Goal: Contribute content: Contribute content

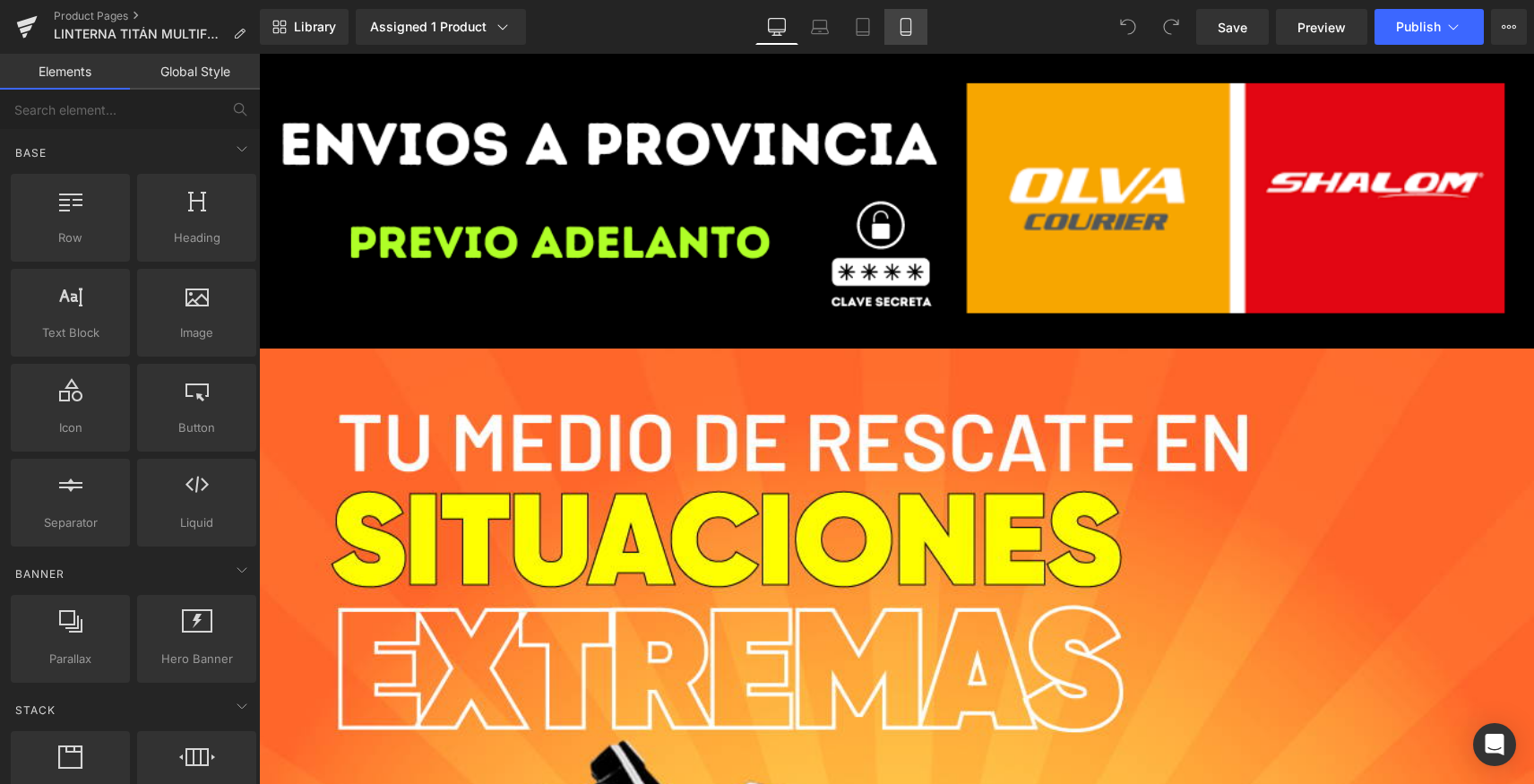
click at [893, 25] on link "Mobile" at bounding box center [907, 27] width 43 height 36
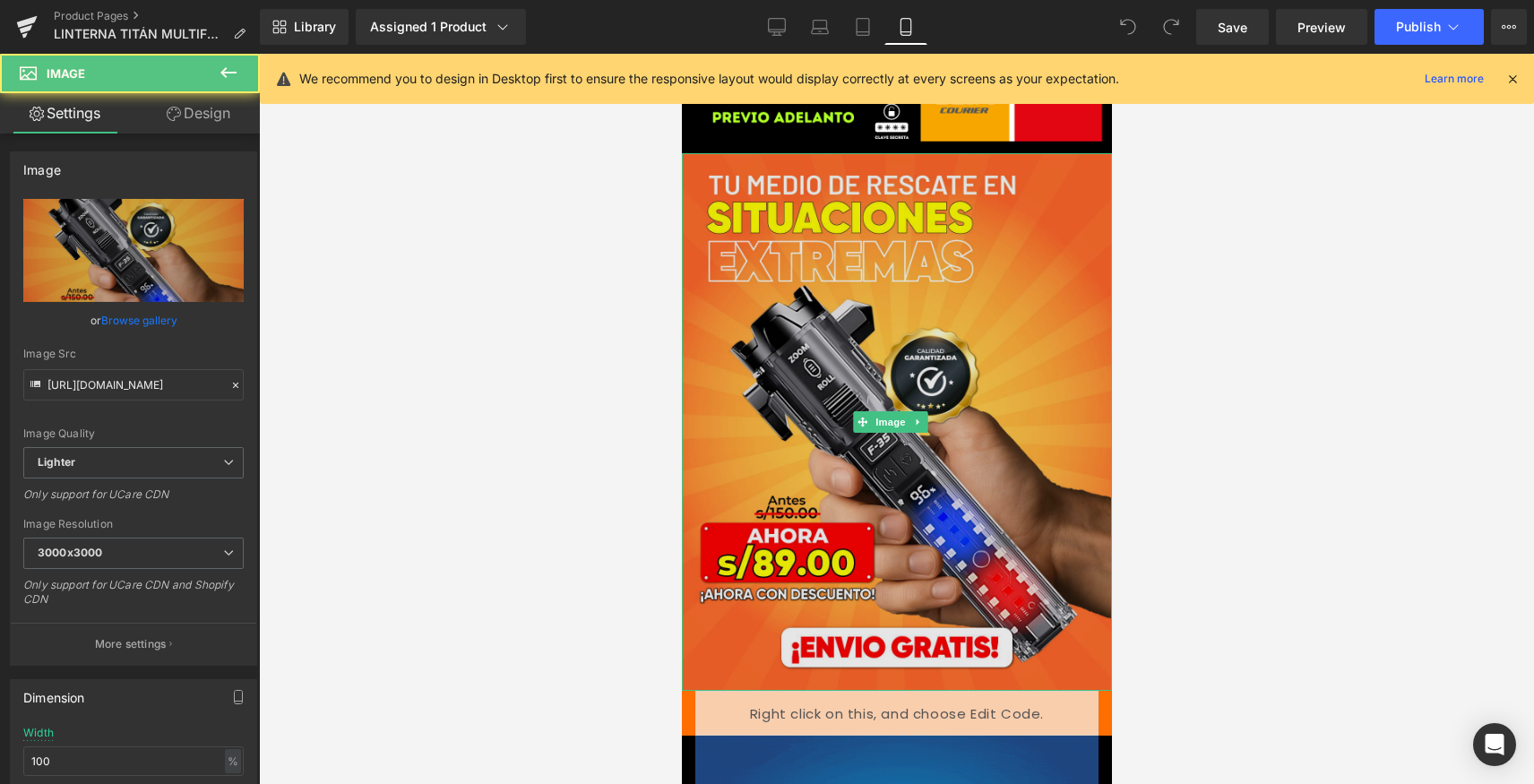
click at [845, 313] on img at bounding box center [897, 421] width 430 height 537
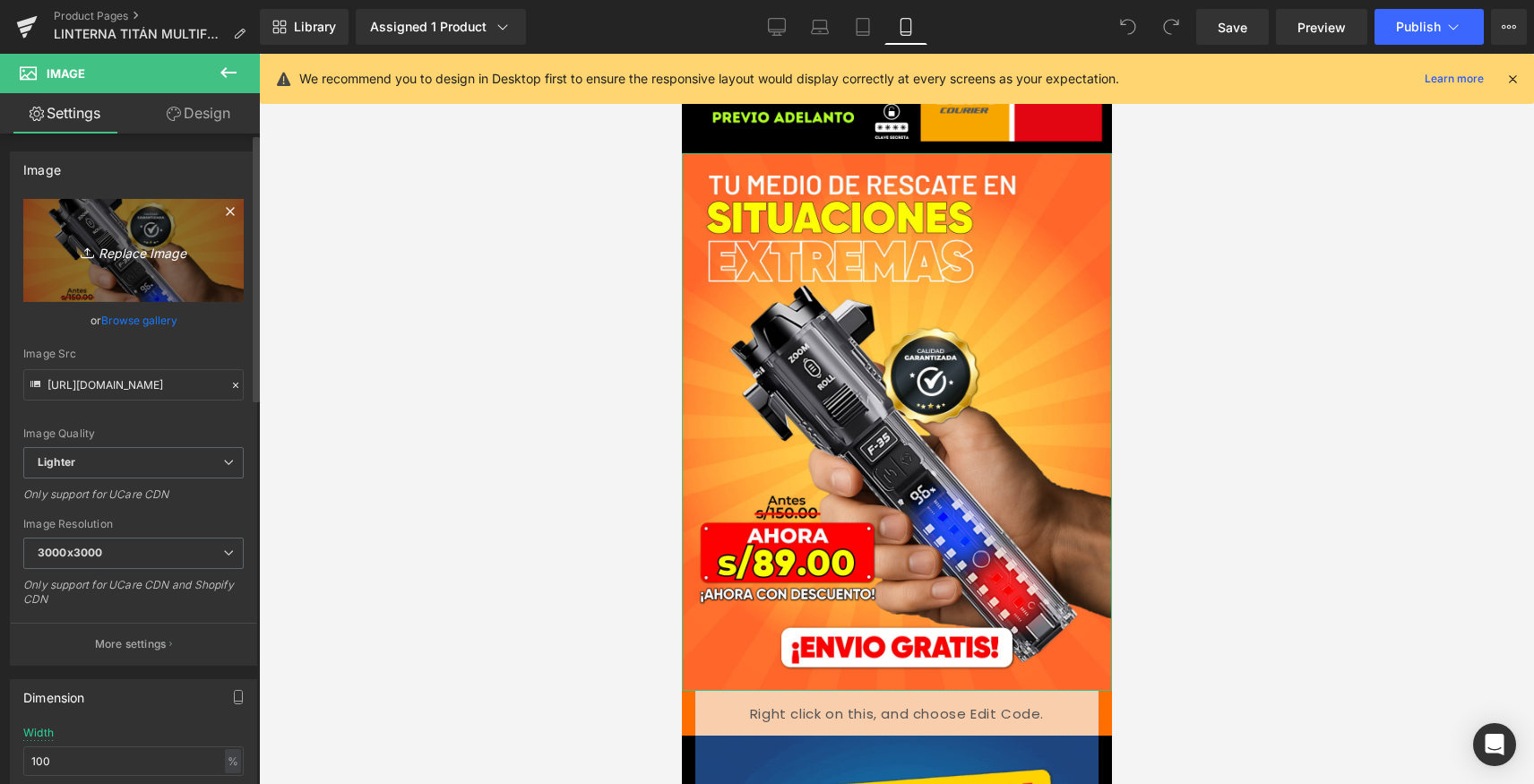
click at [137, 259] on icon "Replace Image" at bounding box center [133, 250] width 143 height 23
type input "C:\fakepath\PORTADA_TITANPÓLICIA.png"
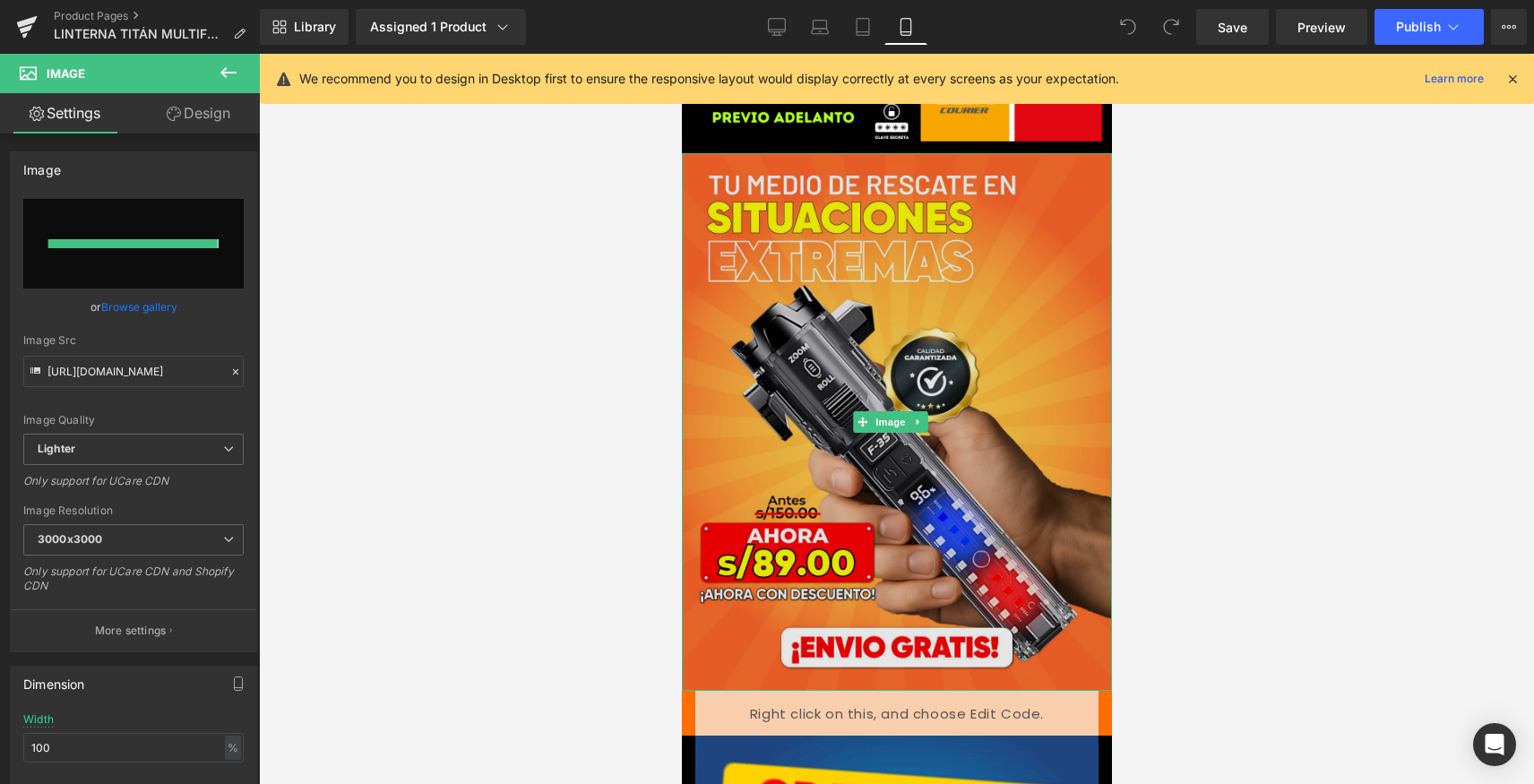
type input "[URL][DOMAIN_NAME]"
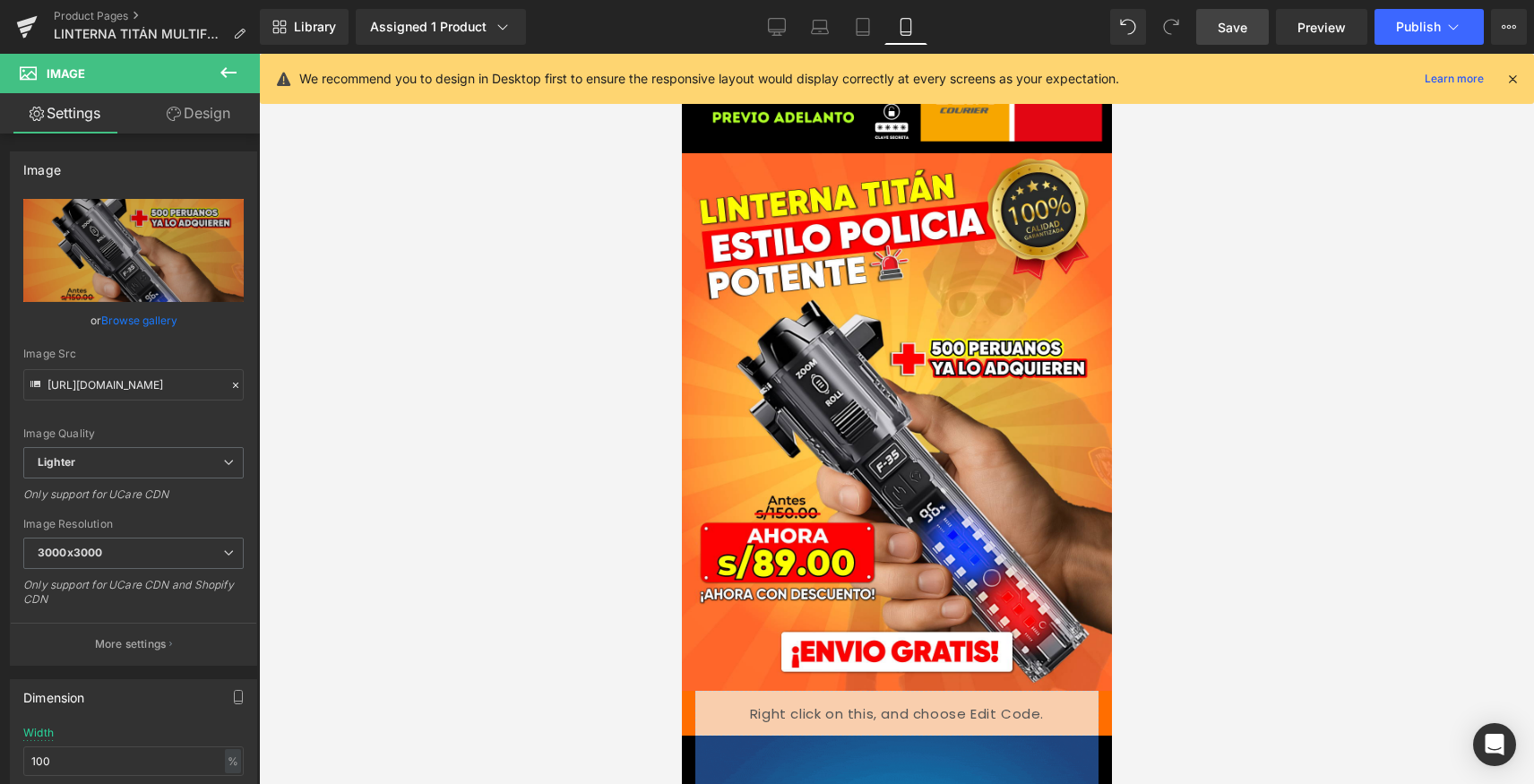
click at [1216, 23] on link "Save" at bounding box center [1232, 27] width 73 height 36
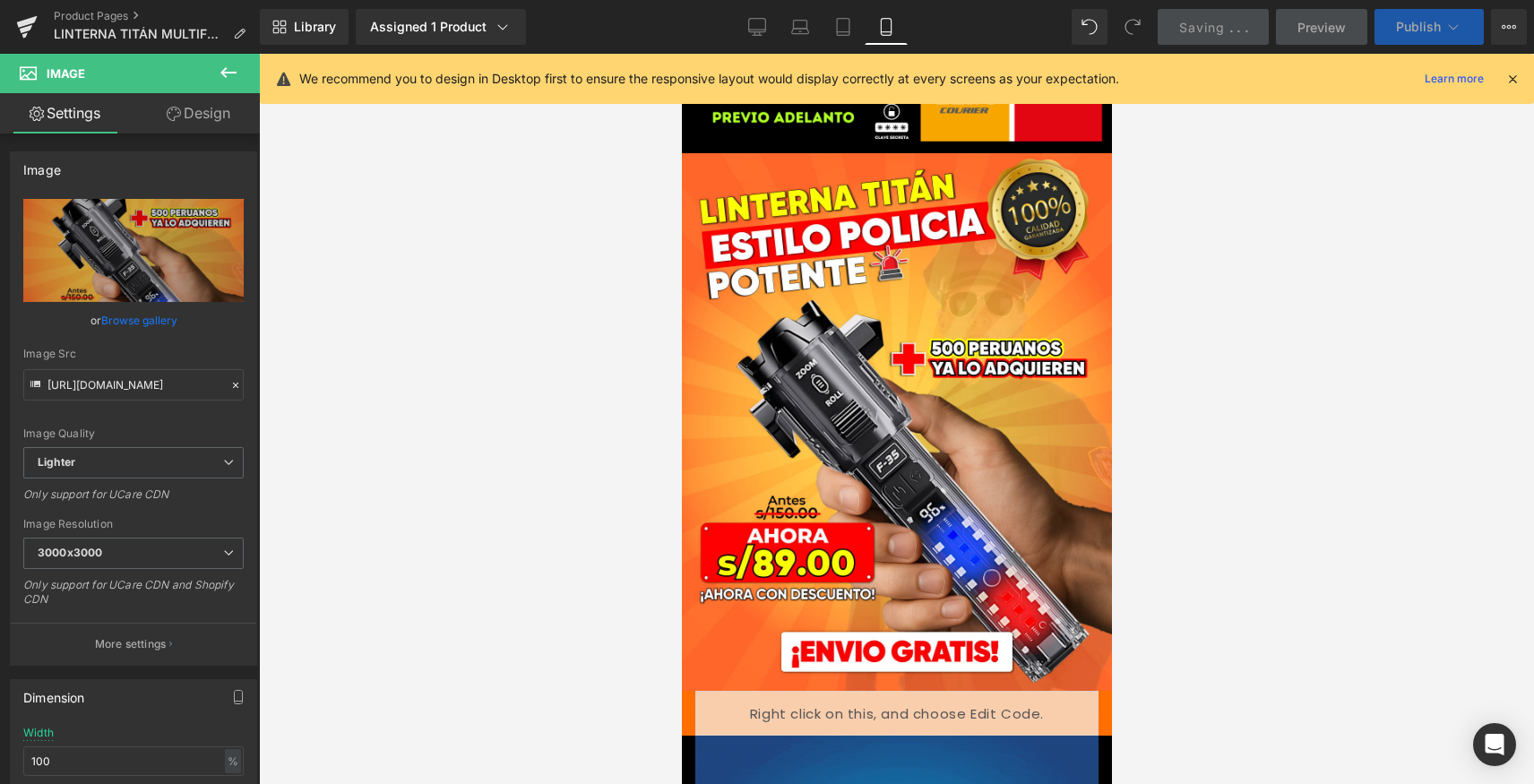
click at [1404, 26] on span "Publish" at bounding box center [1419, 27] width 45 height 14
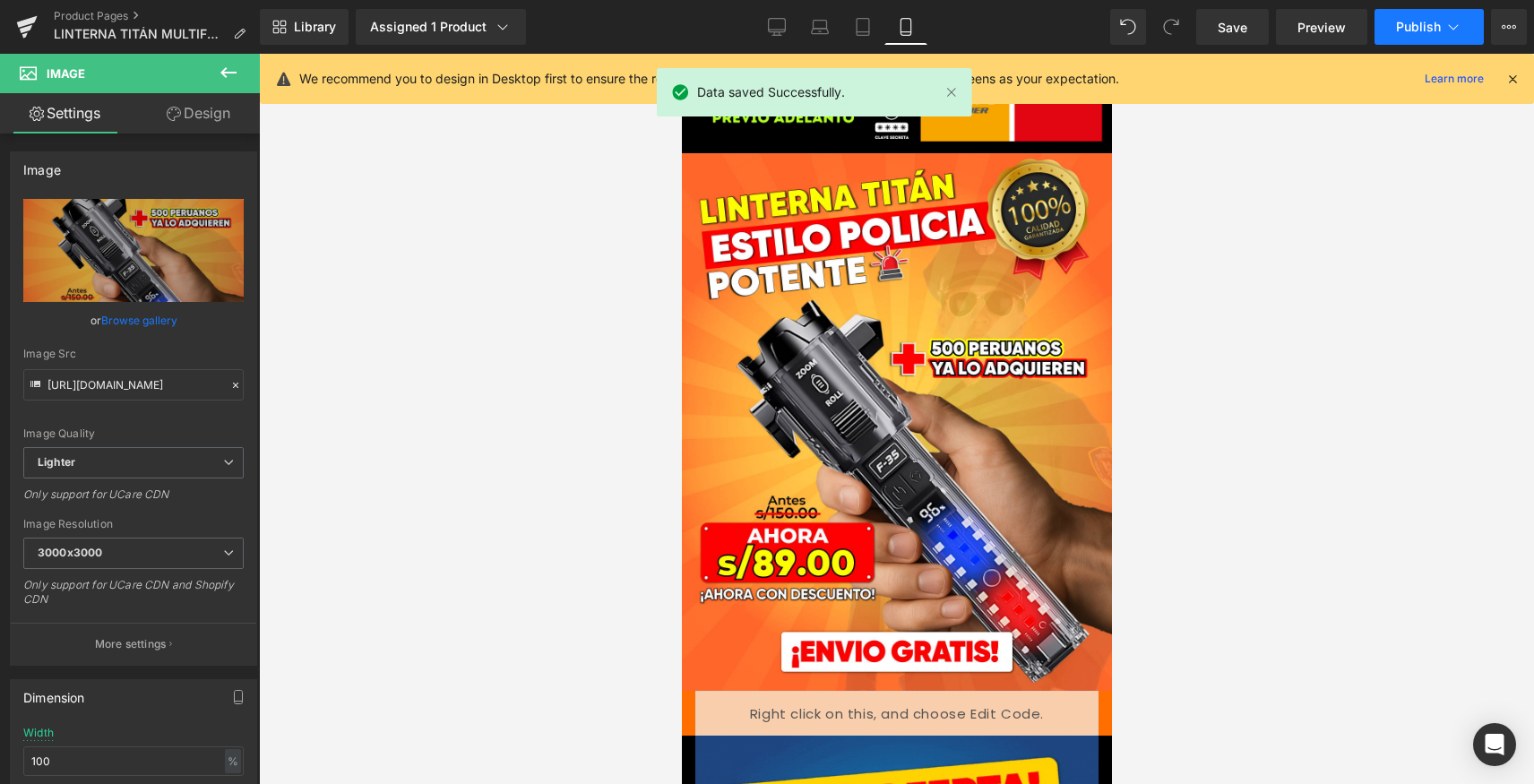
click at [1404, 27] on span "Publish" at bounding box center [1419, 27] width 45 height 14
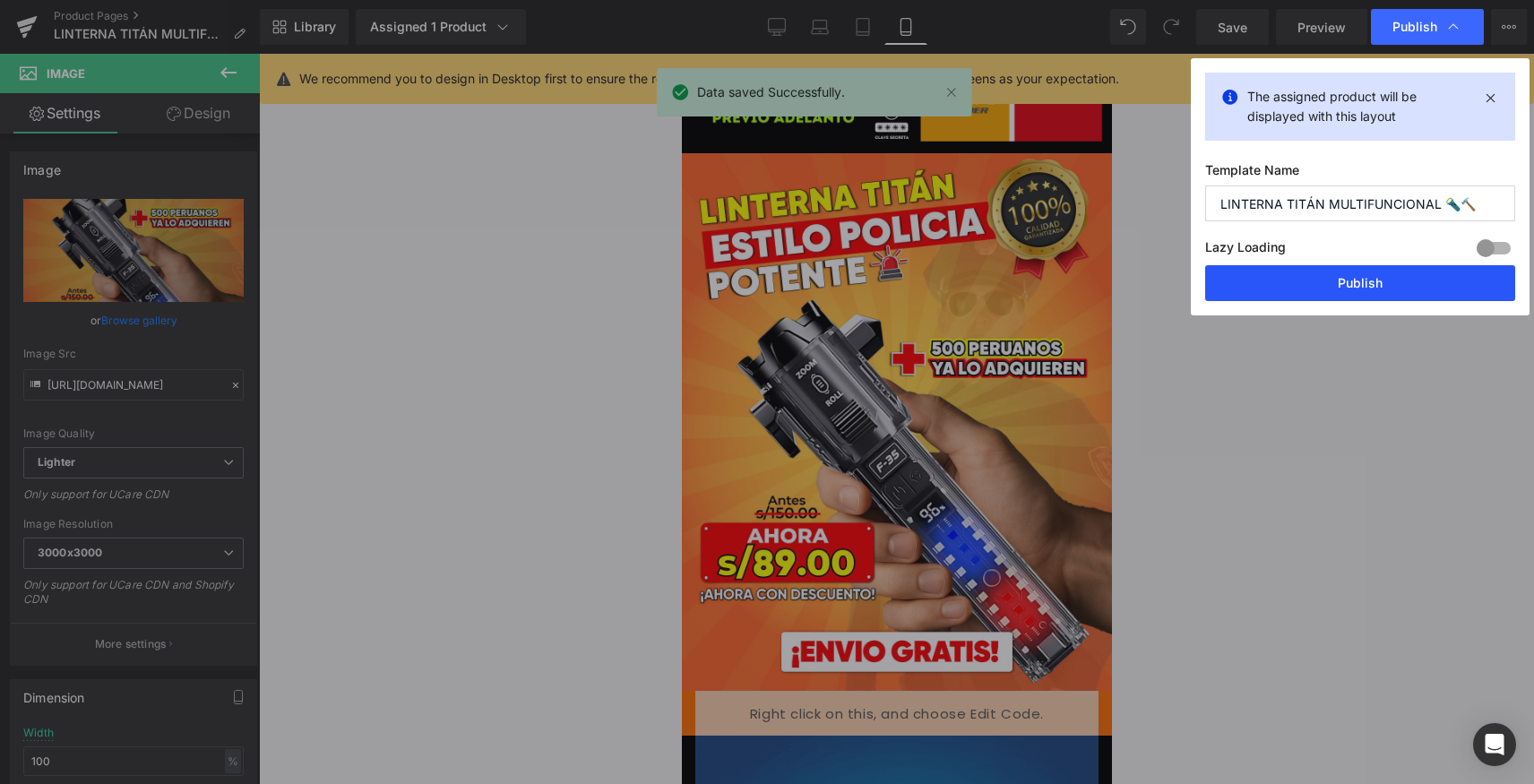
click at [1341, 267] on button "Publish" at bounding box center [1360, 284] width 310 height 36
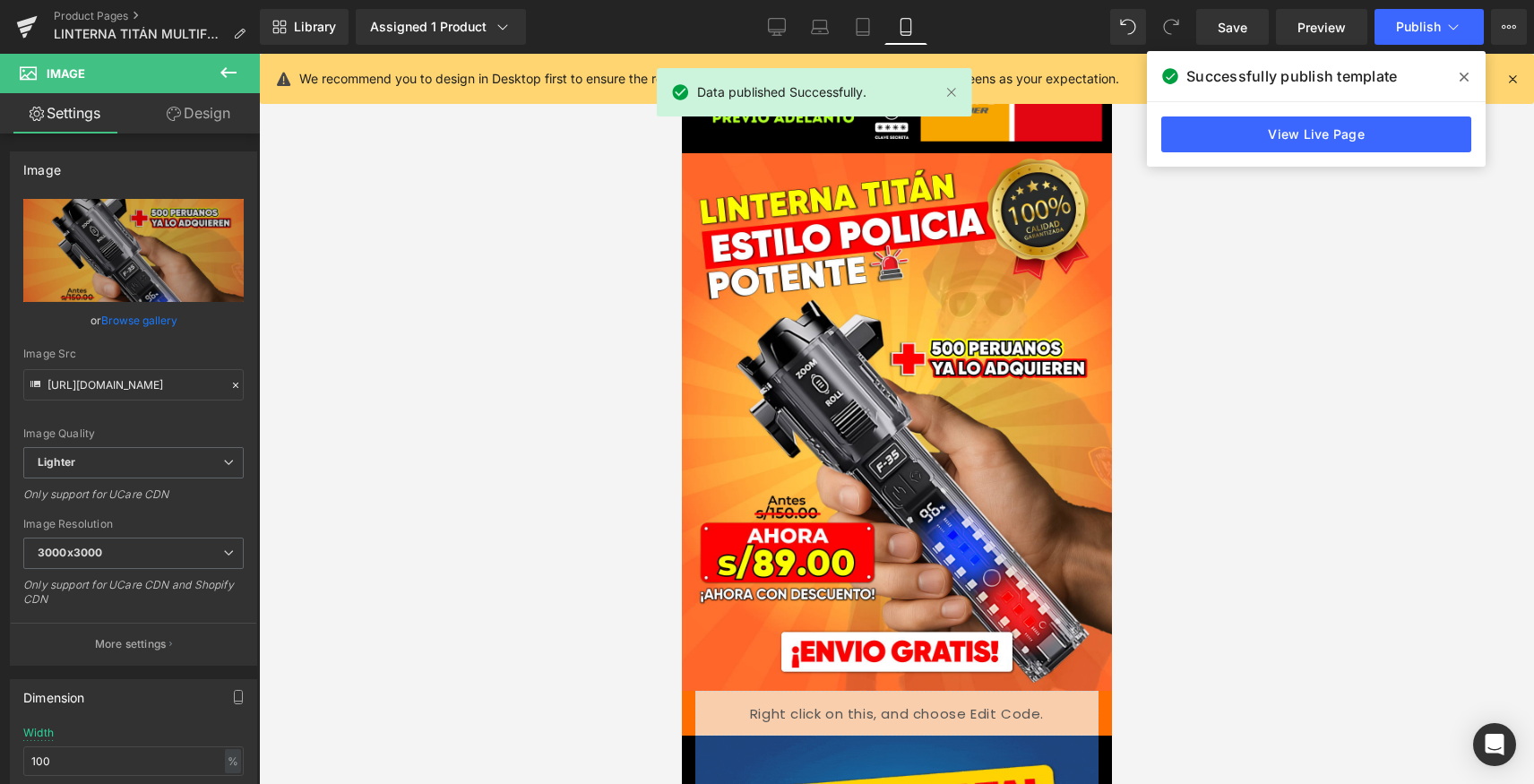
click at [1457, 74] on span at bounding box center [1465, 77] width 29 height 29
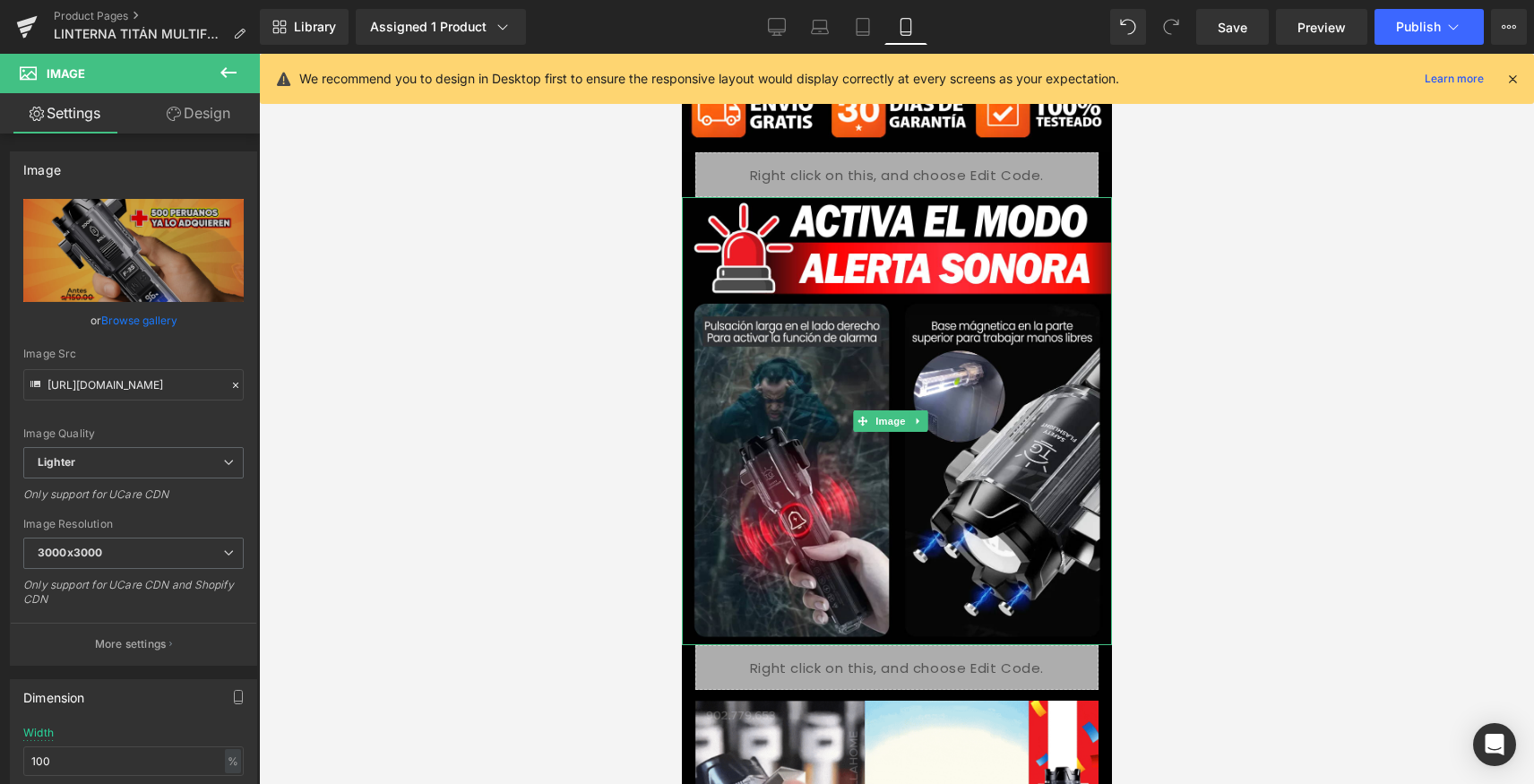
scroll to position [1613, 0]
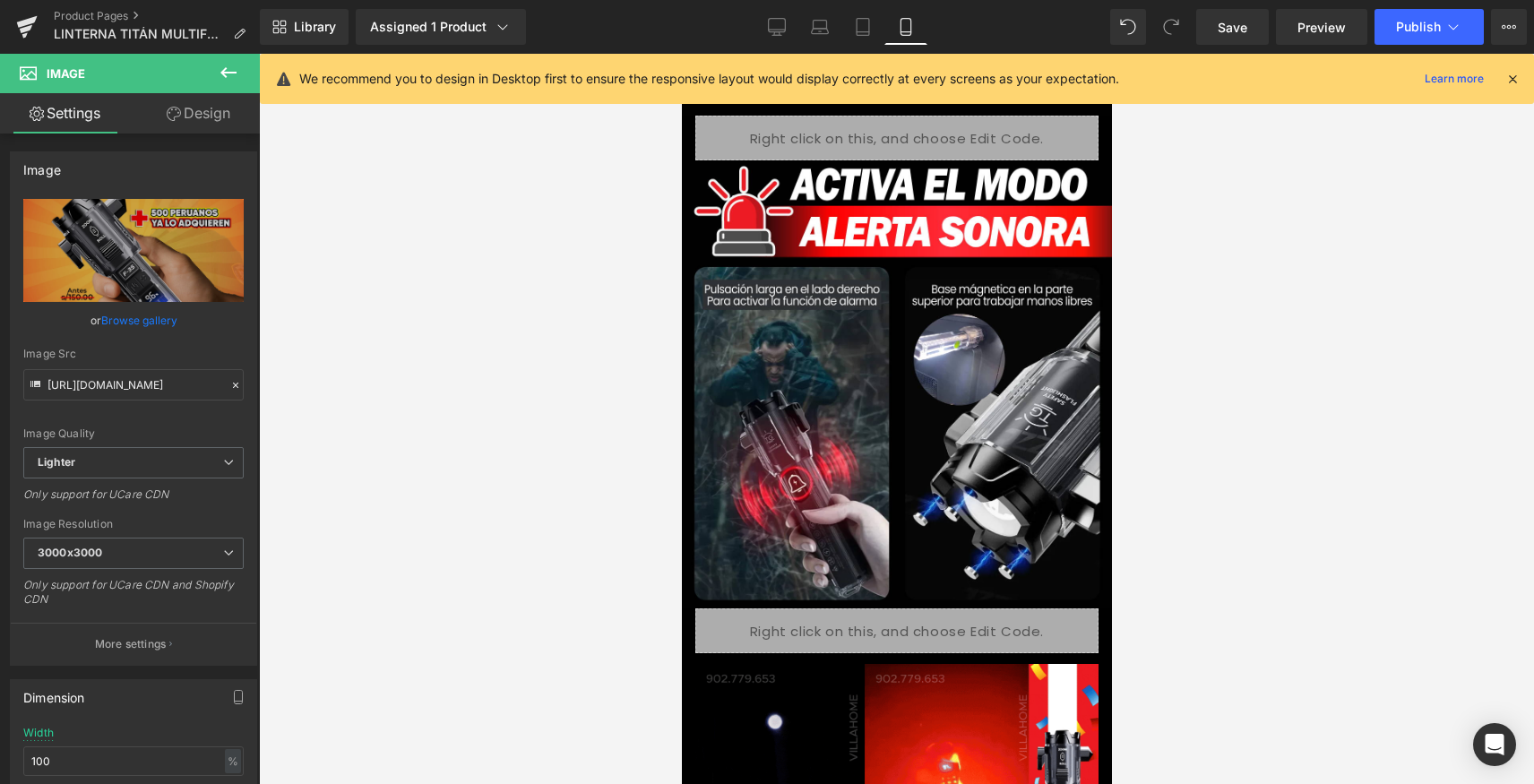
drag, startPoint x: 1282, startPoint y: 515, endPoint x: 1273, endPoint y: 497, distance: 20.1
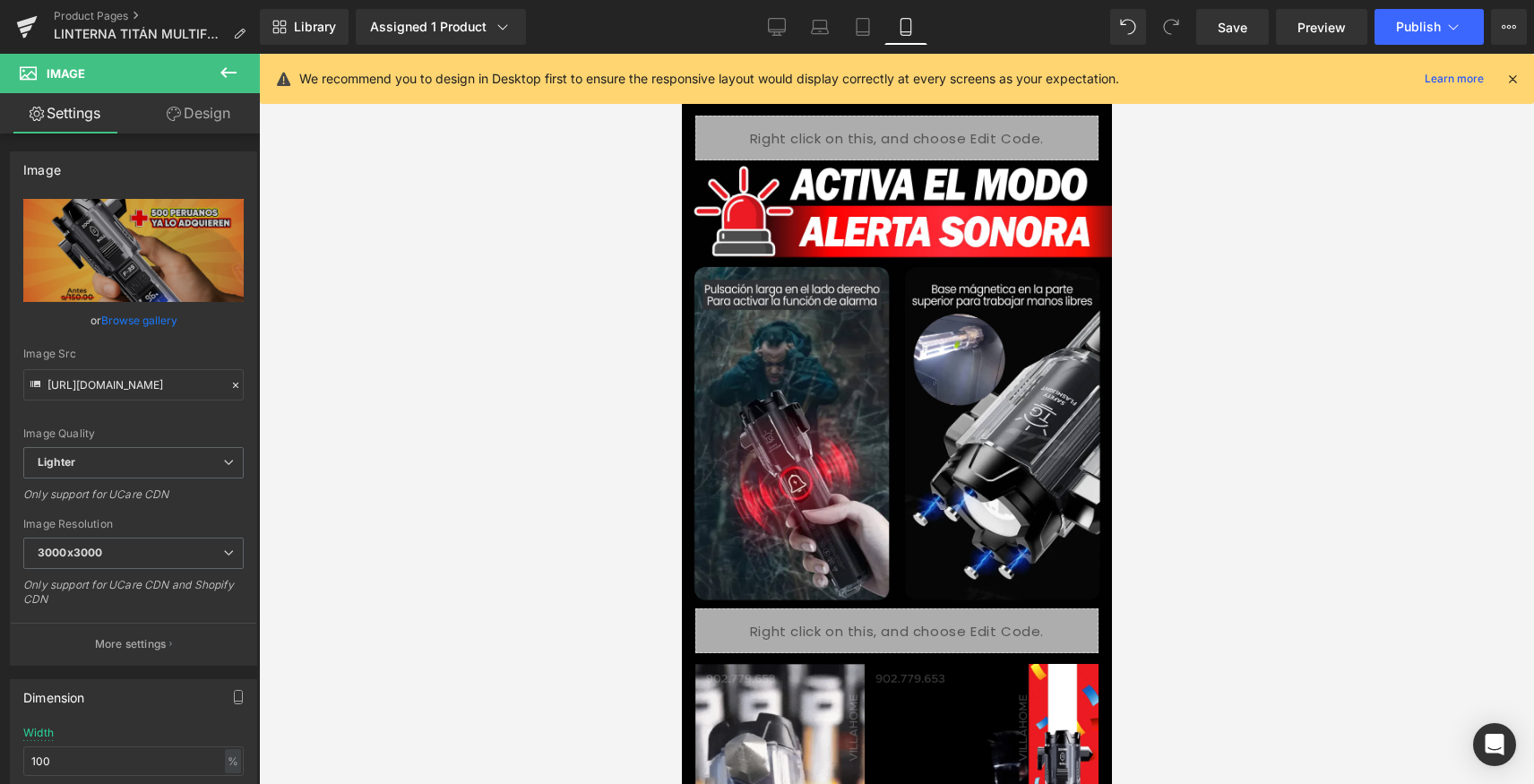
click at [1275, 500] on div at bounding box center [897, 419] width 1276 height 730
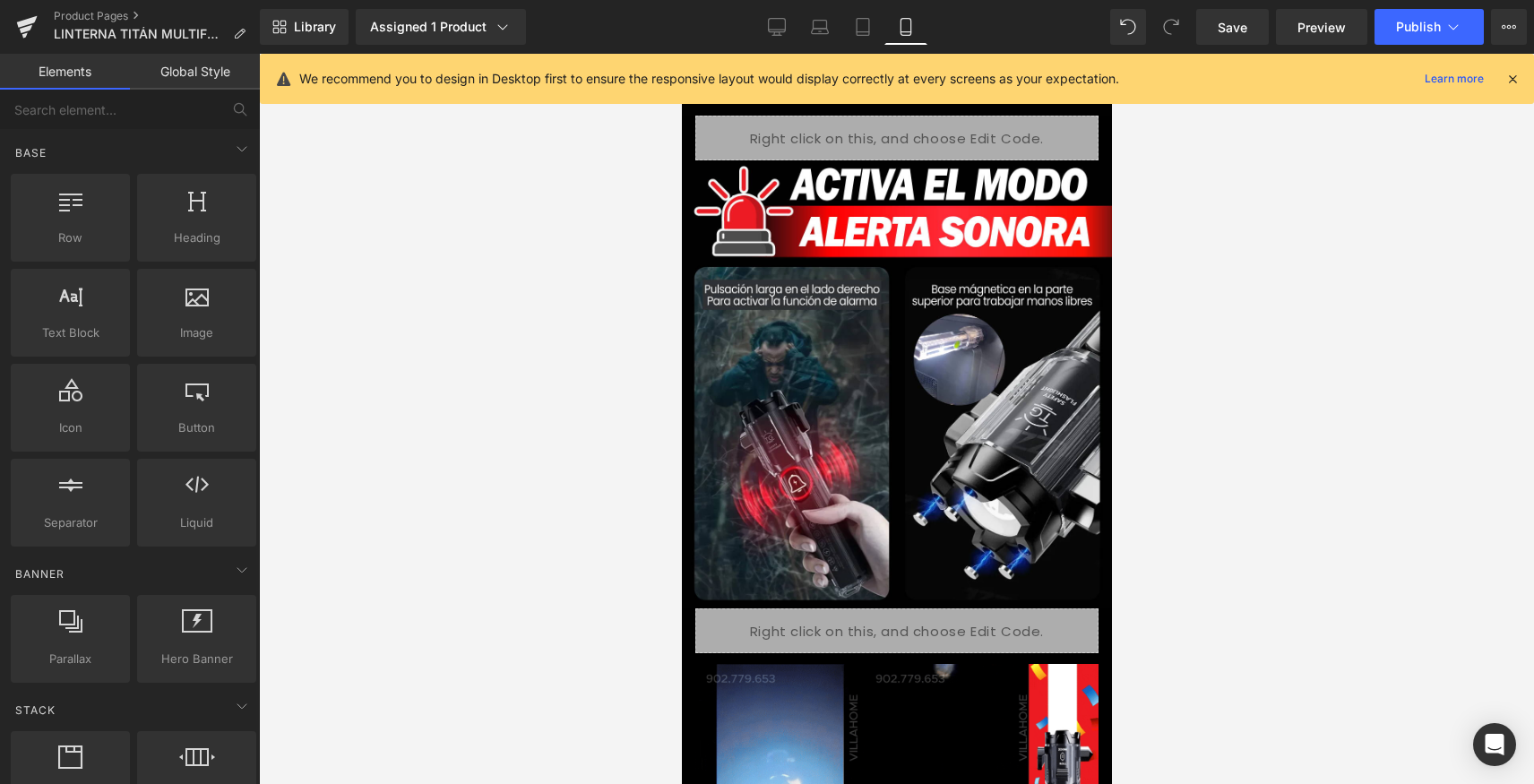
click at [1127, 388] on div at bounding box center [897, 419] width 1276 height 730
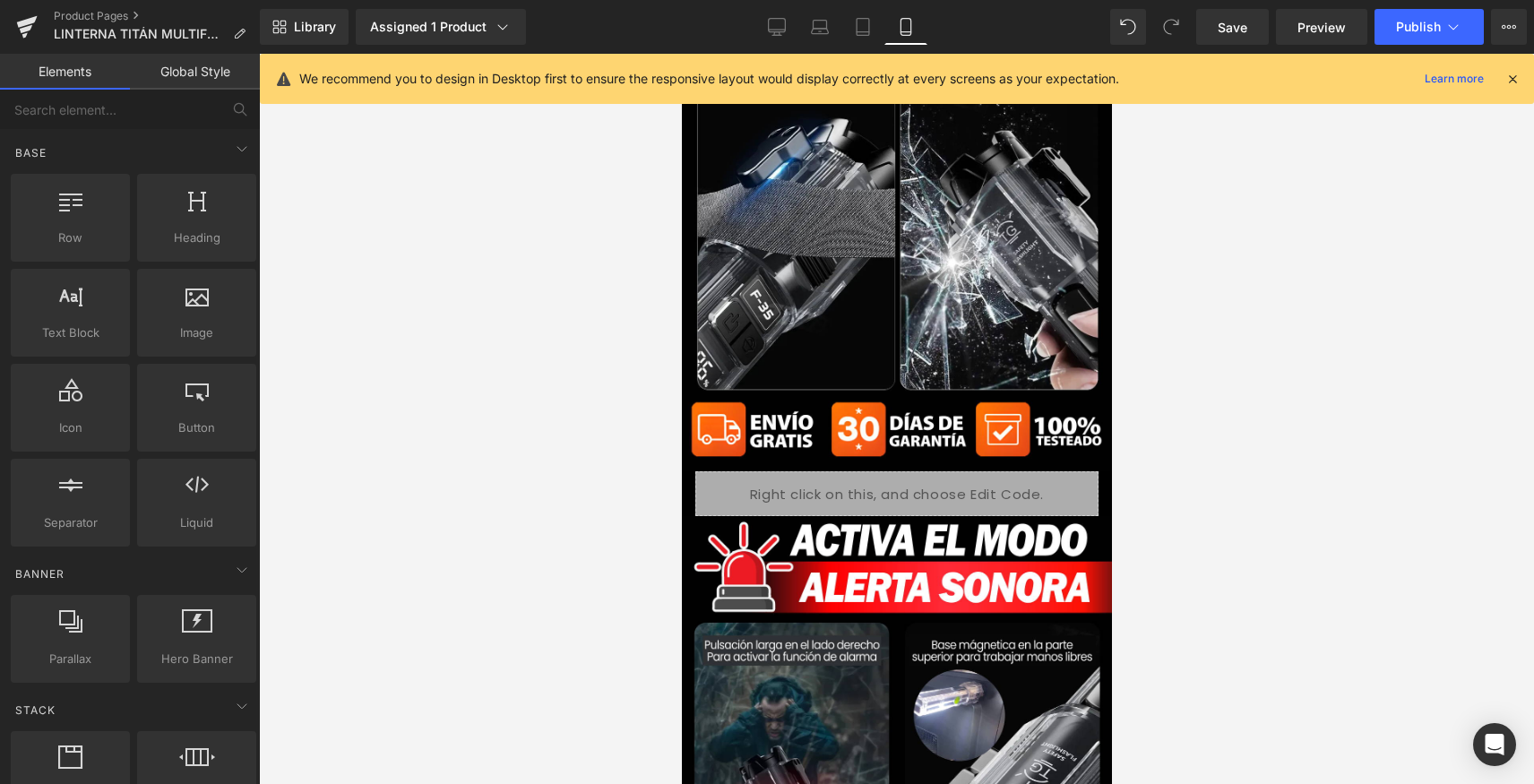
scroll to position [1255, 0]
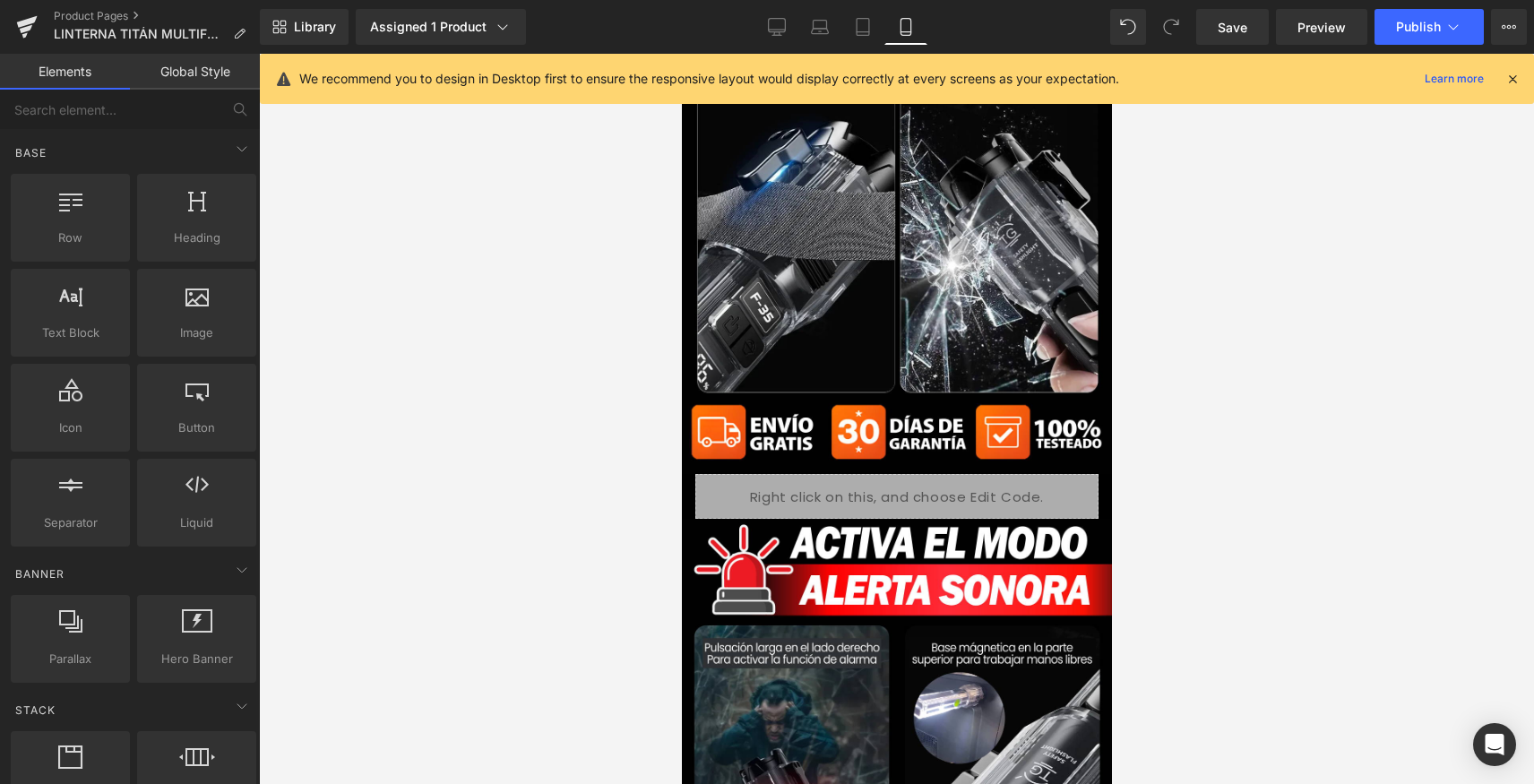
click at [1193, 443] on div at bounding box center [897, 419] width 1276 height 730
click at [1297, 380] on div at bounding box center [897, 419] width 1276 height 730
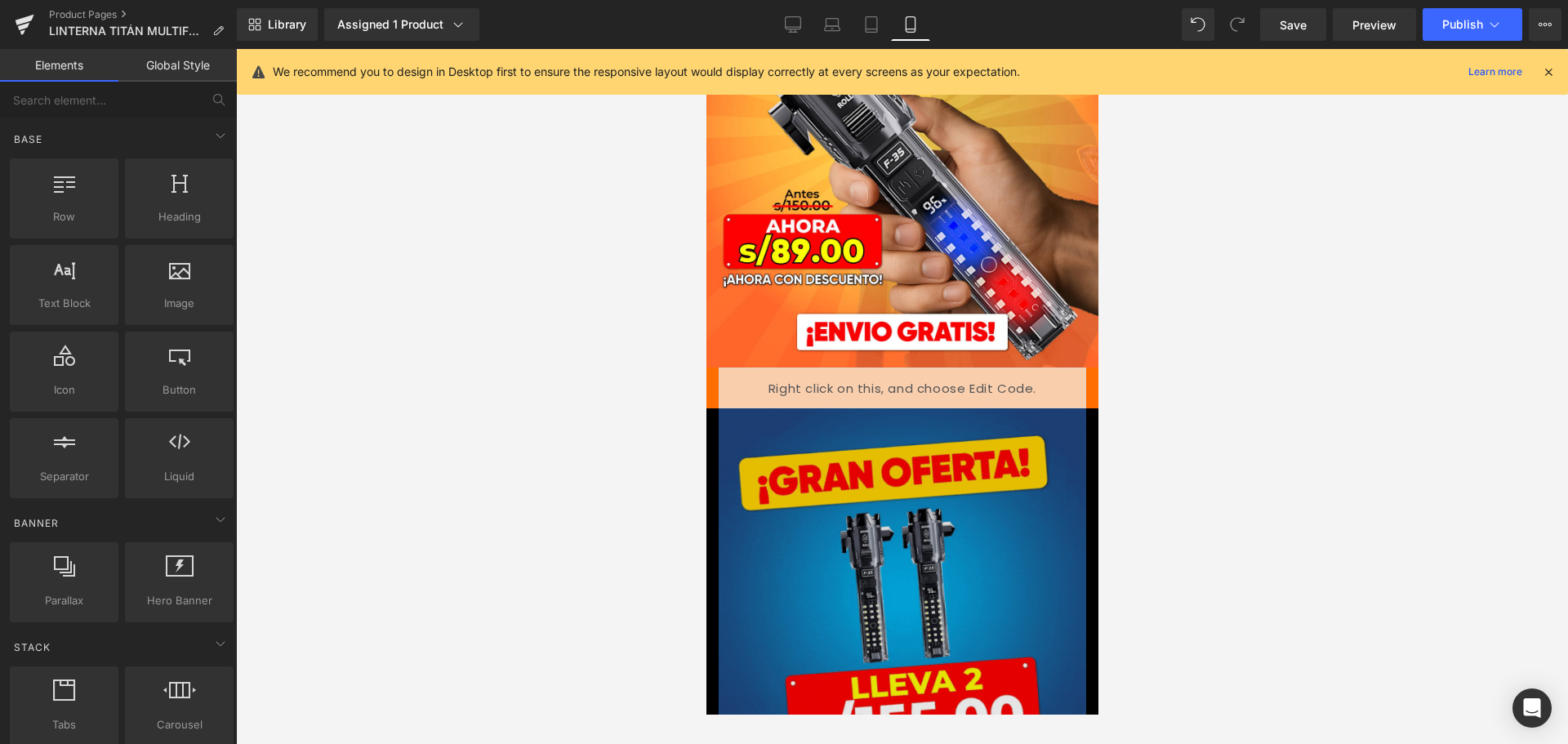
scroll to position [409, 0]
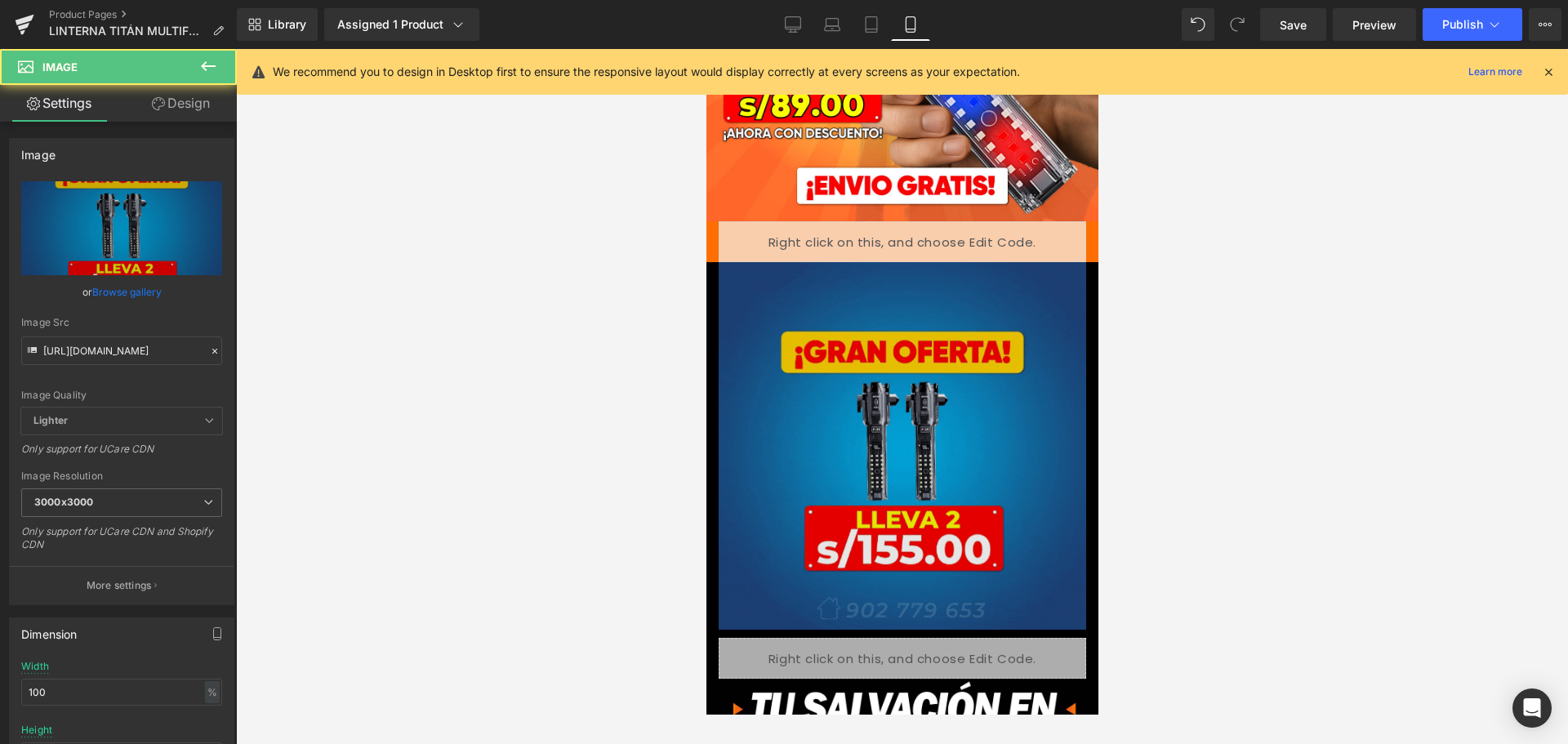
click at [990, 462] on img at bounding box center [902, 446] width 368 height 367
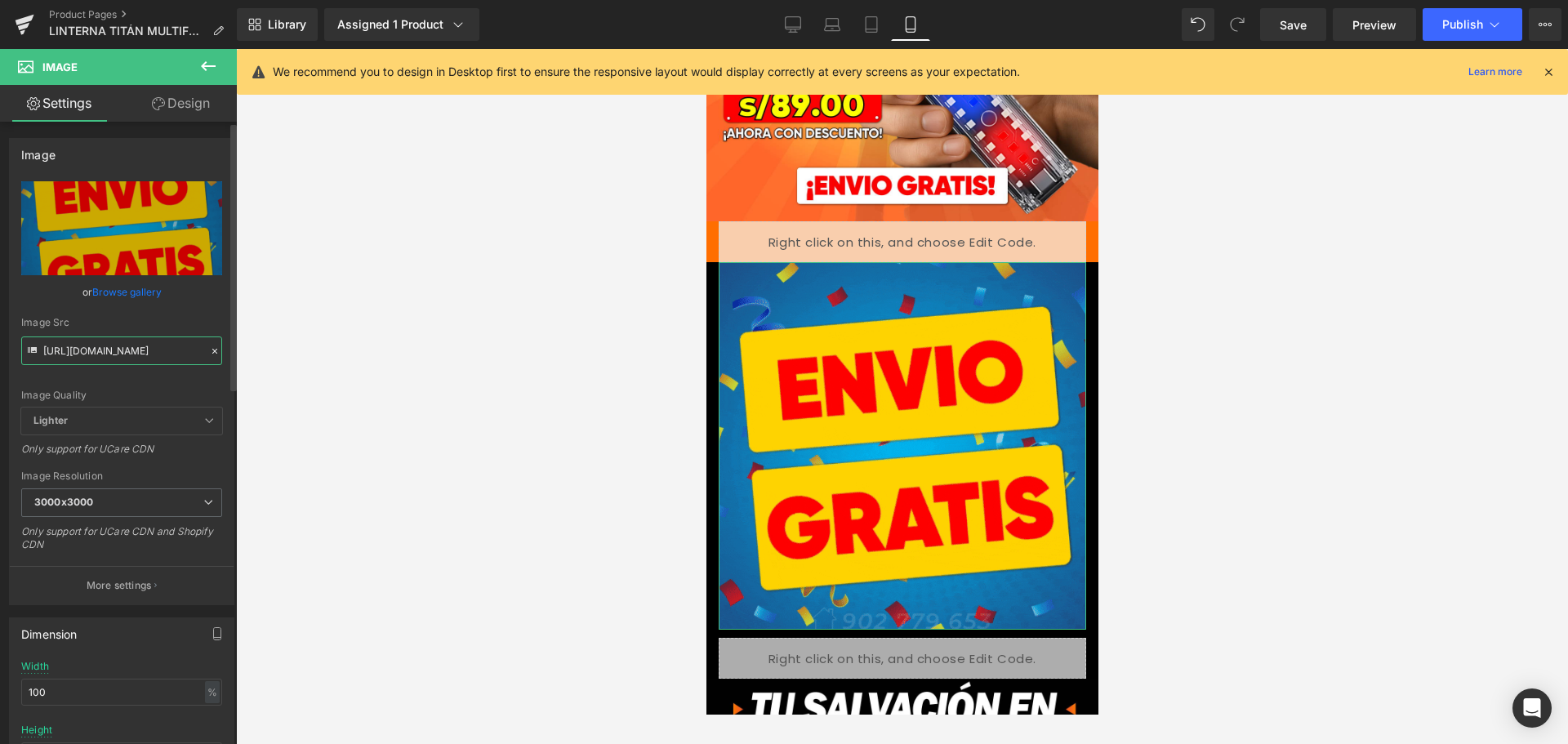
click at [201, 356] on input "[URL][DOMAIN_NAME]" at bounding box center [121, 350] width 201 height 29
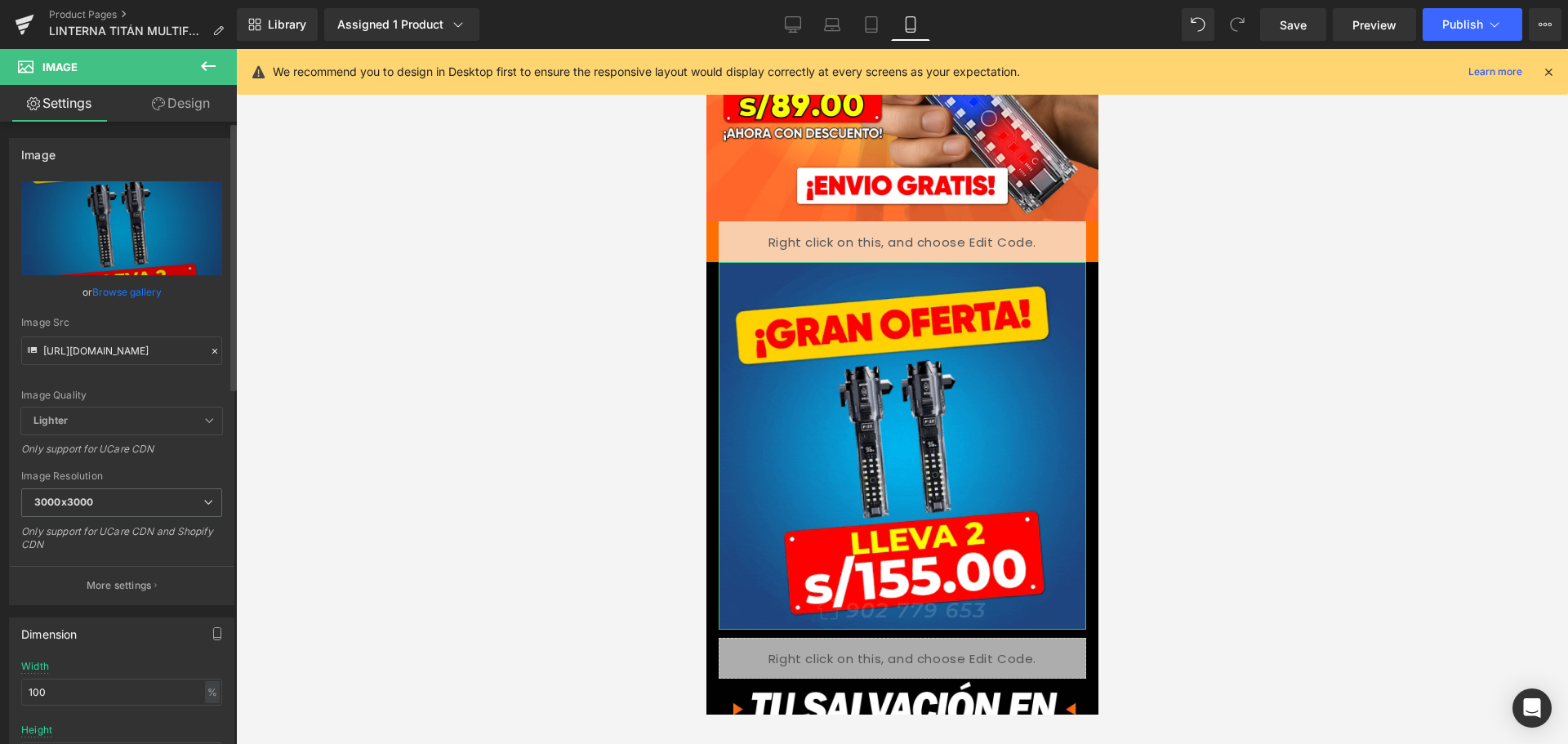
drag, startPoint x: 207, startPoint y: 351, endPoint x: 192, endPoint y: 352, distance: 15.0
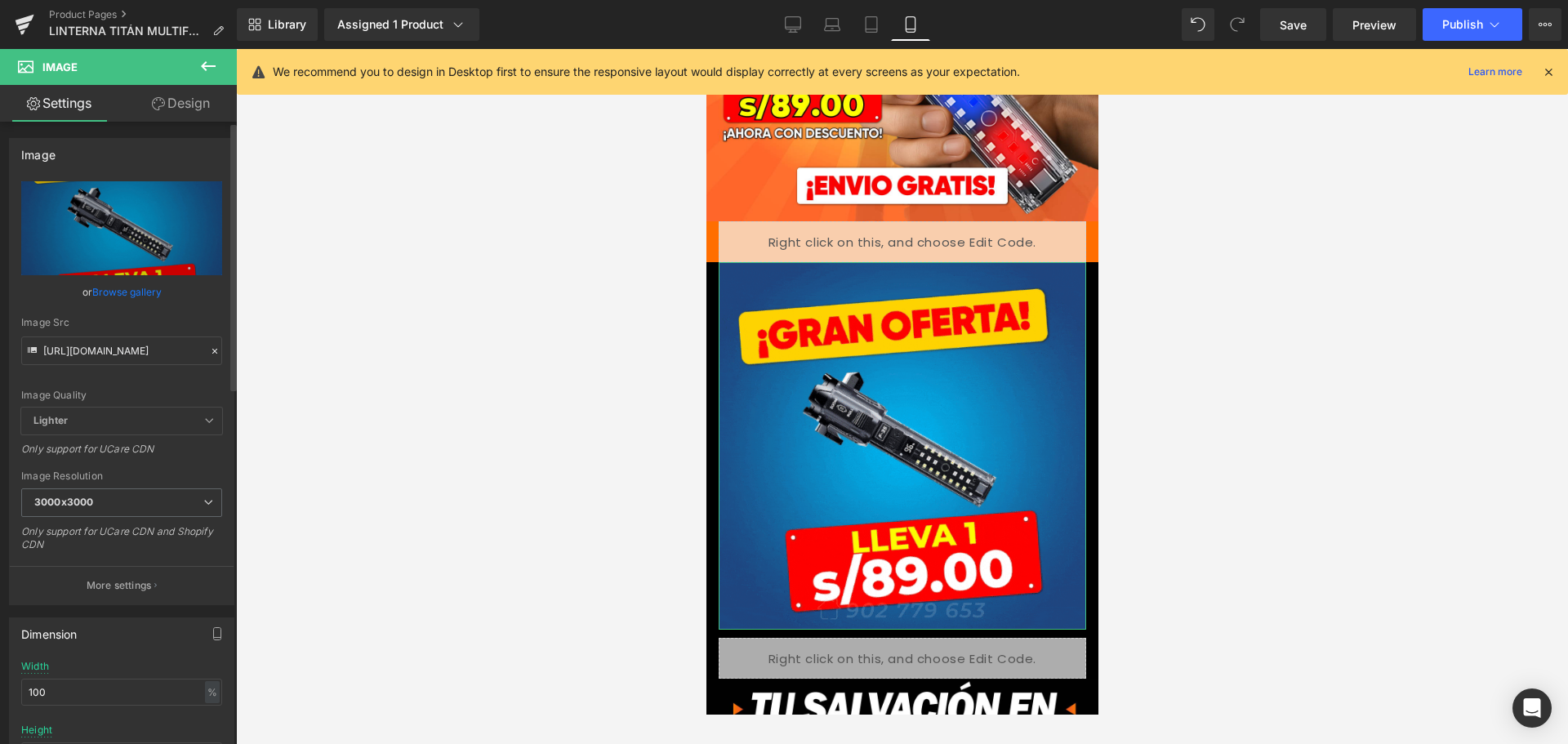
click at [209, 351] on icon at bounding box center [215, 351] width 11 height 11
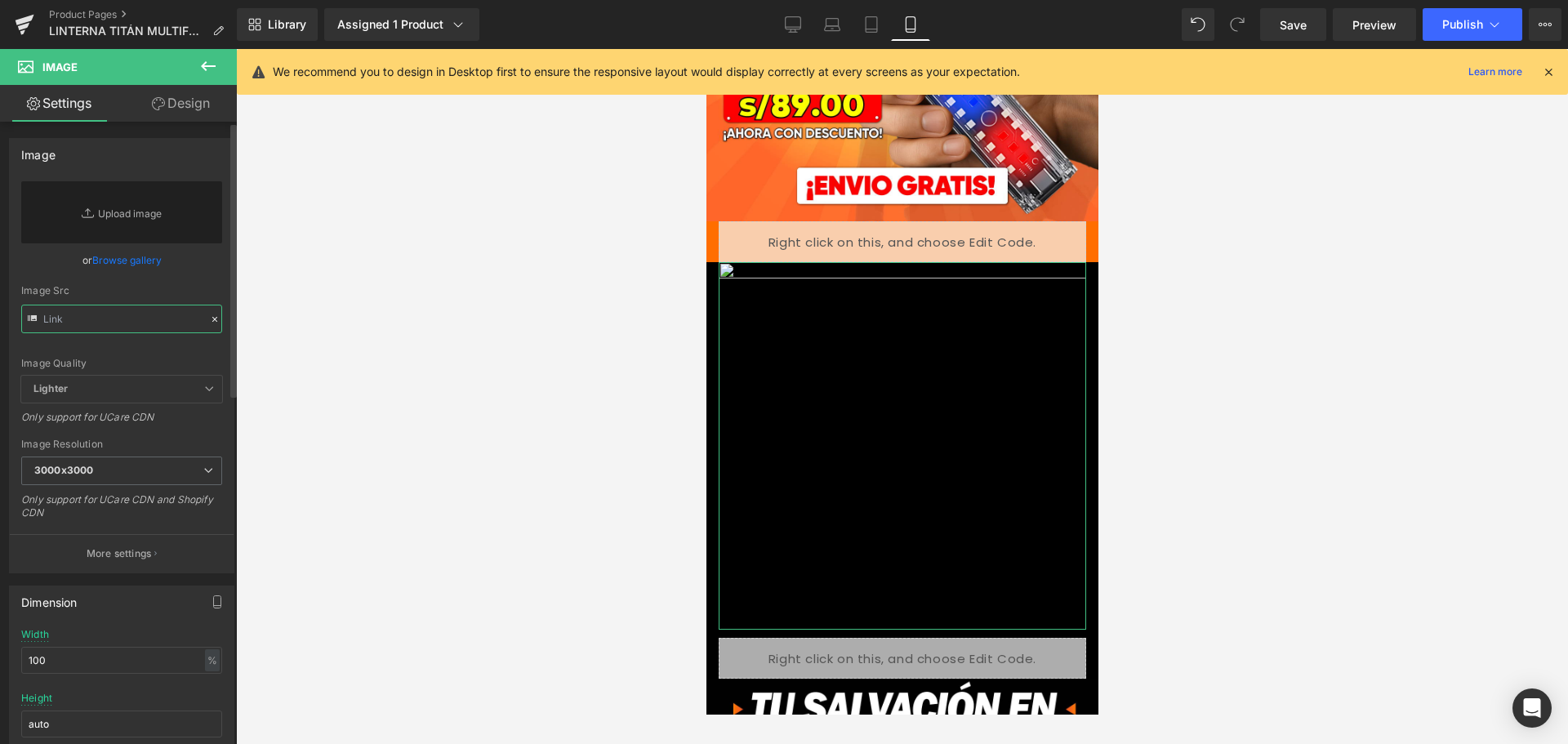
click at [157, 322] on input "text" at bounding box center [121, 318] width 201 height 29
paste input "[URL][DOMAIN_NAME]"
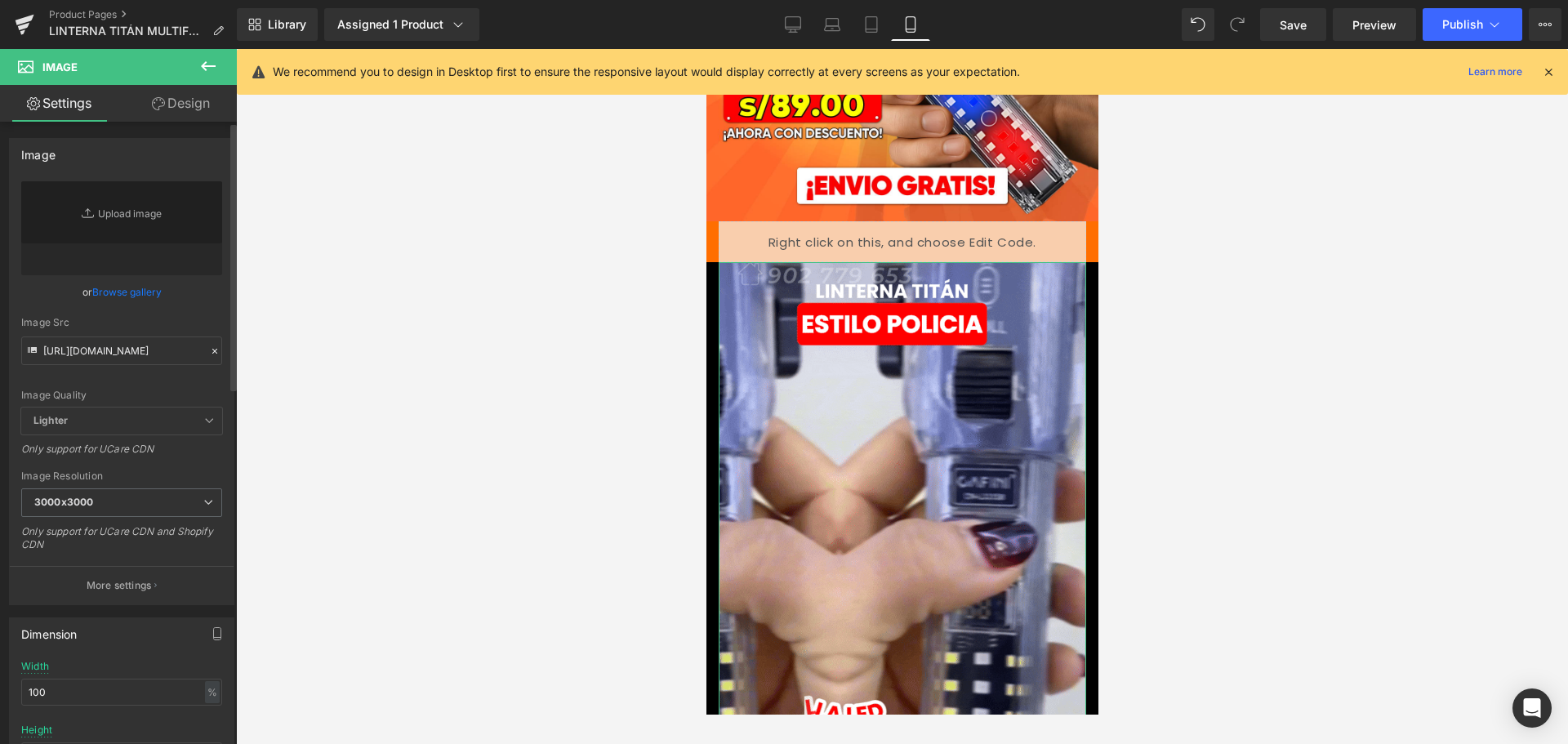
click at [190, 318] on div "Image Src" at bounding box center [121, 322] width 201 height 11
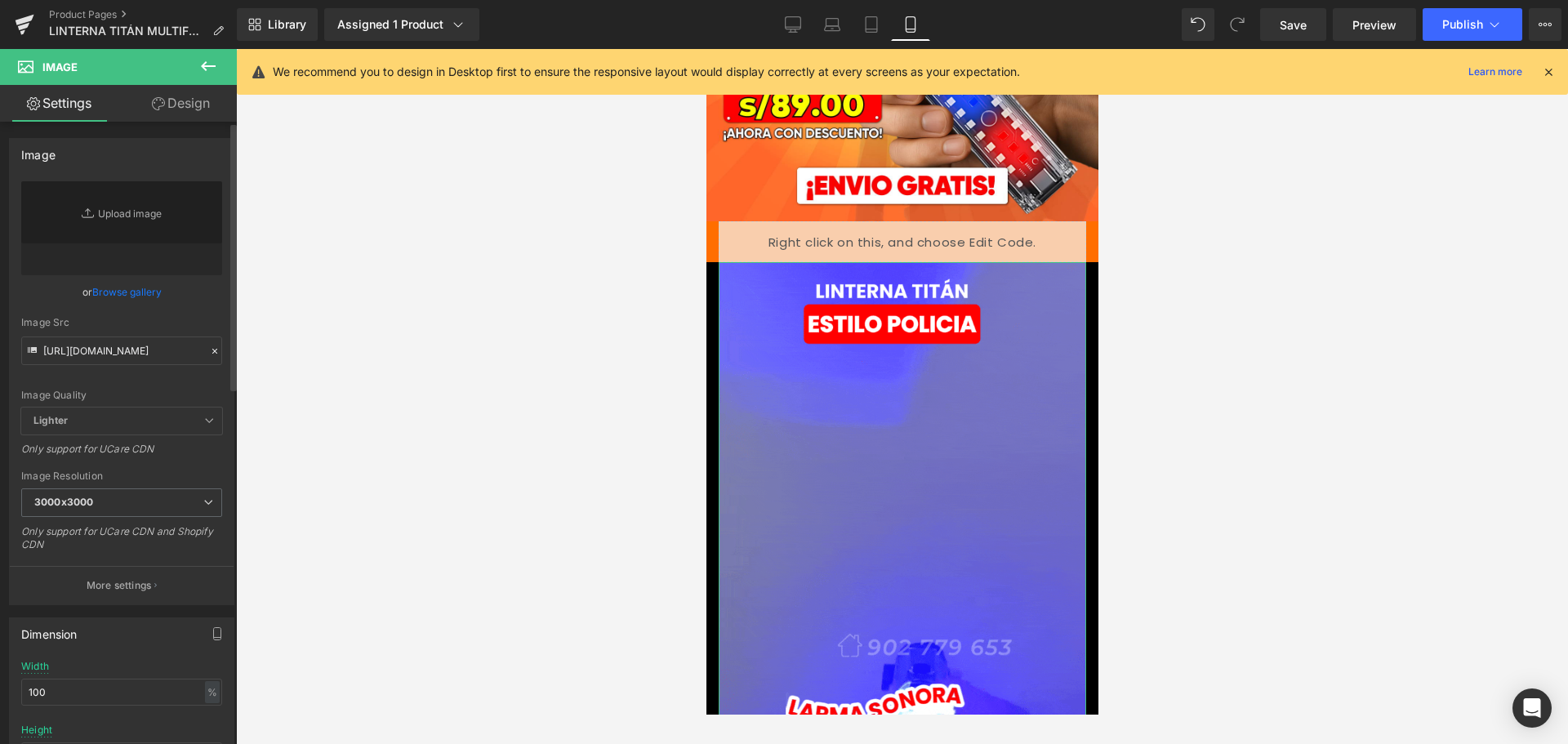
scroll to position [0, 0]
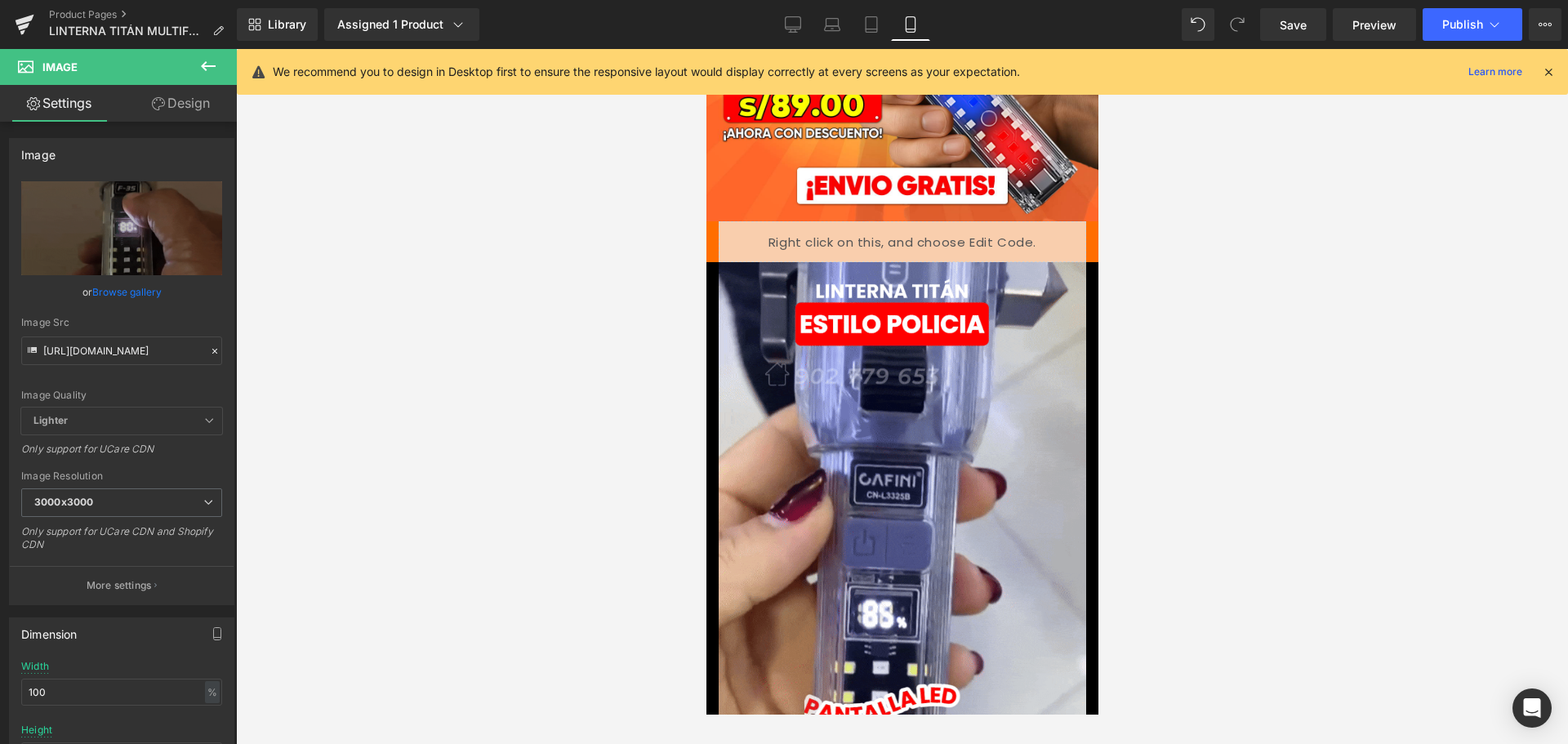
type input "[URL][DOMAIN_NAME]"
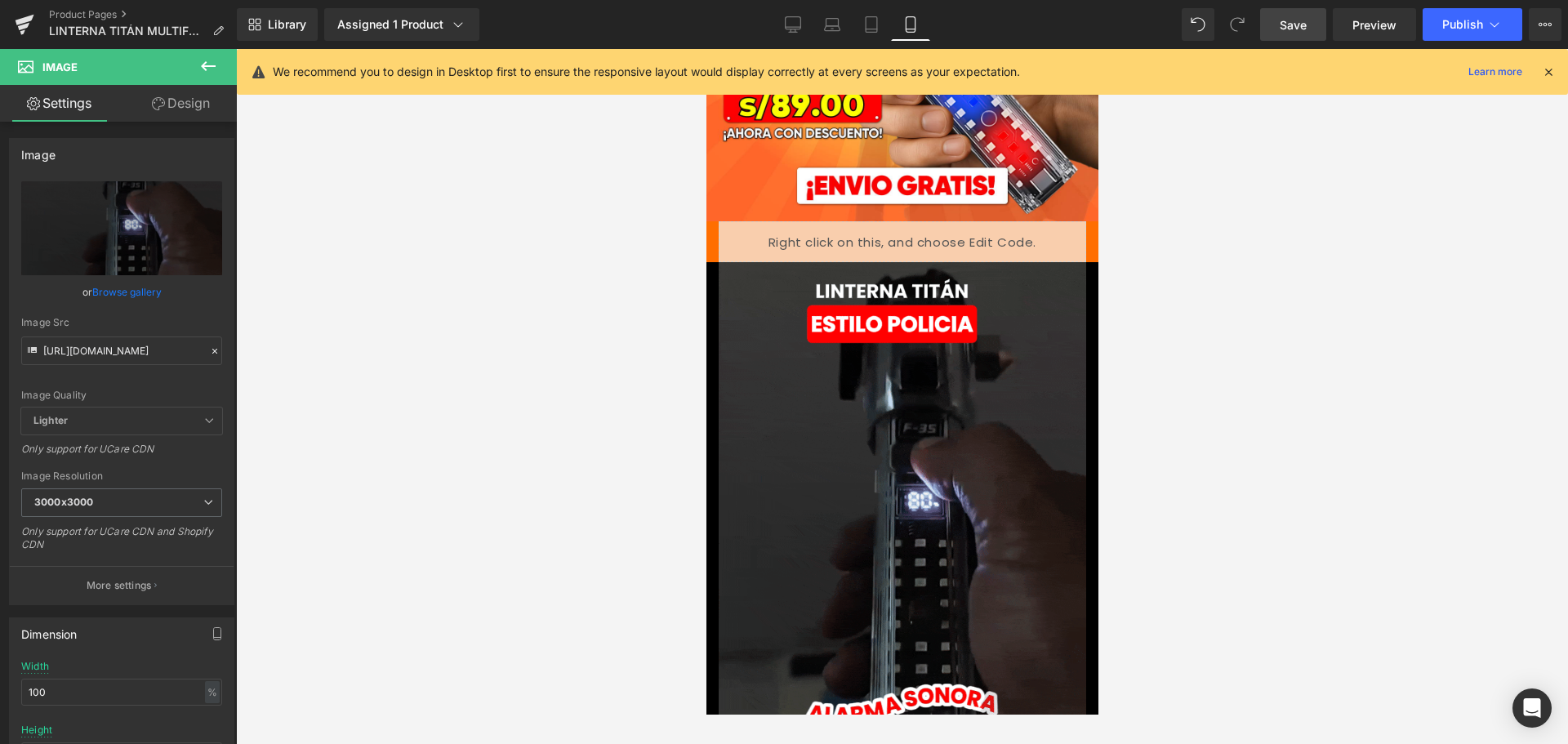
click at [1314, 24] on link "Save" at bounding box center [1293, 25] width 66 height 33
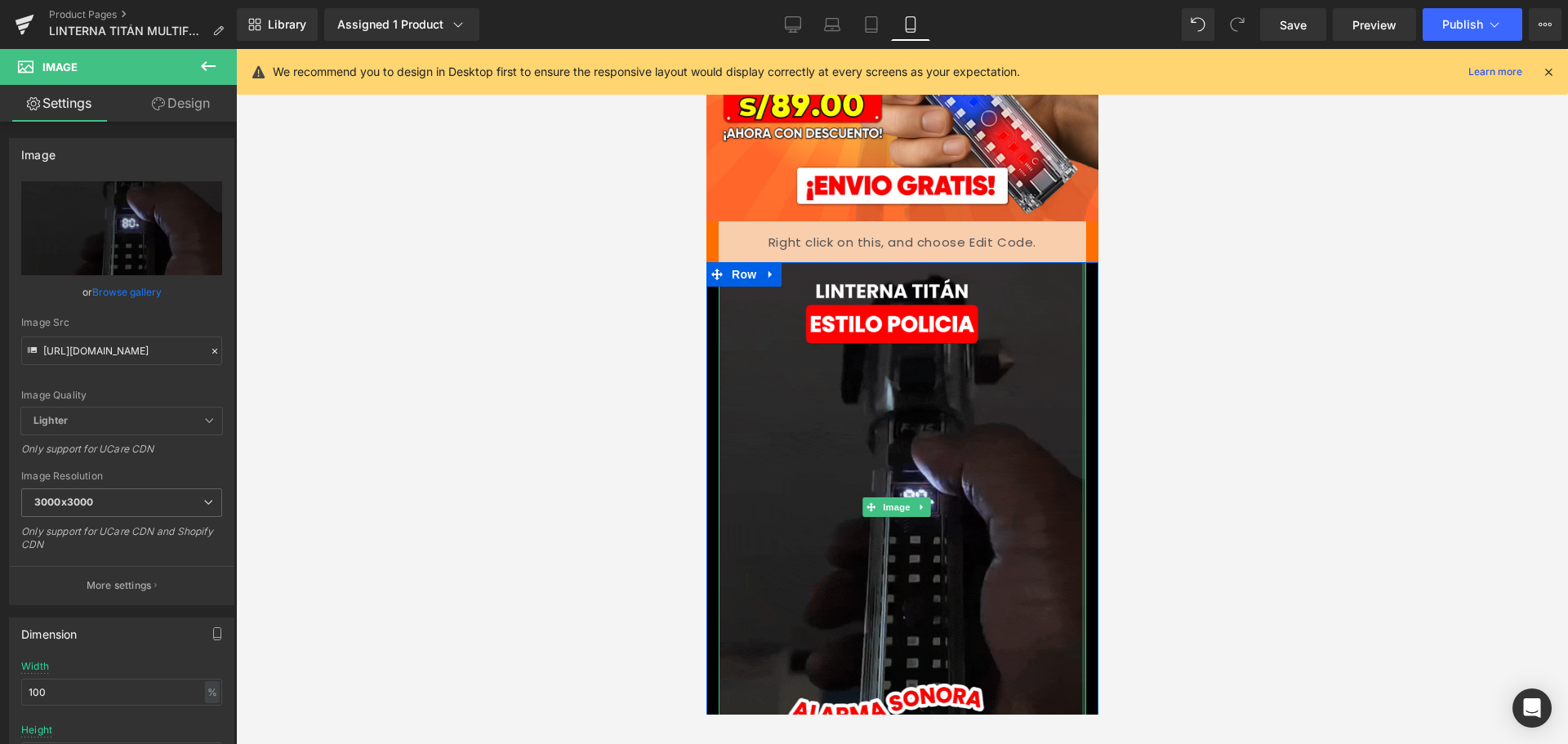
drag, startPoint x: 1072, startPoint y: 497, endPoint x: 1090, endPoint y: 501, distance: 18.4
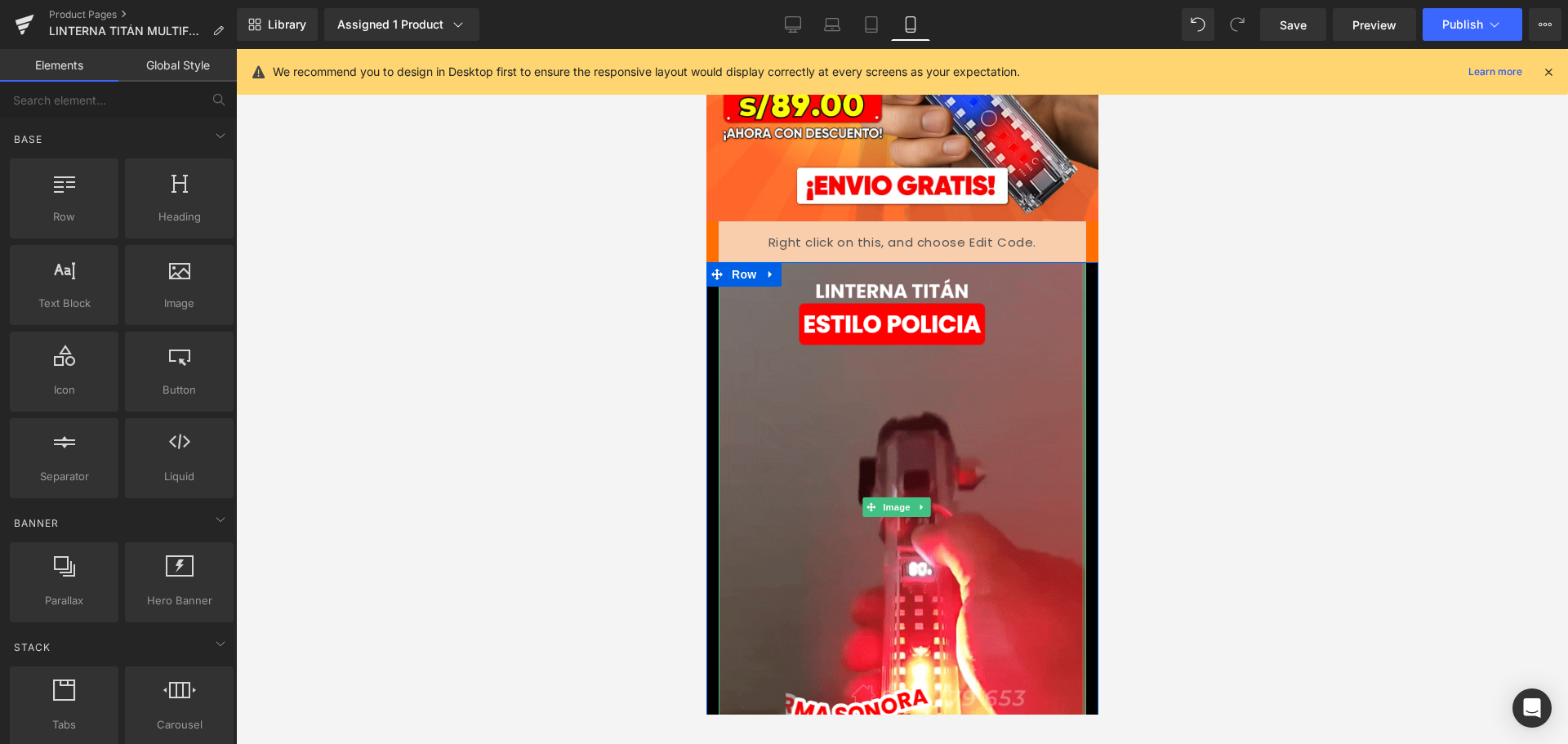
click at [1203, 714] on div at bounding box center [903, 396] width 1333 height 695
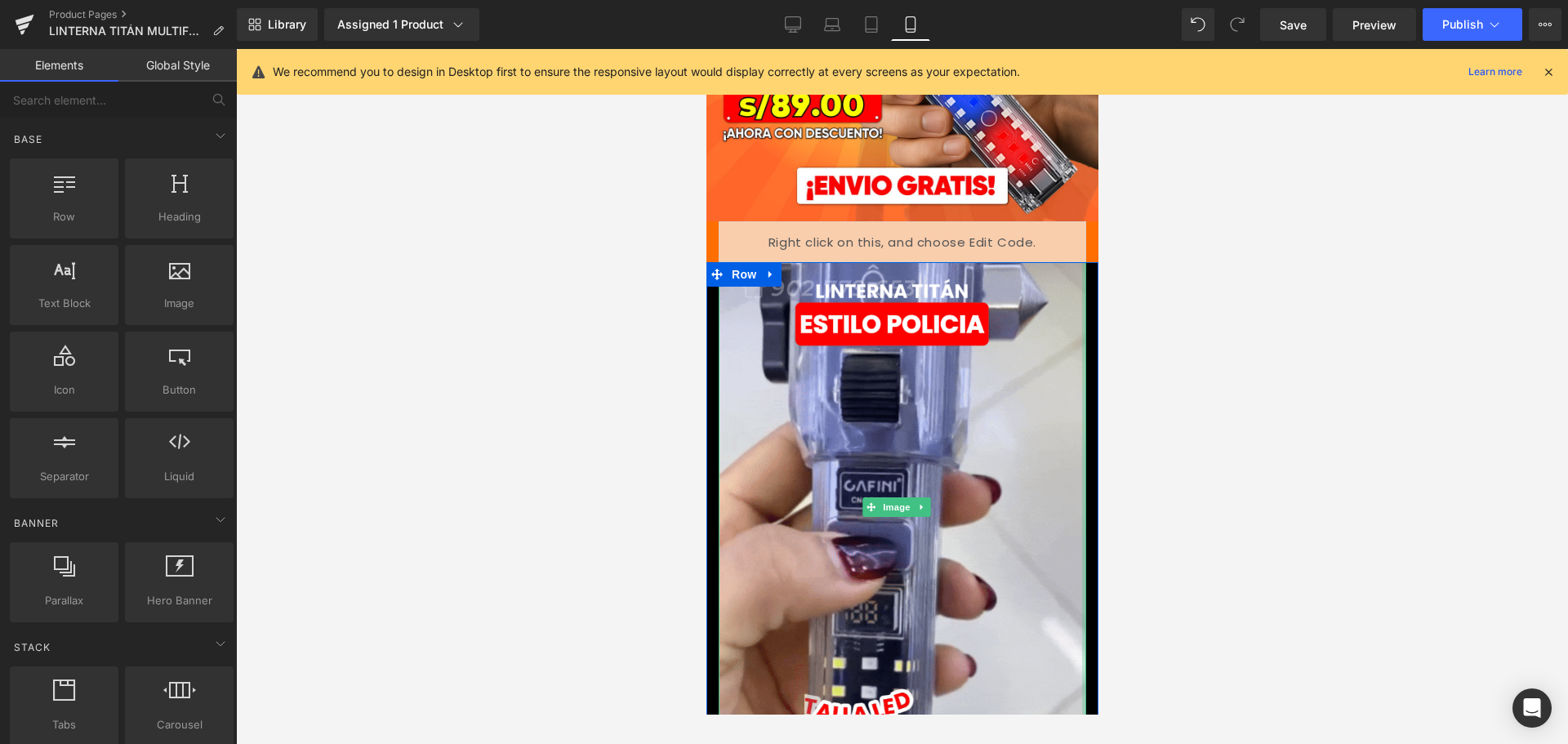
click at [1397, 607] on div at bounding box center [903, 396] width 1333 height 695
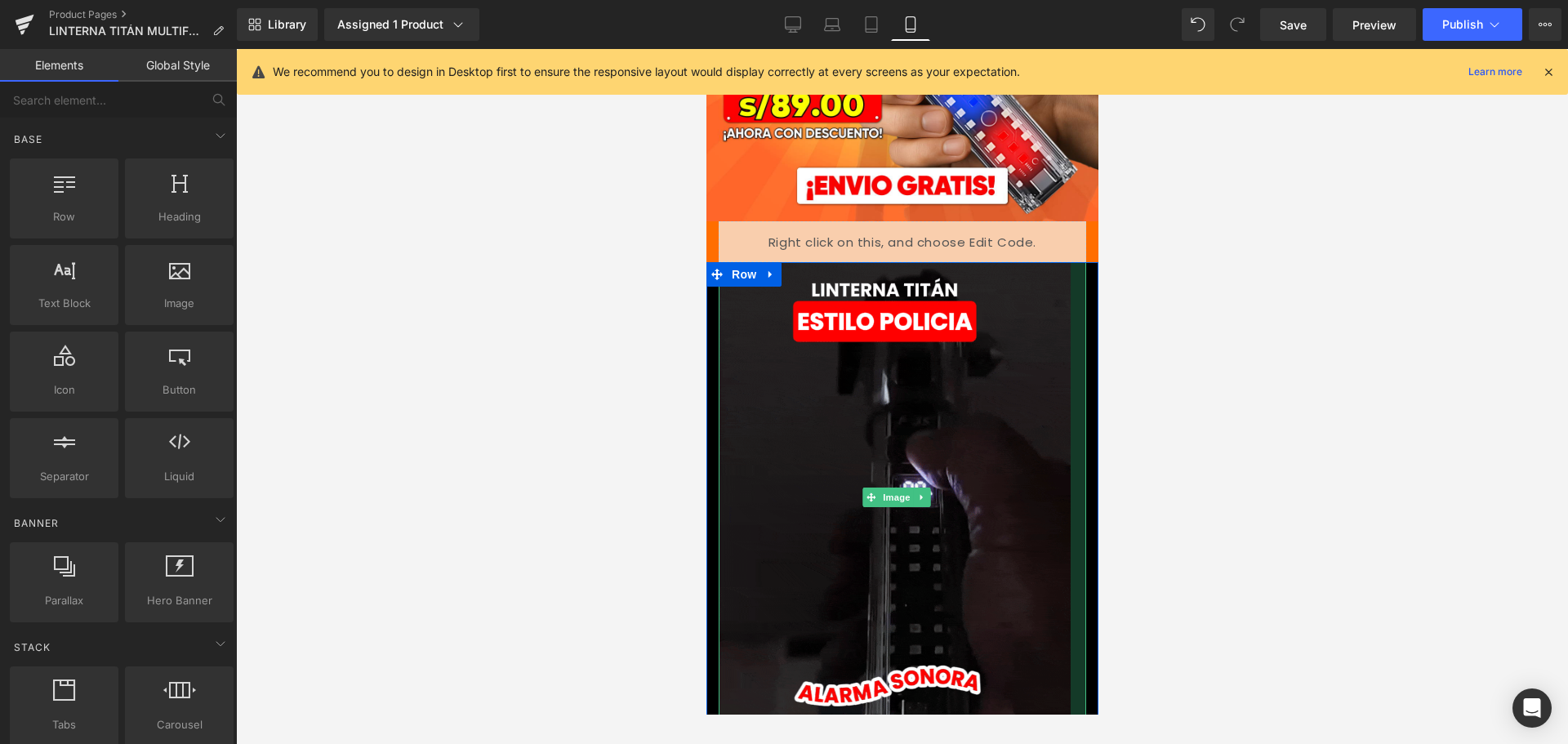
click at [1291, 242] on div at bounding box center [903, 396] width 1333 height 695
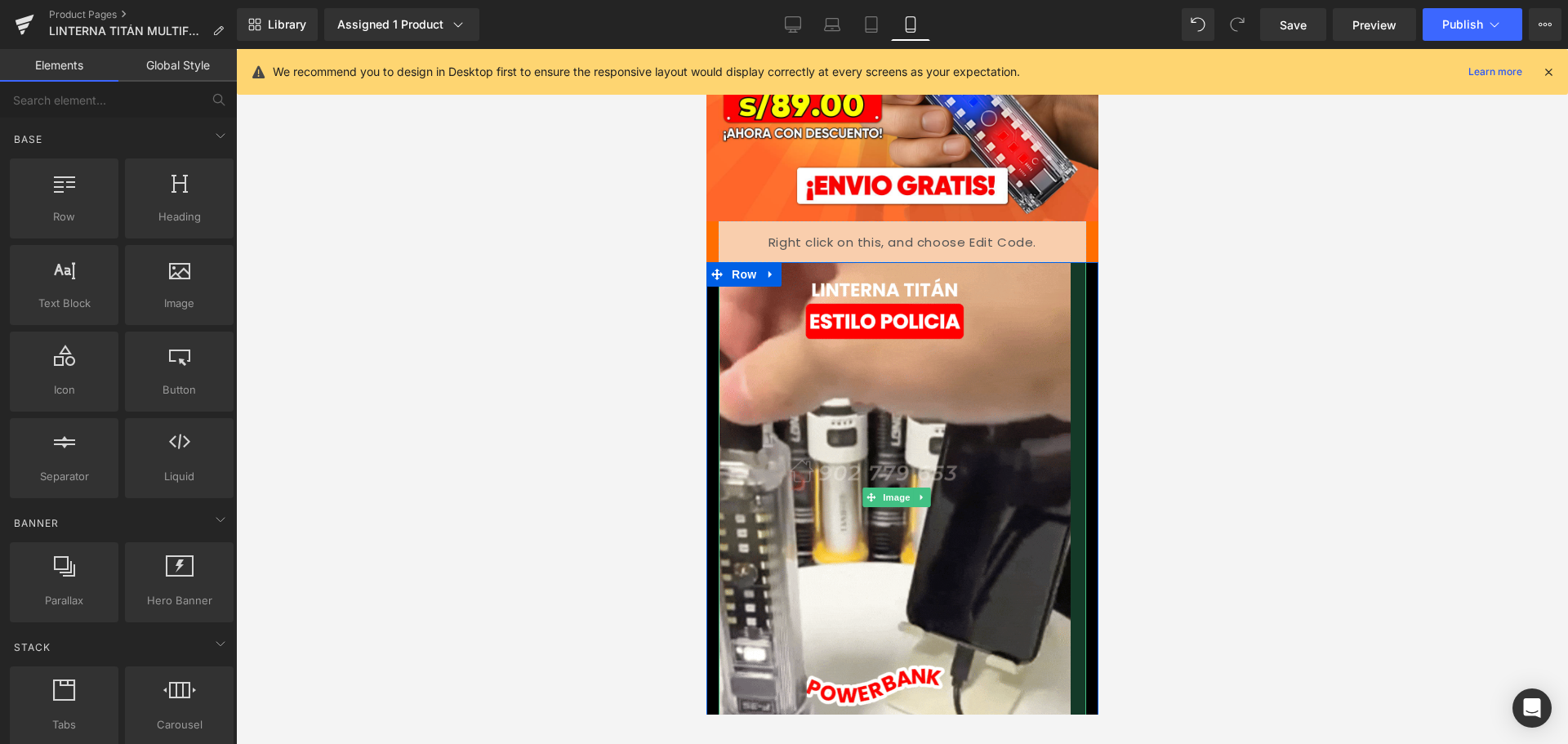
click at [1397, 79] on icon at bounding box center [1549, 72] width 15 height 15
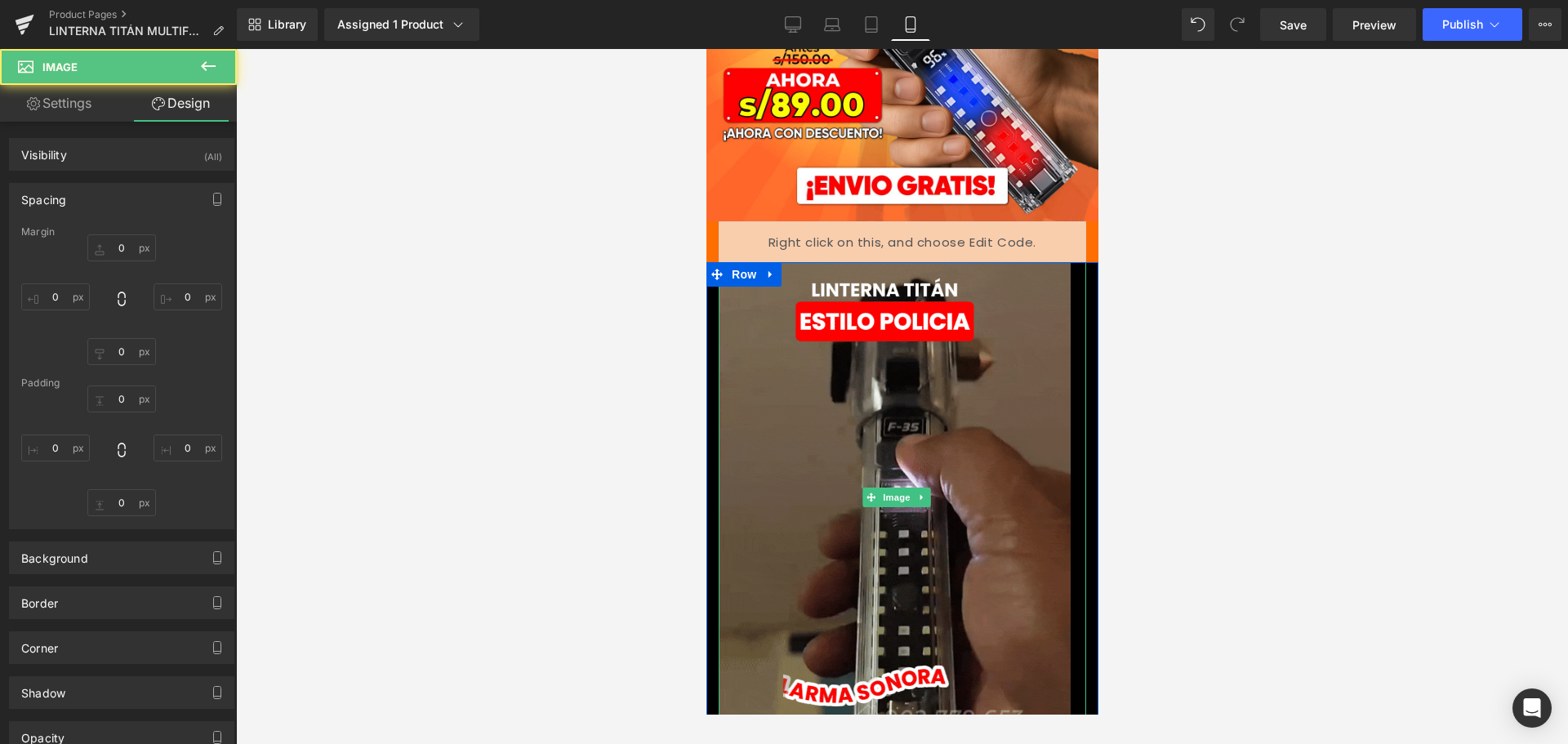
type input "0"
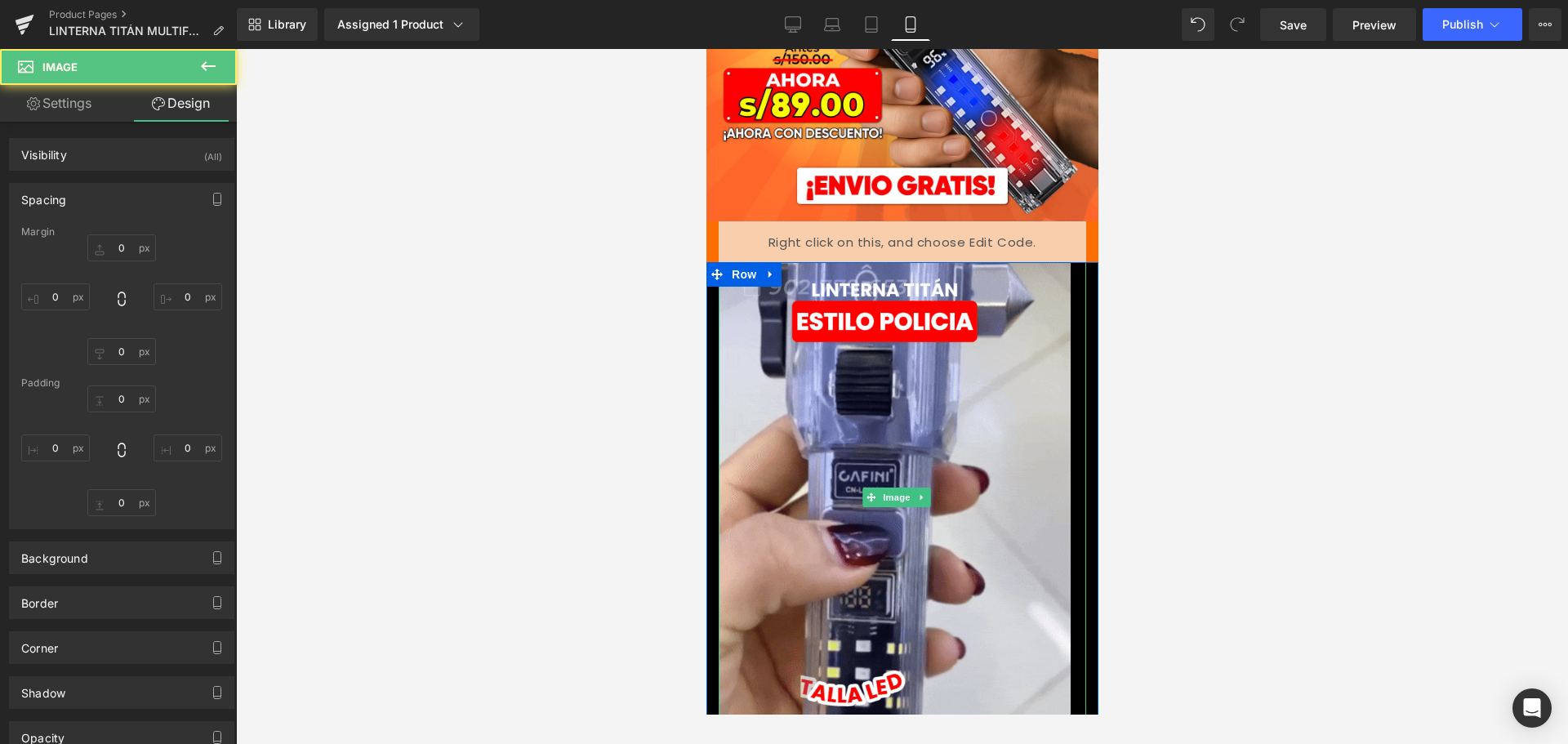
type input "0"
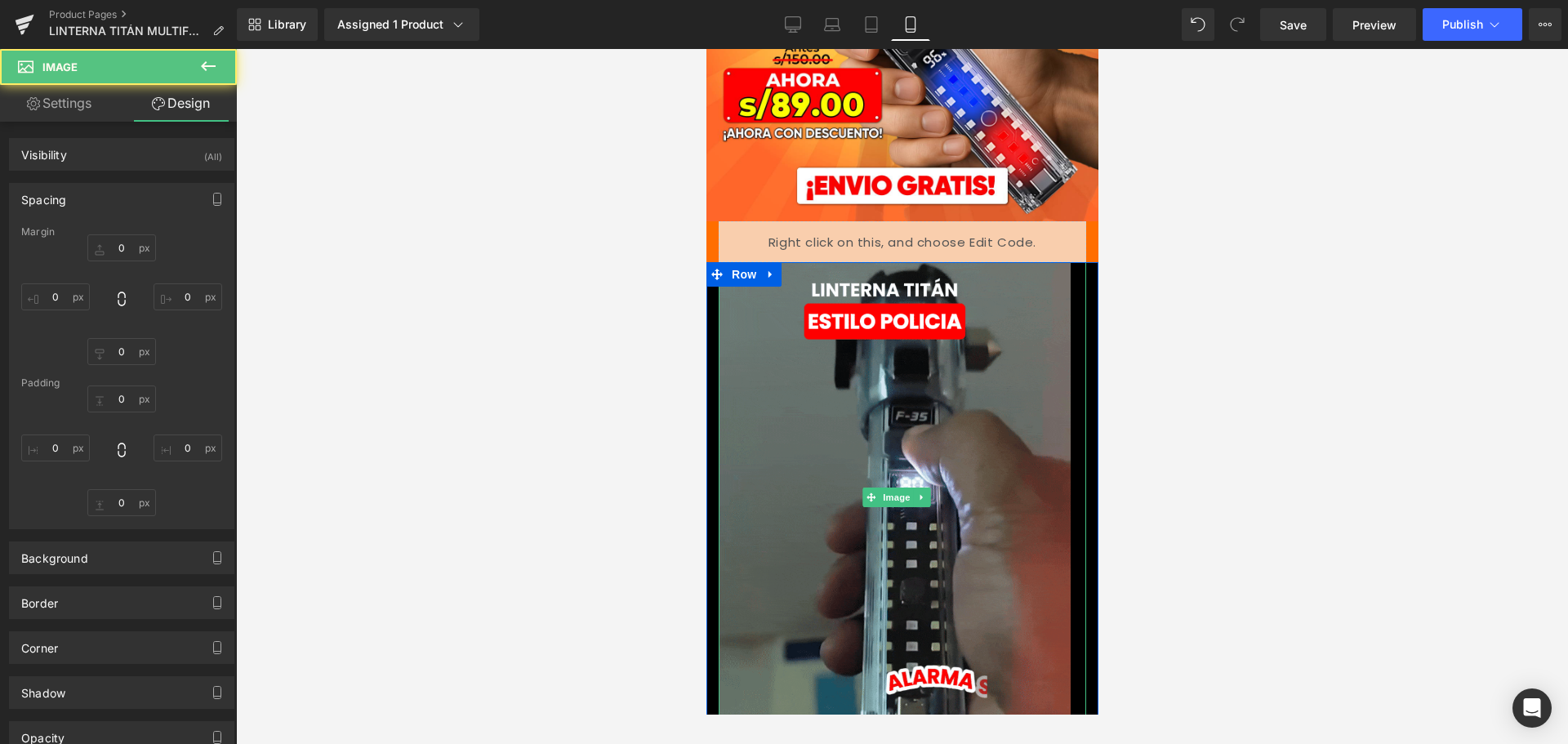
type input "0"
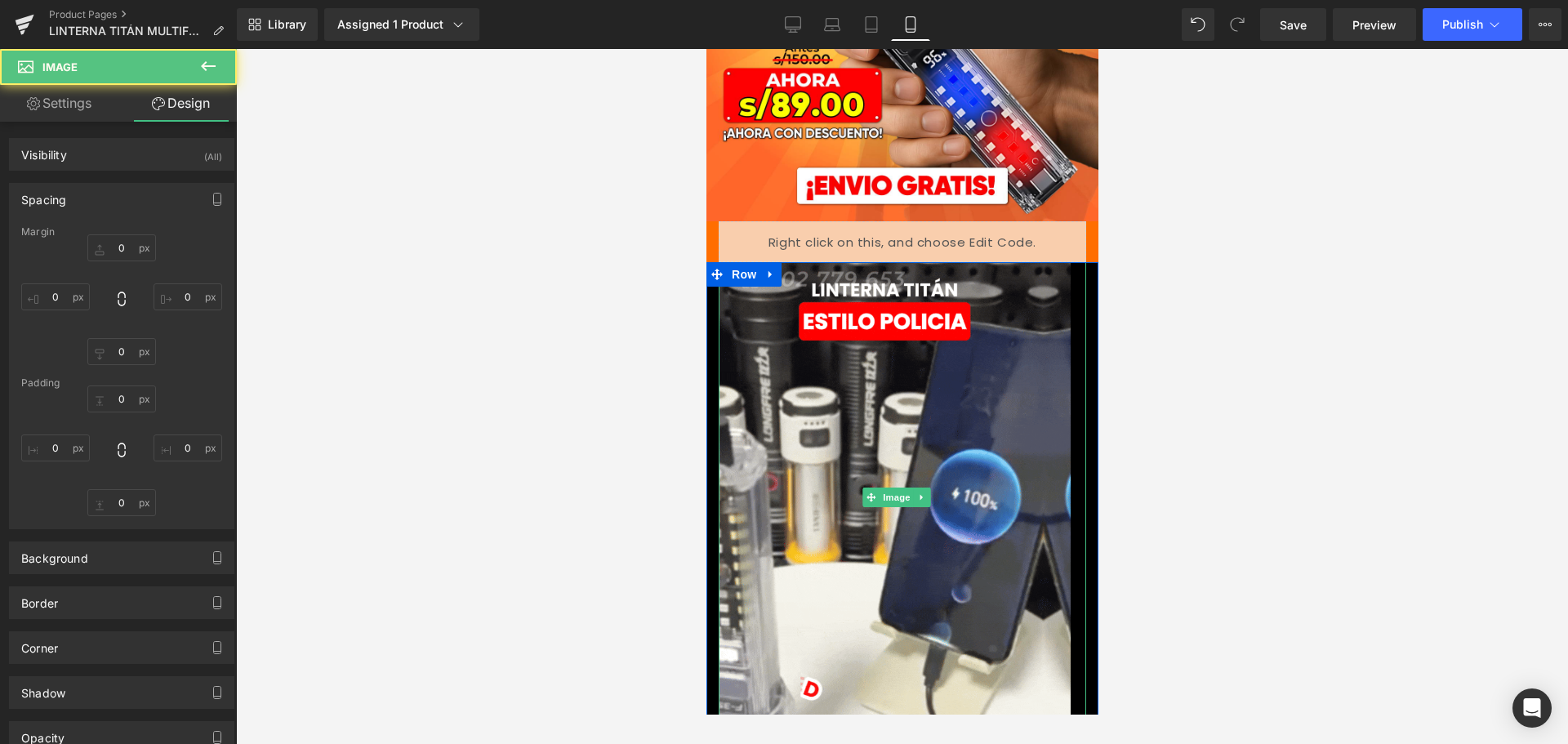
type input "0"
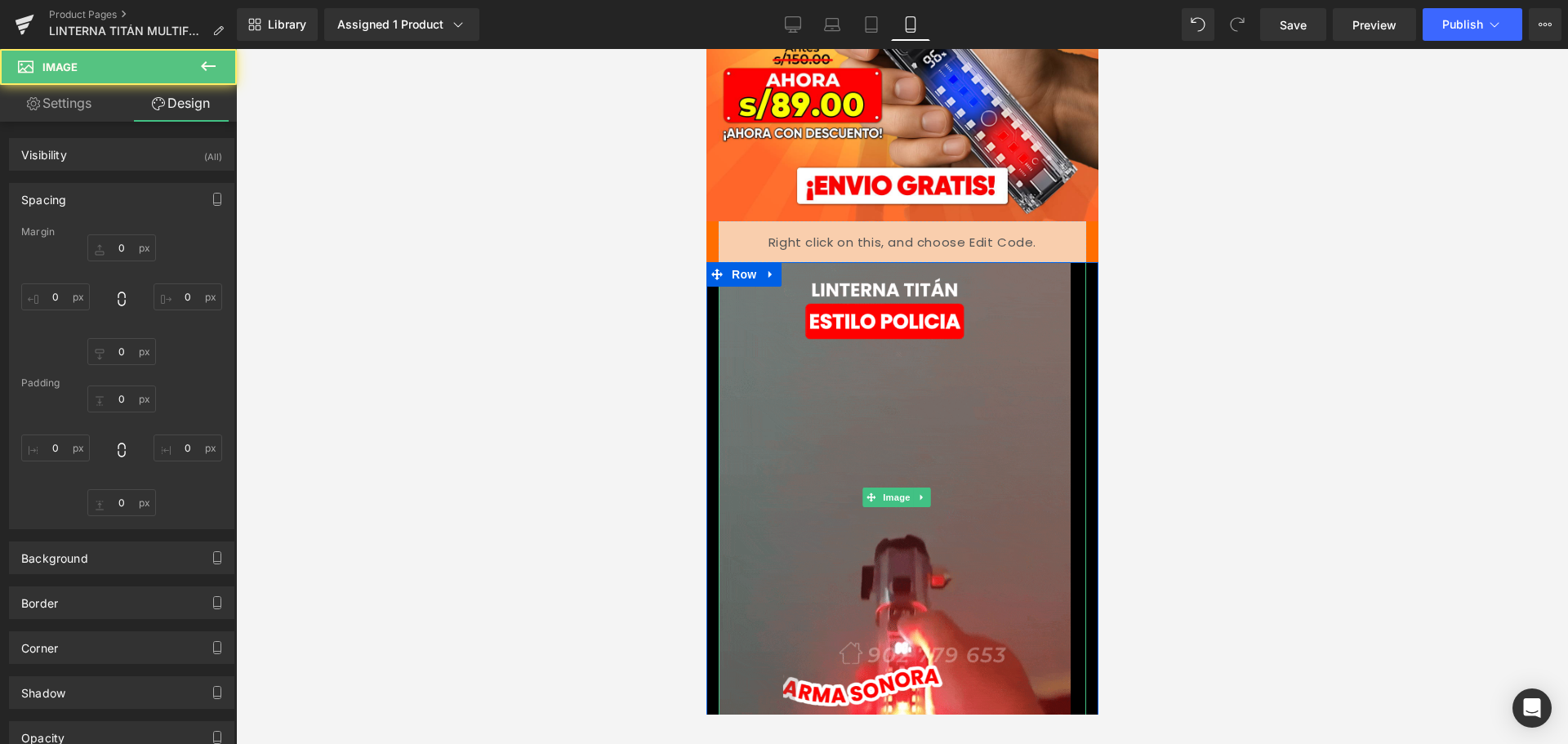
type input "0"
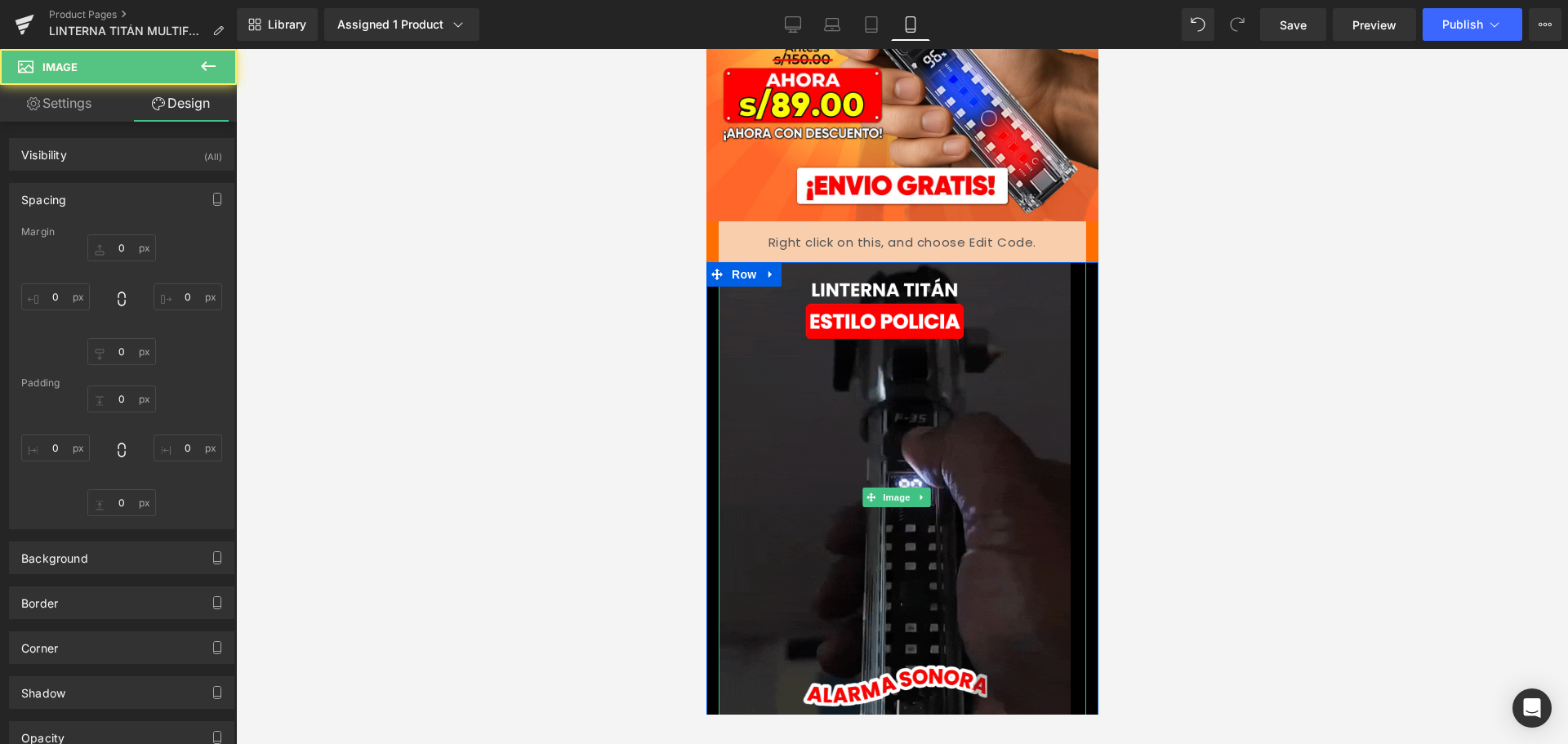
type input "19"
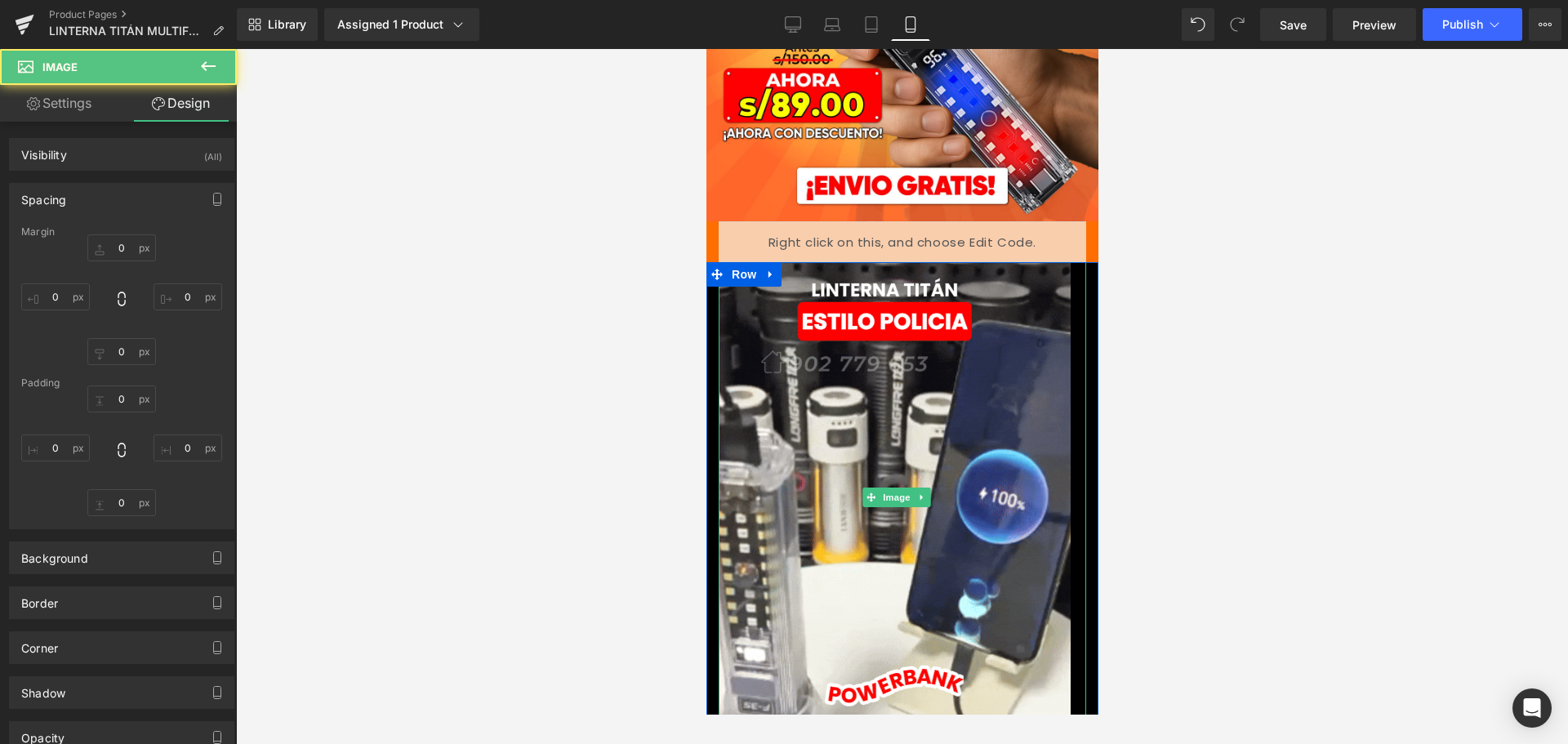
type input "0"
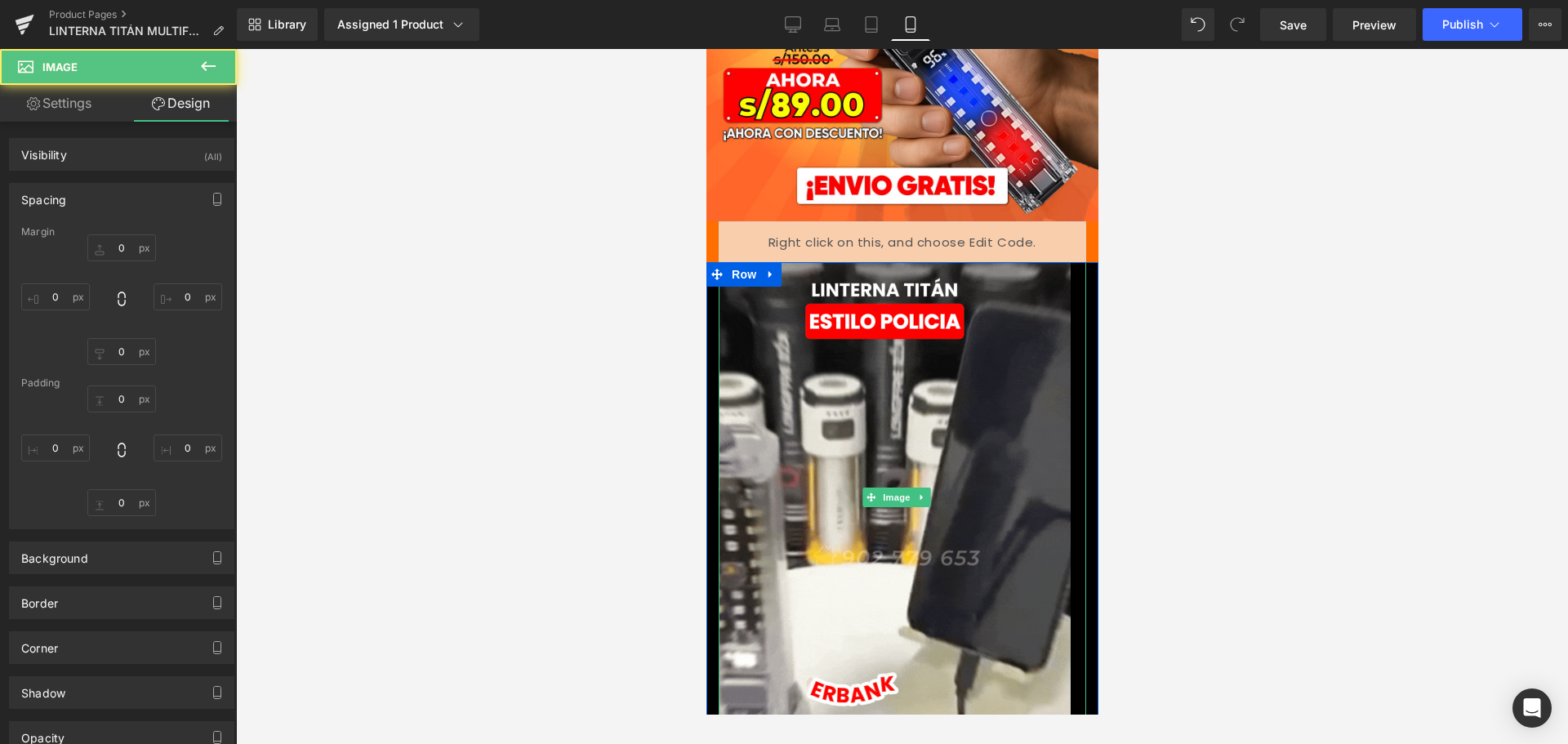
type input "0"
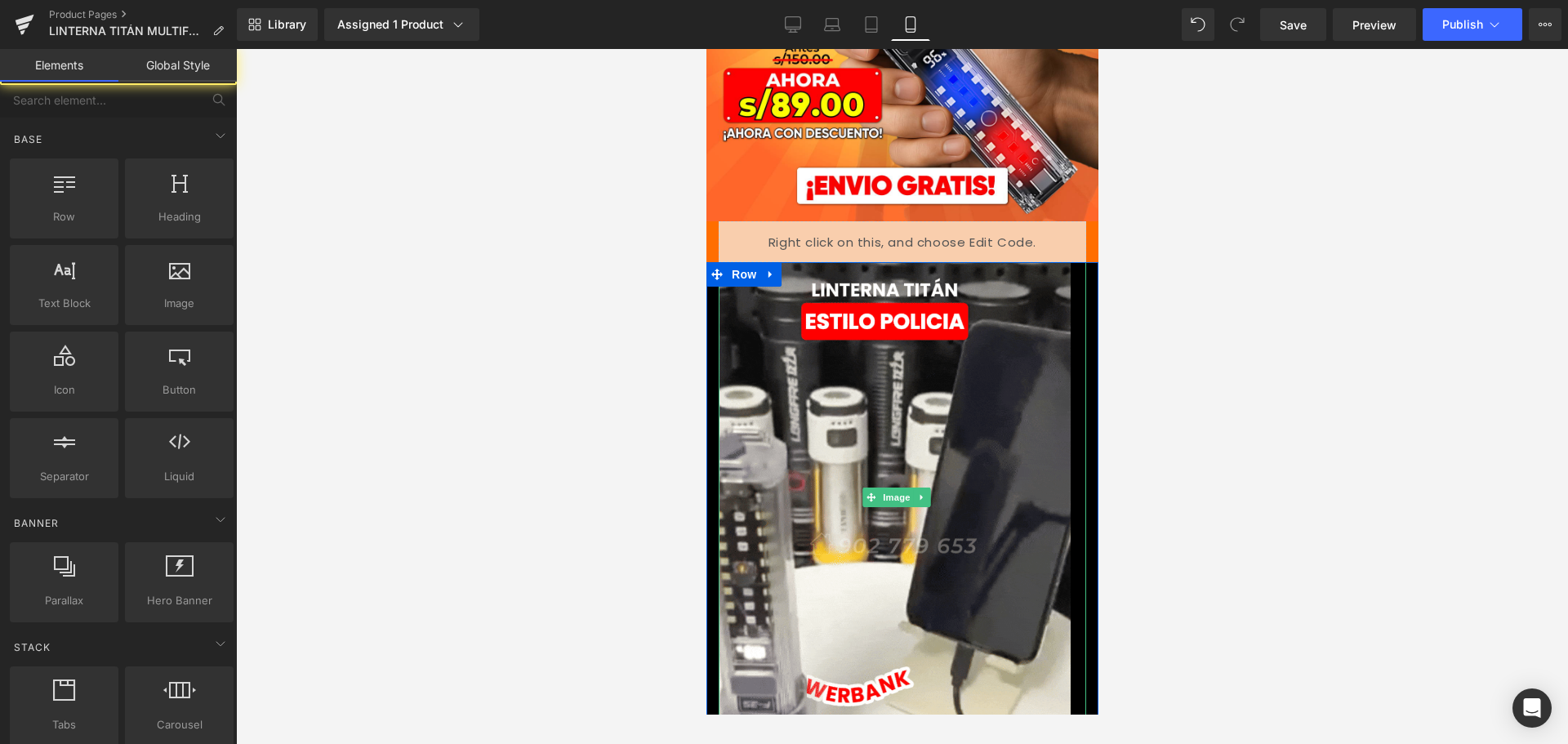
click at [1397, 248] on div at bounding box center [903, 396] width 1333 height 695
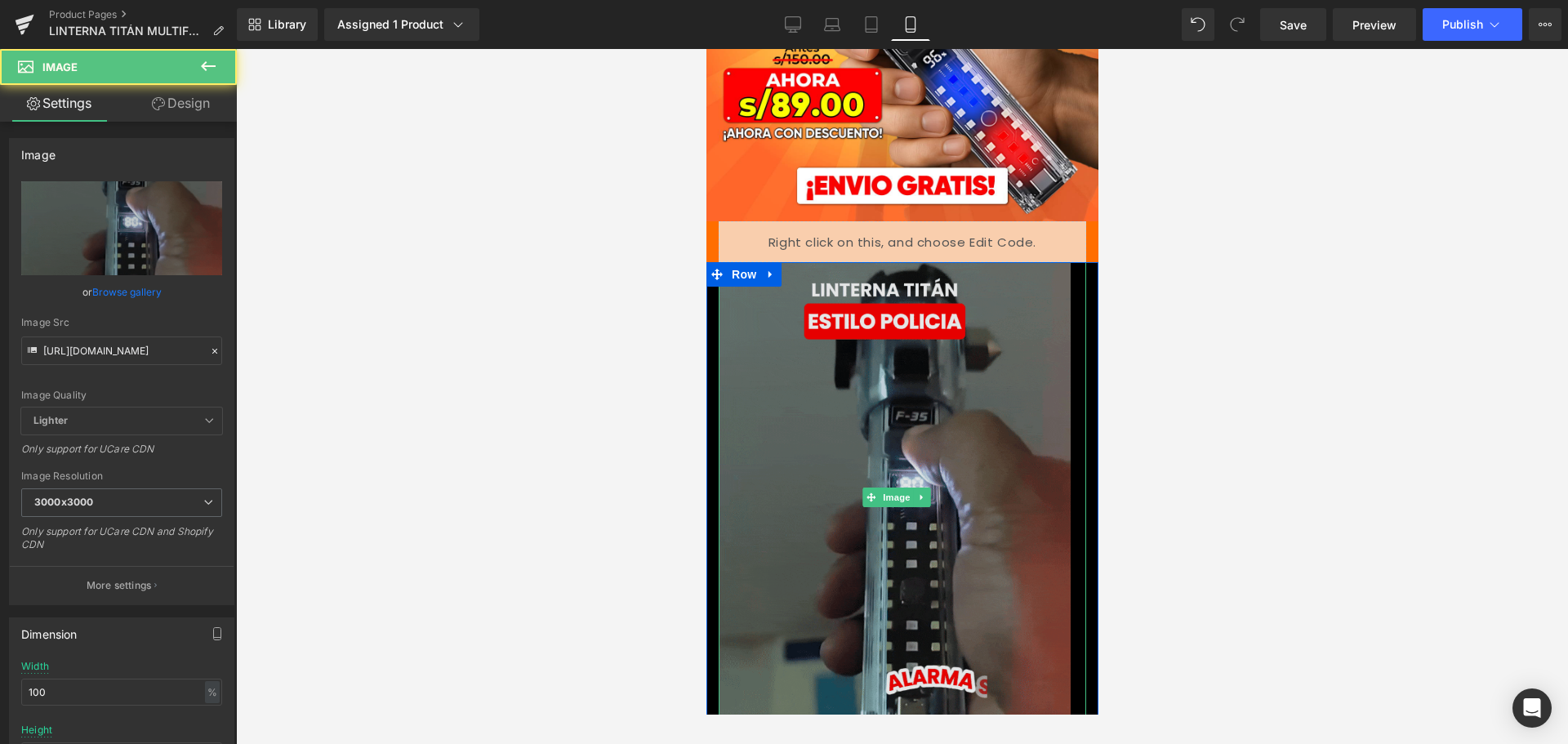
click at [846, 449] on img at bounding box center [902, 497] width 368 height 469
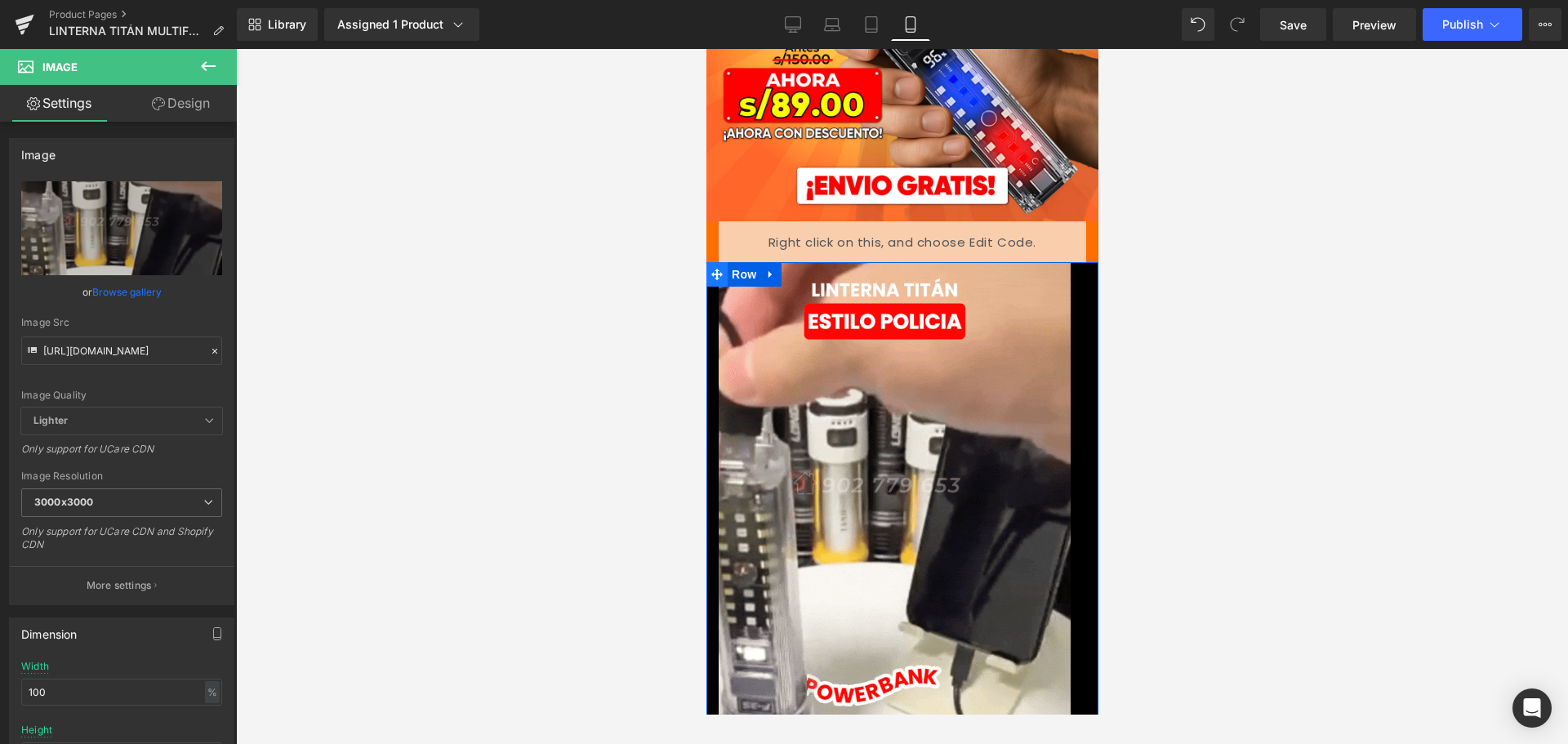
click at [711, 269] on icon at bounding box center [716, 275] width 11 height 12
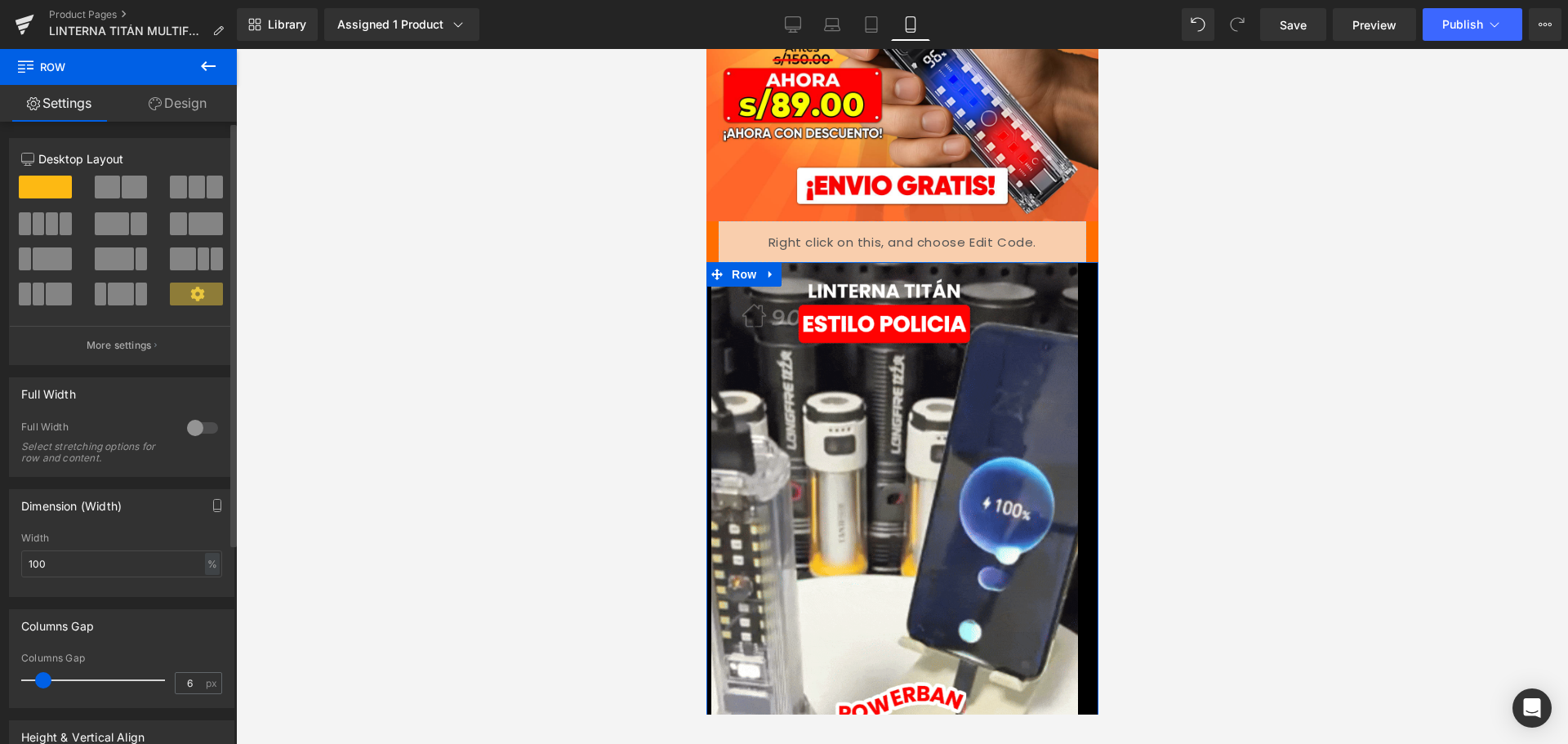
type input "0"
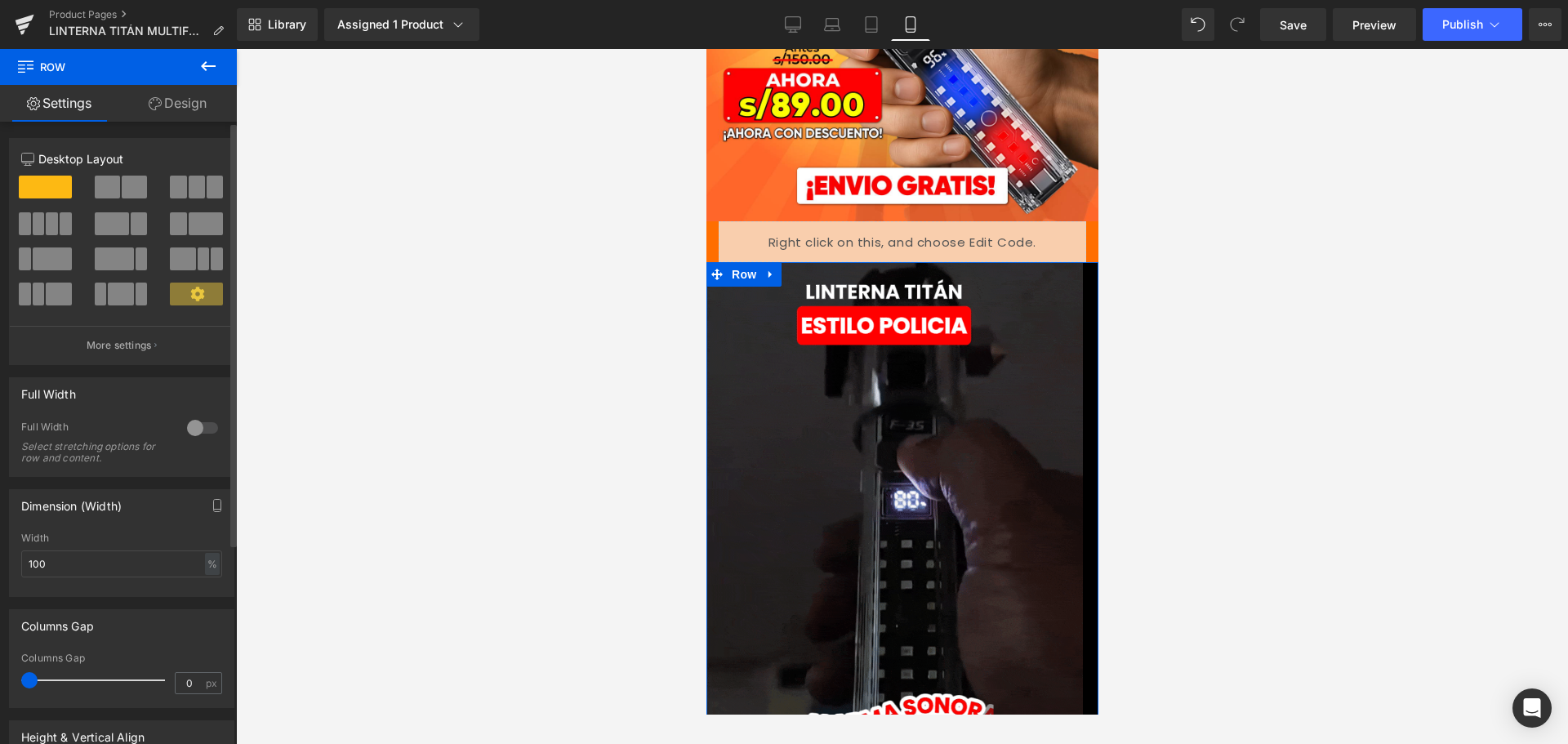
drag, startPoint x: 40, startPoint y: 682, endPoint x: 0, endPoint y: 684, distance: 40.0
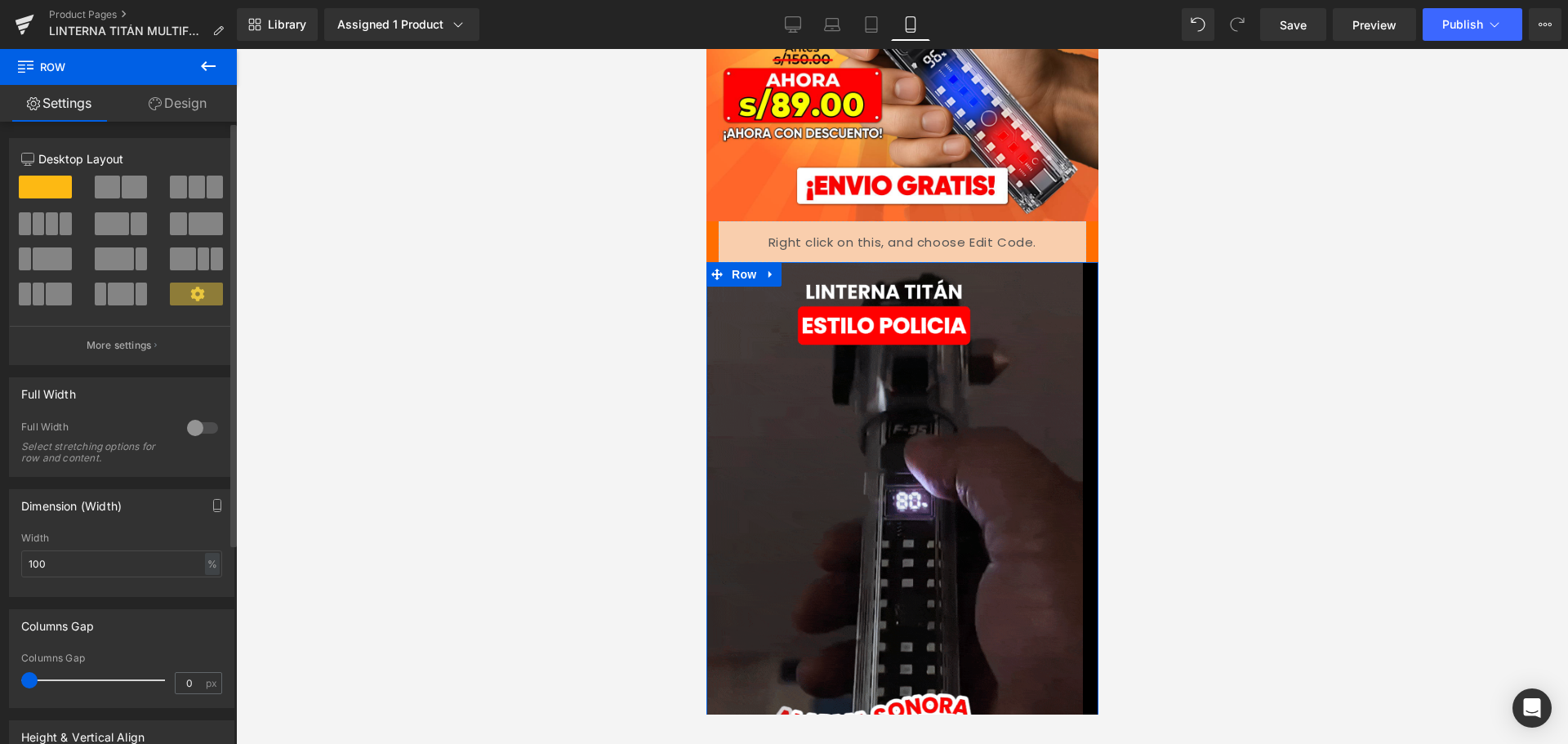
click at [0, 684] on div "Columns Gap 0px Columns Gap 0 px" at bounding box center [122, 652] width 245 height 111
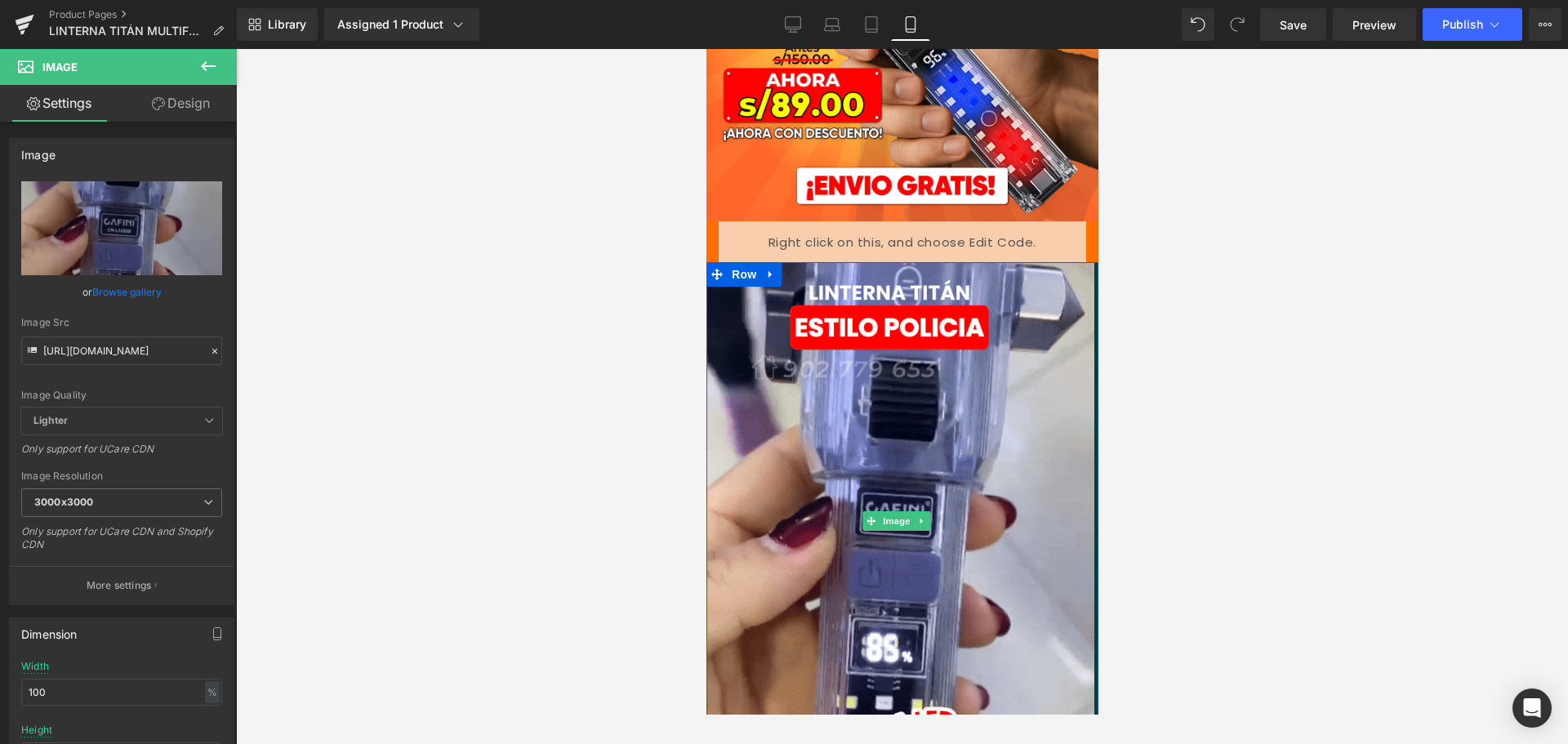
drag, startPoint x: 1077, startPoint y: 435, endPoint x: 1525, endPoint y: 592, distance: 474.7
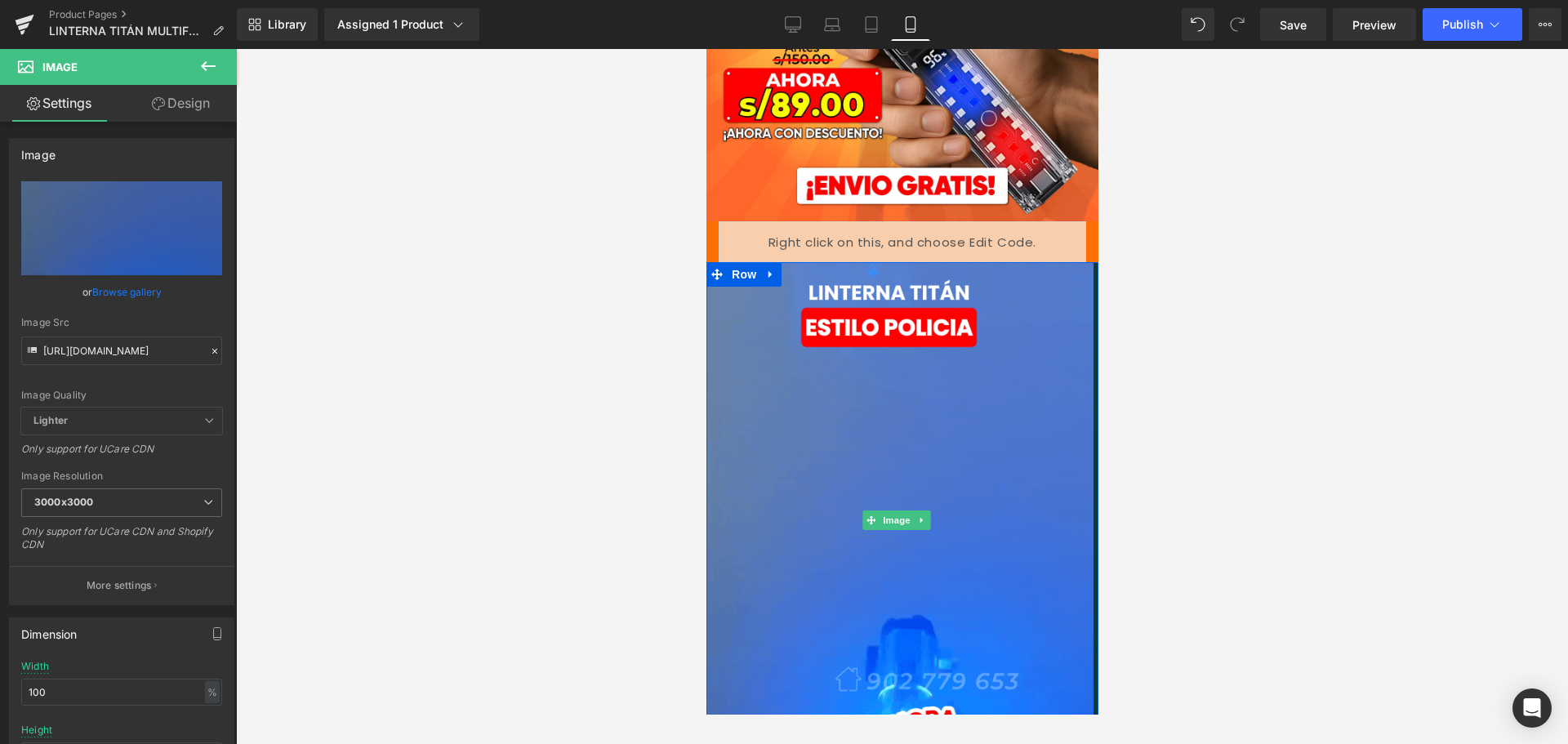
drag, startPoint x: 1079, startPoint y: 495, endPoint x: 1224, endPoint y: 588, distance: 172.3
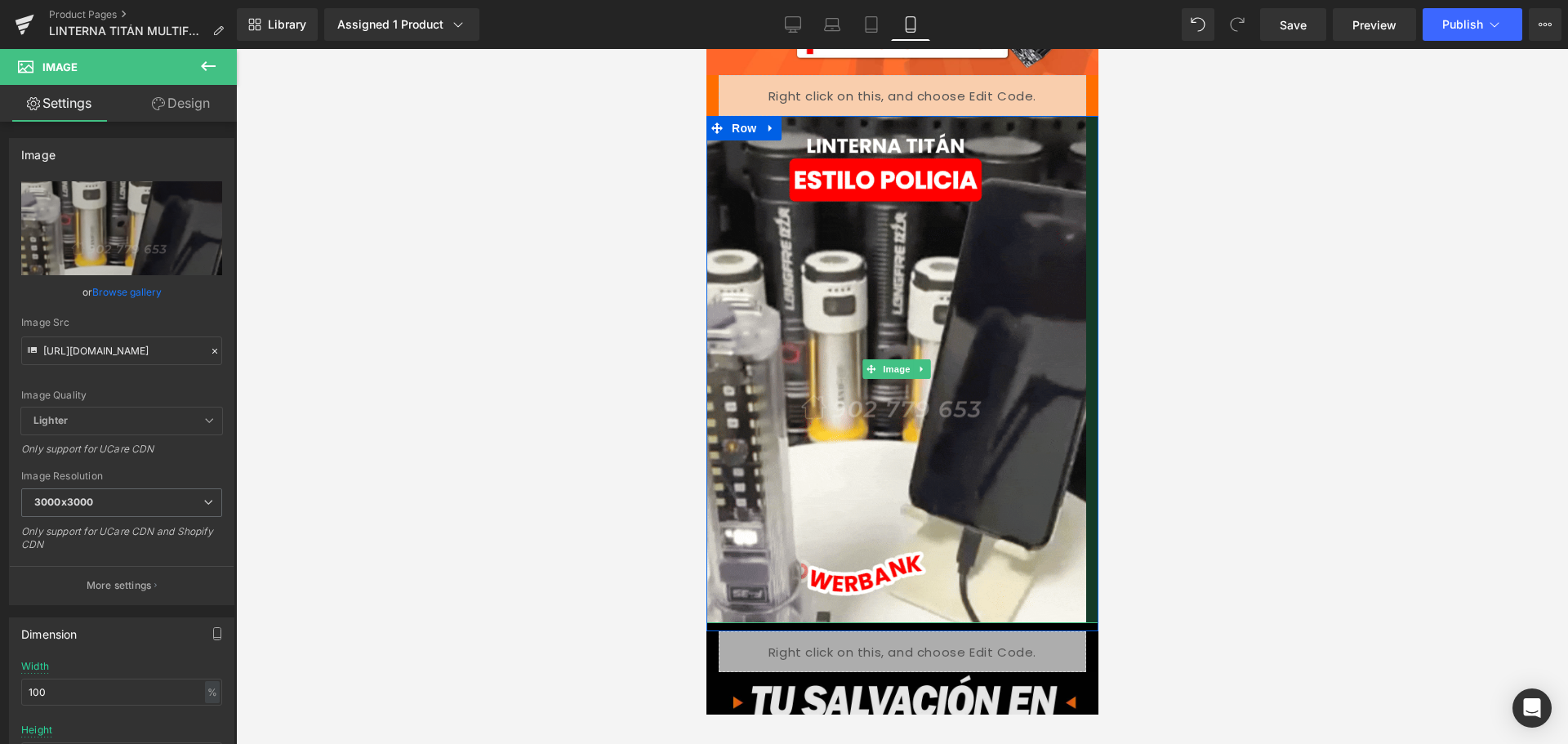
scroll to position [898, 0]
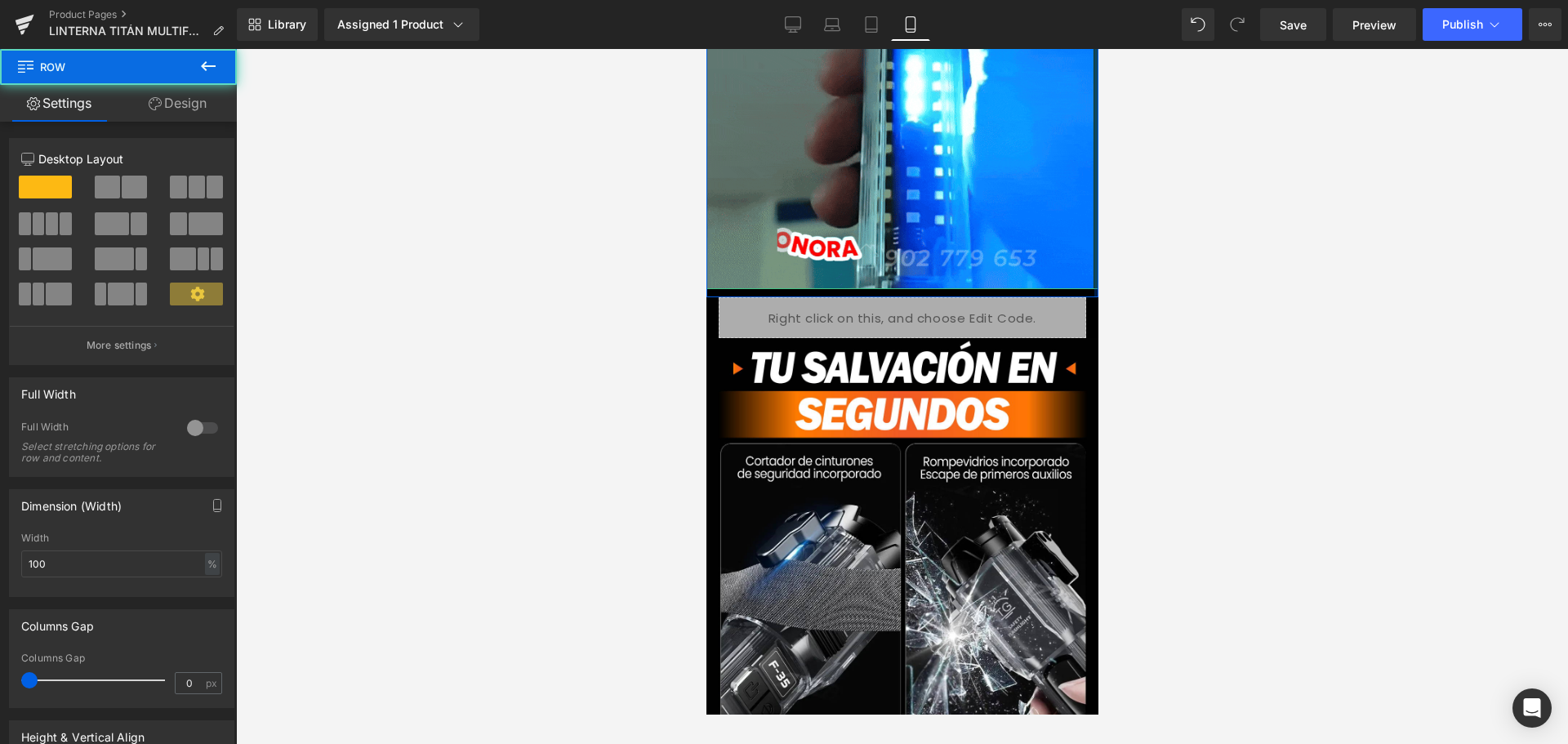
drag, startPoint x: 1082, startPoint y: 251, endPoint x: 1350, endPoint y: 374, distance: 294.9
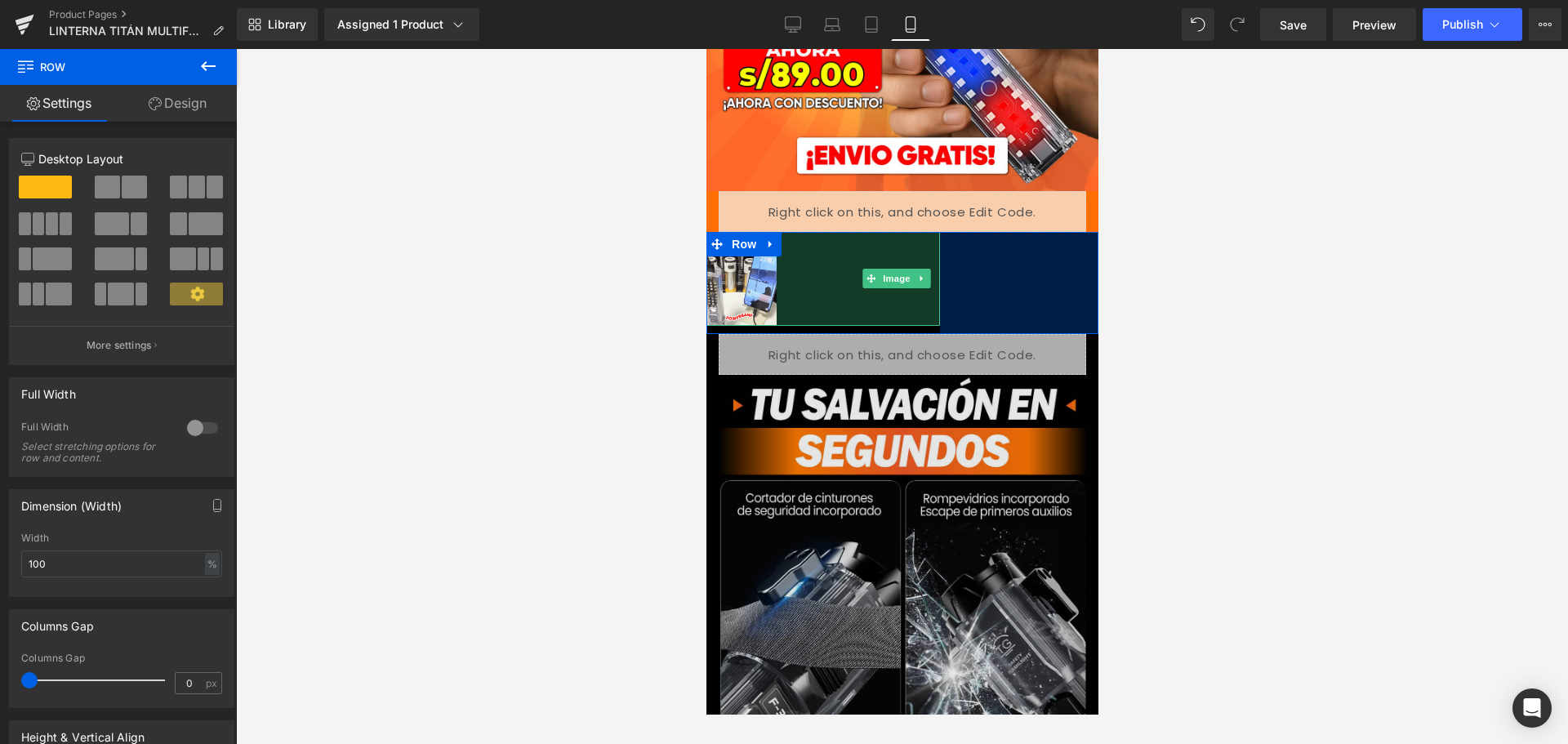
scroll to position [402, 0]
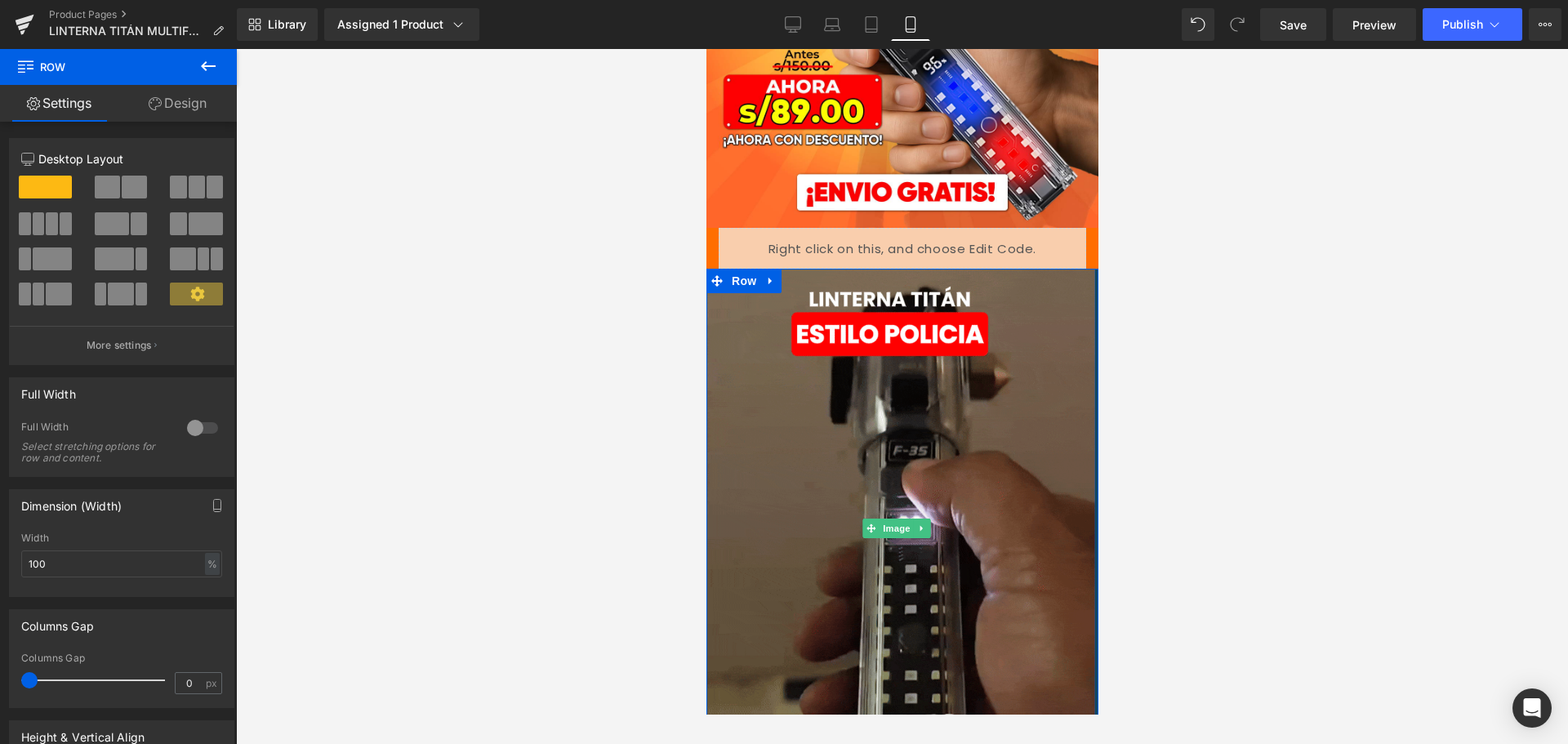
click at [1397, 647] on div at bounding box center [903, 396] width 1333 height 695
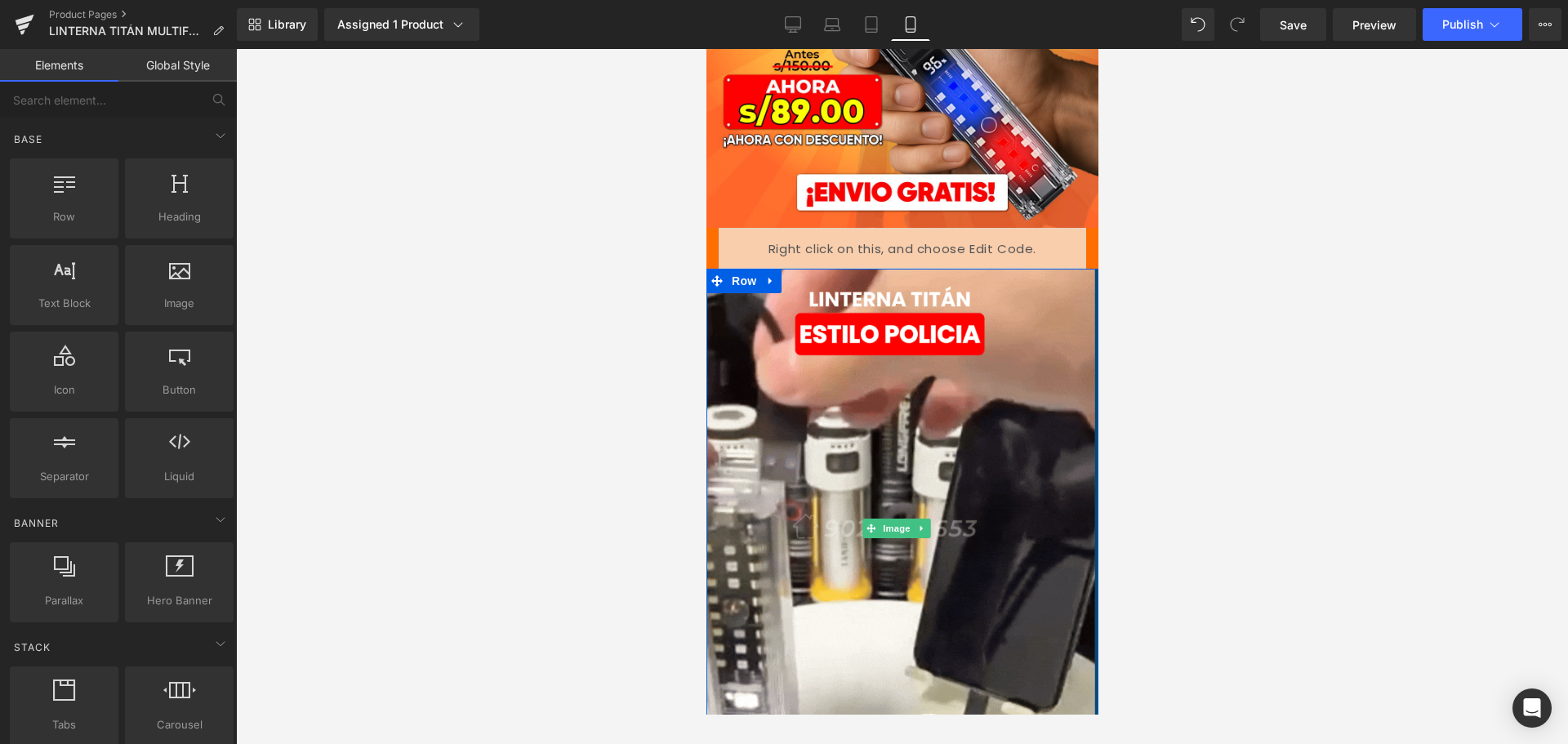
click at [1397, 430] on div at bounding box center [903, 396] width 1333 height 695
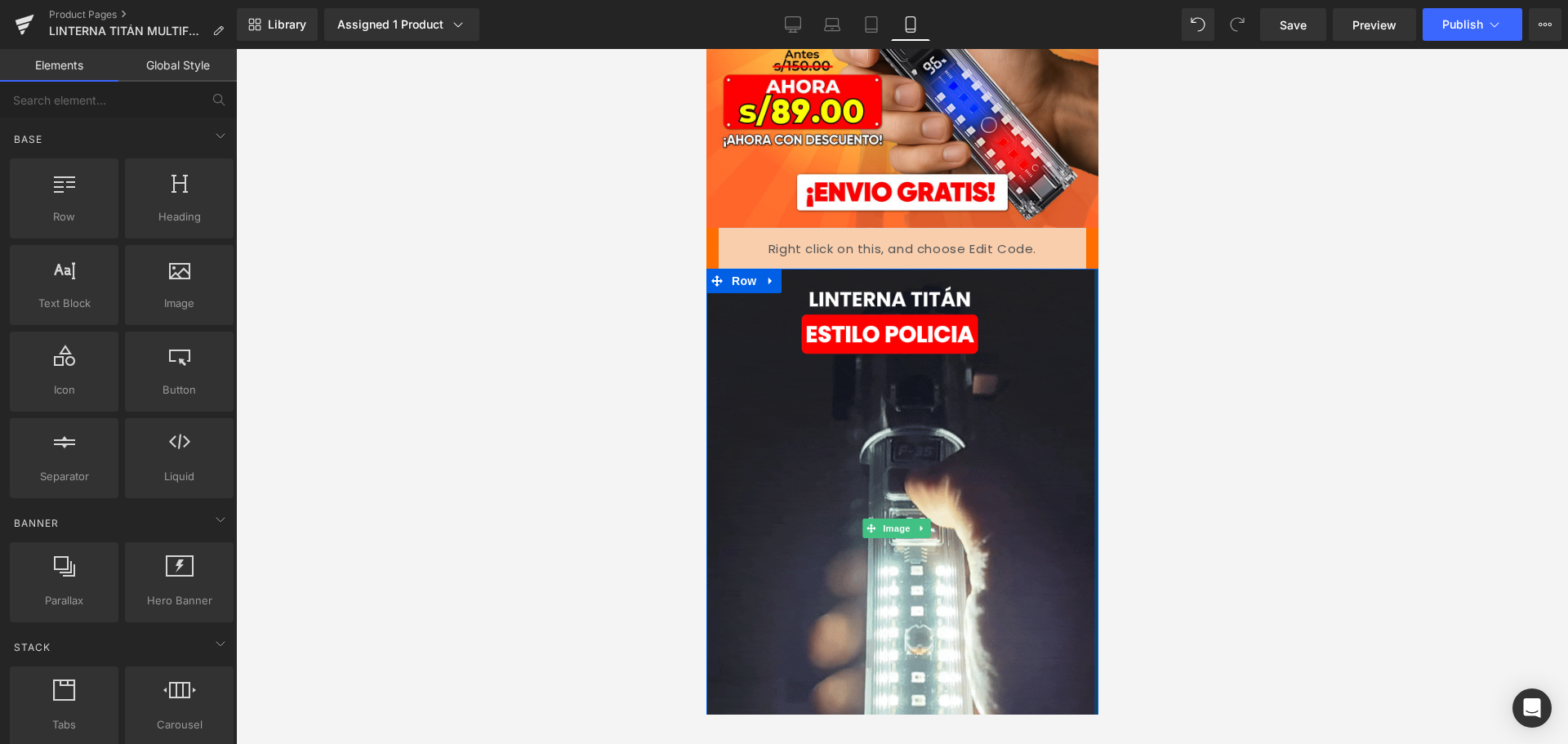
click at [1166, 322] on div at bounding box center [903, 396] width 1333 height 695
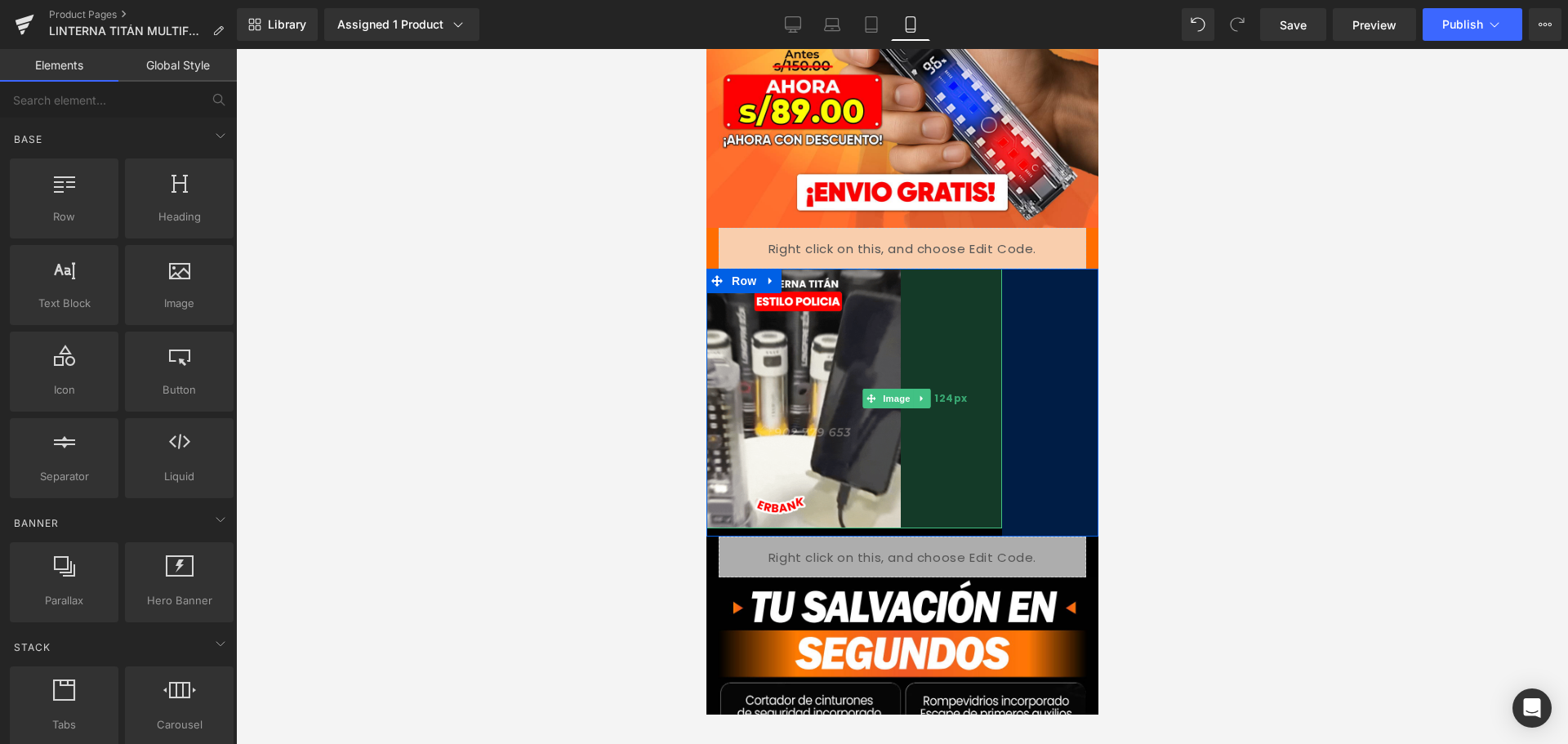
click at [986, 440] on div "124px" at bounding box center [950, 399] width 101 height 260
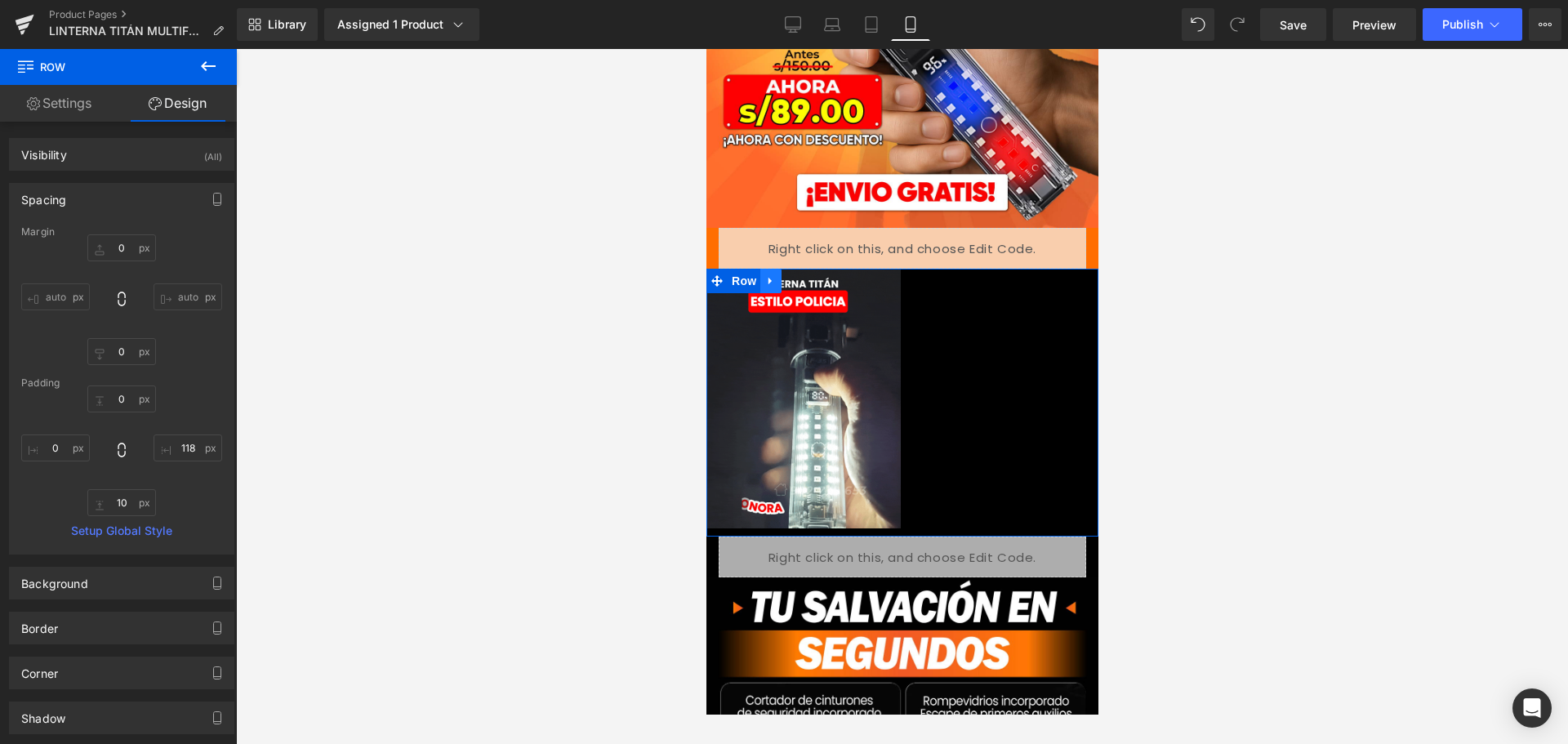
click at [770, 275] on icon at bounding box center [770, 281] width 11 height 12
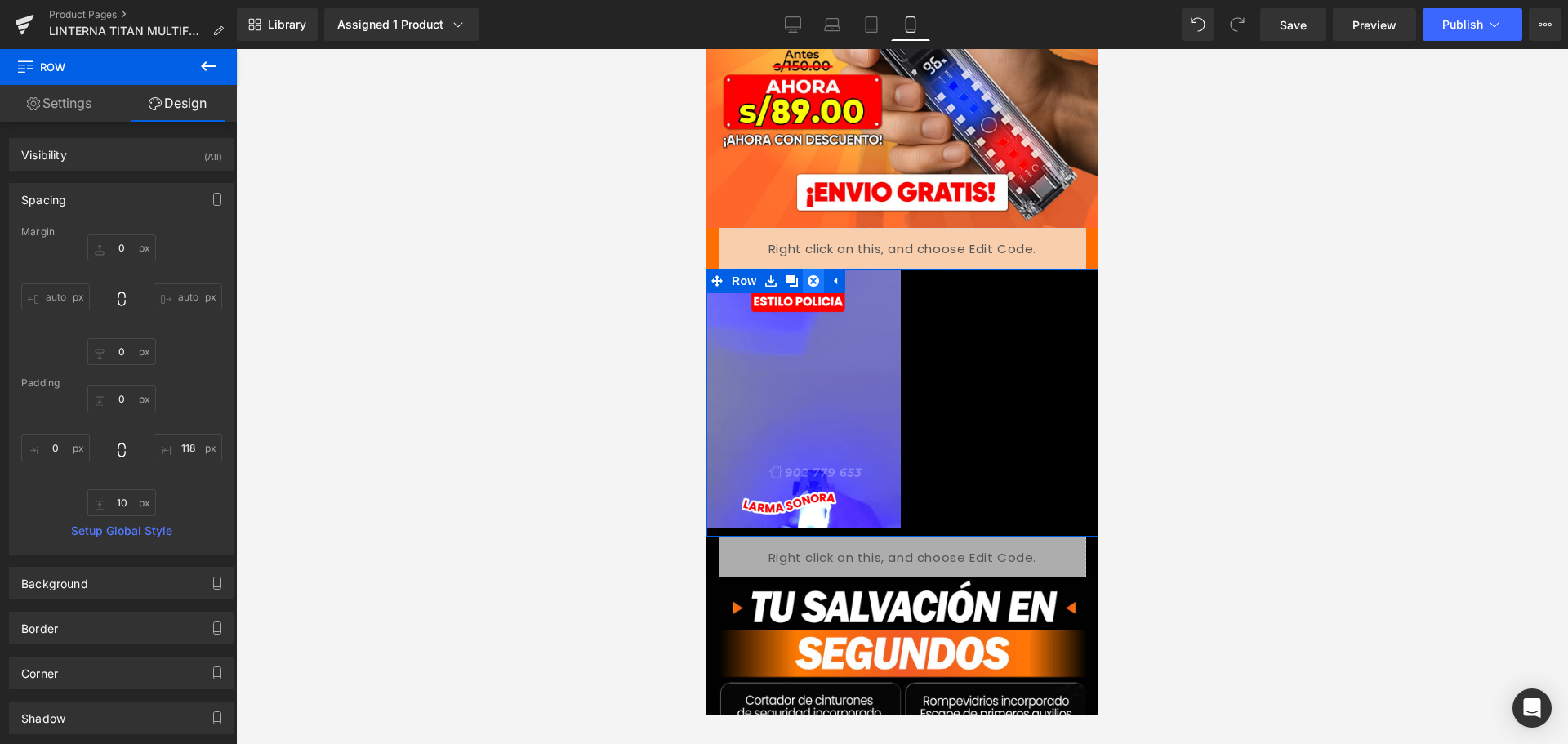
click at [814, 275] on icon at bounding box center [813, 281] width 11 height 11
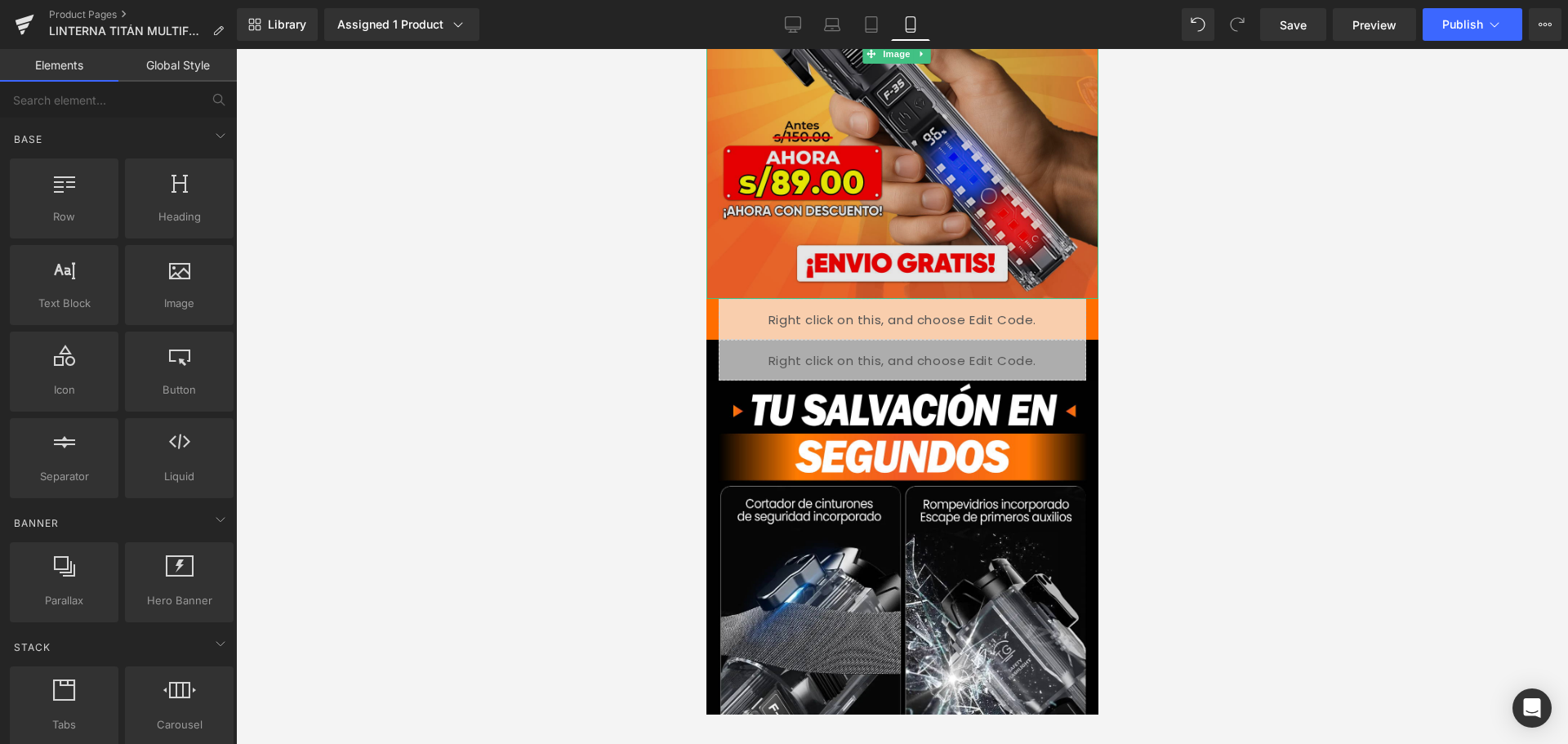
scroll to position [239, 0]
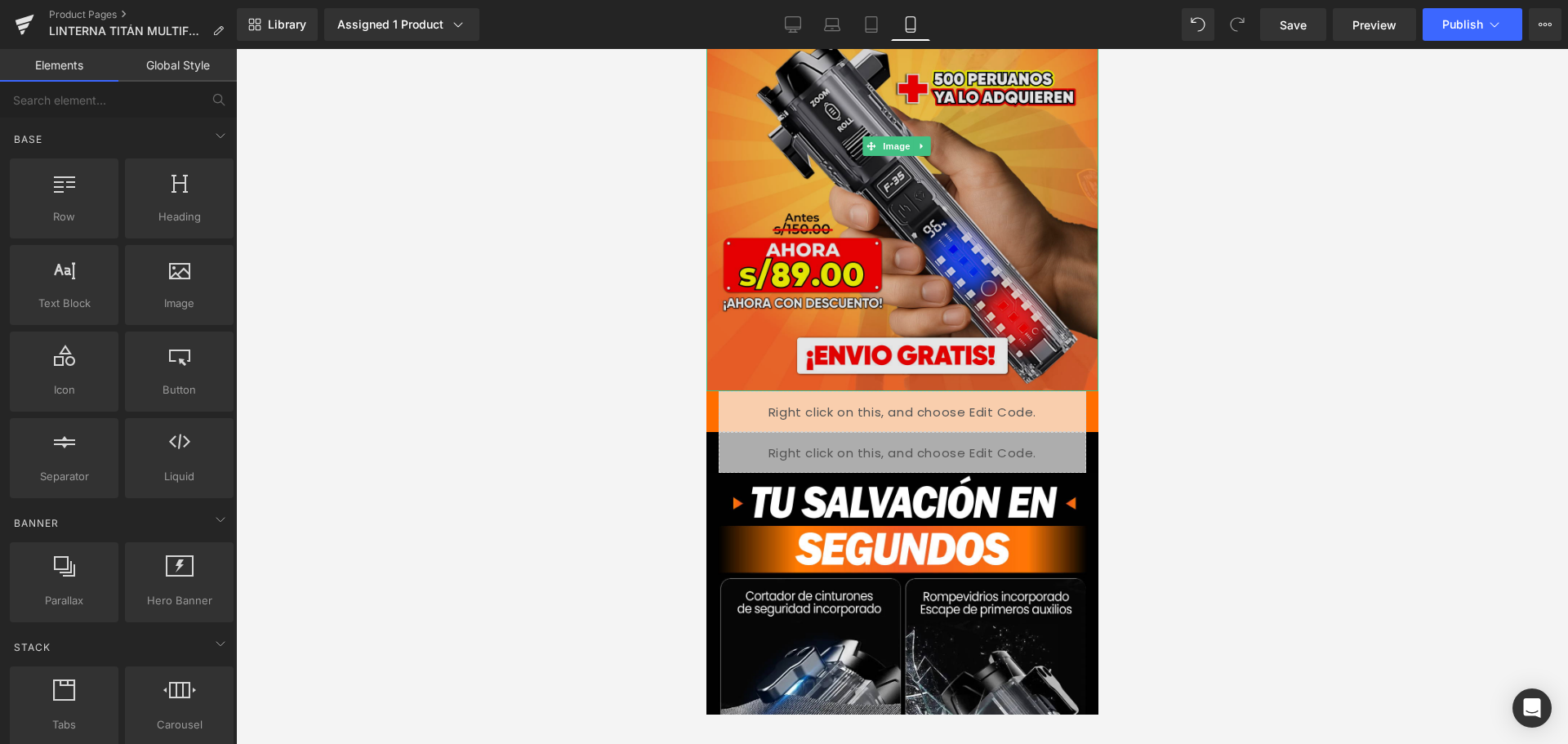
click at [1008, 241] on img at bounding box center [902, 146] width 392 height 490
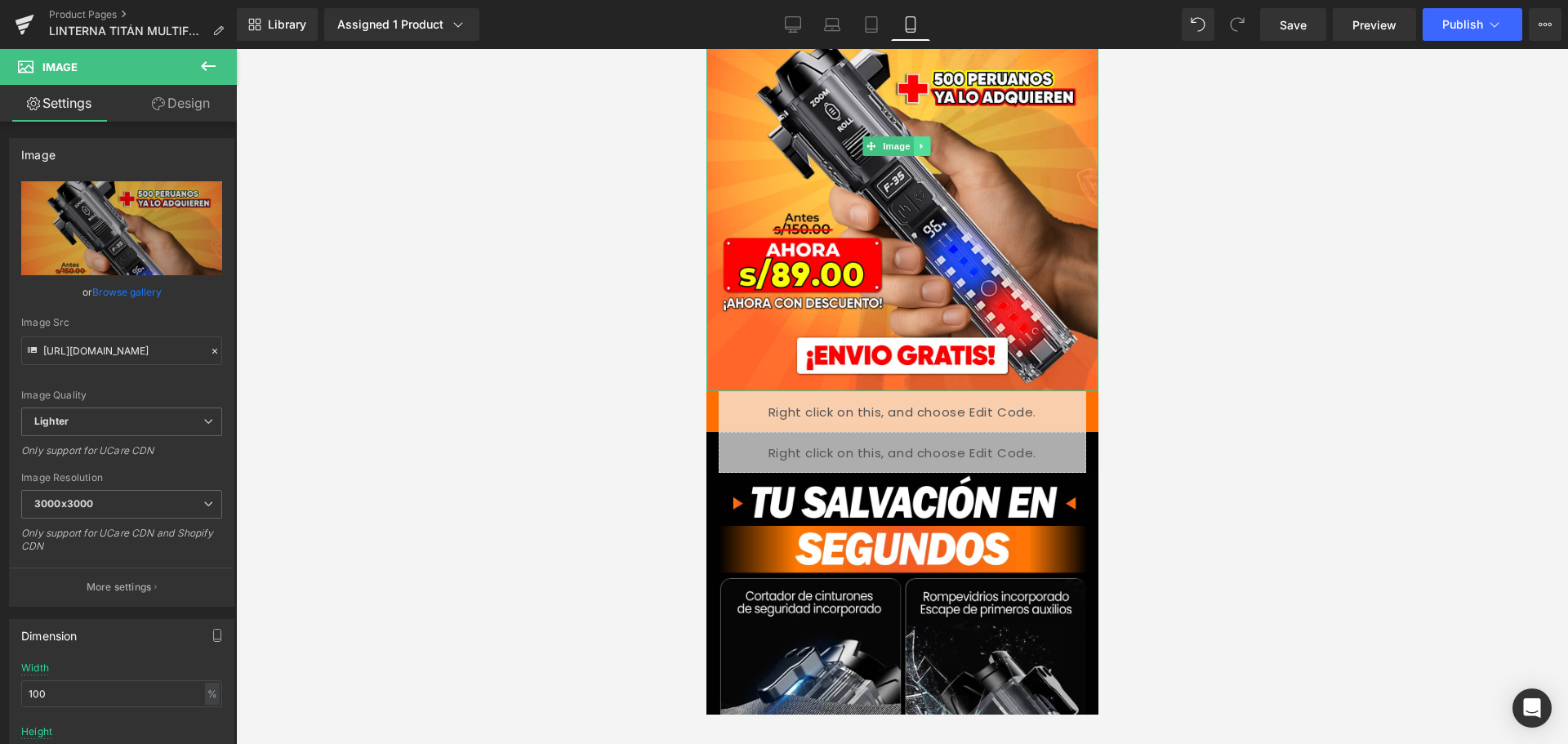
click at [919, 144] on icon at bounding box center [920, 146] width 2 height 6
click at [914, 142] on icon at bounding box center [912, 146] width 9 height 9
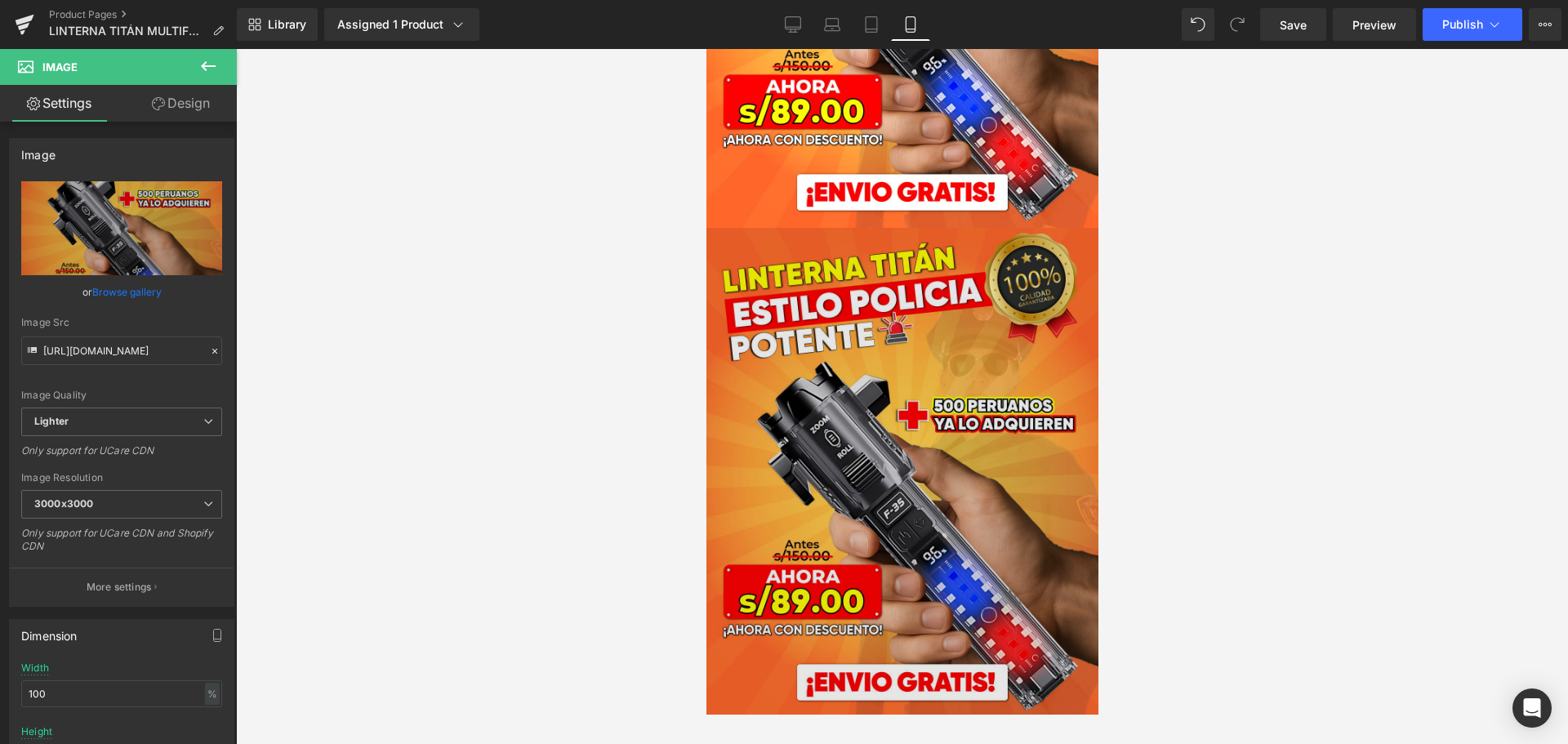
click at [819, 308] on img at bounding box center [902, 472] width 392 height 490
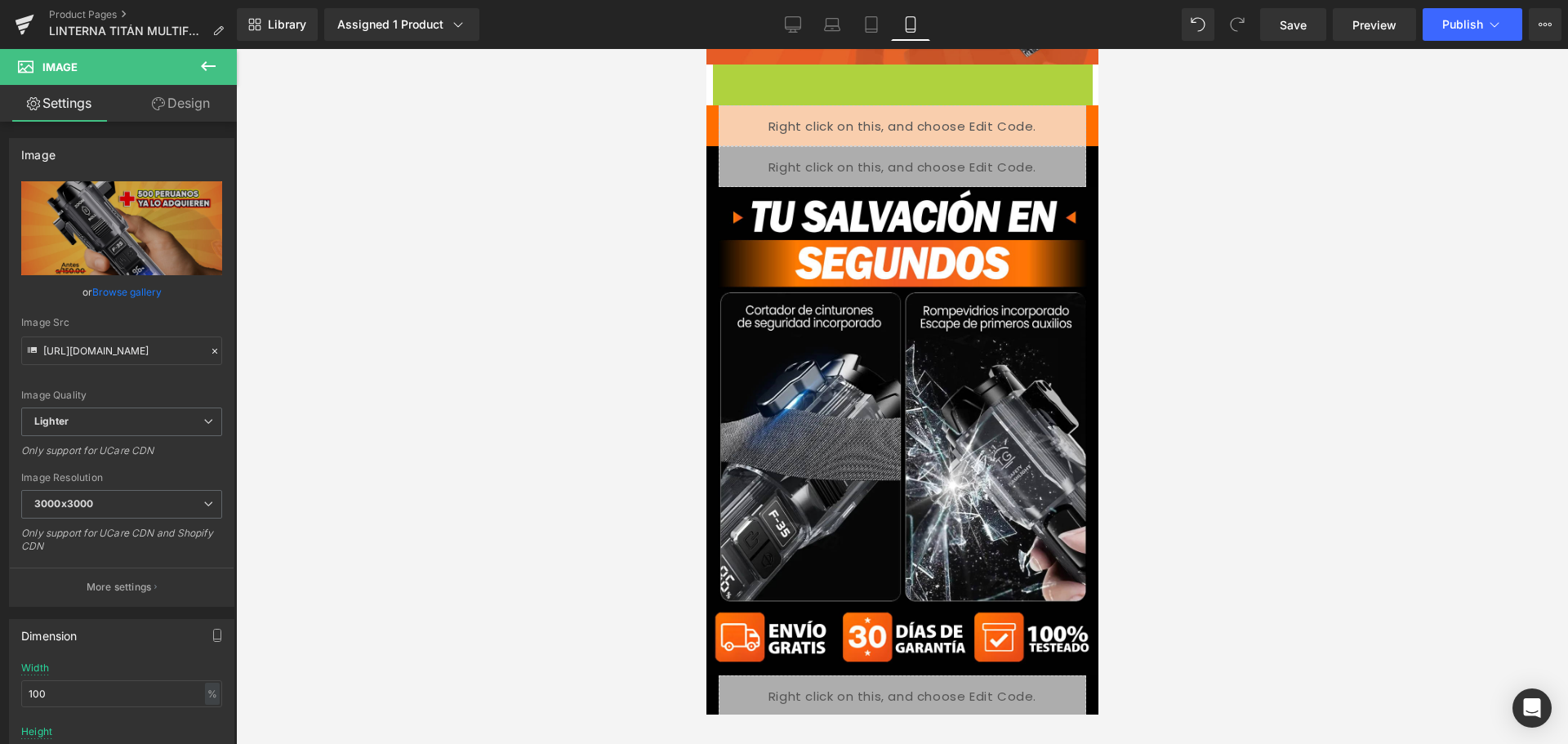
scroll to position [148, 0]
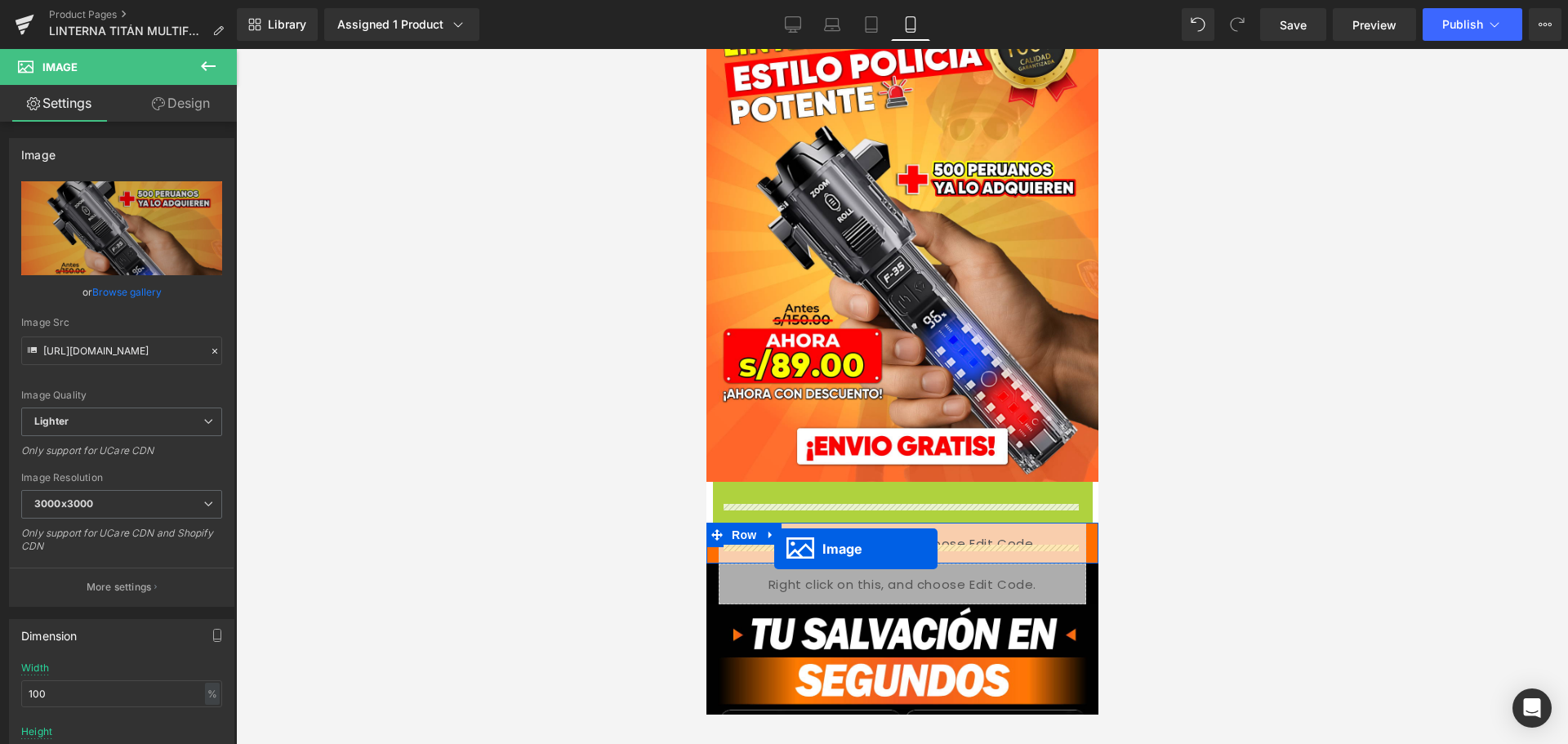
drag, startPoint x: 869, startPoint y: 282, endPoint x: 774, endPoint y: 549, distance: 283.4
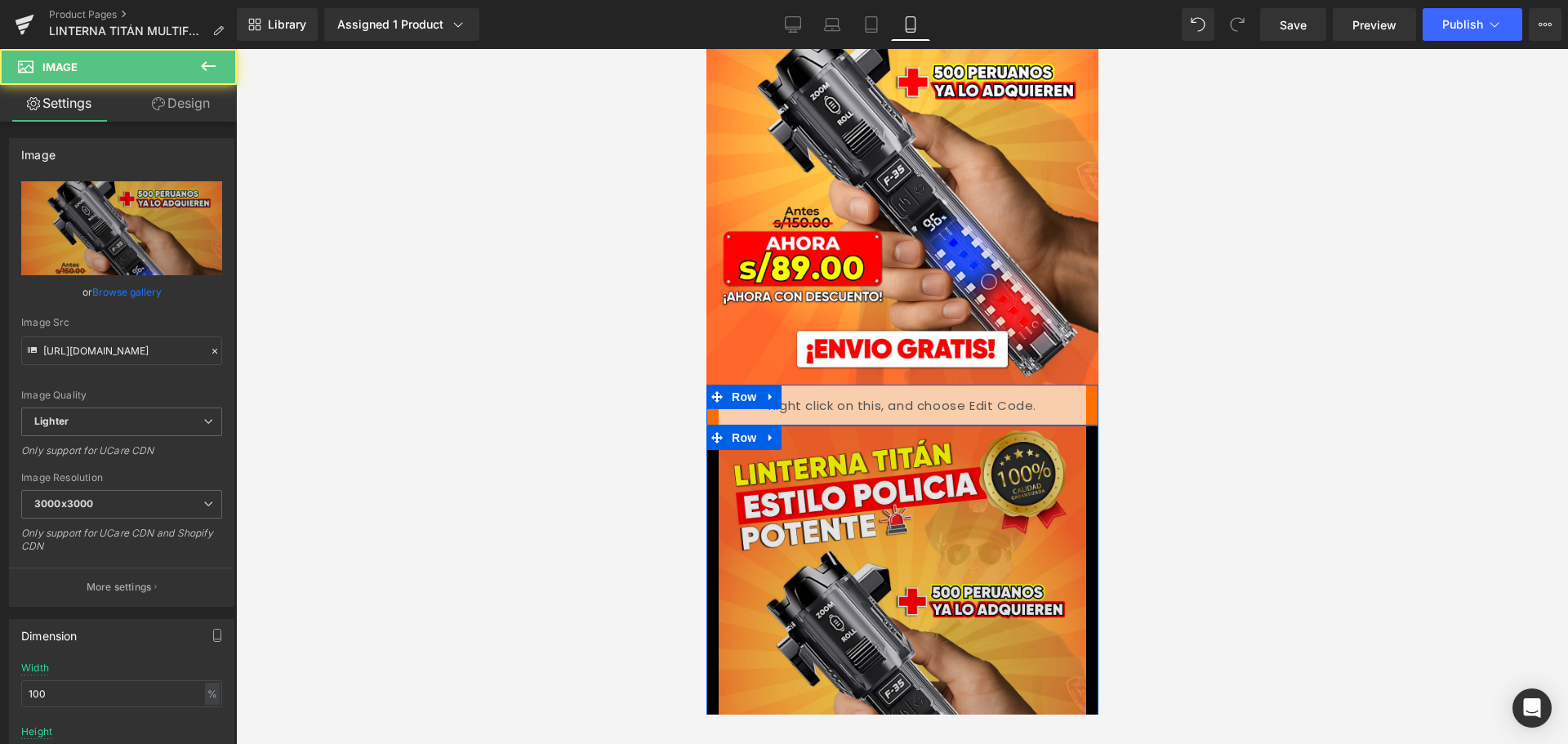
scroll to position [474, 0]
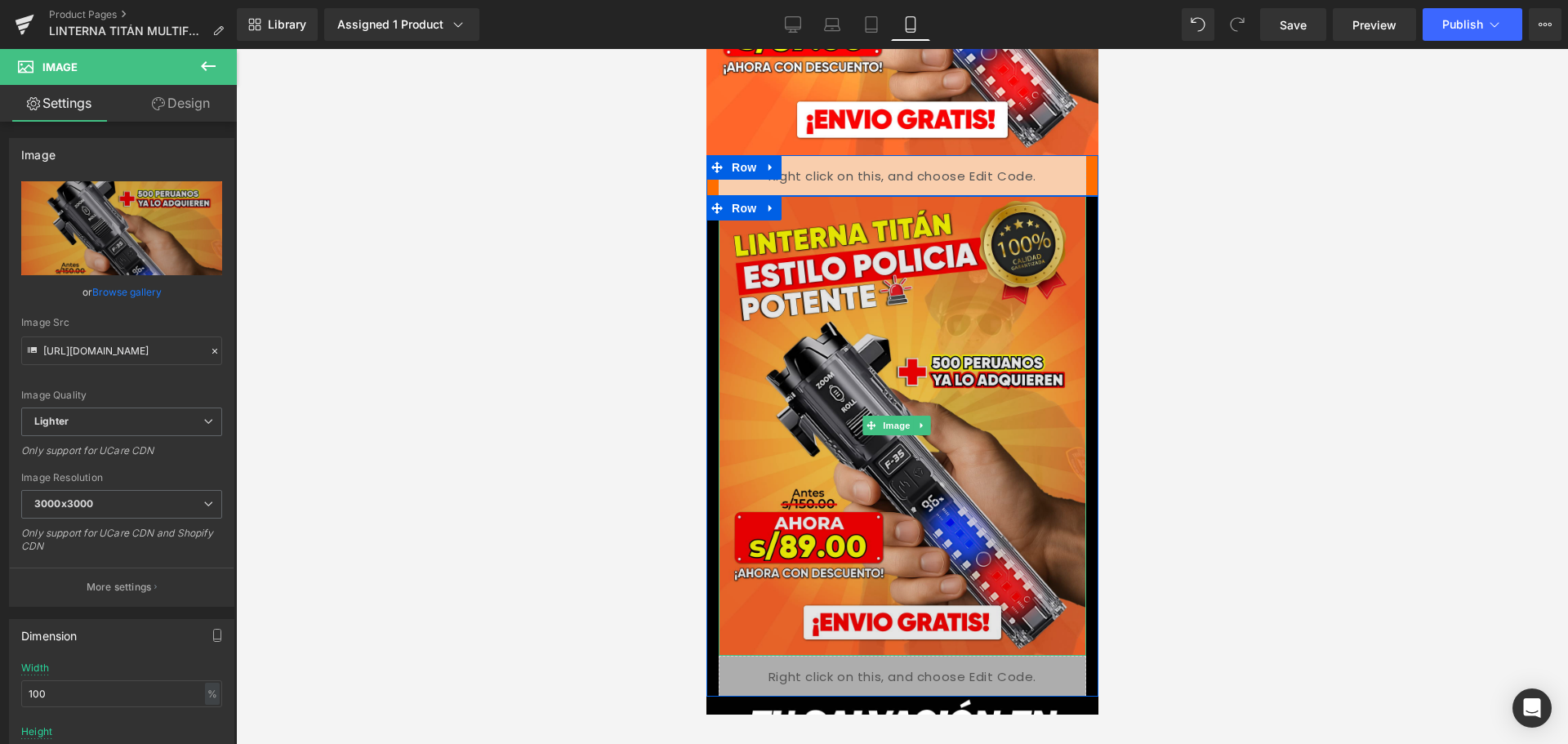
click at [957, 358] on img at bounding box center [902, 426] width 368 height 459
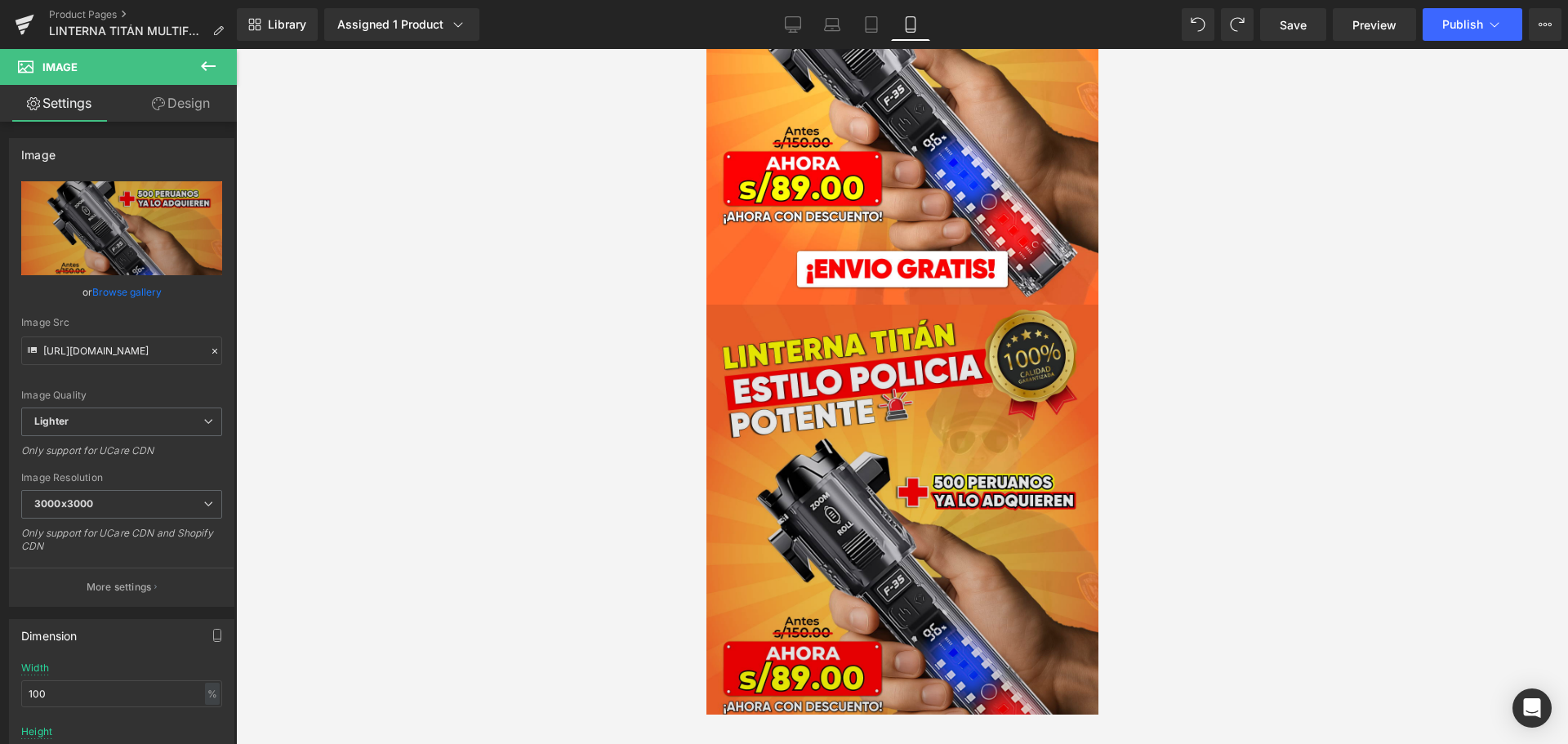
scroll to position [556, 0]
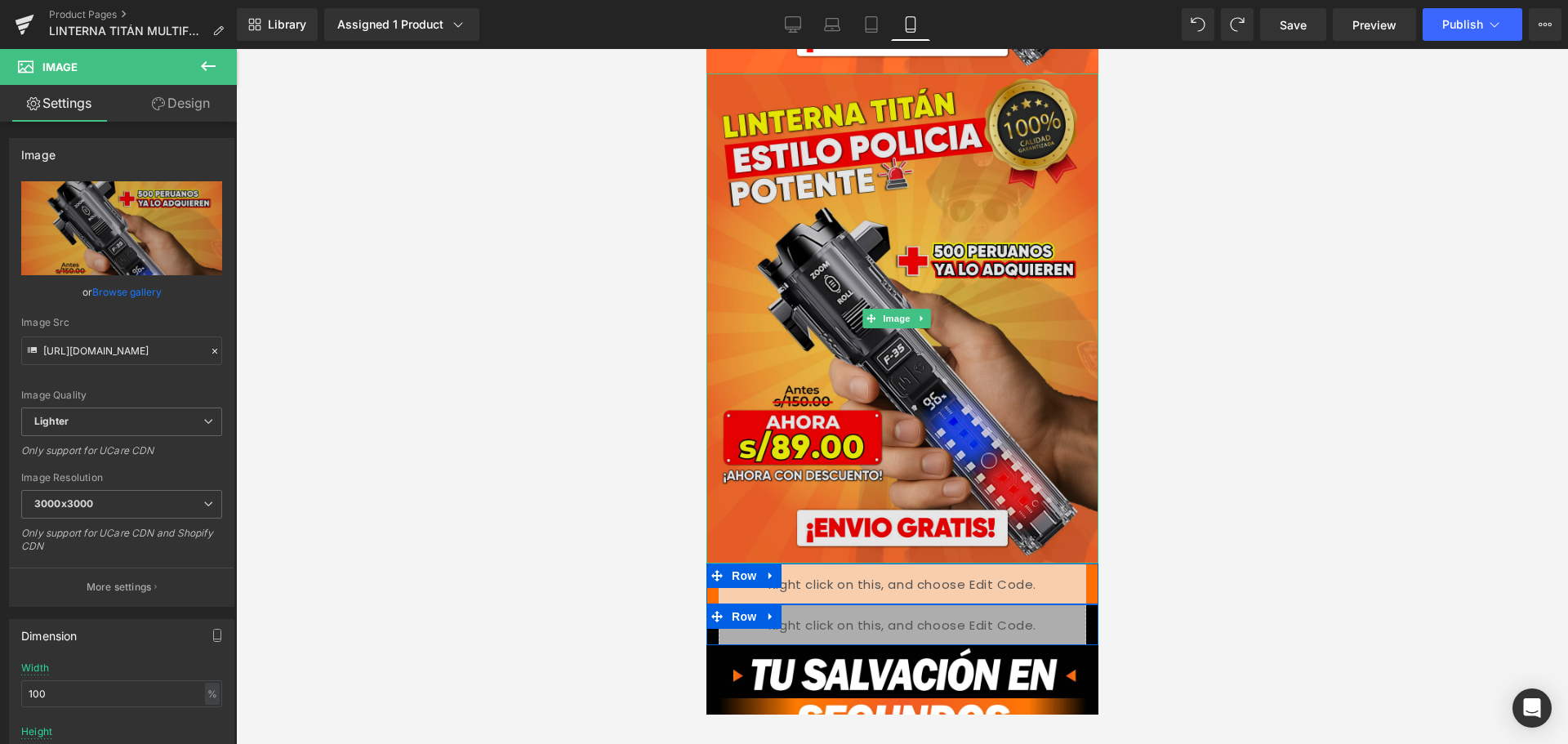
click at [930, 271] on img at bounding box center [902, 318] width 392 height 490
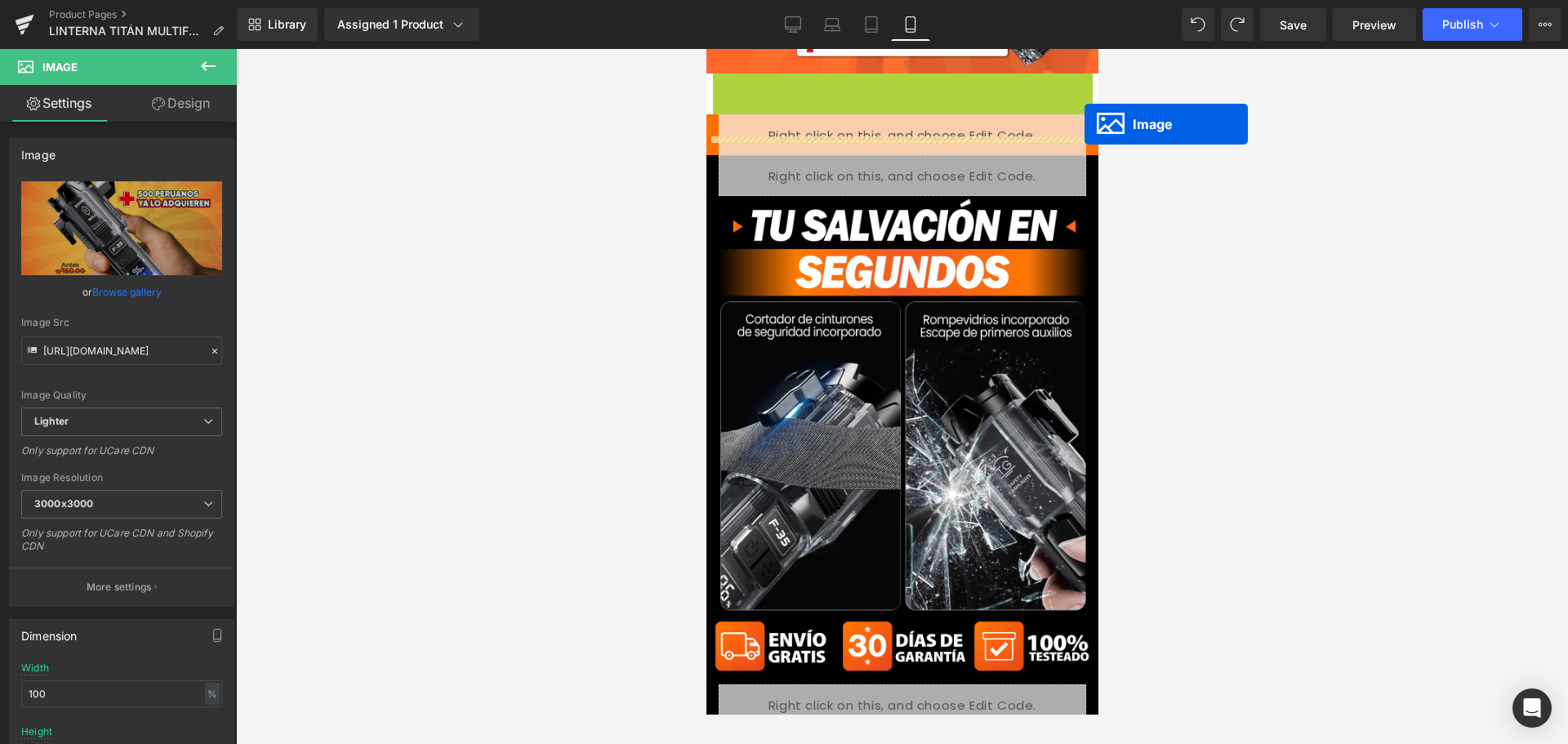
drag, startPoint x: 860, startPoint y: 306, endPoint x: 1086, endPoint y: 131, distance: 285.8
click at [1077, 155] on div "Liquid" at bounding box center [902, 176] width 392 height 41
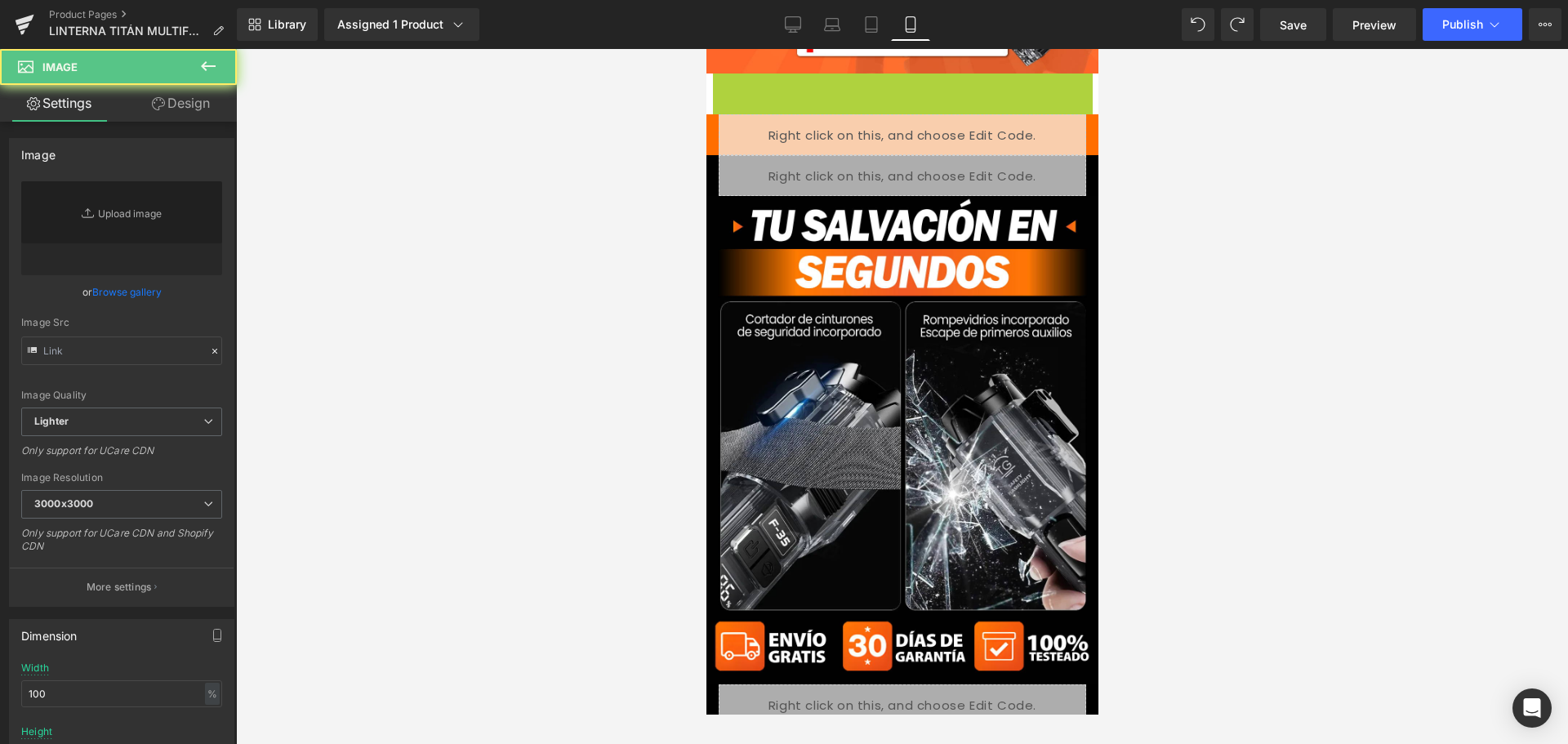
type input "[URL][DOMAIN_NAME]"
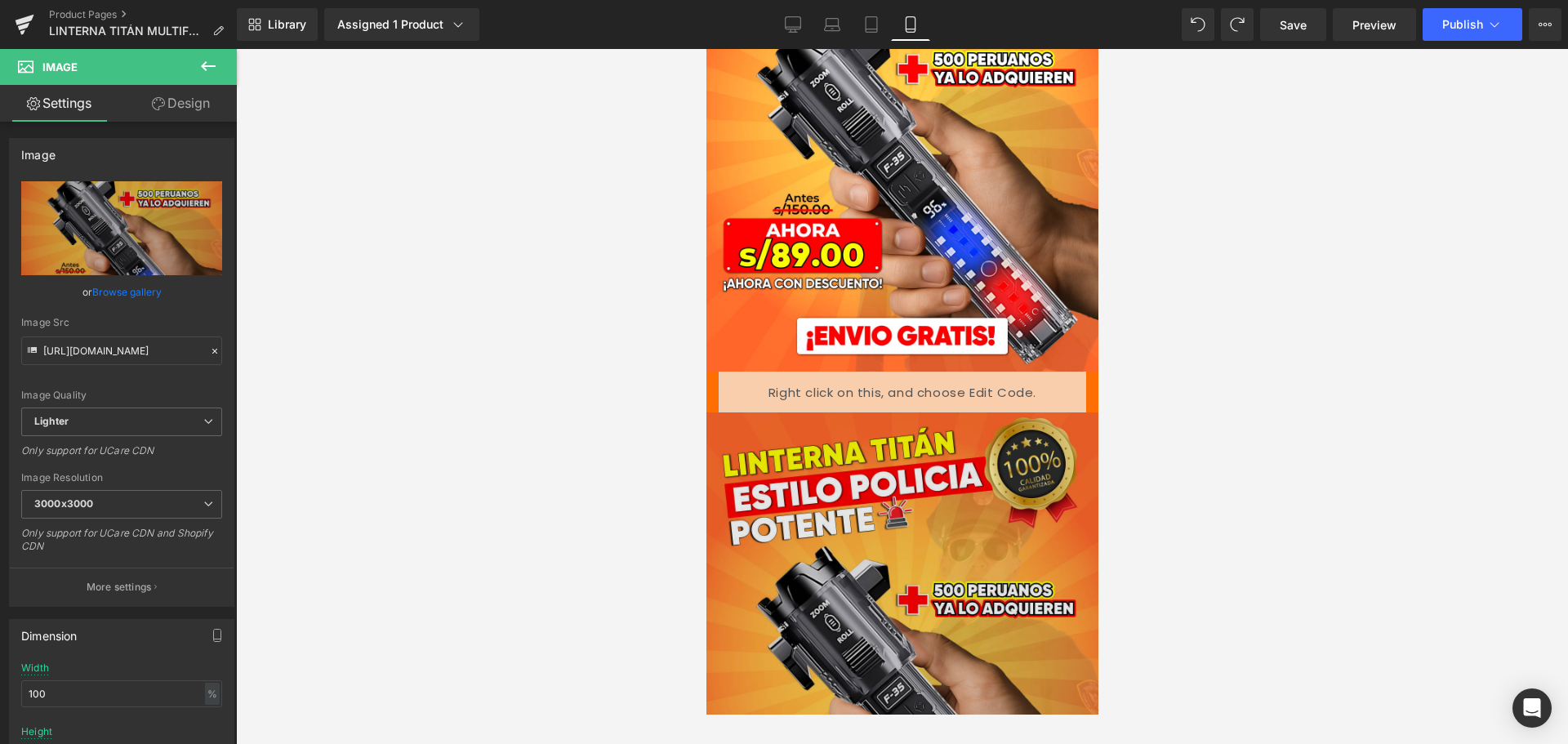
scroll to position [474, 0]
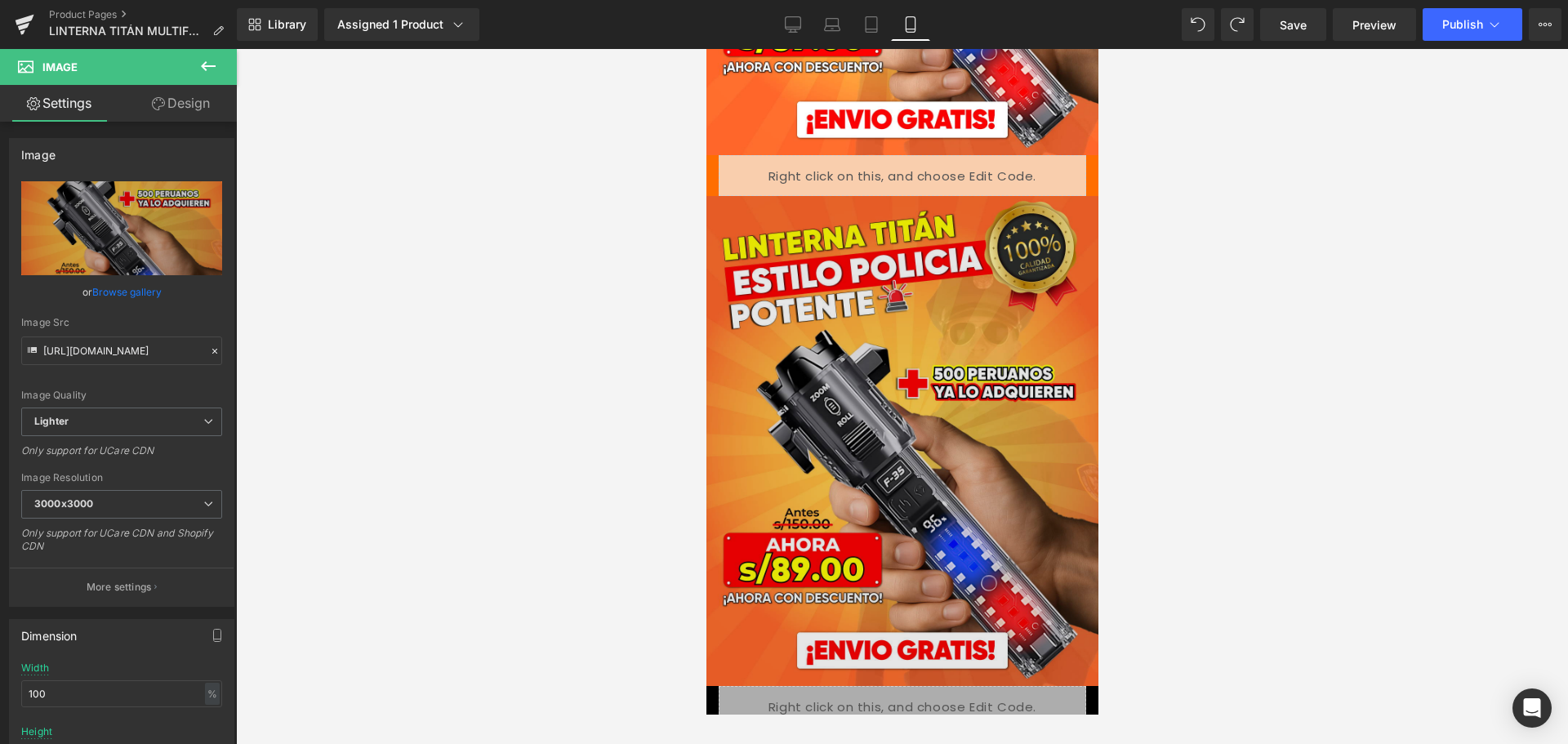
click at [890, 447] on img at bounding box center [902, 440] width 392 height 490
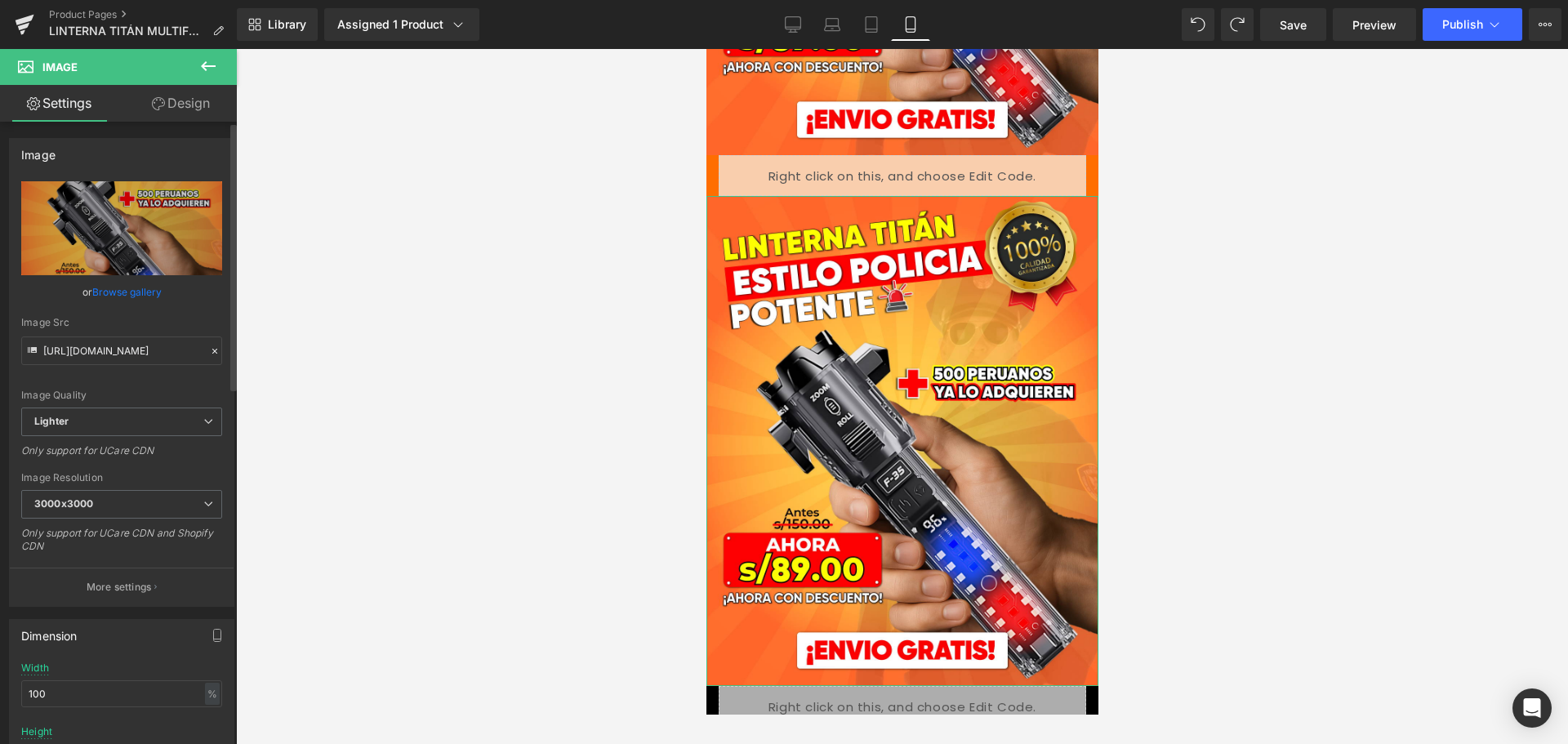
click at [209, 350] on icon at bounding box center [215, 351] width 11 height 11
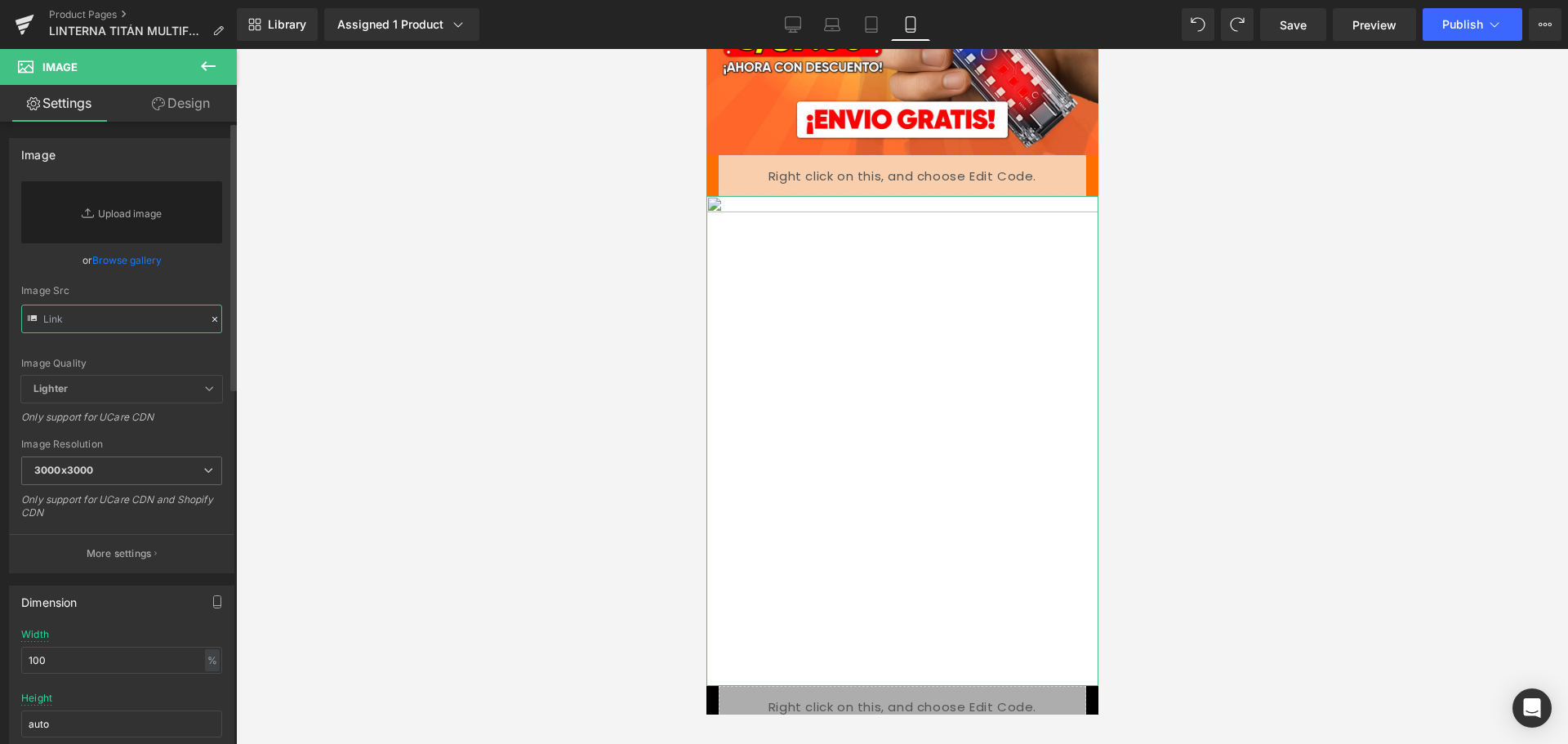
click at [130, 321] on input "text" at bounding box center [121, 318] width 201 height 29
paste input "[URL][DOMAIN_NAME]"
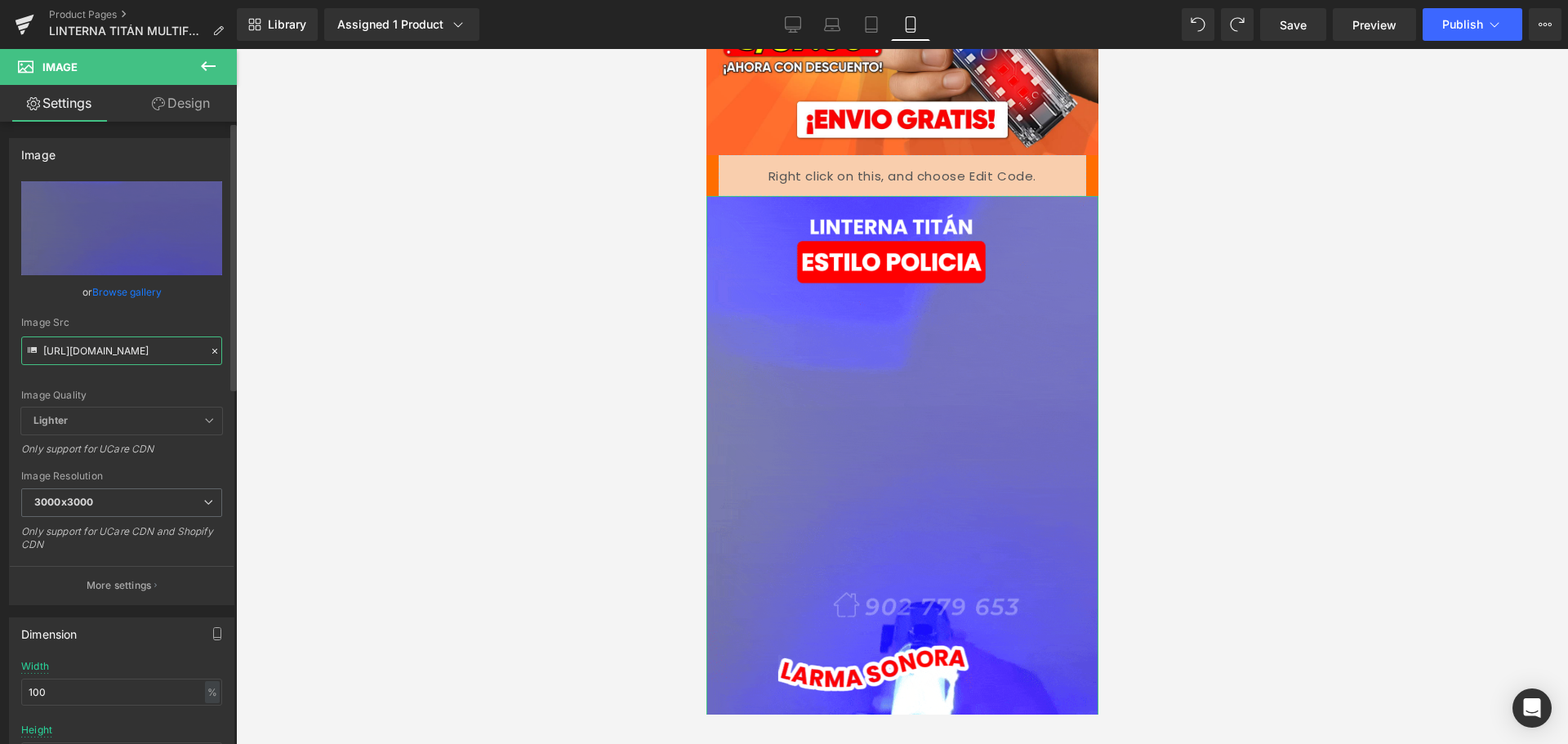
type input "[URL][DOMAIN_NAME]"
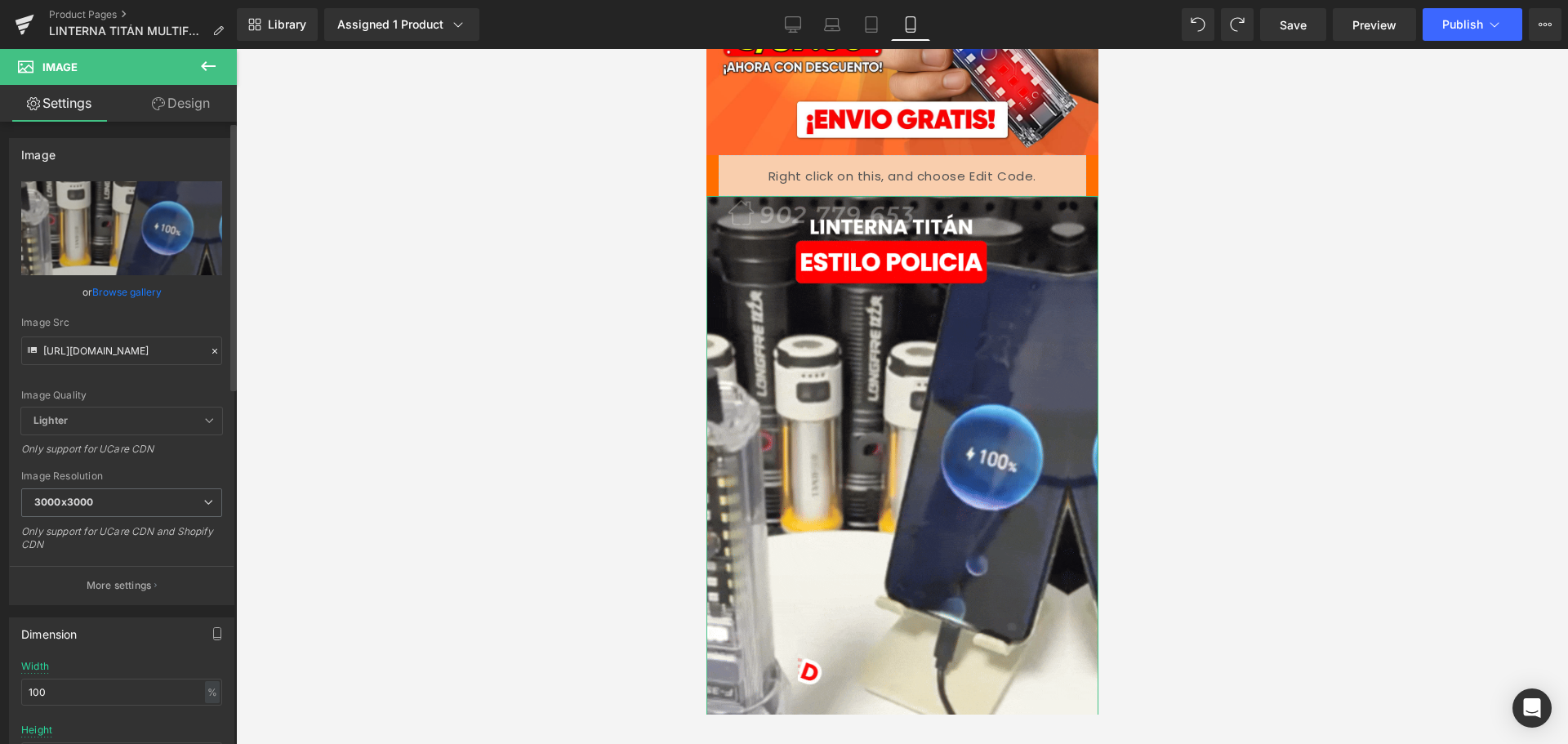
scroll to position [0, 0]
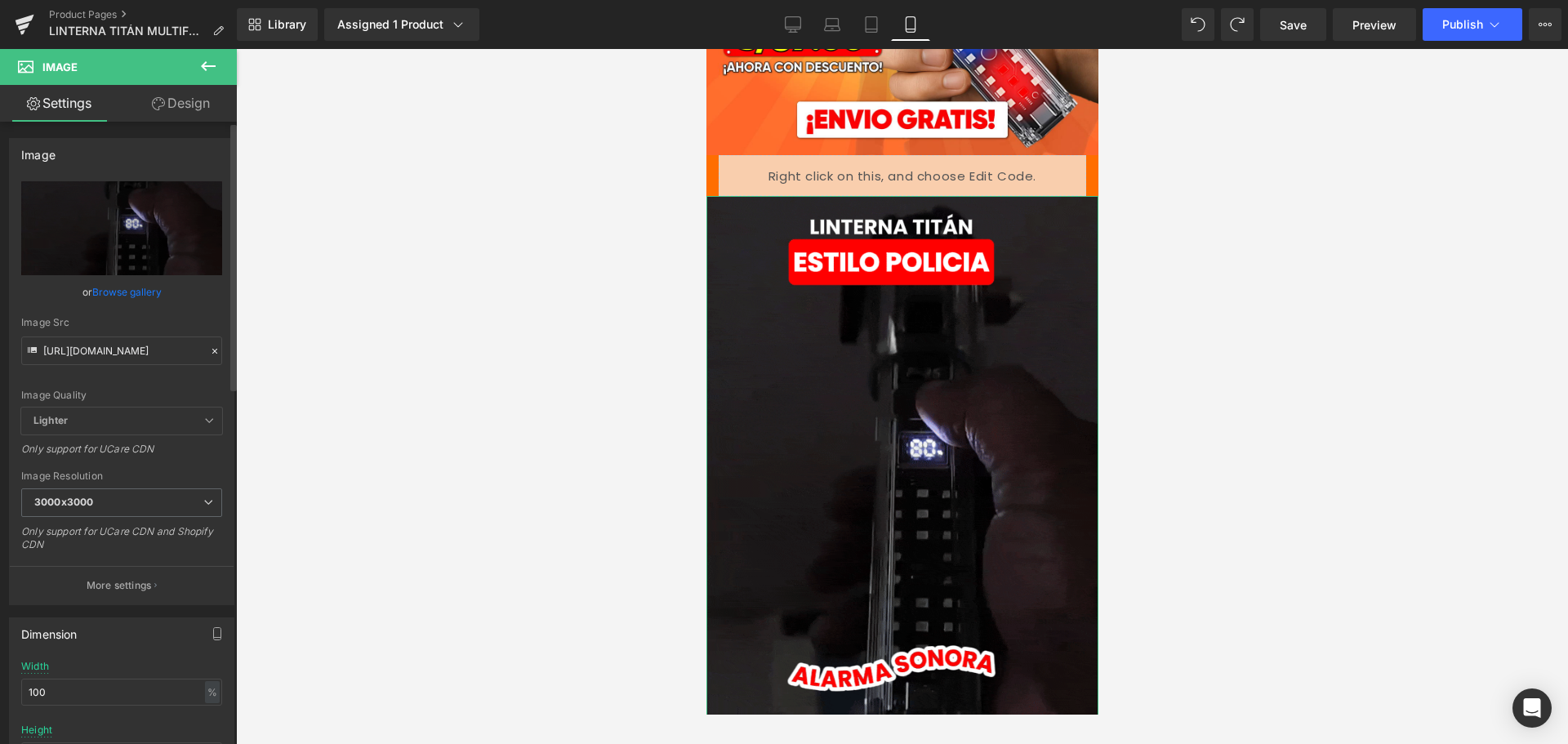
click at [213, 313] on div "Image Quality Lighter Lightest Lighter Lighter Lightest Only support for UCare …" at bounding box center [121, 294] width 201 height 226
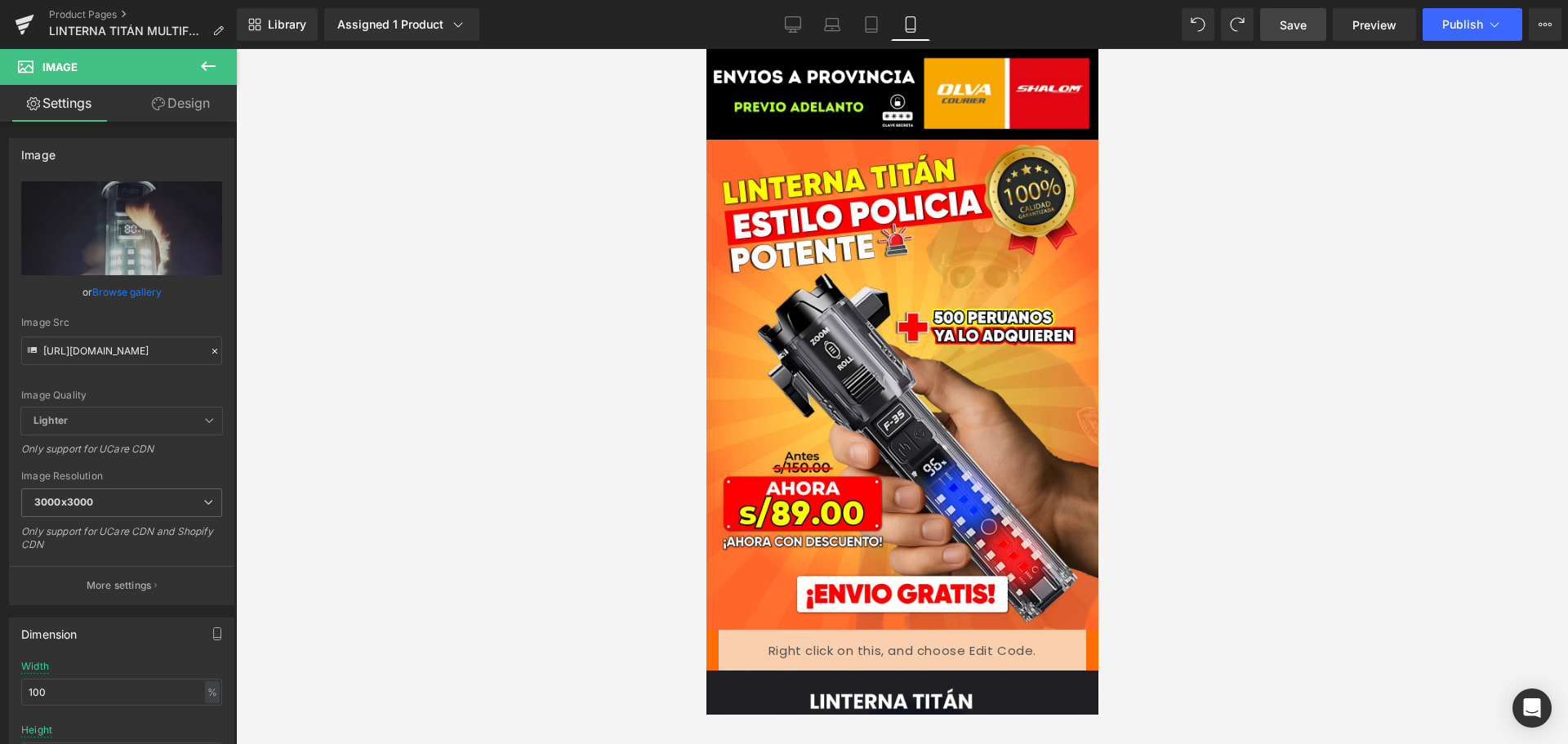
click at [1311, 21] on link "Save" at bounding box center [1293, 25] width 66 height 33
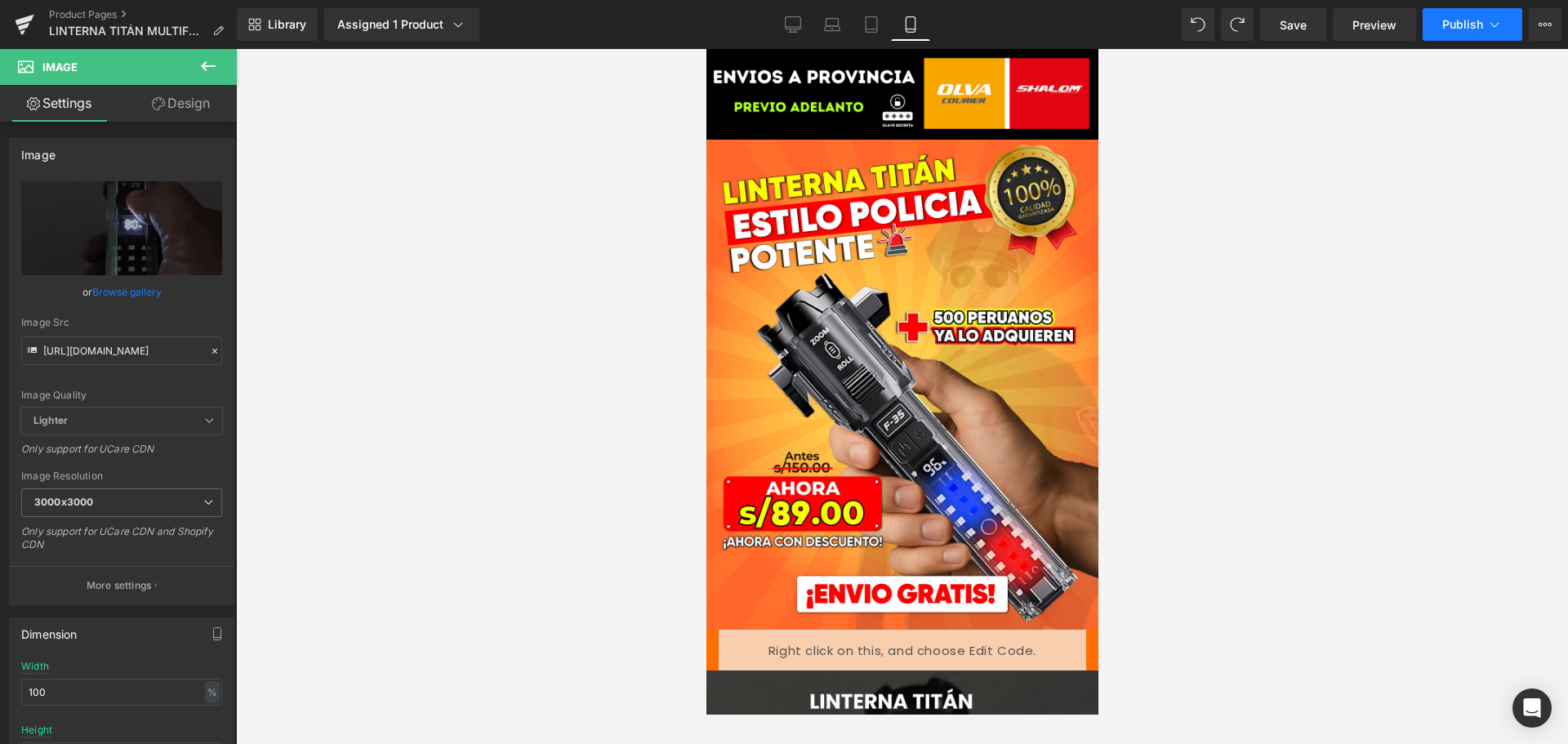
click at [1397, 32] on button "Publish" at bounding box center [1472, 25] width 99 height 33
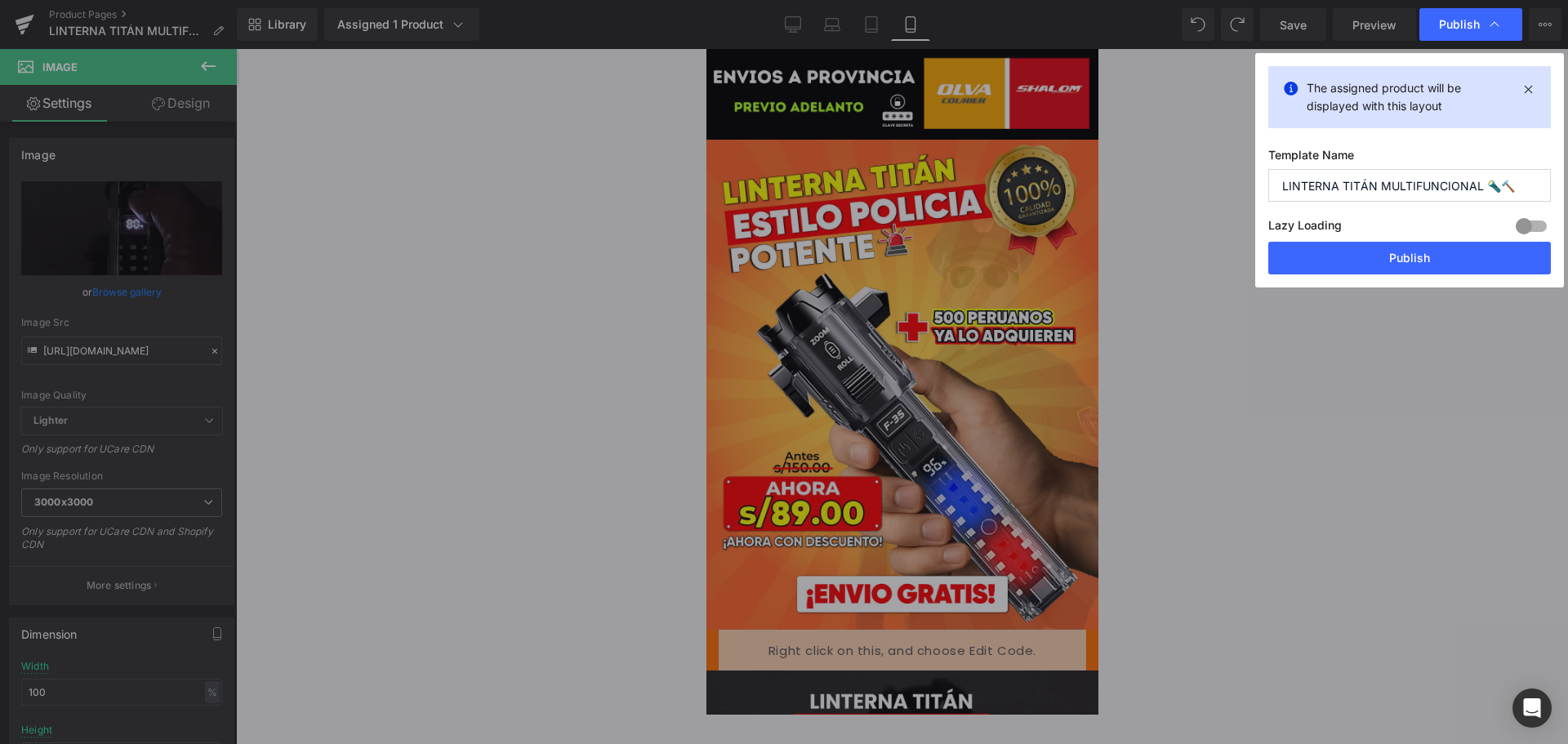
click at [1350, 263] on button "Publish" at bounding box center [1410, 258] width 282 height 33
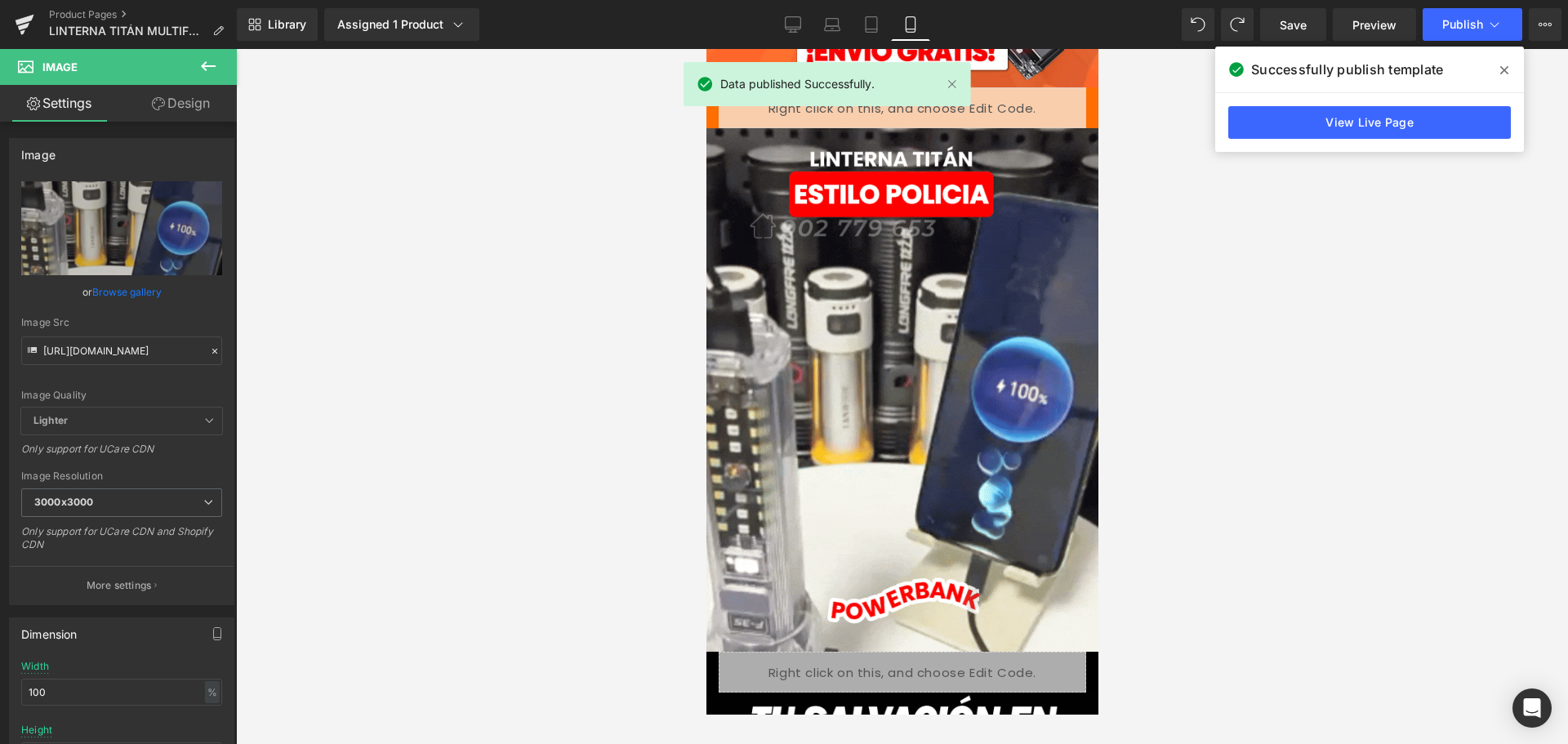
scroll to position [572, 0]
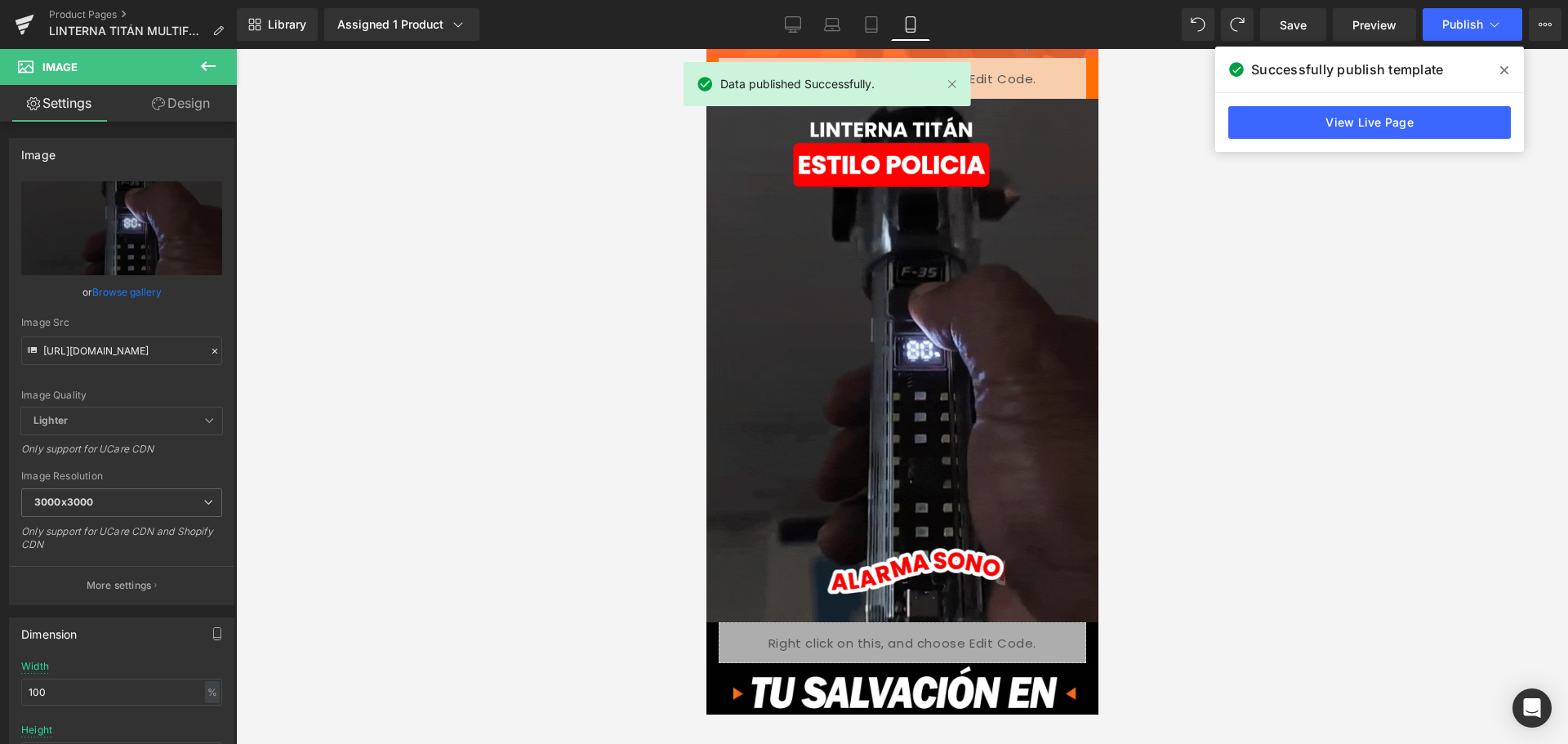
click at [1397, 78] on span at bounding box center [1505, 71] width 26 height 26
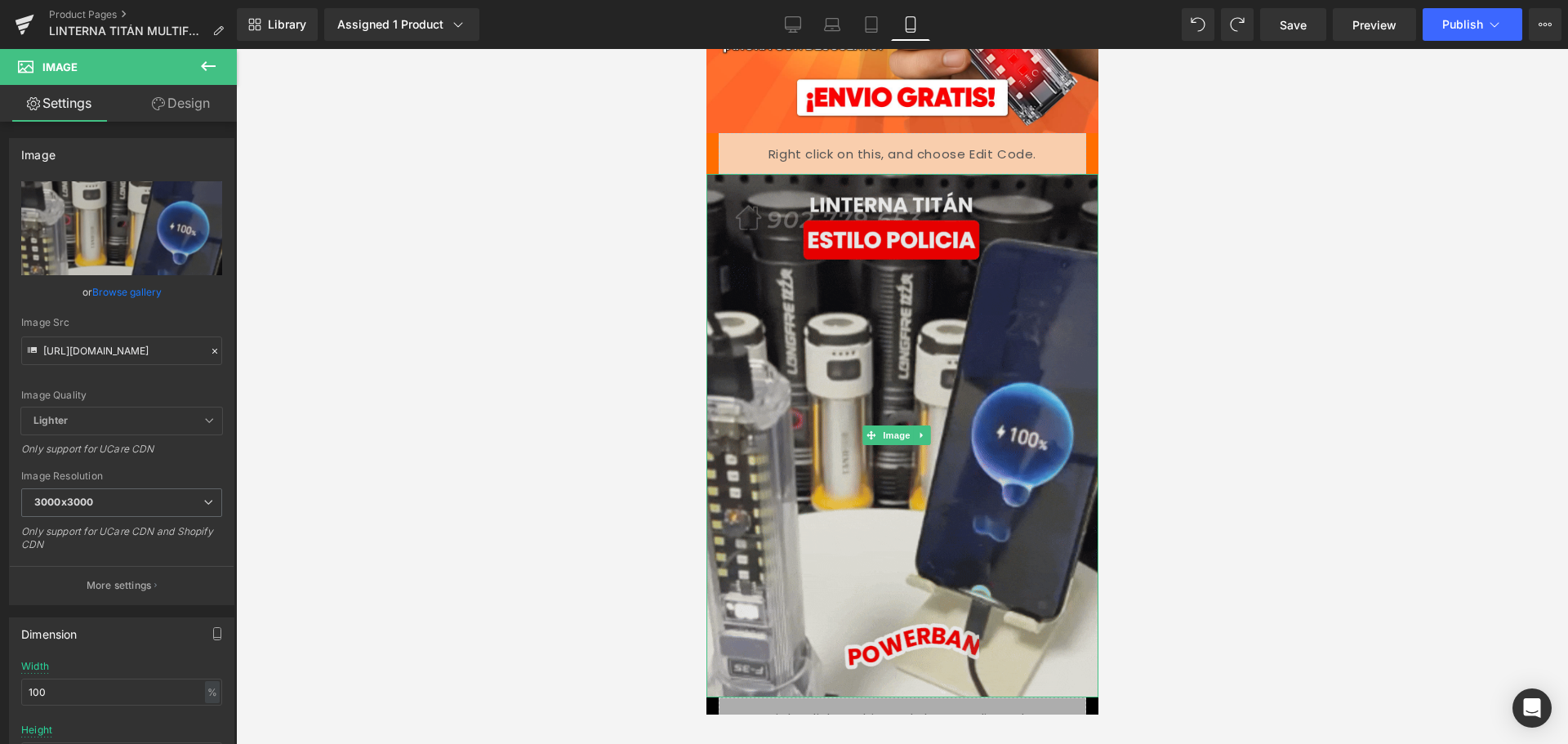
scroll to position [490, 0]
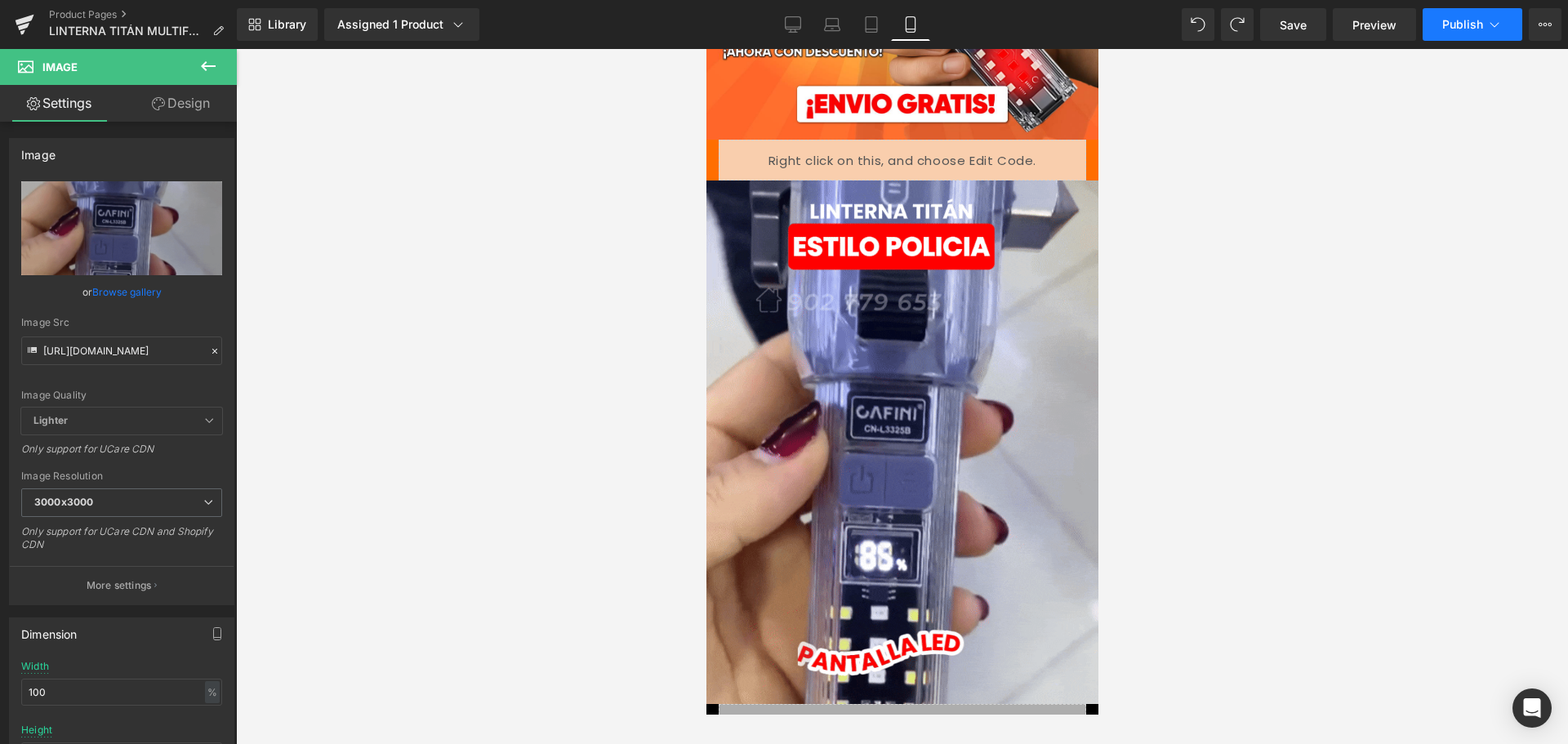
click at [1397, 30] on span "Publish" at bounding box center [1463, 25] width 41 height 13
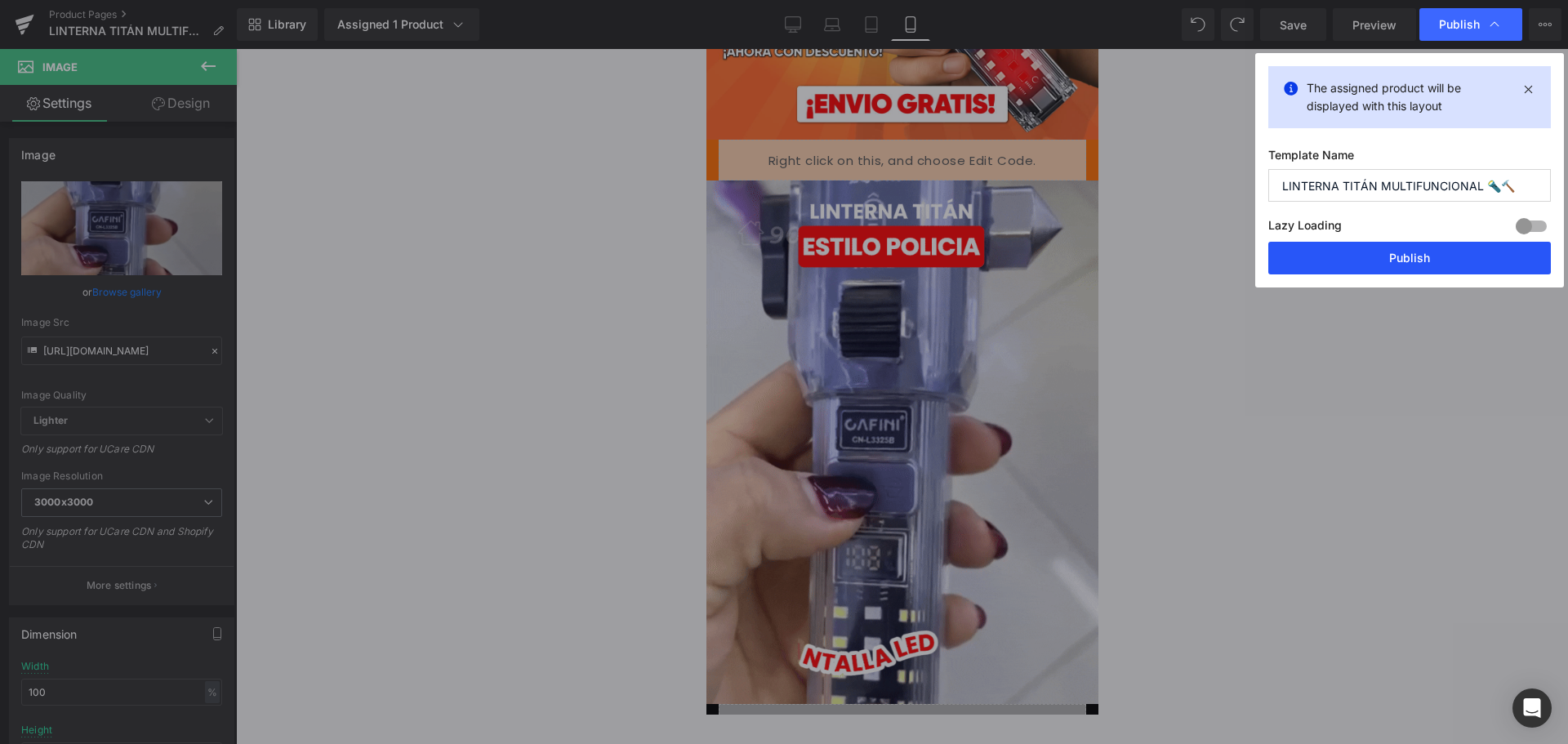
click at [1369, 250] on button "Publish" at bounding box center [1410, 258] width 282 height 33
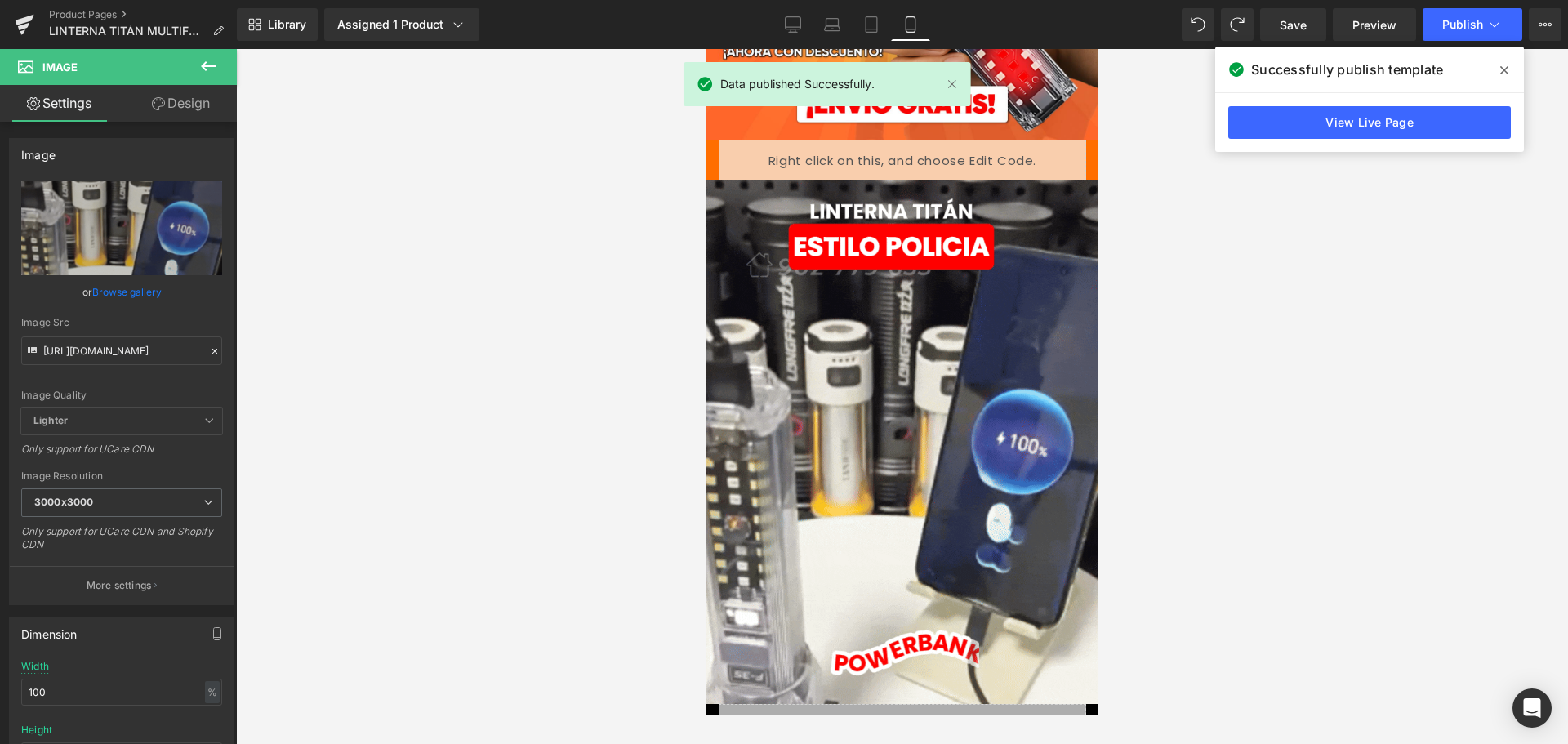
click at [1325, 116] on link "View Live Page" at bounding box center [1369, 122] width 282 height 33
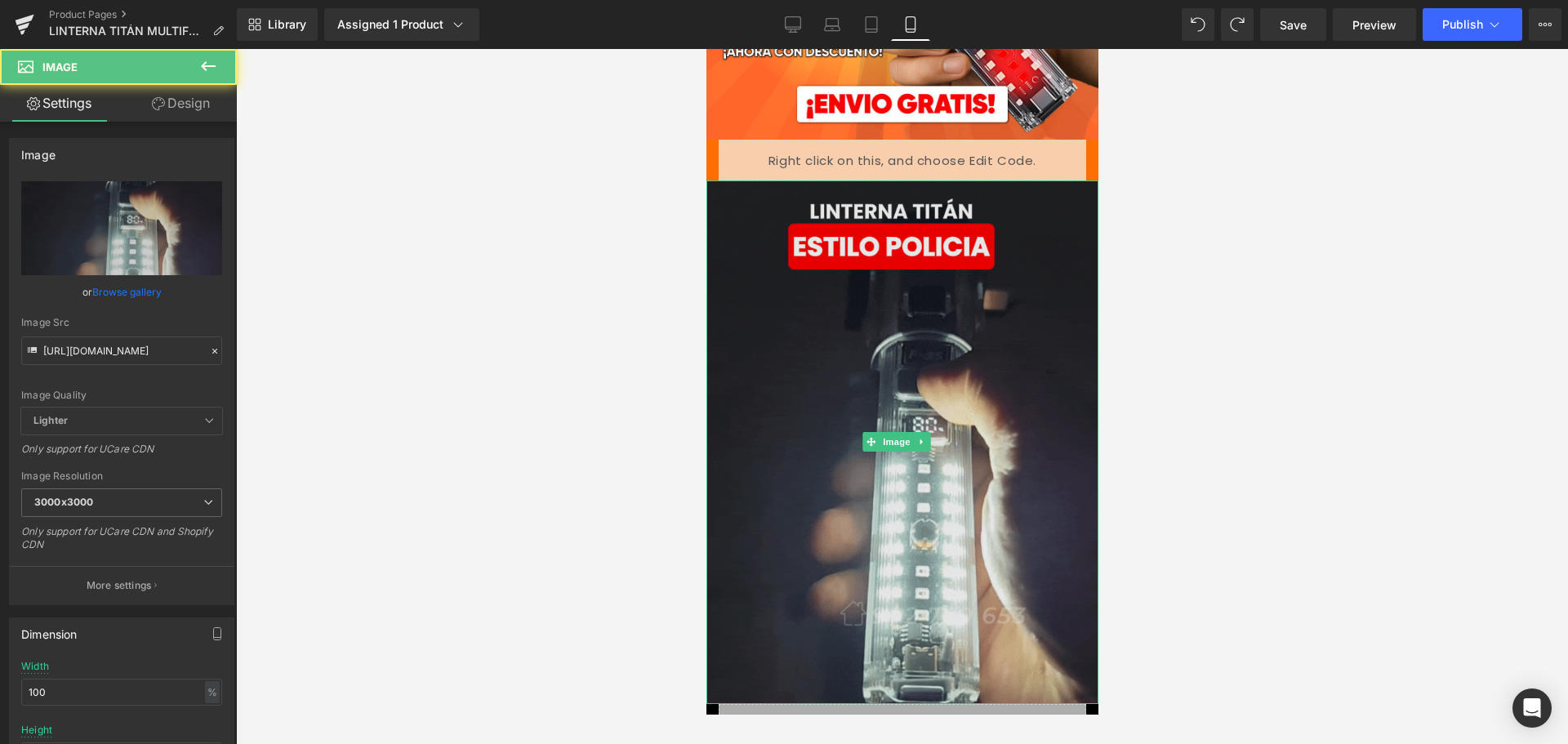
click at [885, 343] on img at bounding box center [902, 442] width 392 height 523
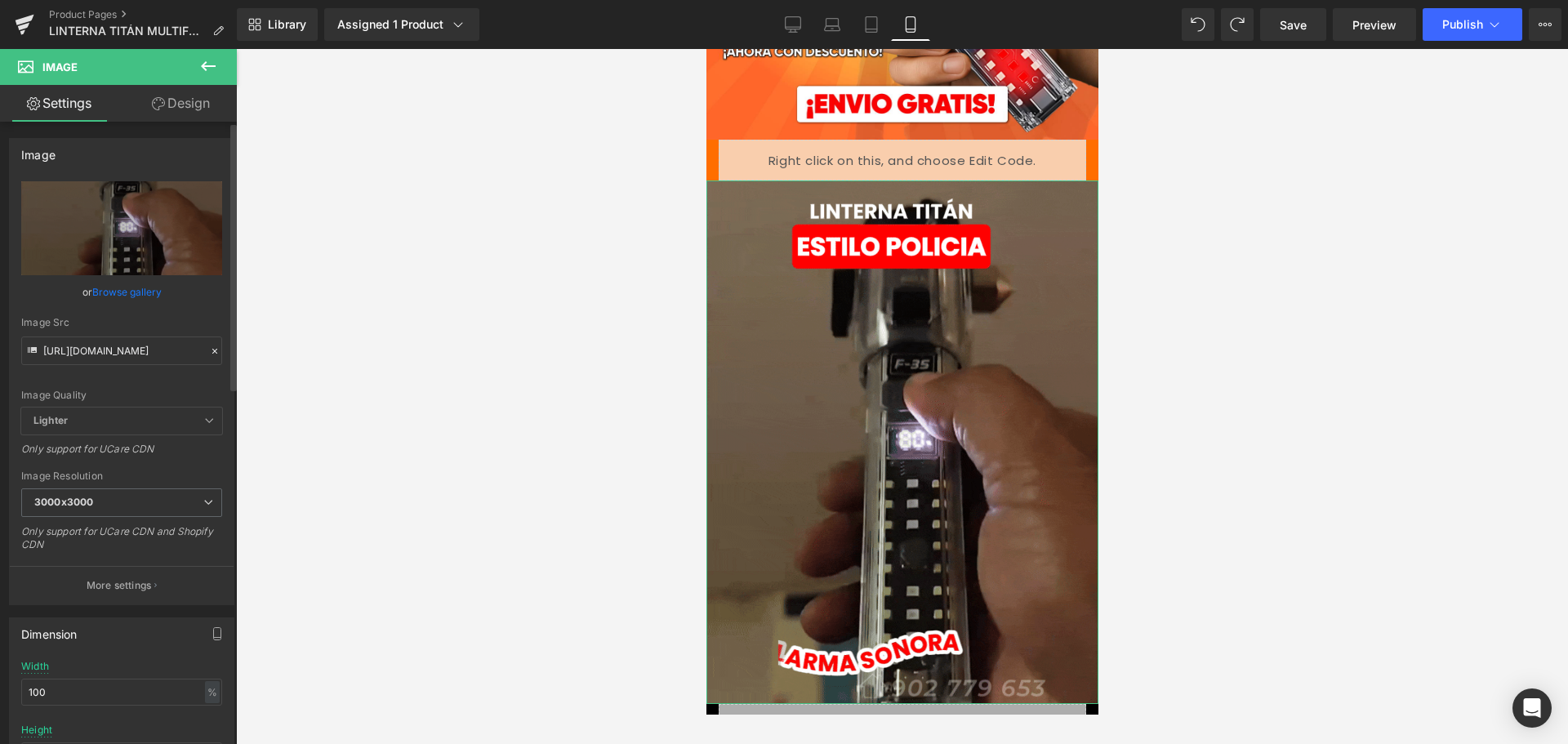
click at [209, 351] on icon at bounding box center [215, 351] width 11 height 11
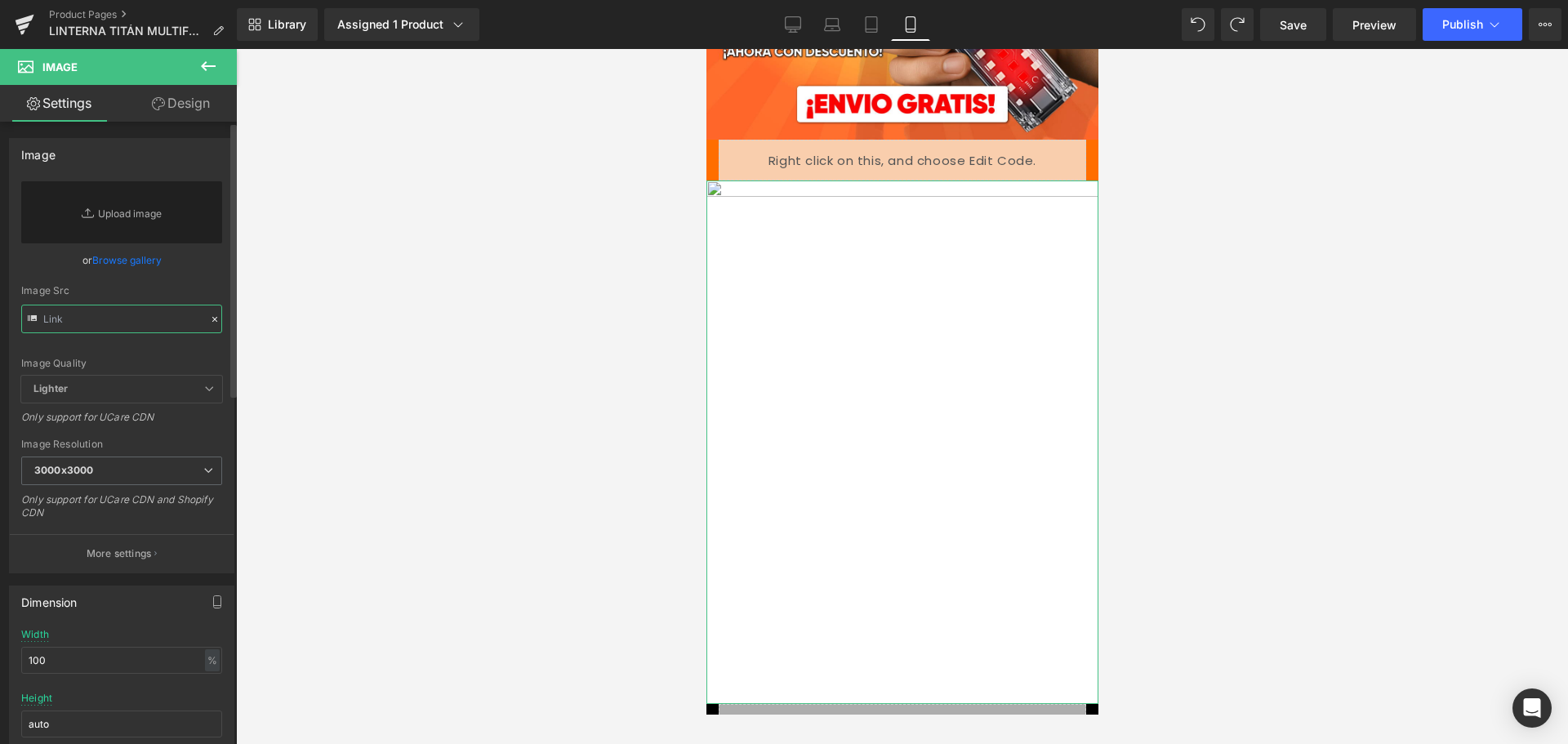
click at [143, 322] on input "text" at bounding box center [121, 318] width 201 height 29
paste input "[URL][DOMAIN_NAME]"
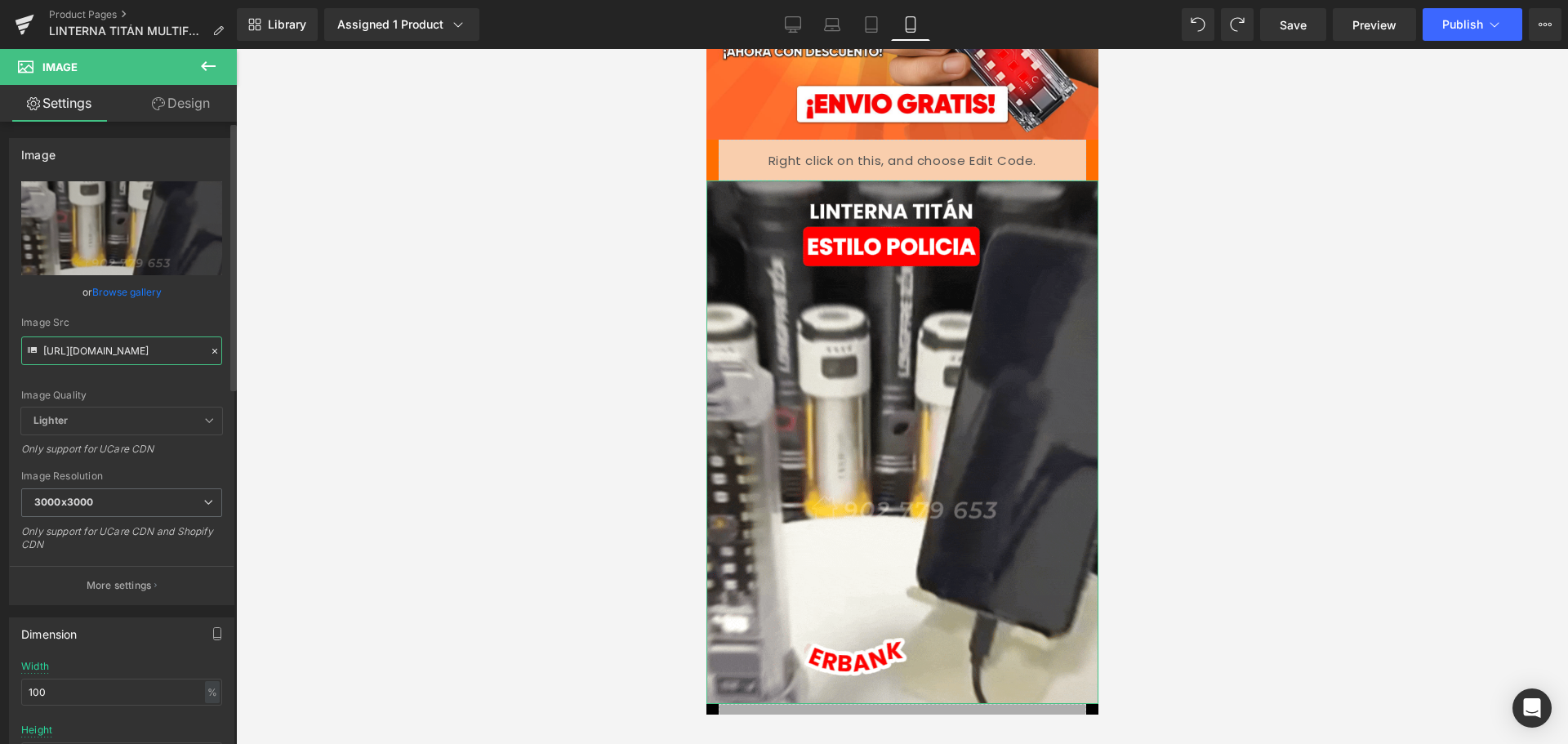
type input "[URL][DOMAIN_NAME]"
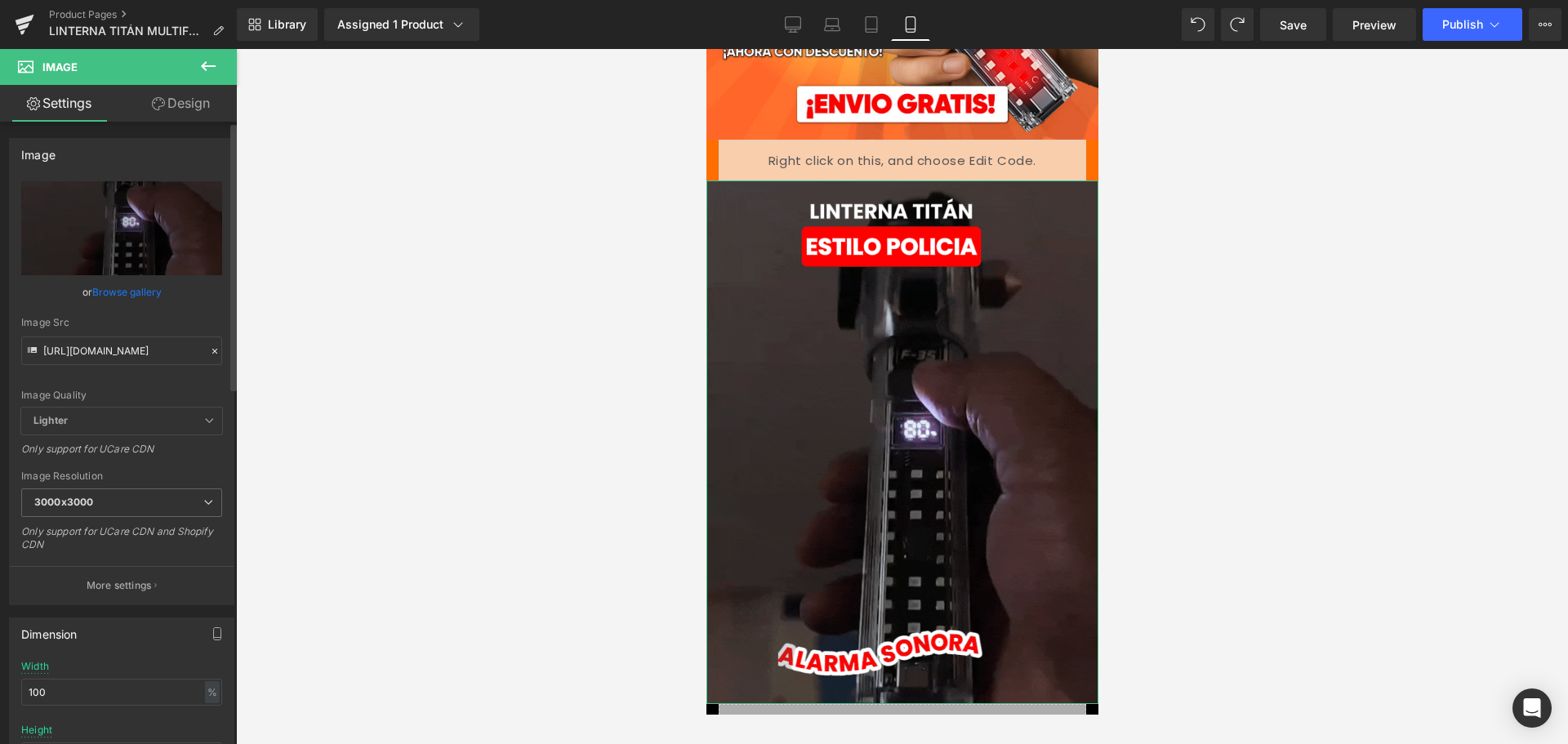
scroll to position [0, 0]
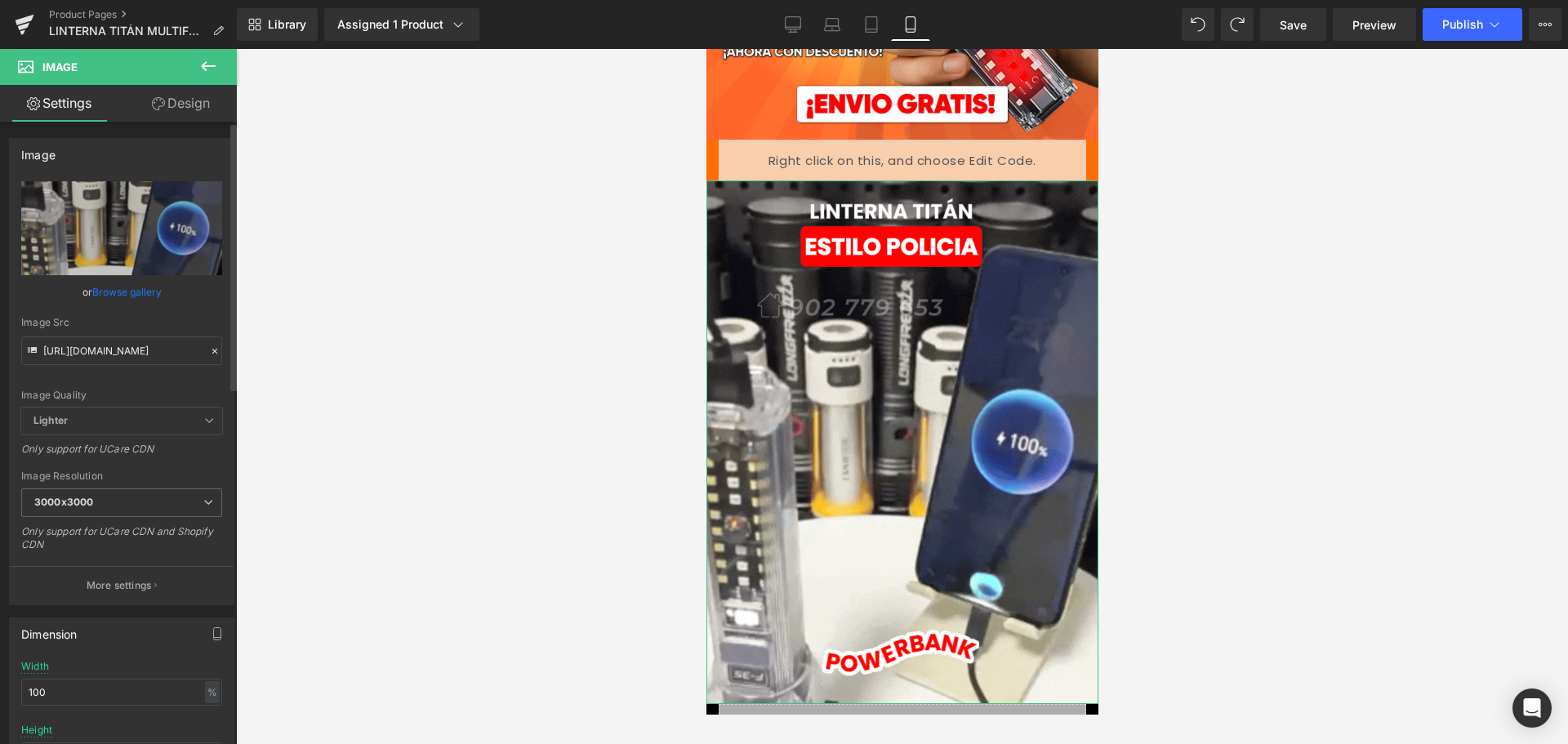
click at [202, 308] on div "Image Quality Lighter Lightest Lighter Lighter Lightest Only support for UCare …" at bounding box center [121, 294] width 201 height 226
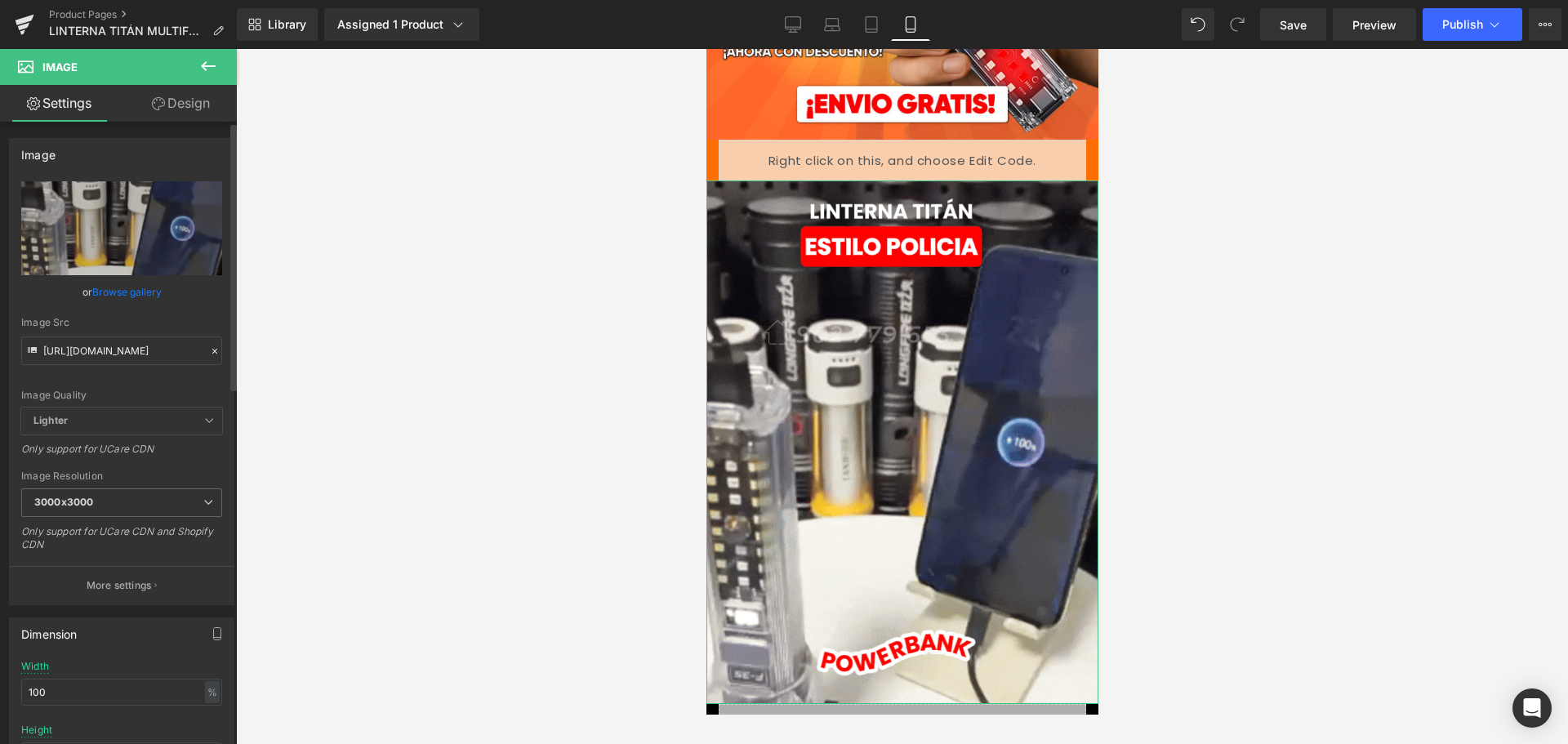
click at [209, 356] on icon at bounding box center [215, 351] width 11 height 11
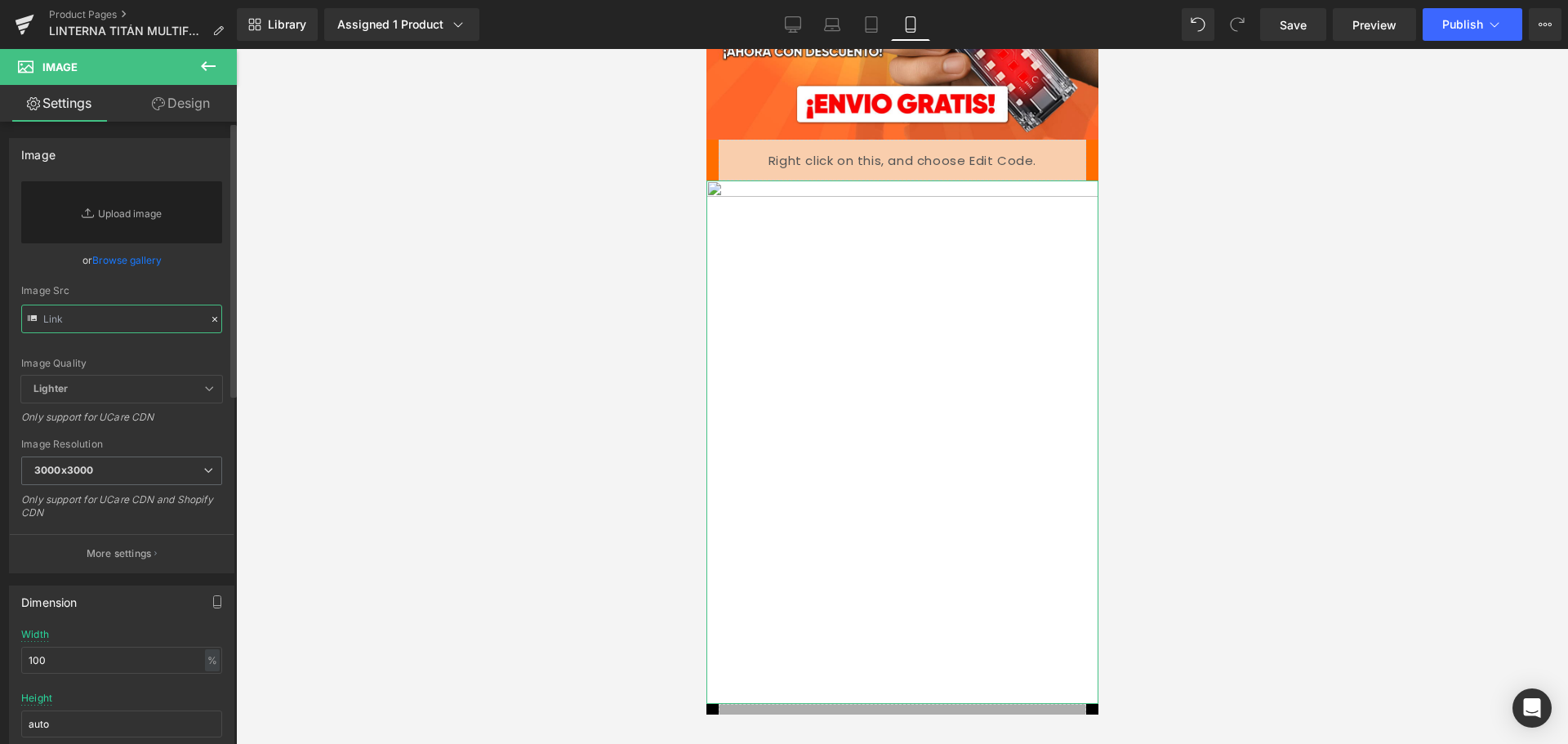
click at [149, 312] on input "text" at bounding box center [121, 318] width 201 height 29
paste input "[URL][DOMAIN_NAME]"
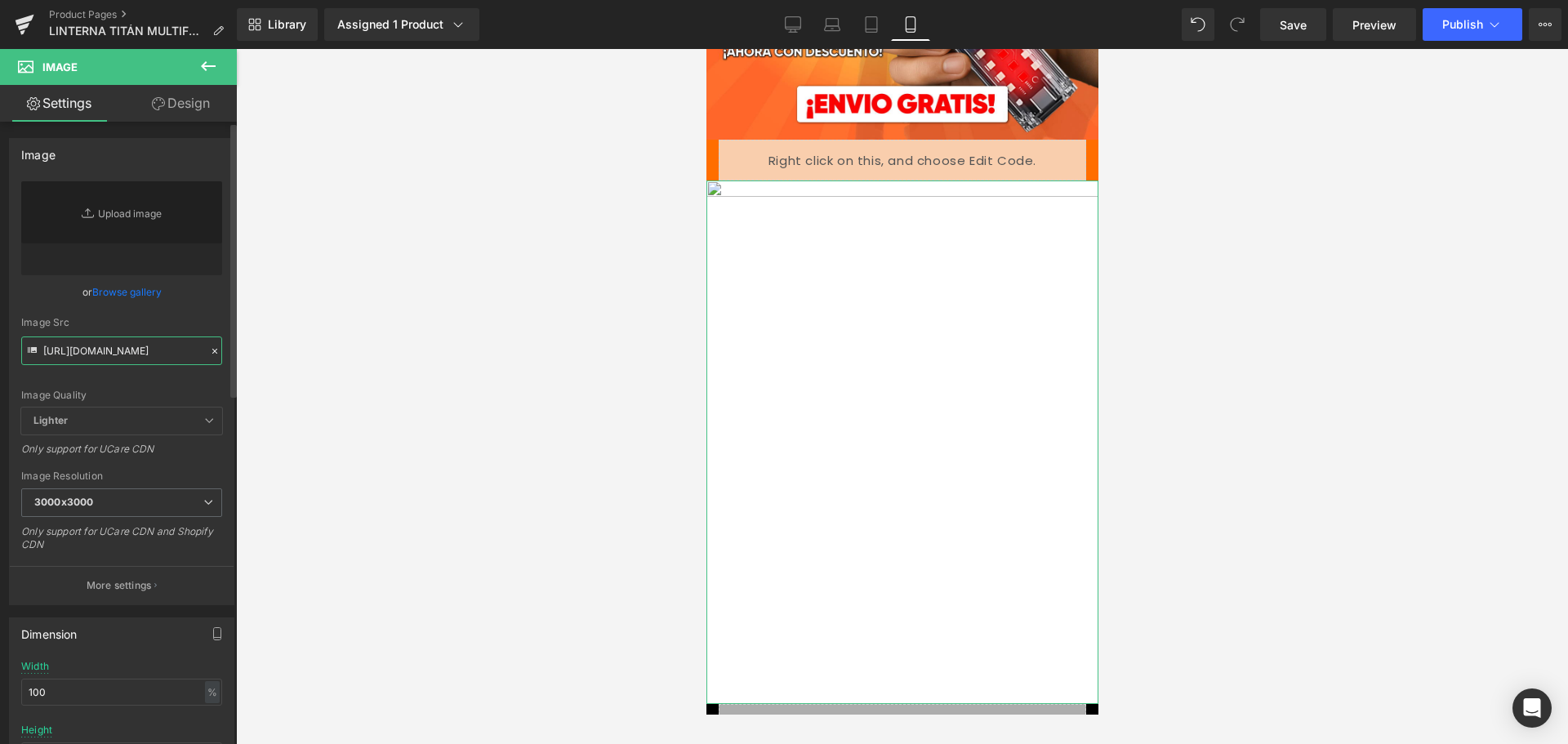
type input "[URL][DOMAIN_NAME]"
click at [187, 288] on div "or Browse gallery" at bounding box center [121, 291] width 201 height 17
click at [191, 302] on div "Replace Image Upload image or Browse gallery Image Src Image Quality Lighter Li…" at bounding box center [121, 393] width 224 height 423
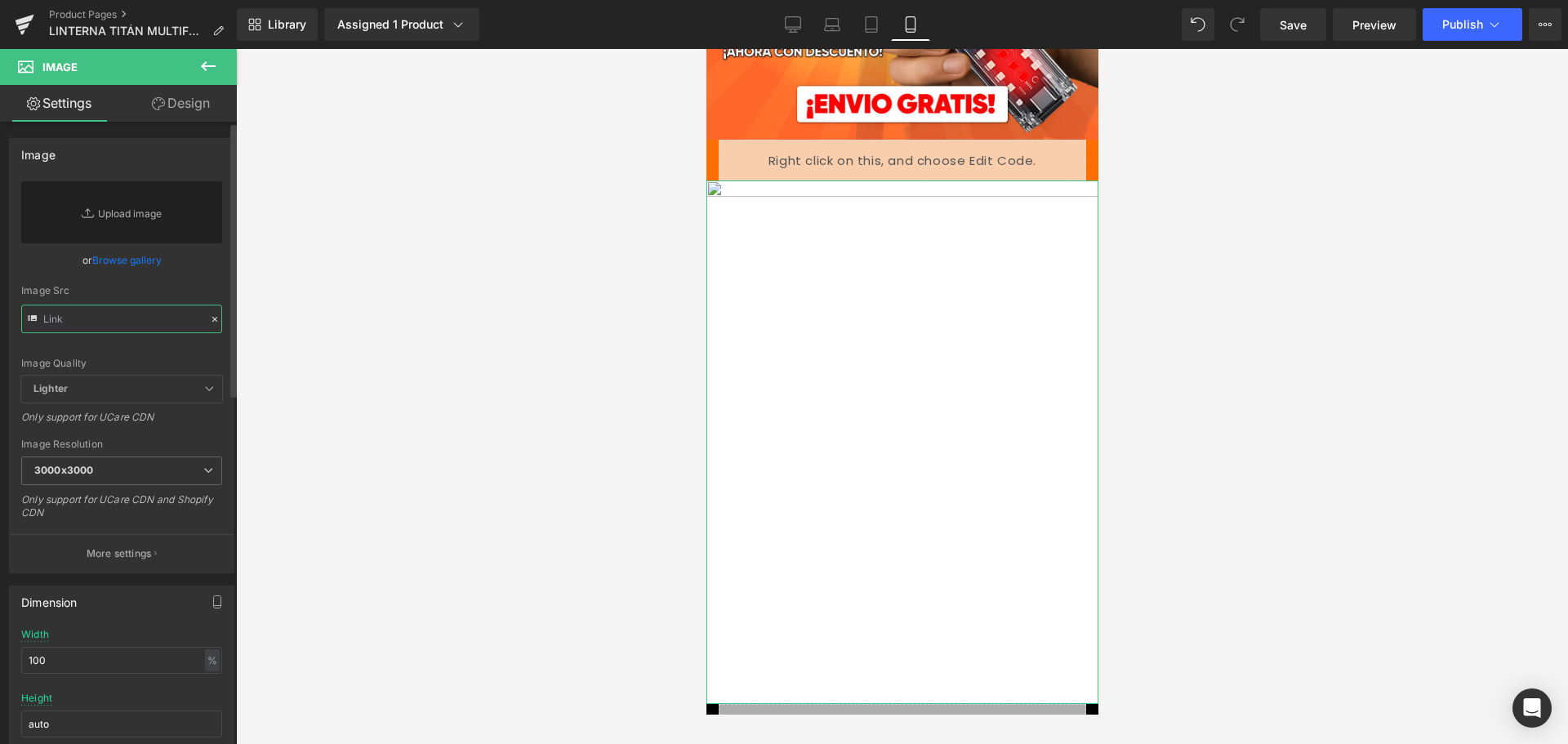
click at [136, 319] on input "text" at bounding box center [121, 318] width 201 height 29
paste input "[URL][DOMAIN_NAME]"
type input "[URL][DOMAIN_NAME]"
paste input "[URL][DOMAIN_NAME]"
type input "[URL][DOMAIN_NAME]"
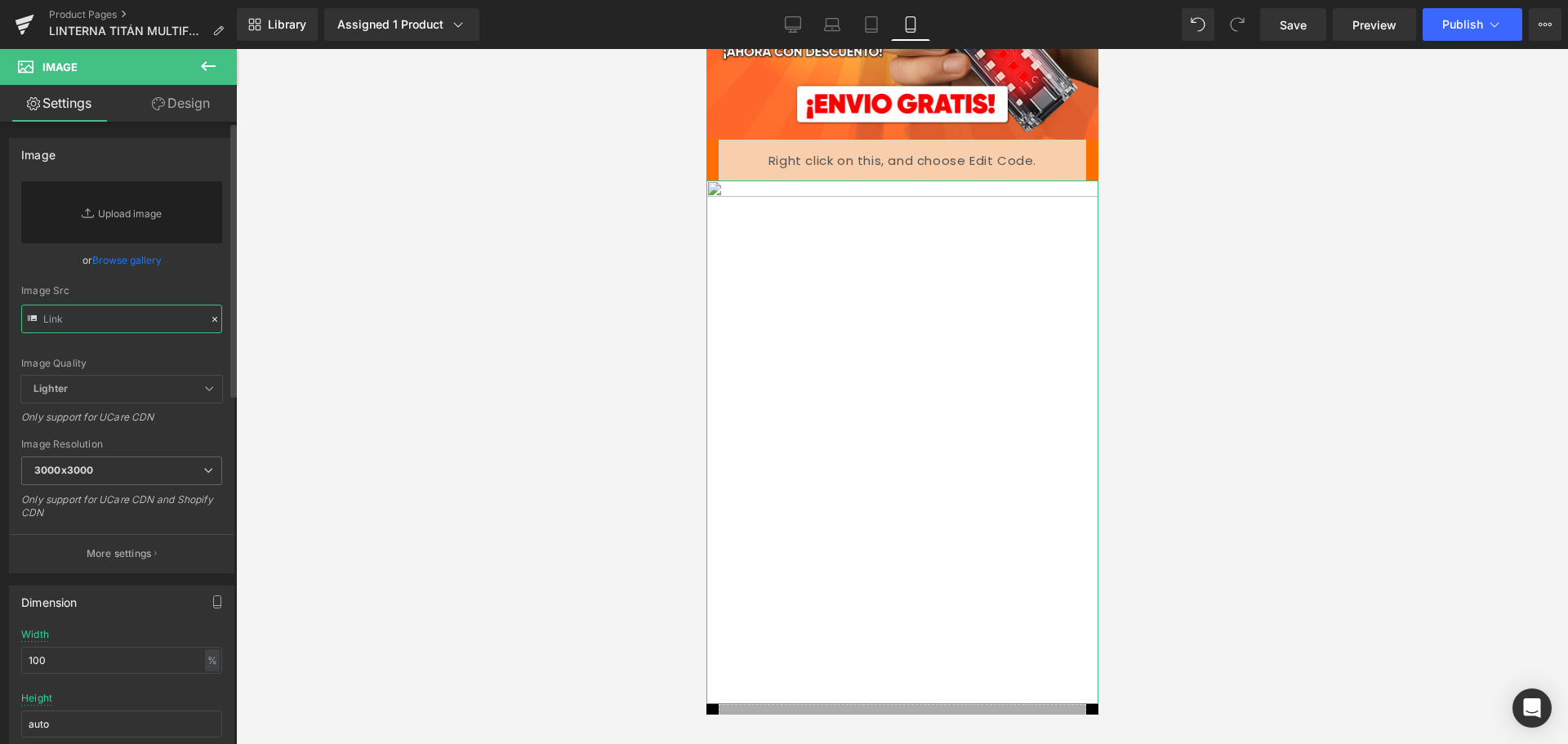
paste input "[URL][DOMAIN_NAME]"
type input "[URL][DOMAIN_NAME]"
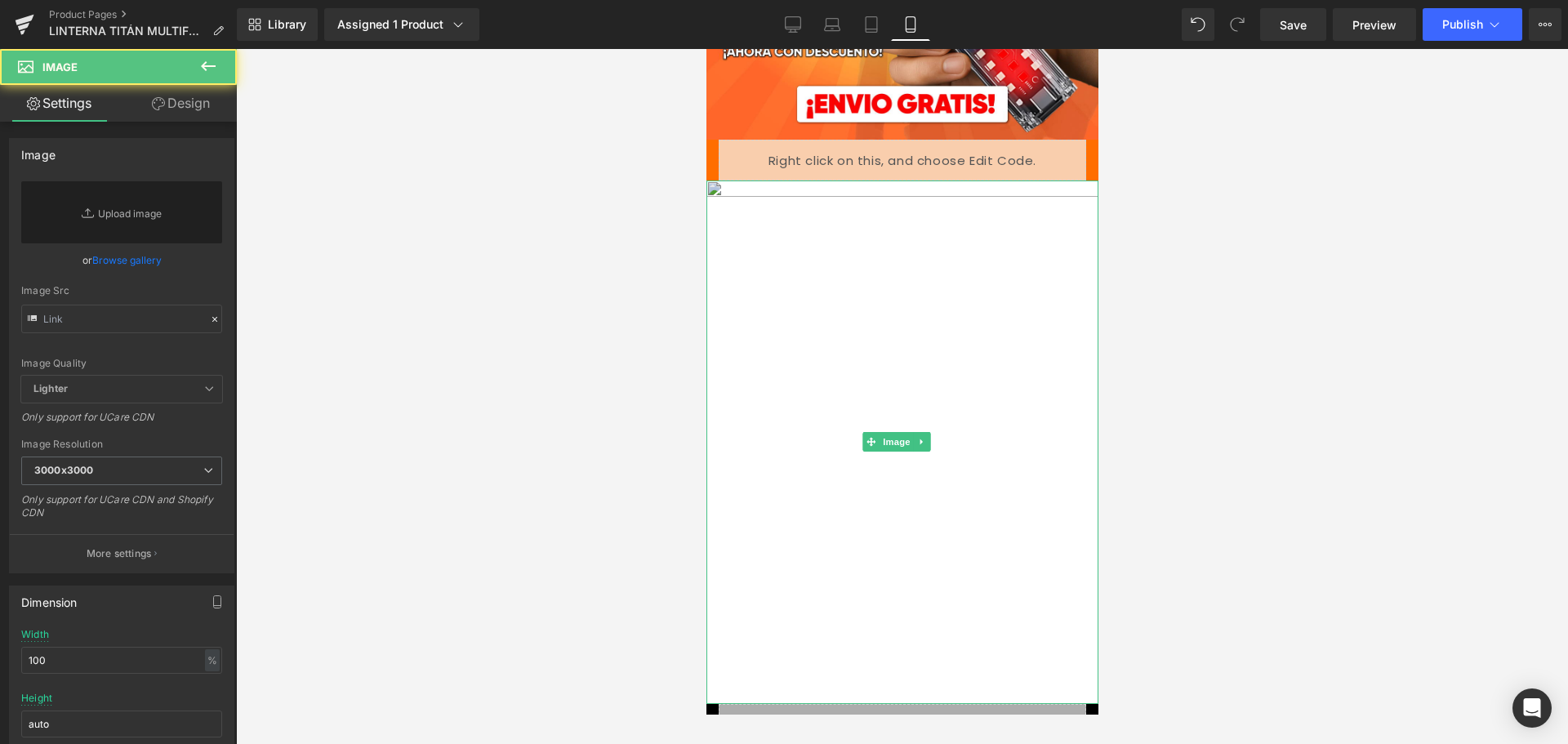
click at [774, 213] on img at bounding box center [902, 442] width 392 height 523
click at [926, 432] on link at bounding box center [921, 442] width 17 height 20
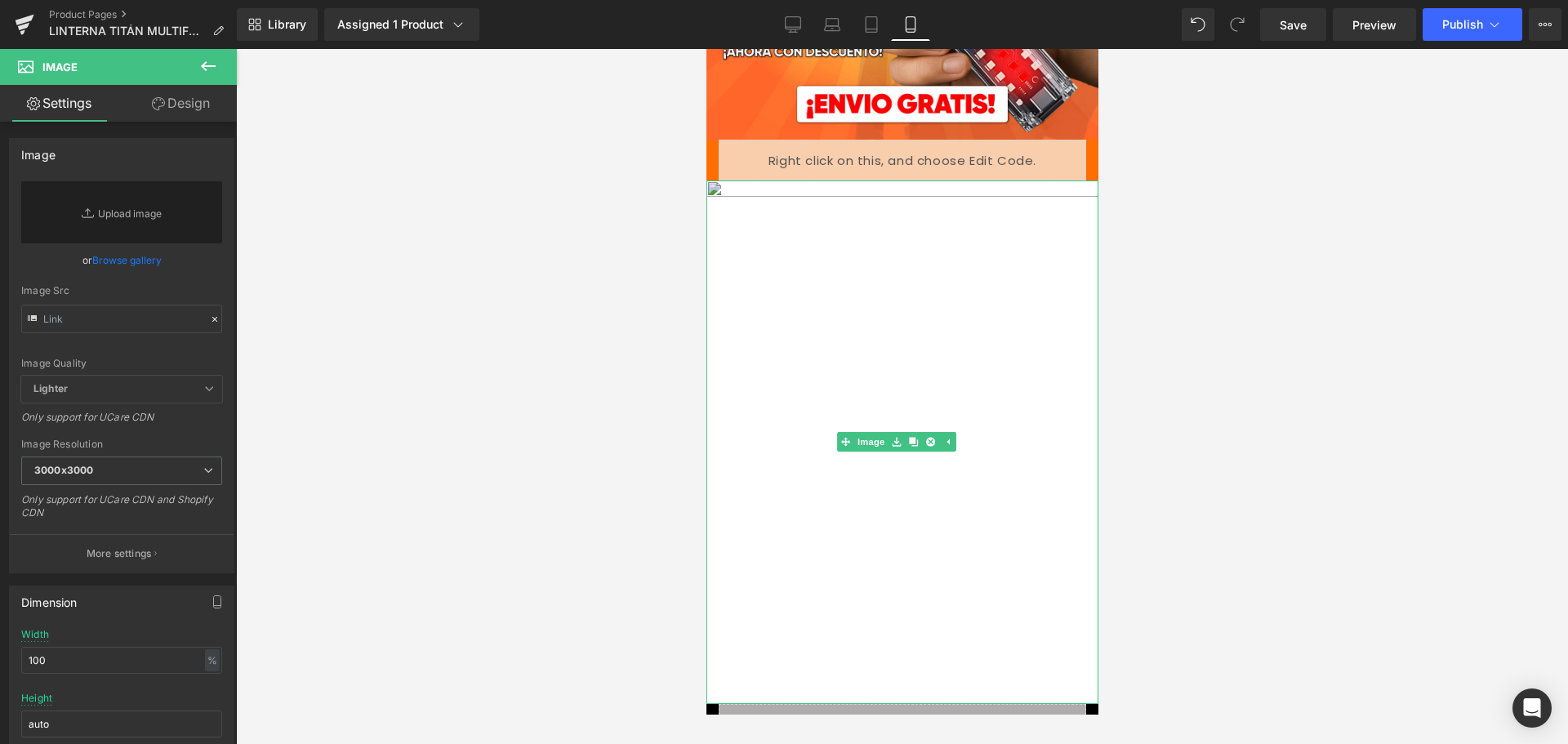
click at [840, 246] on img at bounding box center [902, 442] width 392 height 523
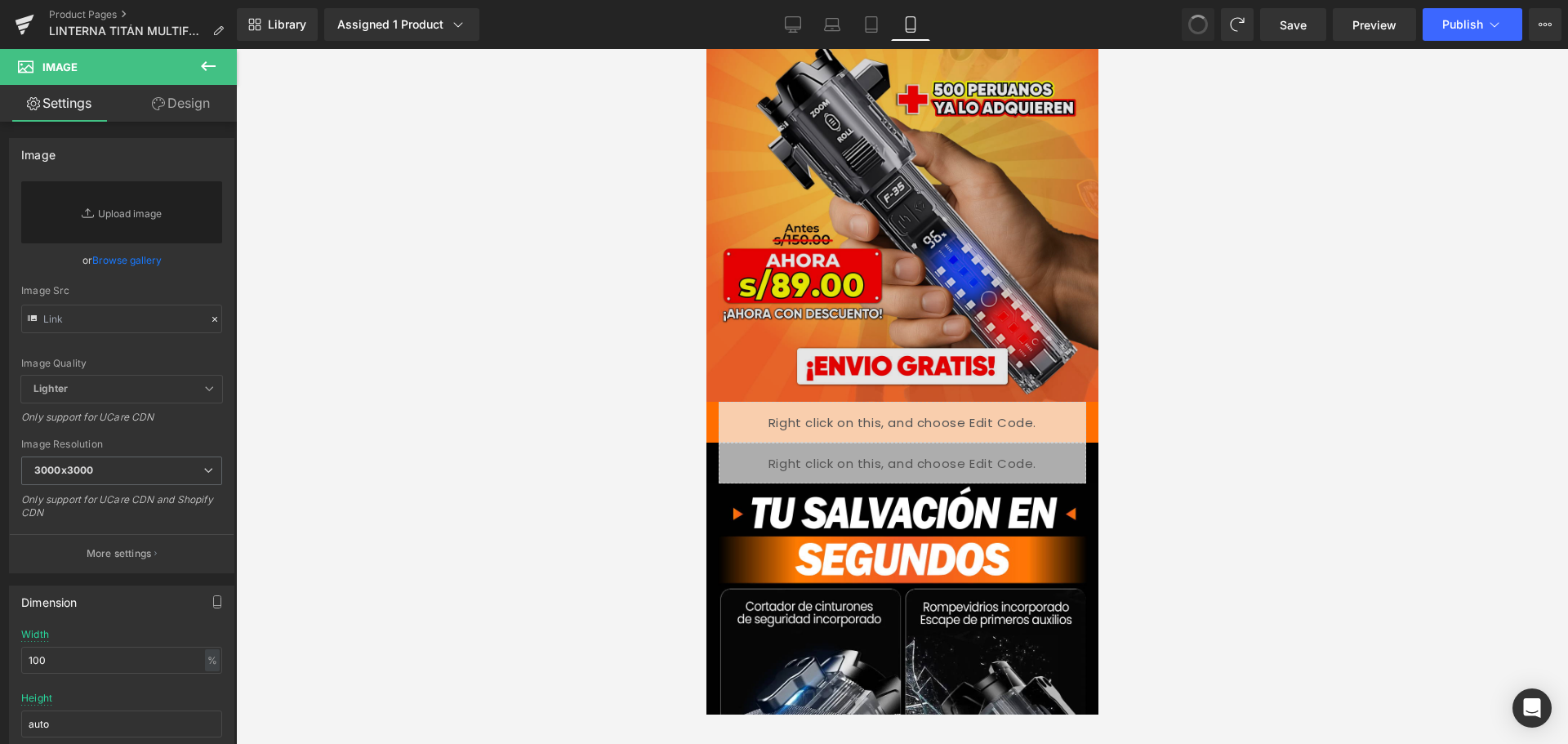
scroll to position [245, 0]
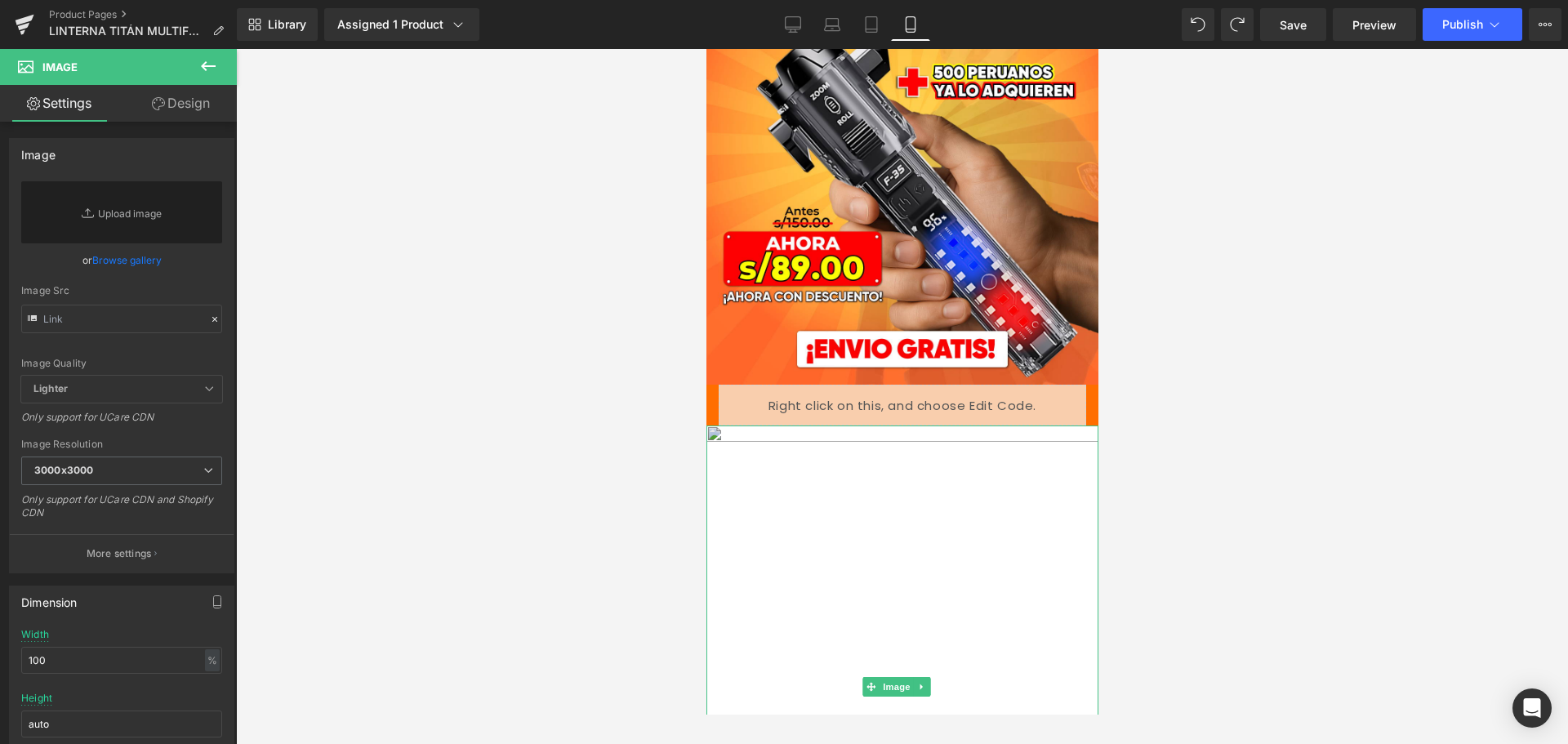
click at [856, 464] on img at bounding box center [902, 687] width 392 height 523
click at [103, 195] on link "Replace Image" at bounding box center [121, 212] width 201 height 62
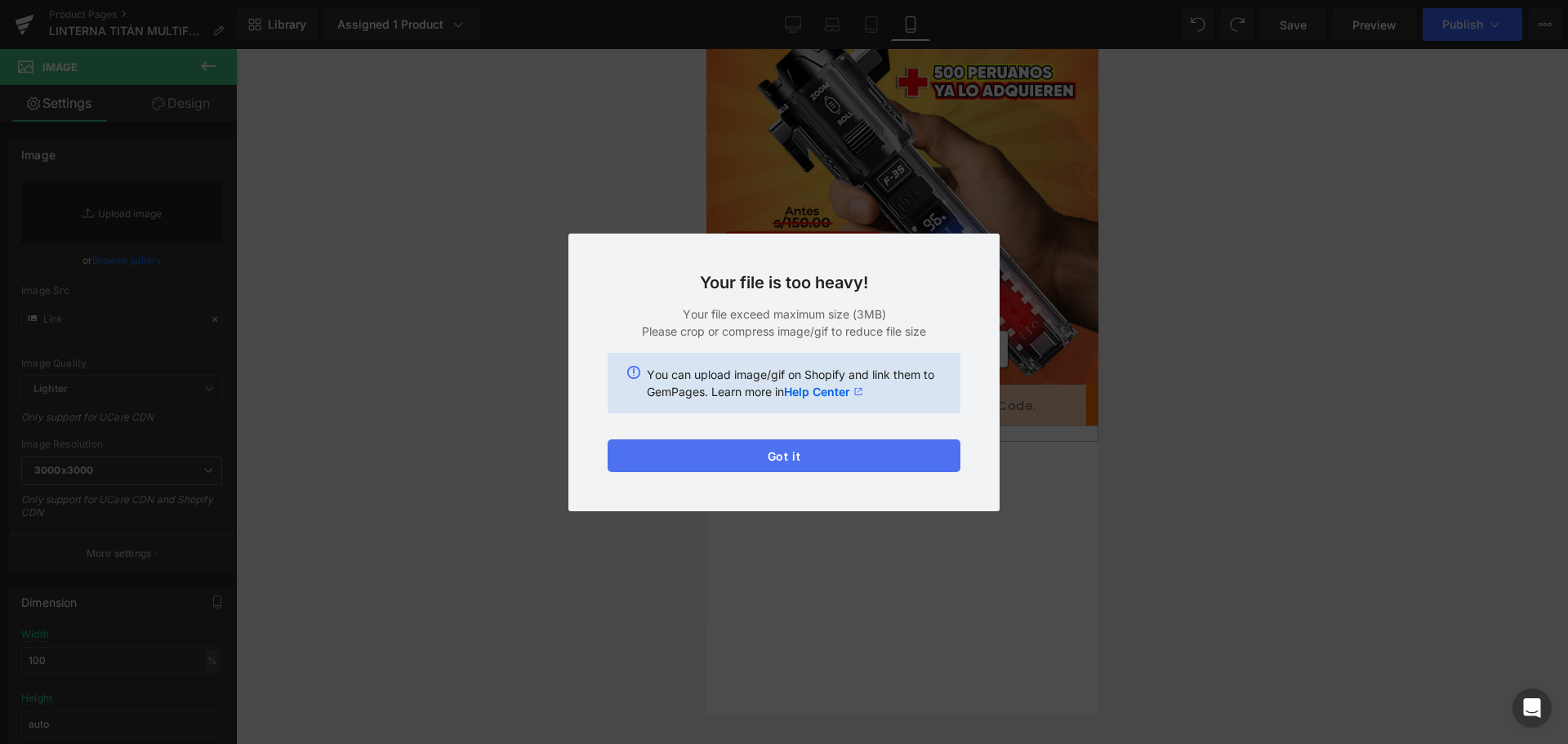
click at [843, 462] on button "Got it" at bounding box center [784, 456] width 353 height 33
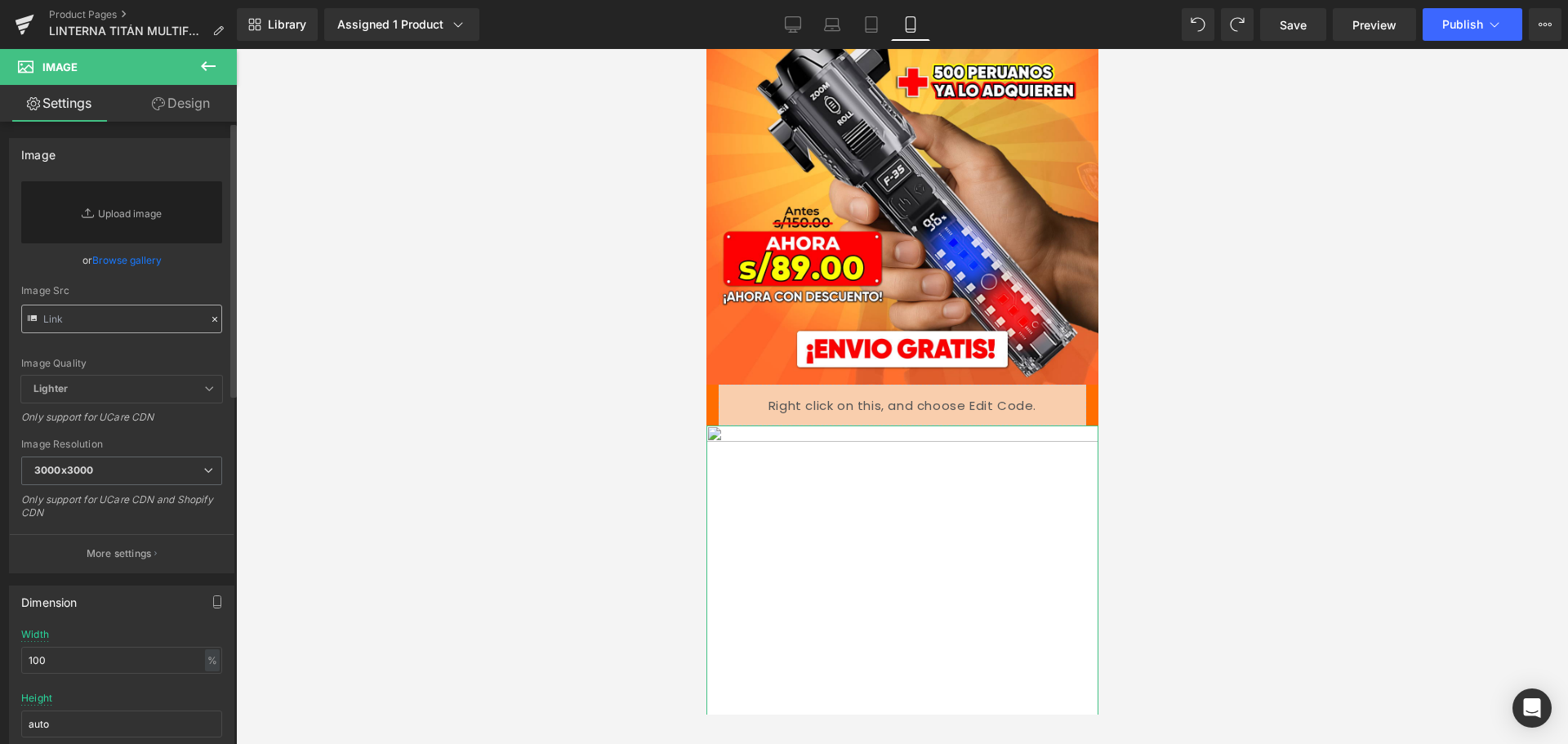
drag, startPoint x: 212, startPoint y: 318, endPoint x: 186, endPoint y: 323, distance: 26.5
click at [211, 317] on icon at bounding box center [215, 319] width 11 height 11
click at [185, 322] on input "text" at bounding box center [121, 318] width 201 height 29
paste input "[URL][DOMAIN_NAME]"
type input "[URL][DOMAIN_NAME]"
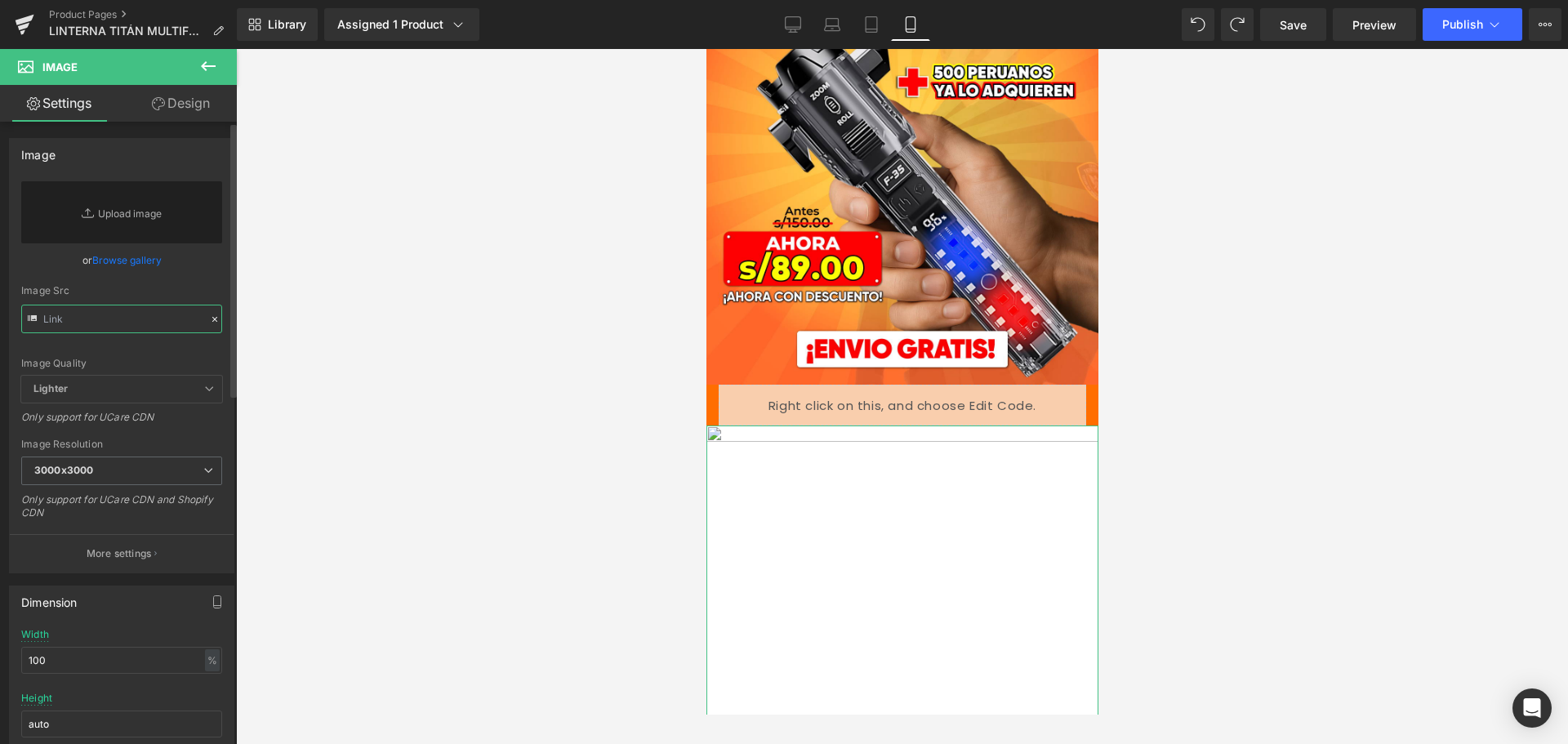
scroll to position [0, 0]
click at [218, 67] on button at bounding box center [208, 67] width 57 height 36
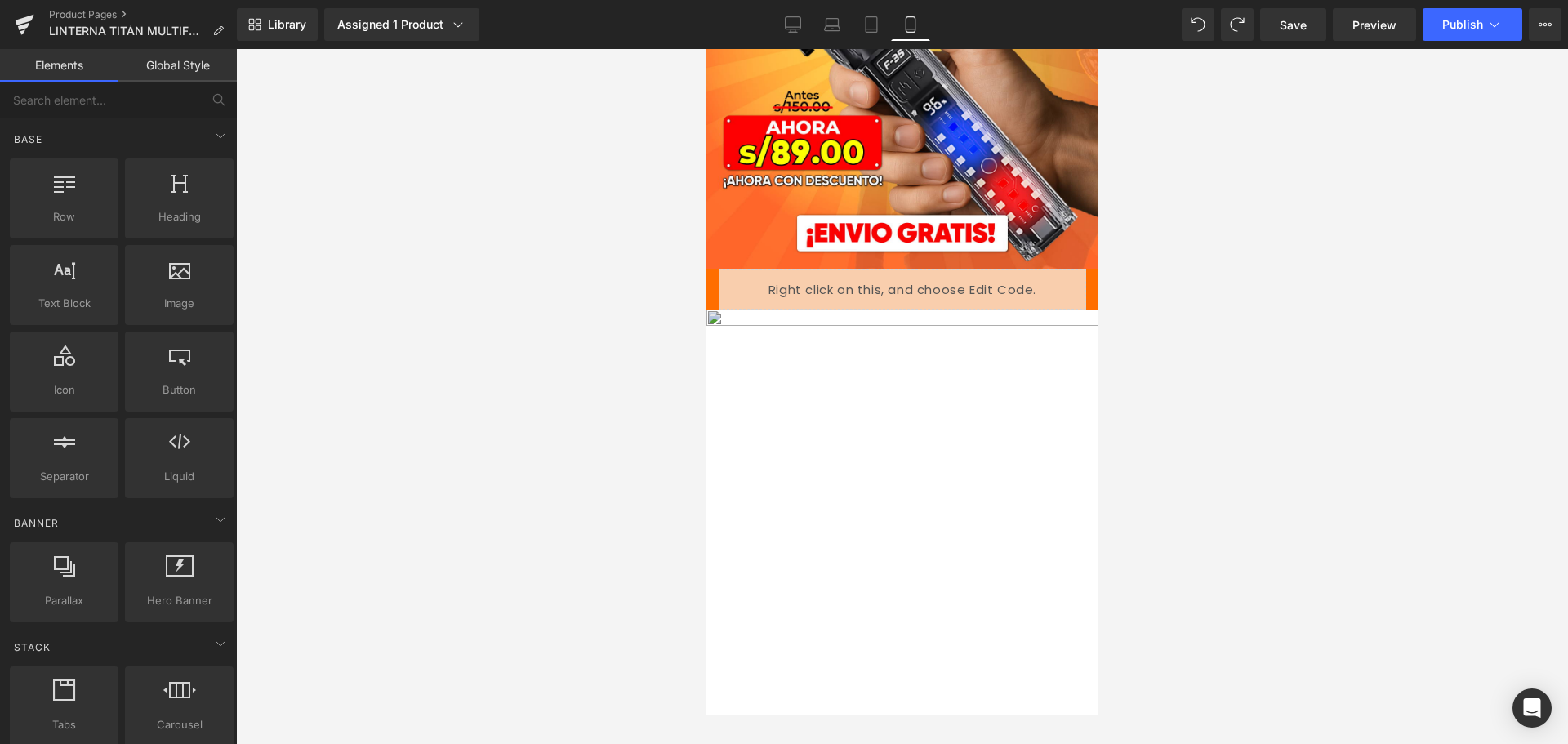
scroll to position [572, 0]
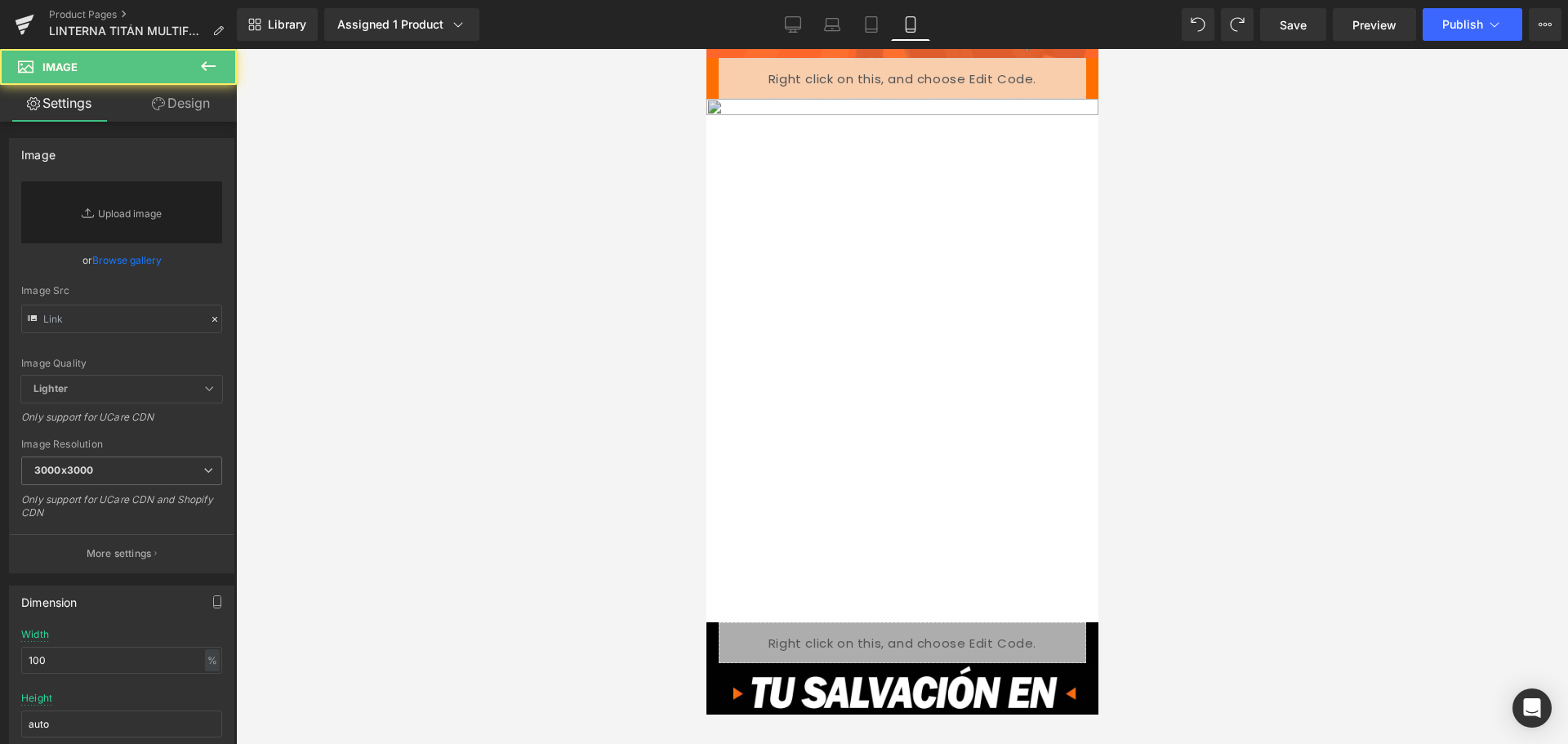
click at [836, 377] on img at bounding box center [902, 360] width 392 height 523
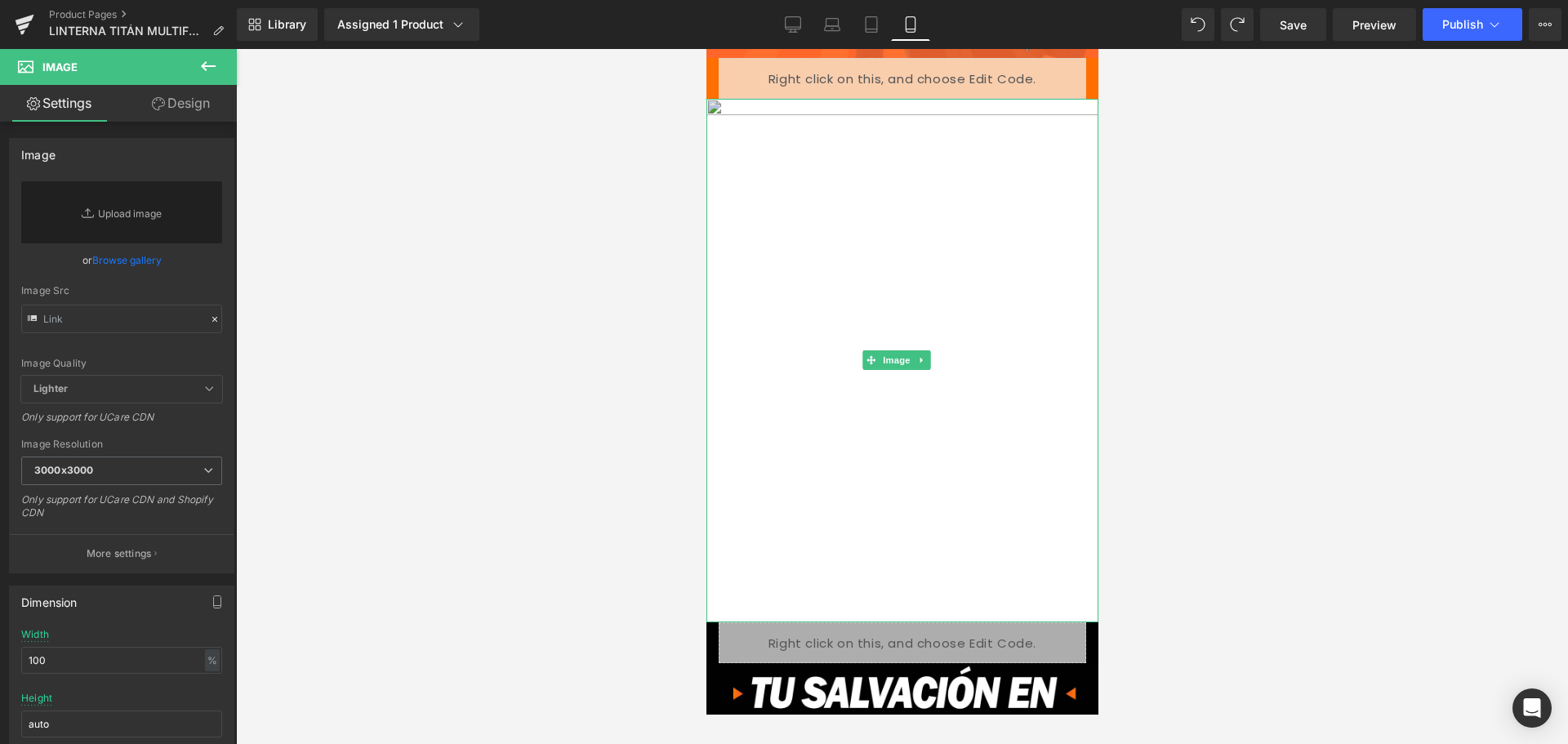
click at [972, 319] on img at bounding box center [902, 360] width 392 height 523
click at [922, 350] on link at bounding box center [921, 360] width 17 height 20
click at [928, 350] on link at bounding box center [930, 360] width 17 height 20
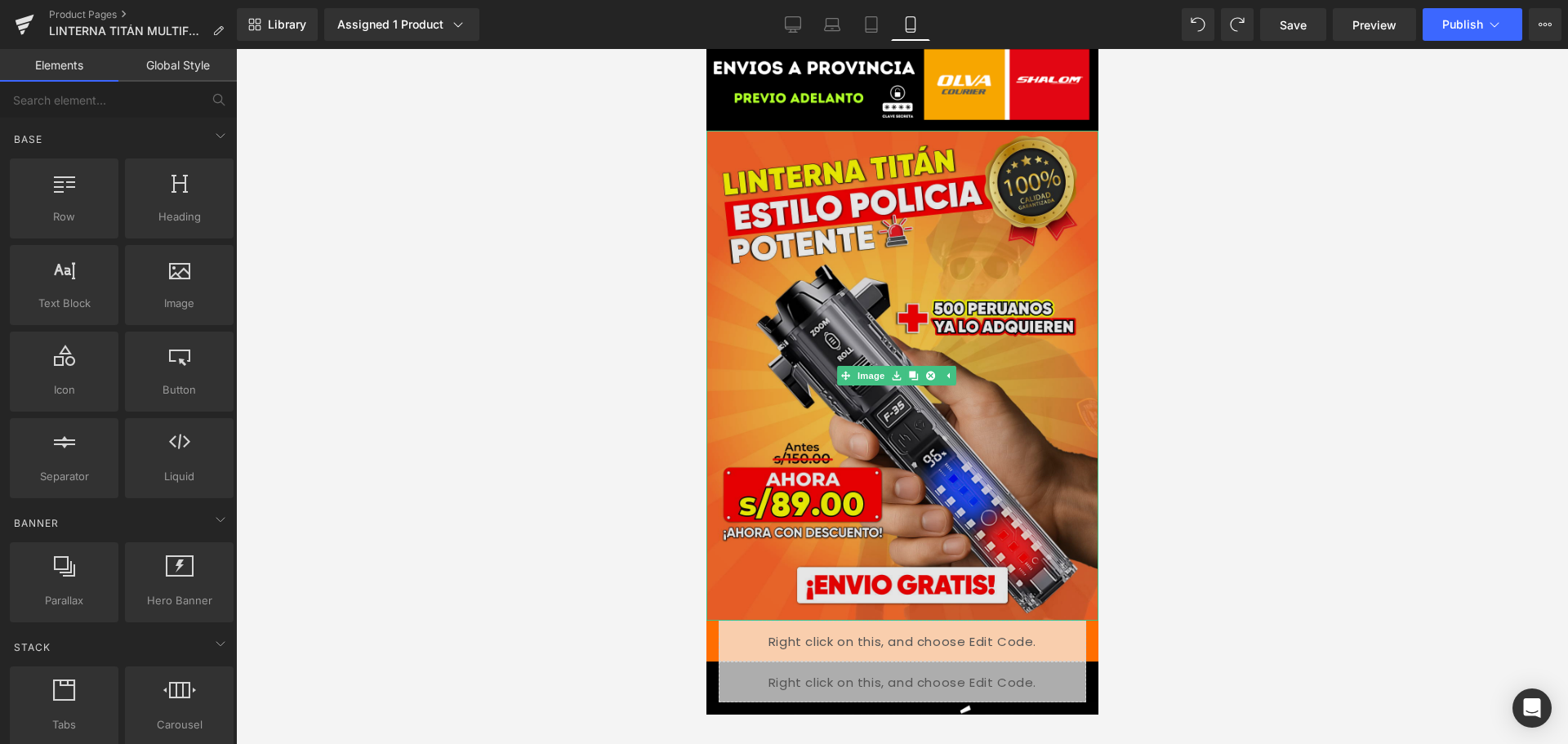
scroll to position [0, 0]
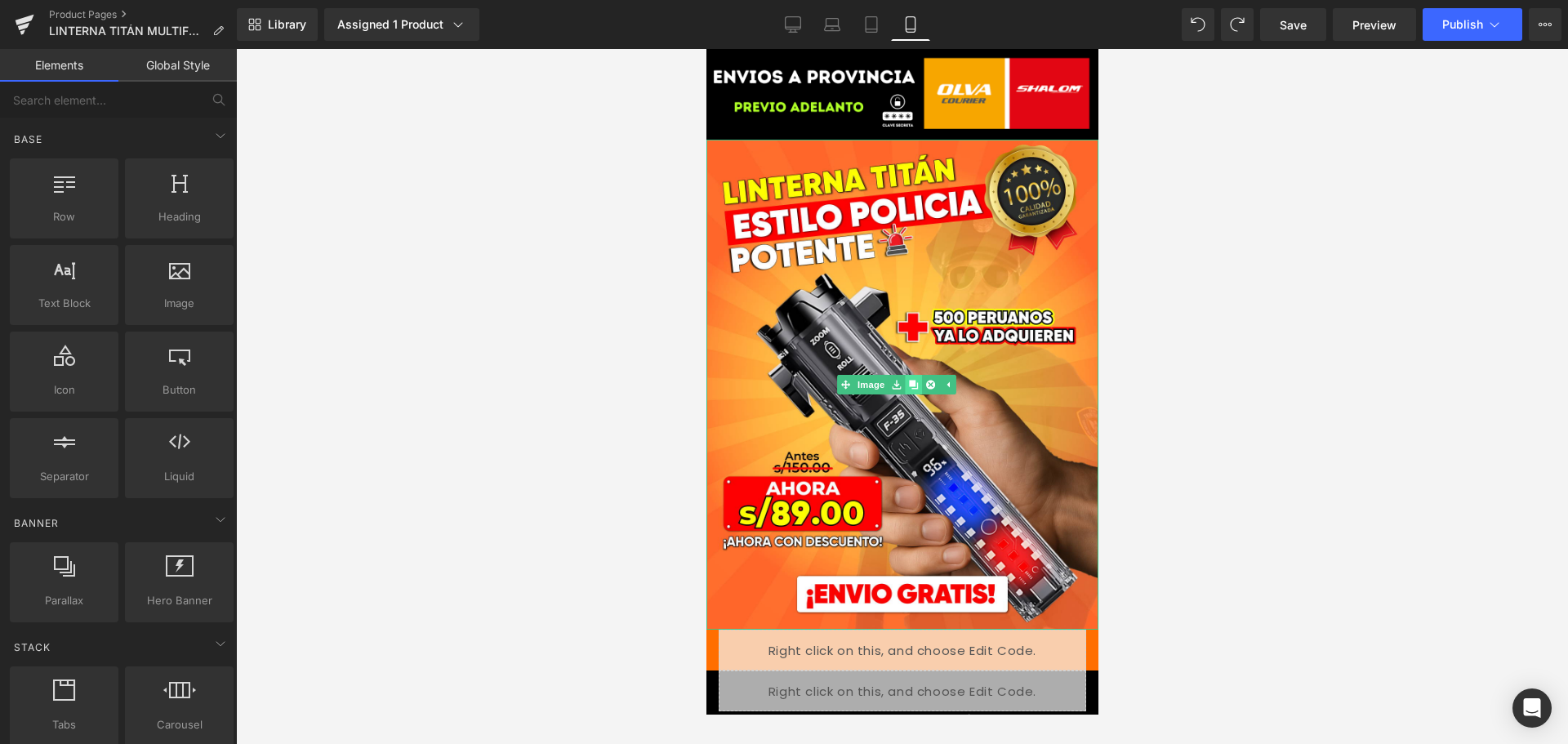
click at [912, 381] on icon at bounding box center [912, 385] width 9 height 9
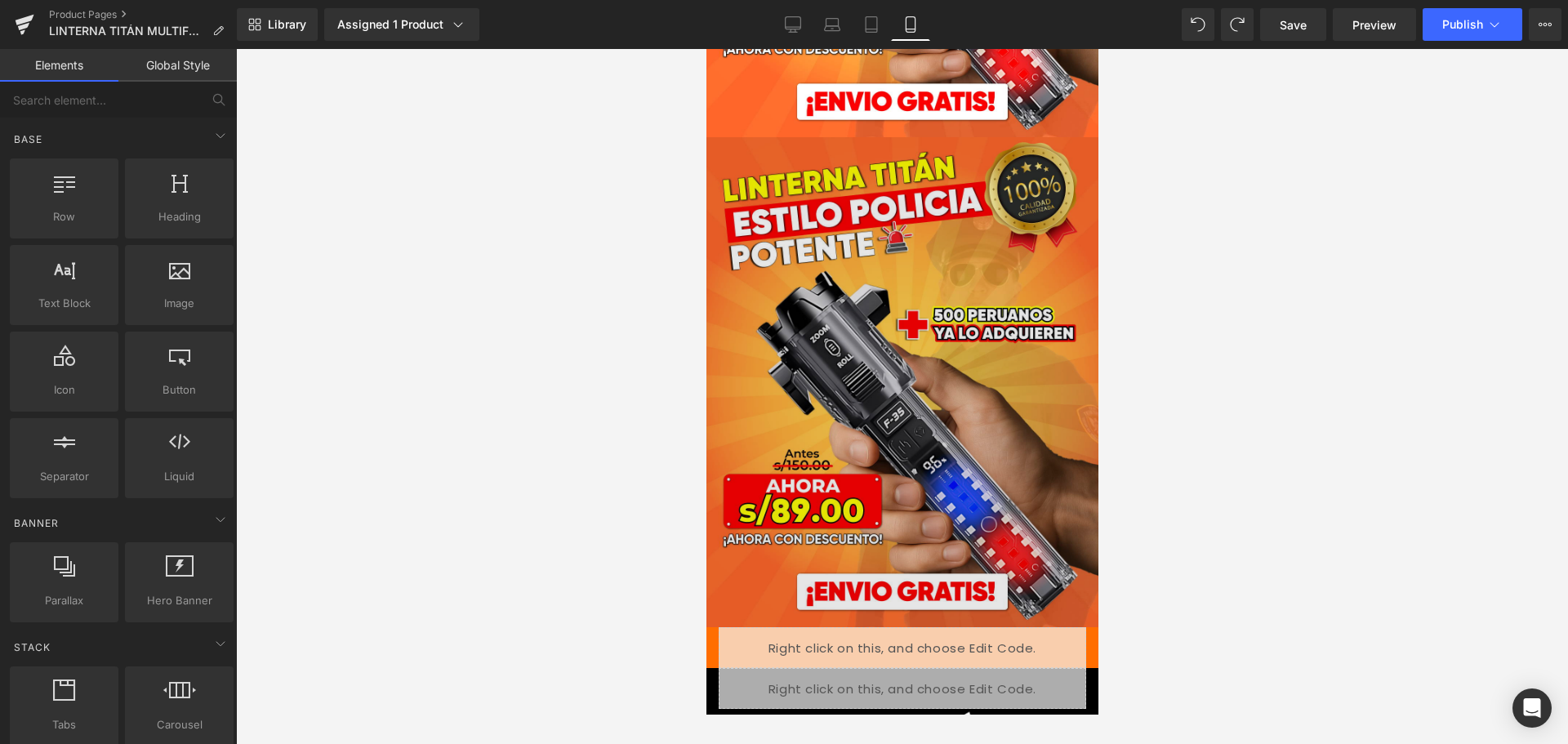
scroll to position [497, 0]
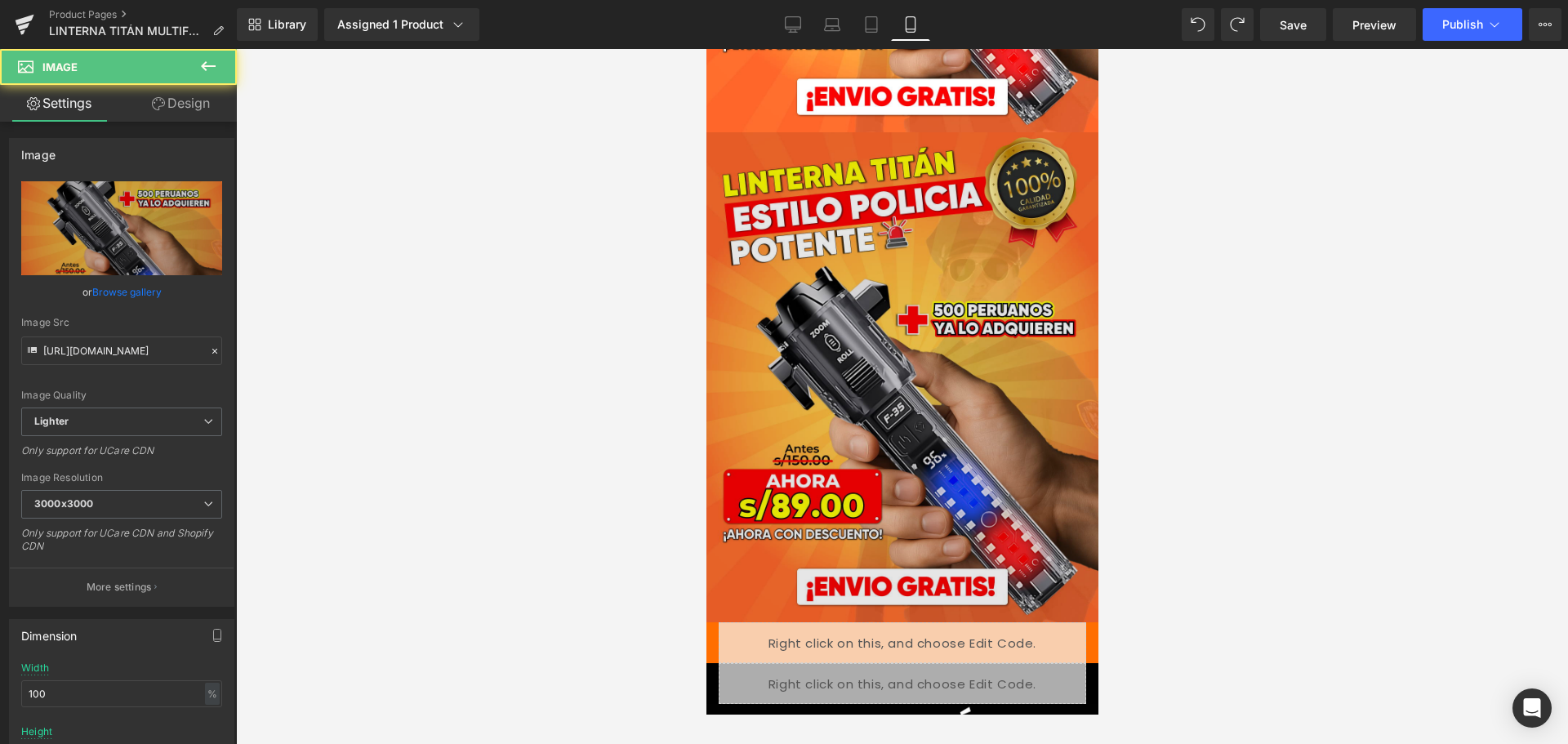
click at [830, 321] on img at bounding box center [902, 377] width 392 height 490
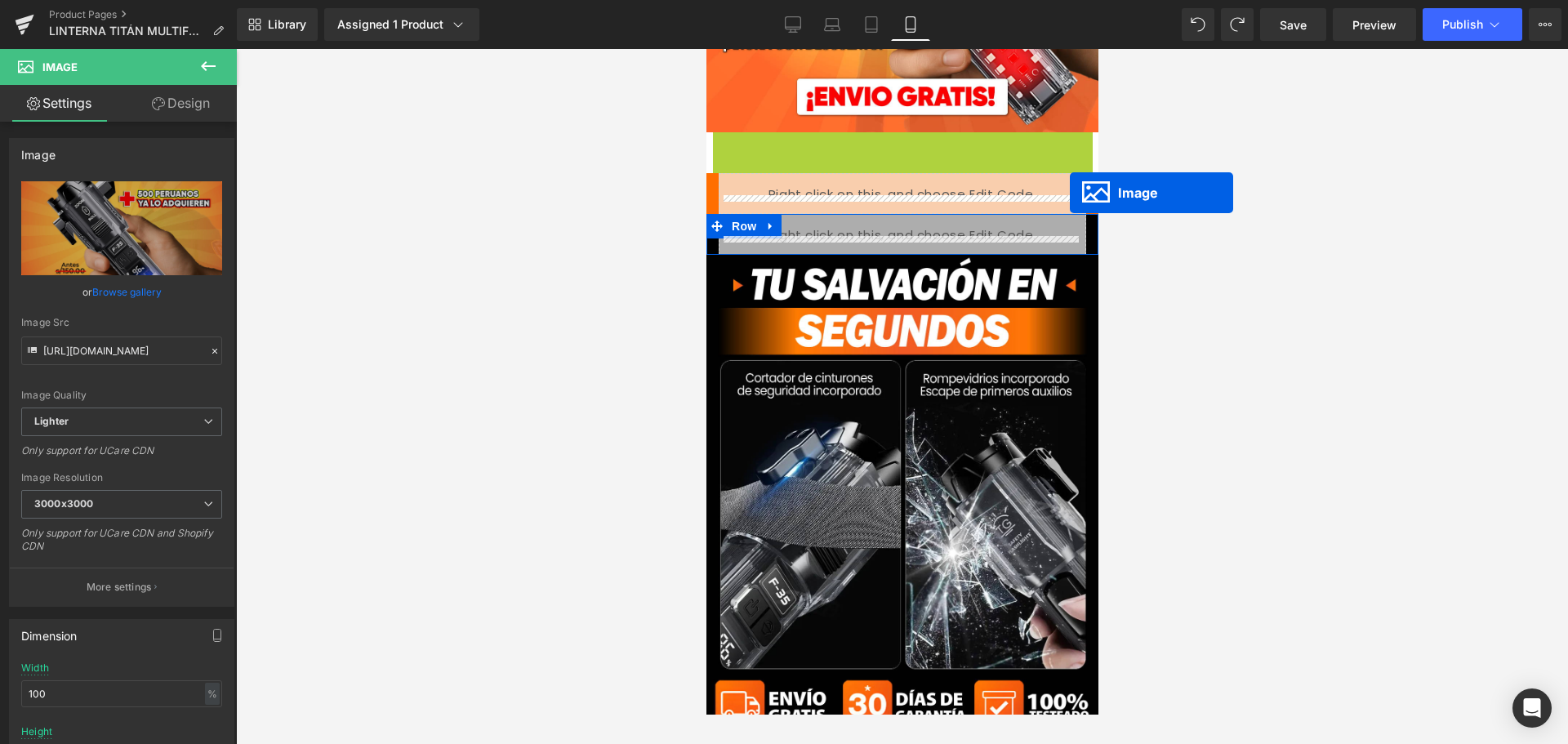
drag, startPoint x: 866, startPoint y: 348, endPoint x: 1069, endPoint y: 193, distance: 255.4
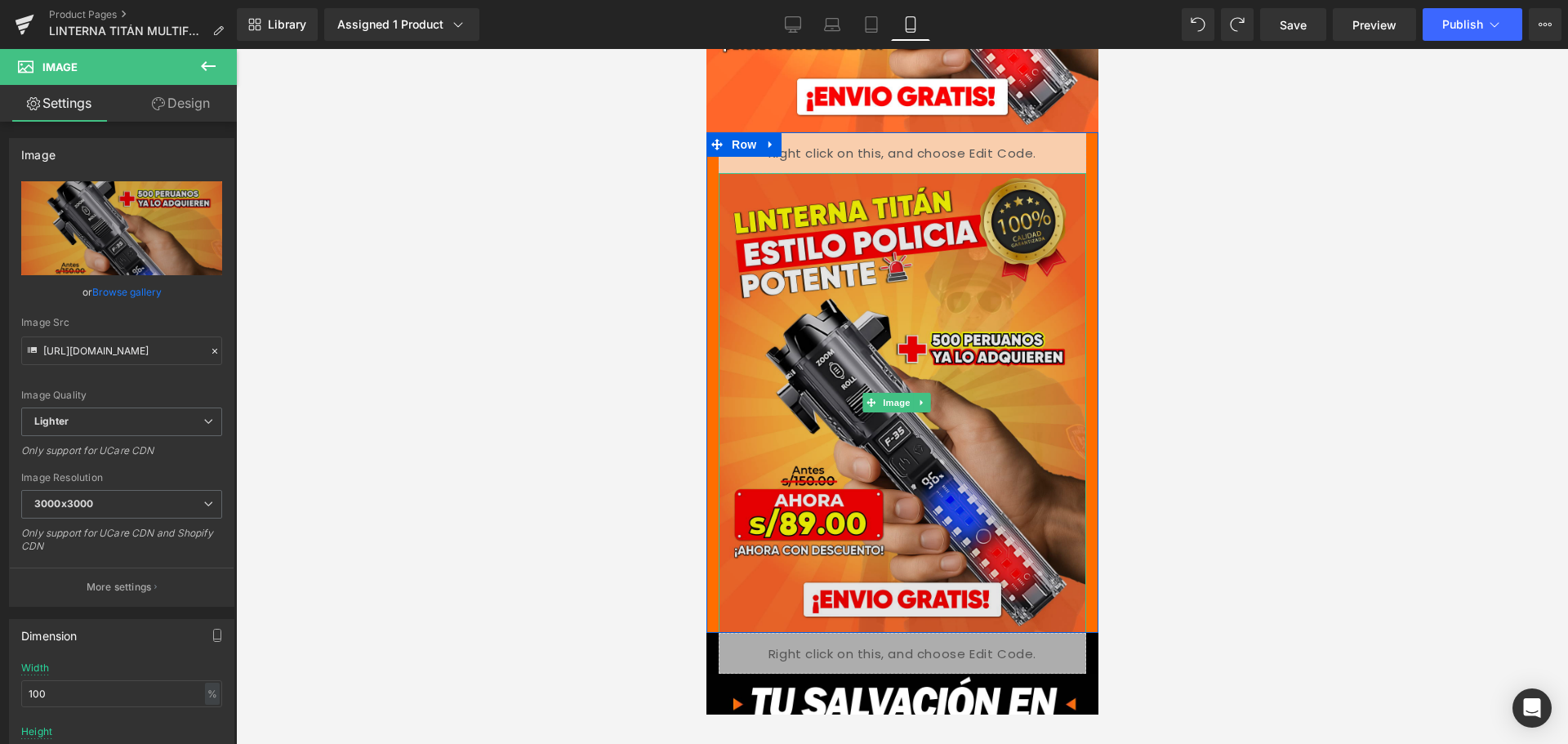
click at [984, 310] on img at bounding box center [902, 403] width 368 height 459
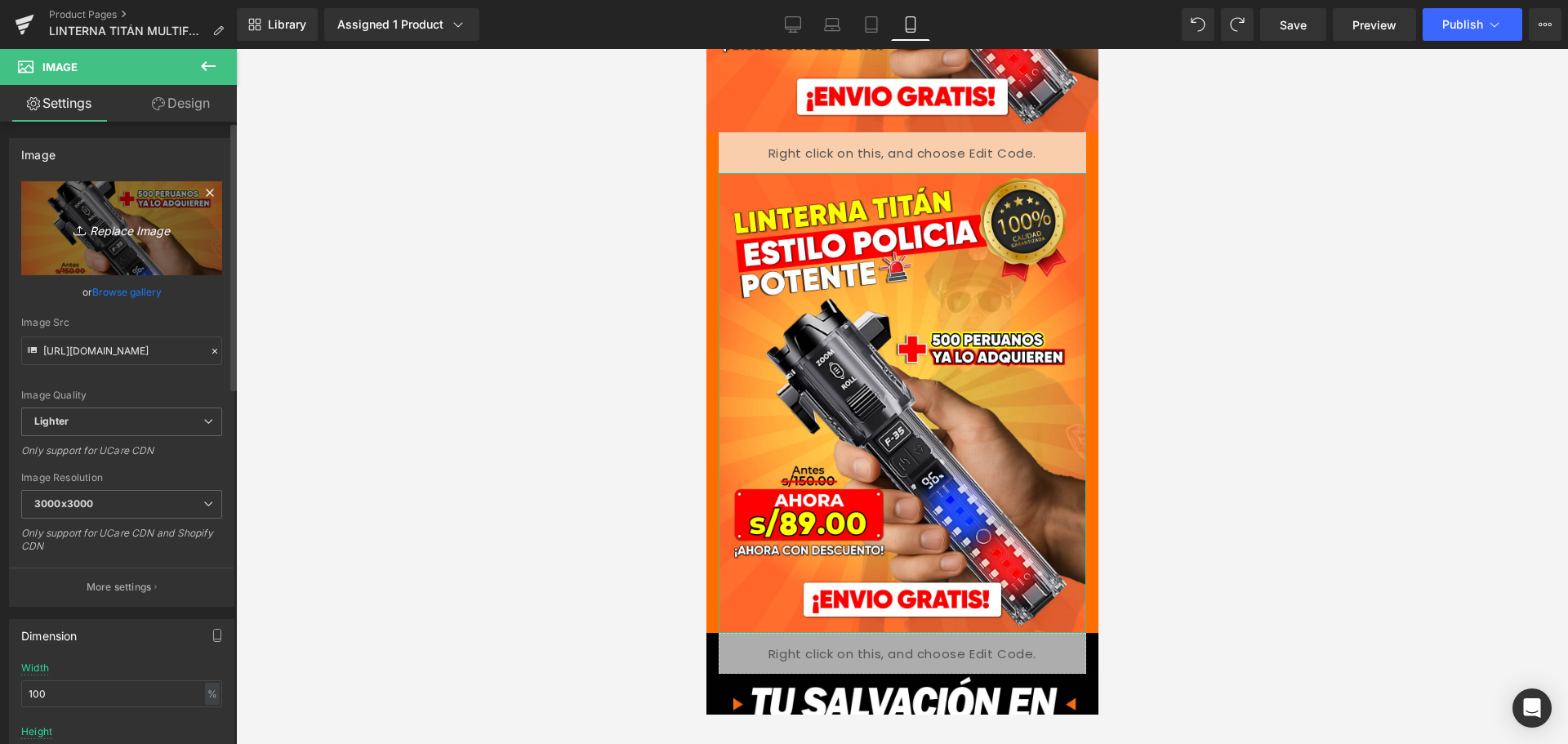
click at [131, 231] on icon "Replace Image" at bounding box center [121, 228] width 130 height 21
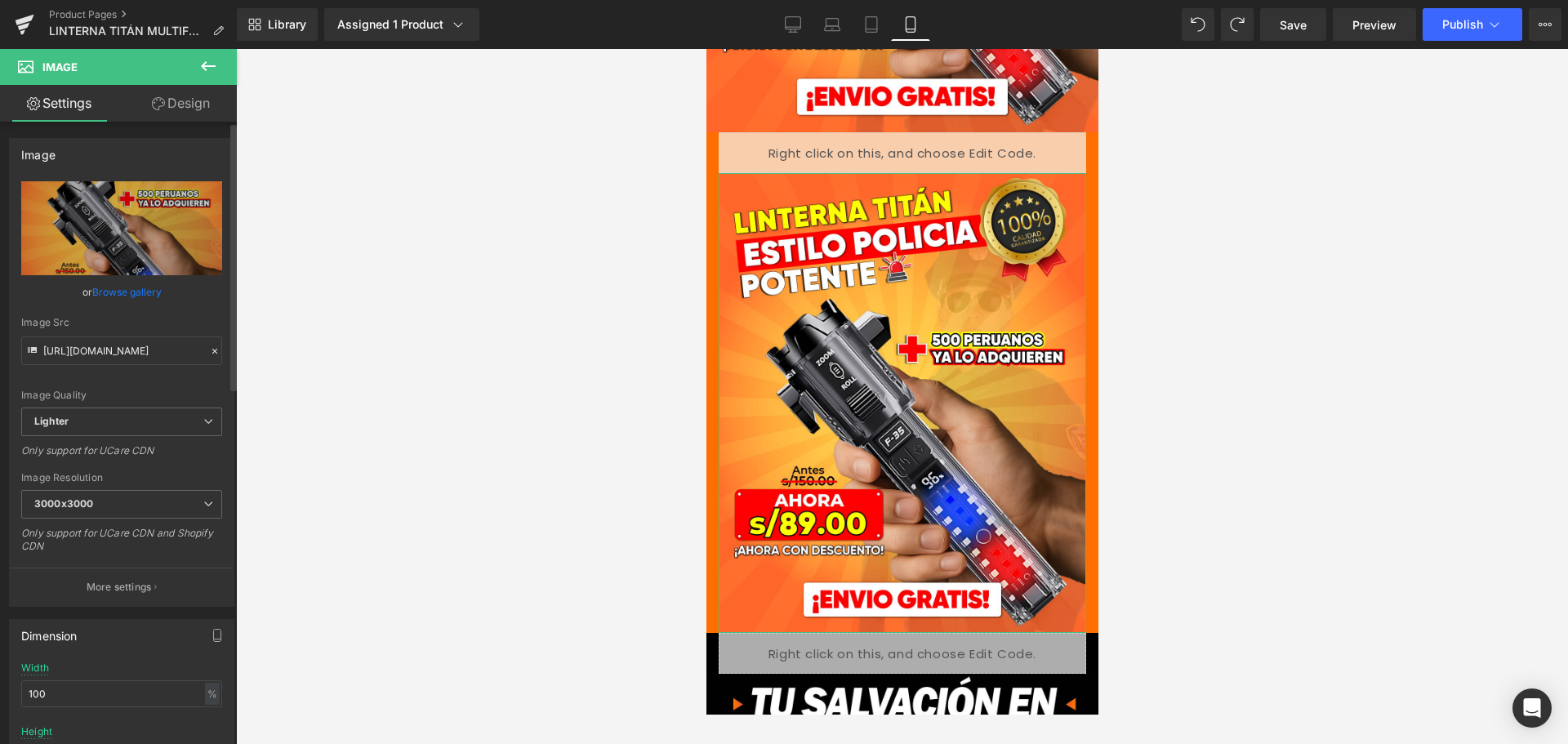
click at [209, 349] on icon at bounding box center [215, 351] width 11 height 11
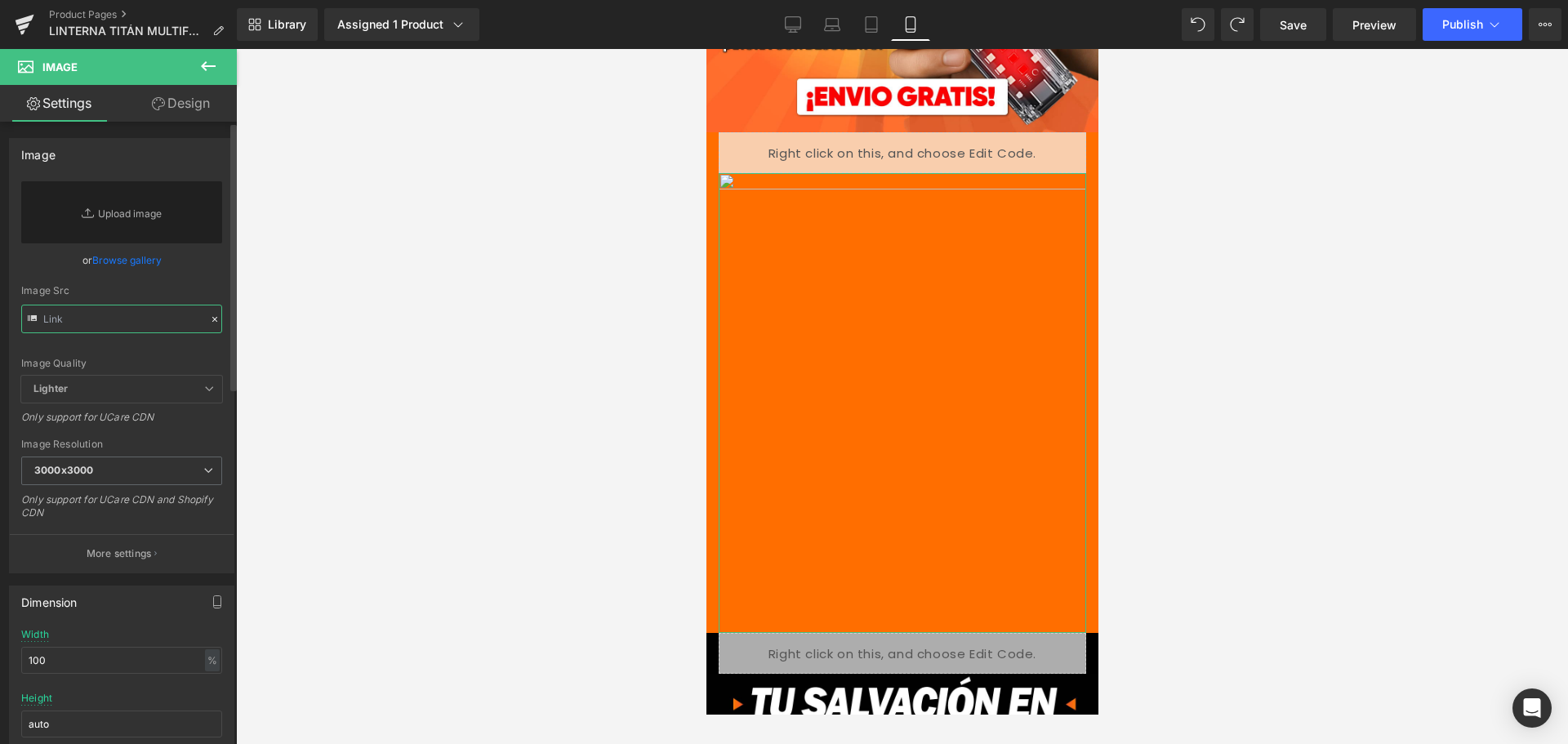
click at [117, 313] on input "text" at bounding box center [121, 318] width 201 height 29
paste input "[URL][DOMAIN_NAME]"
type input "[URL][DOMAIN_NAME]"
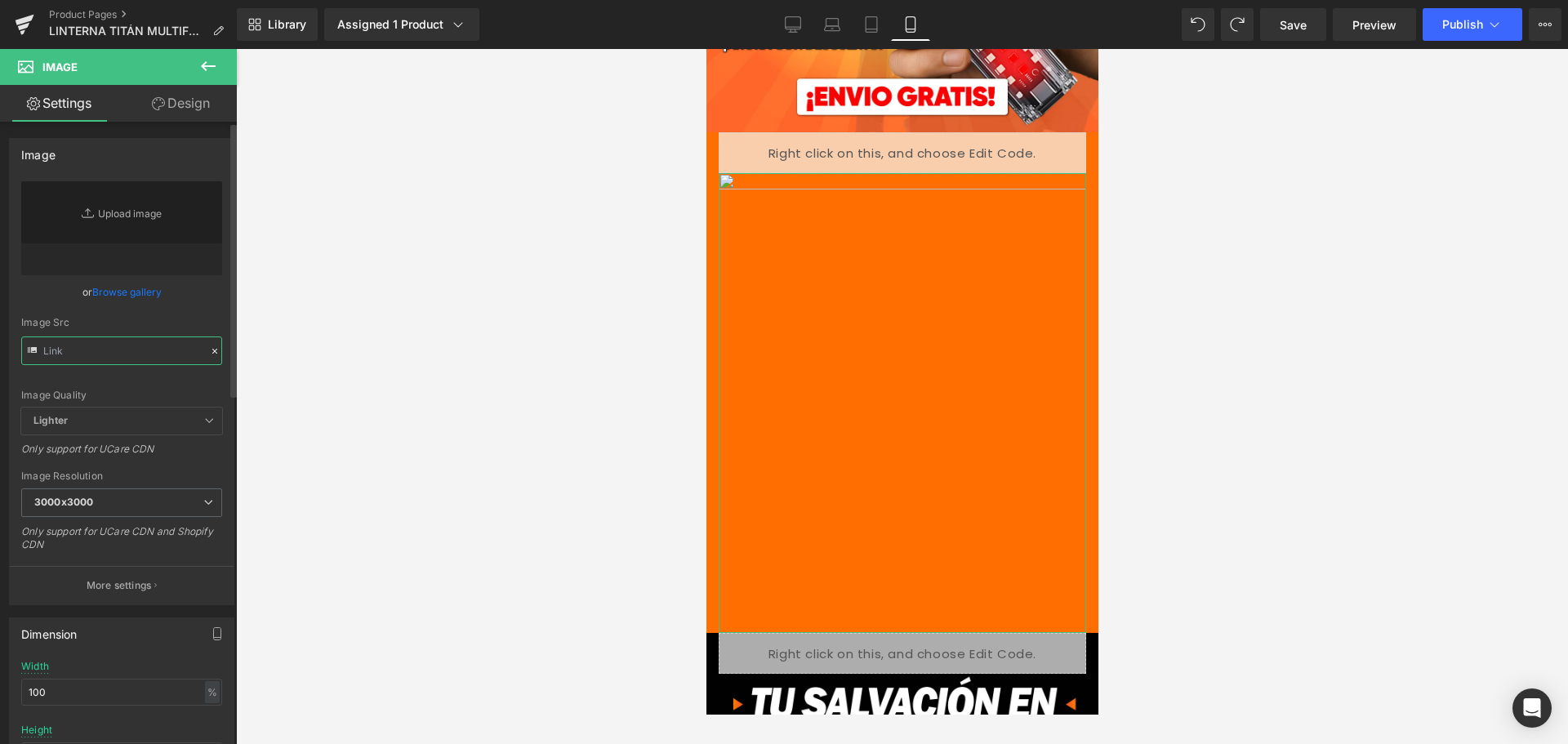
scroll to position [0, 0]
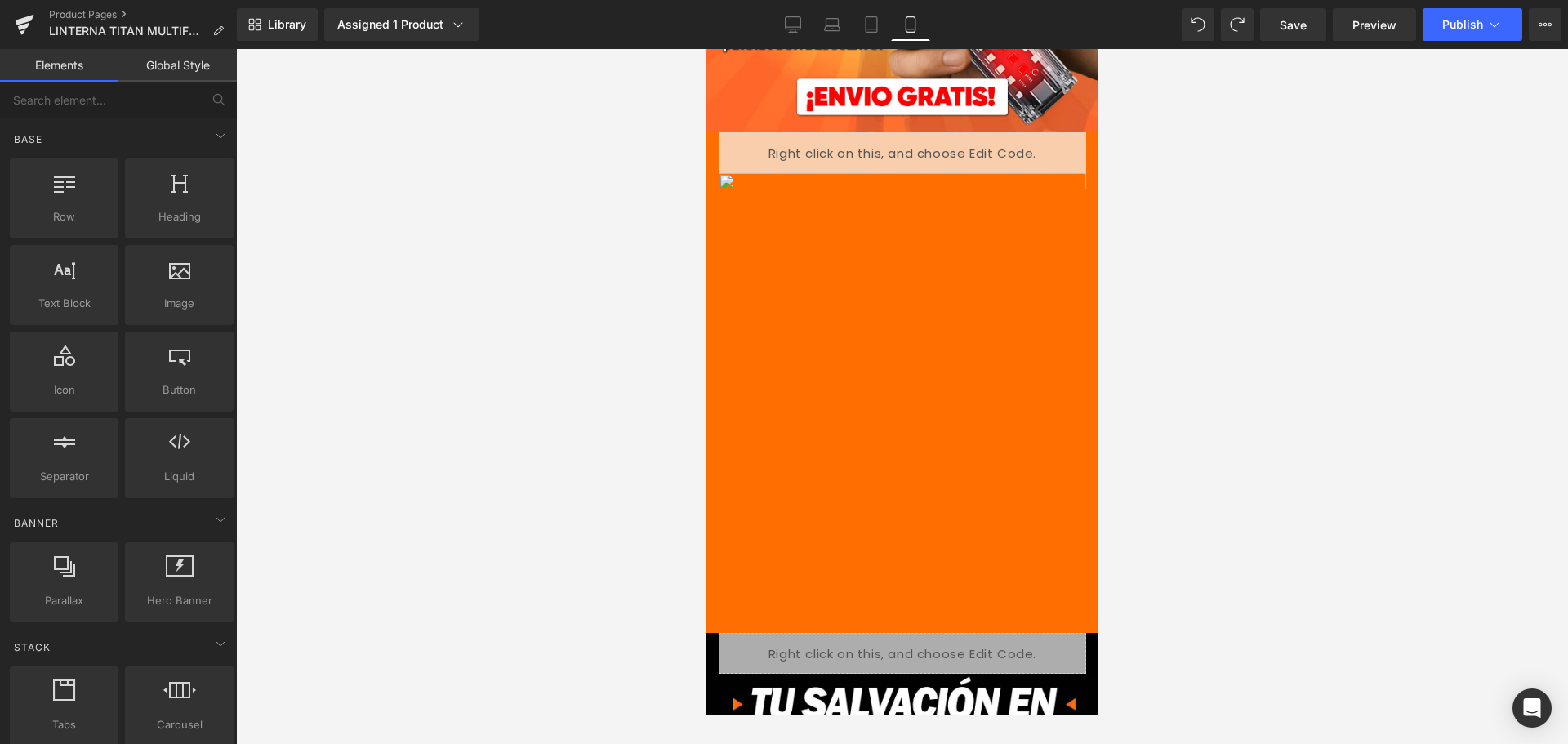
click at [453, 276] on div at bounding box center [903, 396] width 1333 height 695
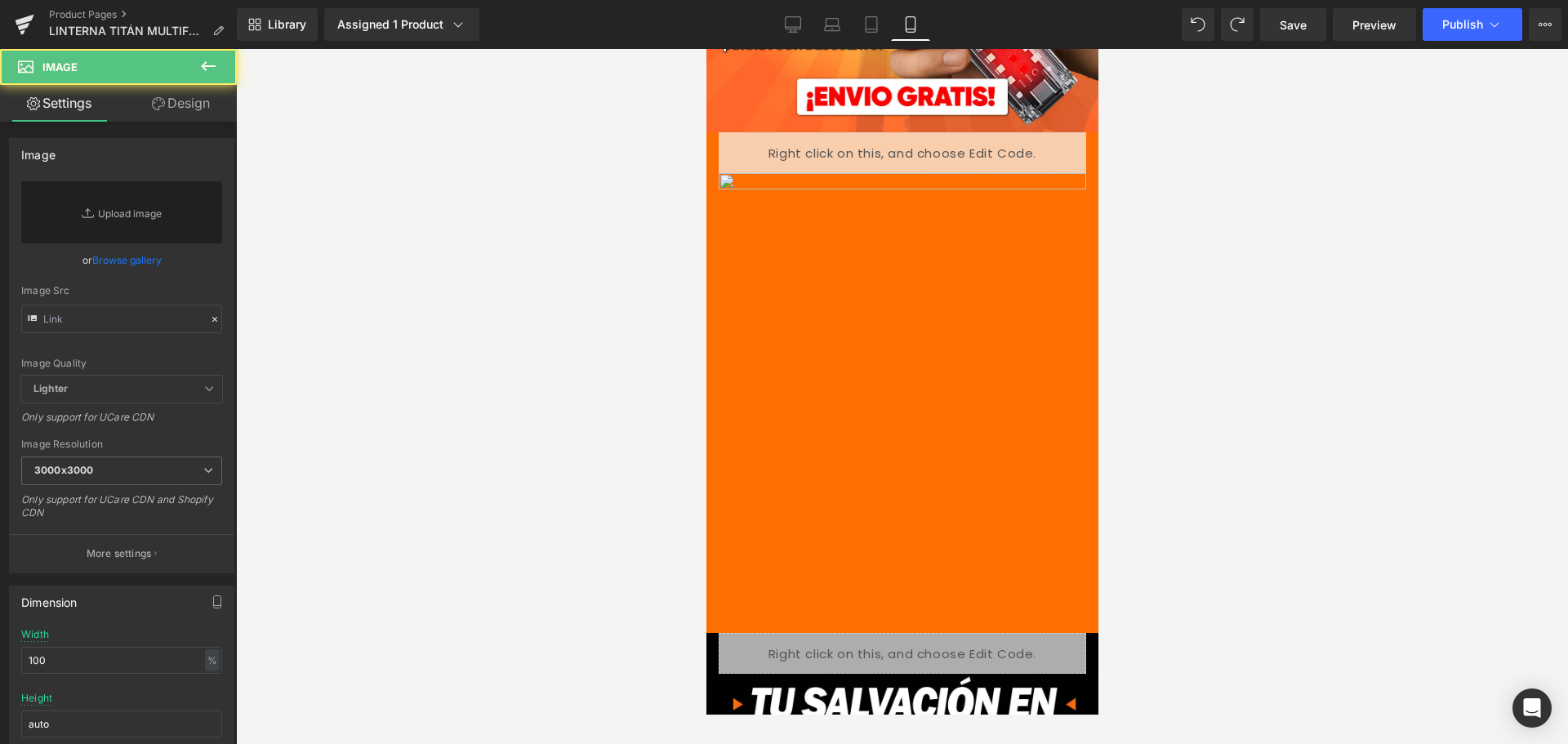
type input "[URL][DOMAIN_NAME]"
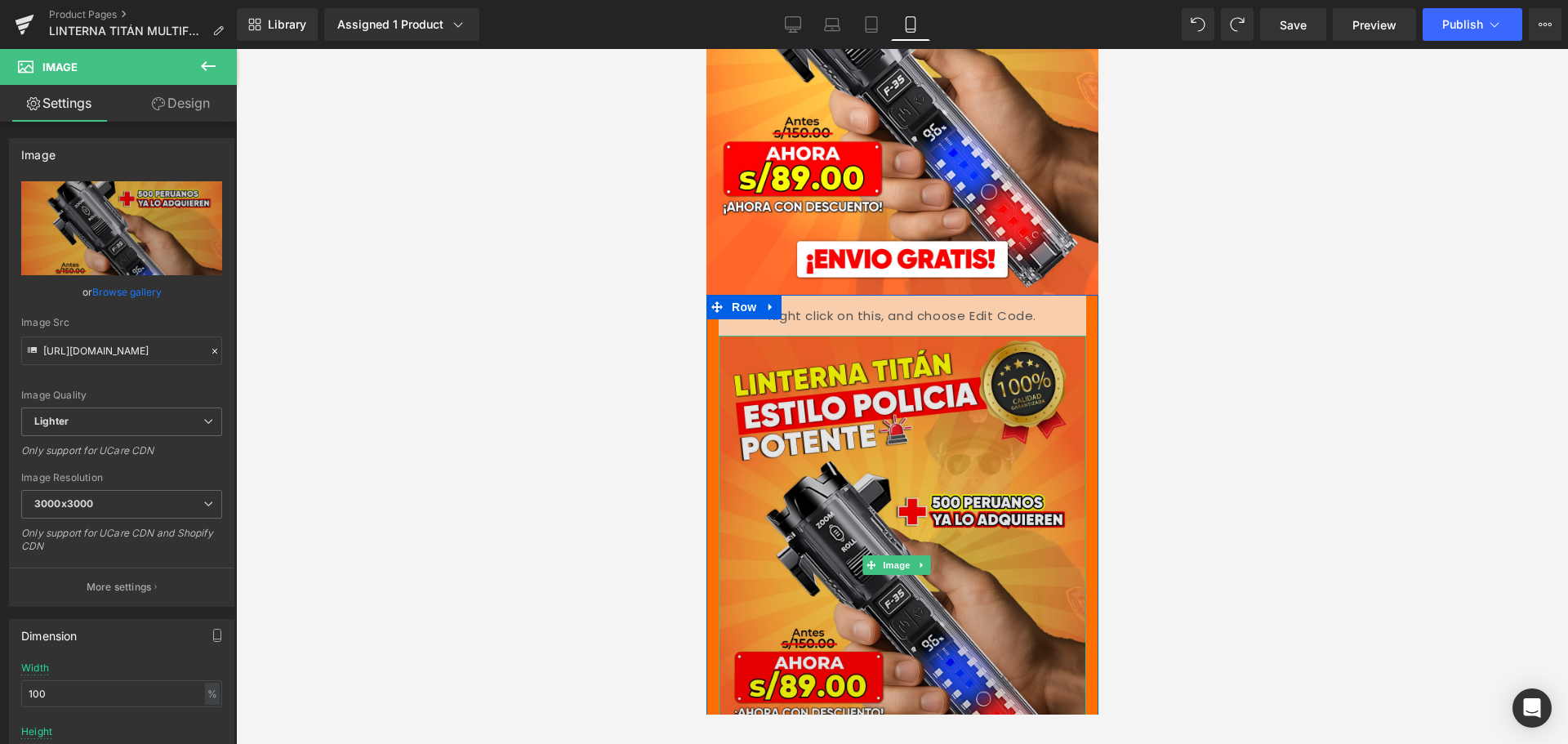
scroll to position [334, 0]
click at [940, 413] on img at bounding box center [902, 566] width 368 height 459
click at [1053, 426] on img at bounding box center [902, 566] width 368 height 459
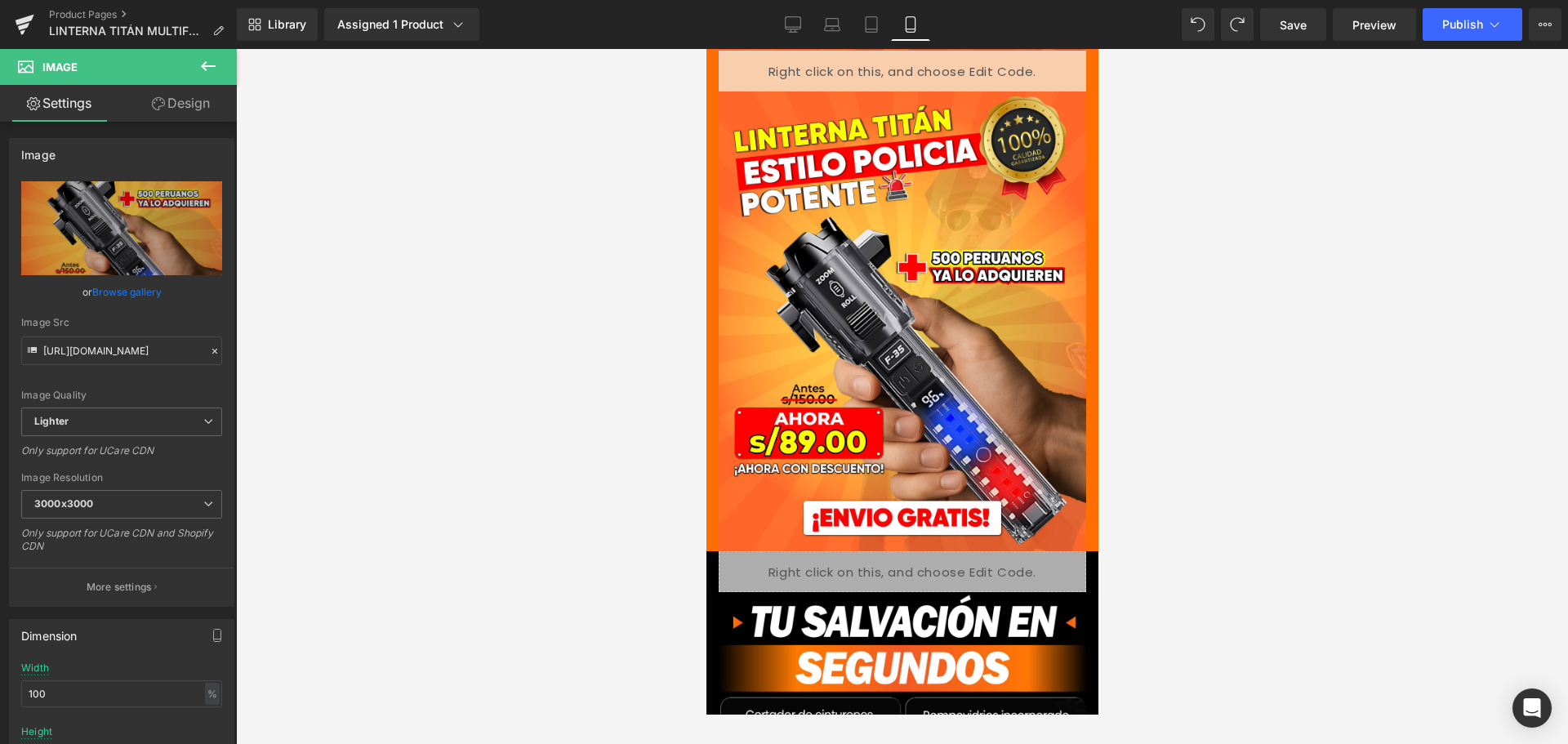
scroll to position [497, 0]
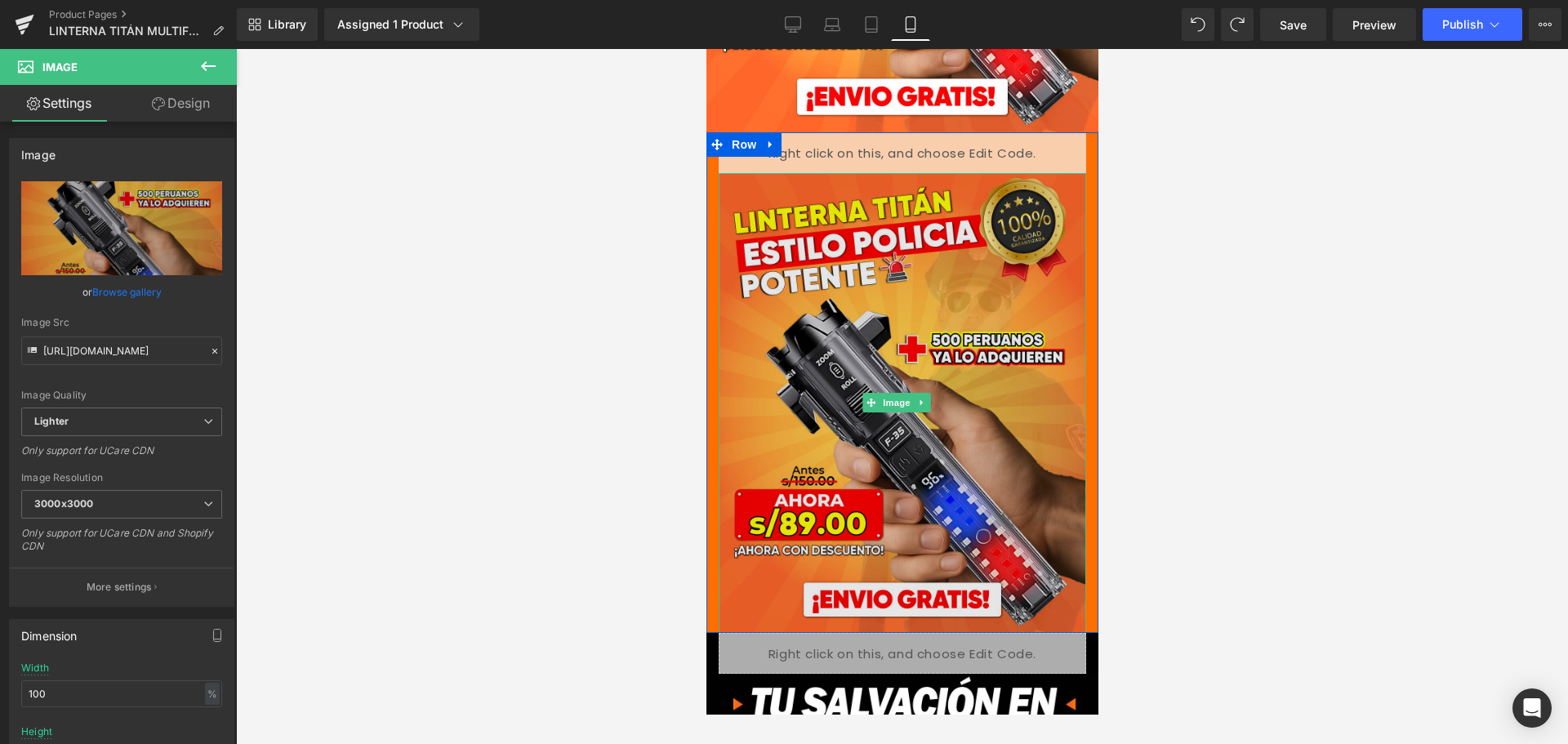
click at [906, 389] on img at bounding box center [902, 403] width 368 height 459
click at [805, 273] on img at bounding box center [902, 403] width 368 height 459
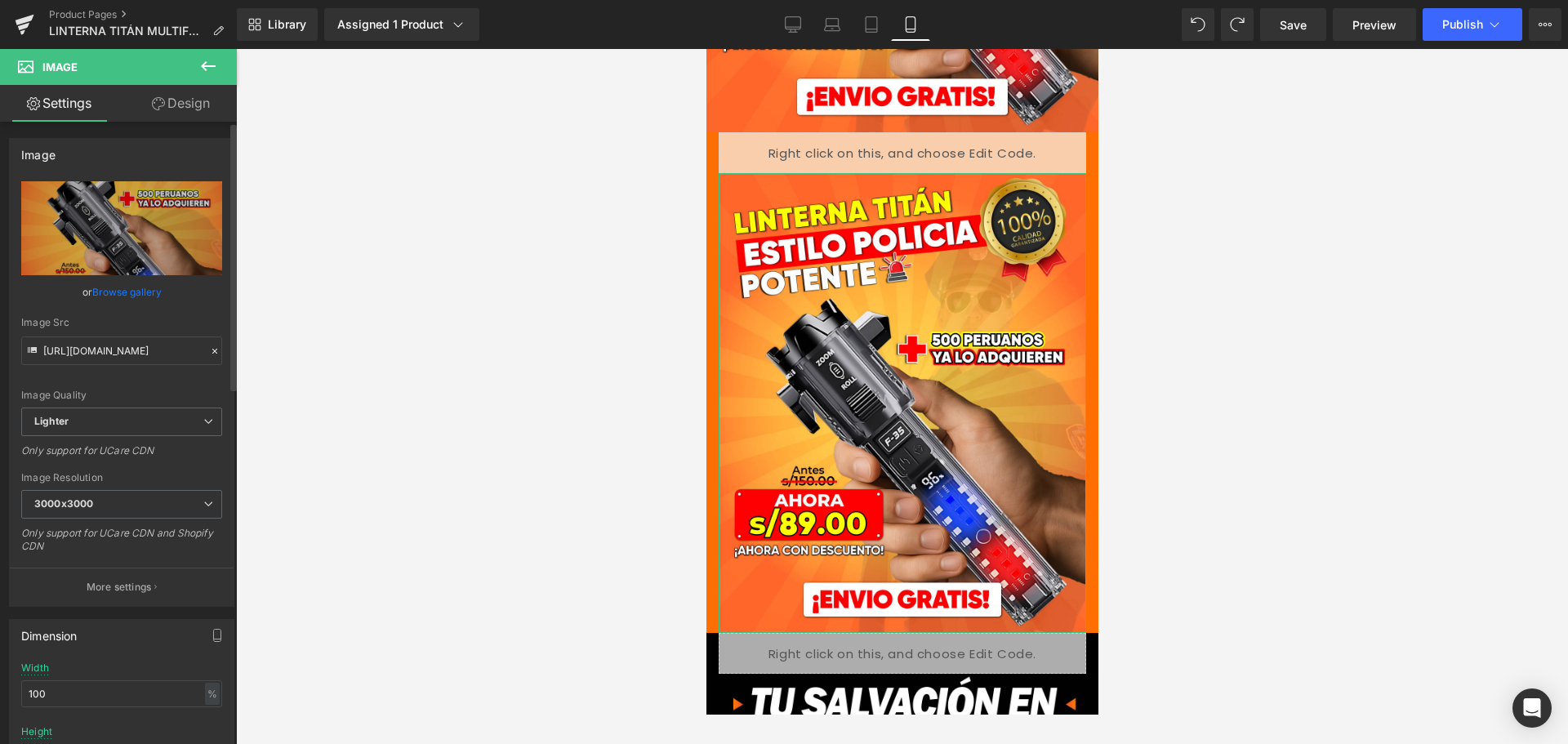
click at [209, 354] on icon at bounding box center [215, 351] width 11 height 11
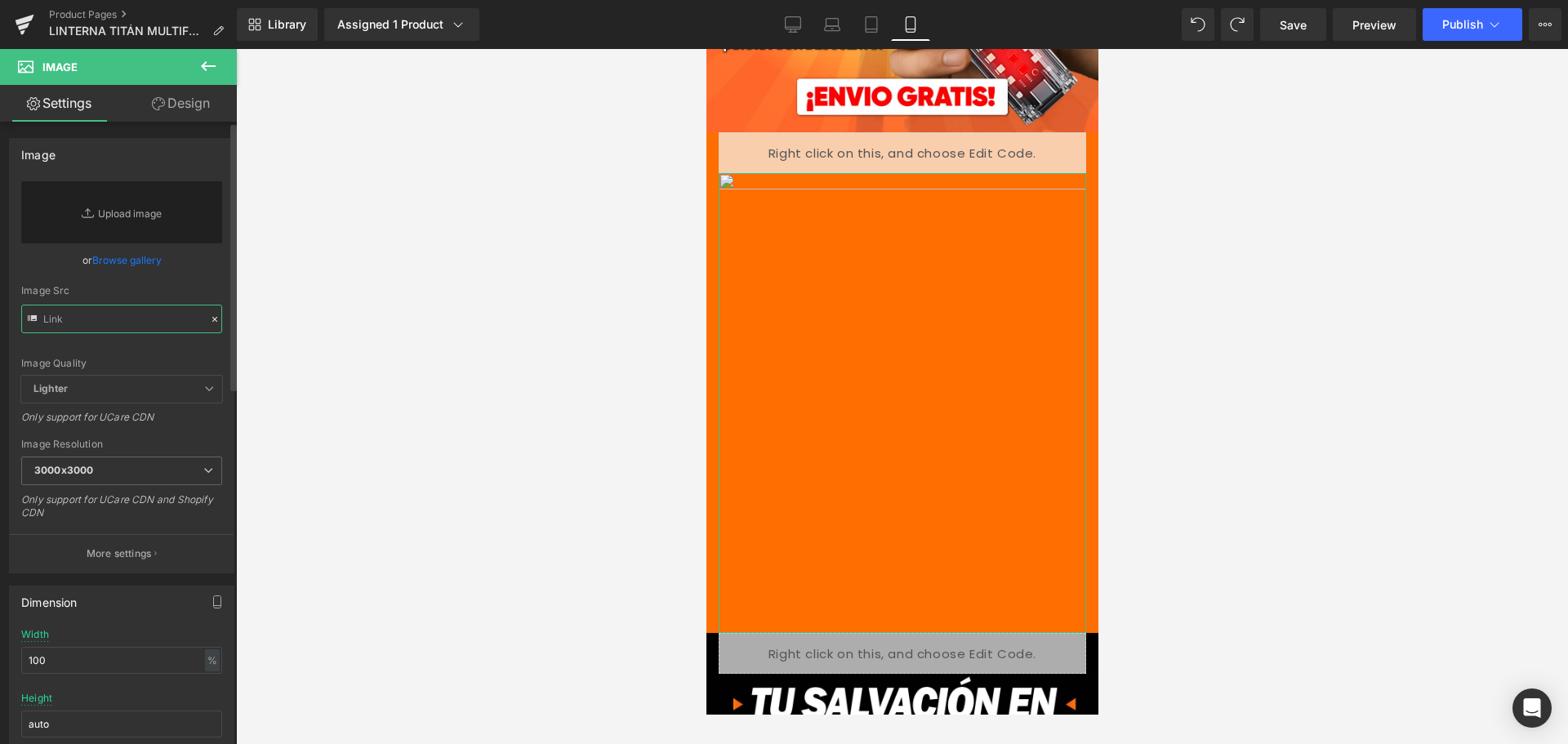
click at [152, 328] on input "text" at bounding box center [121, 318] width 201 height 29
paste input "[URL][DOMAIN_NAME]"
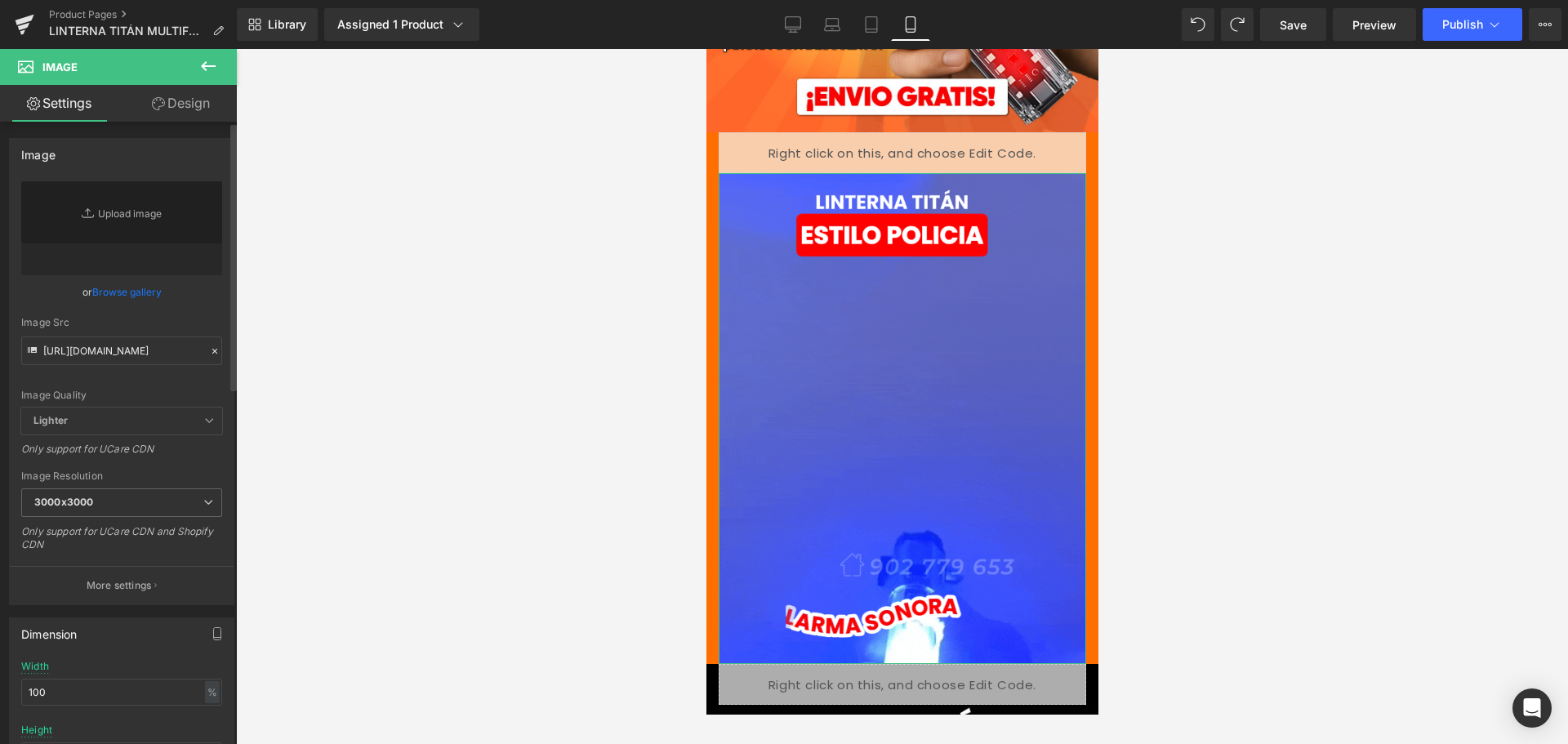
scroll to position [0, 0]
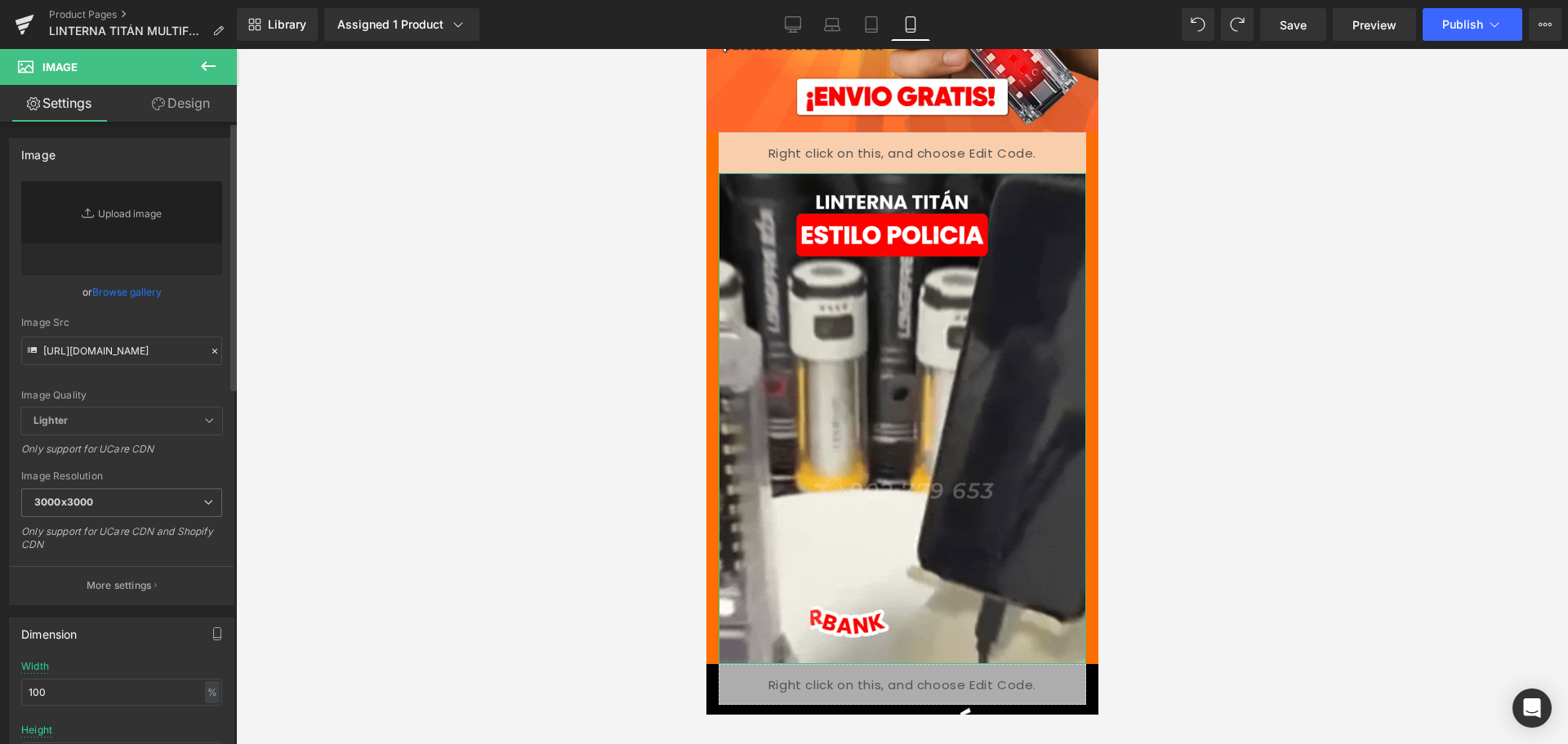
click at [203, 315] on div "Image Quality Lighter Lightest Lighter Lighter Lightest Only support for UCare …" at bounding box center [121, 294] width 201 height 226
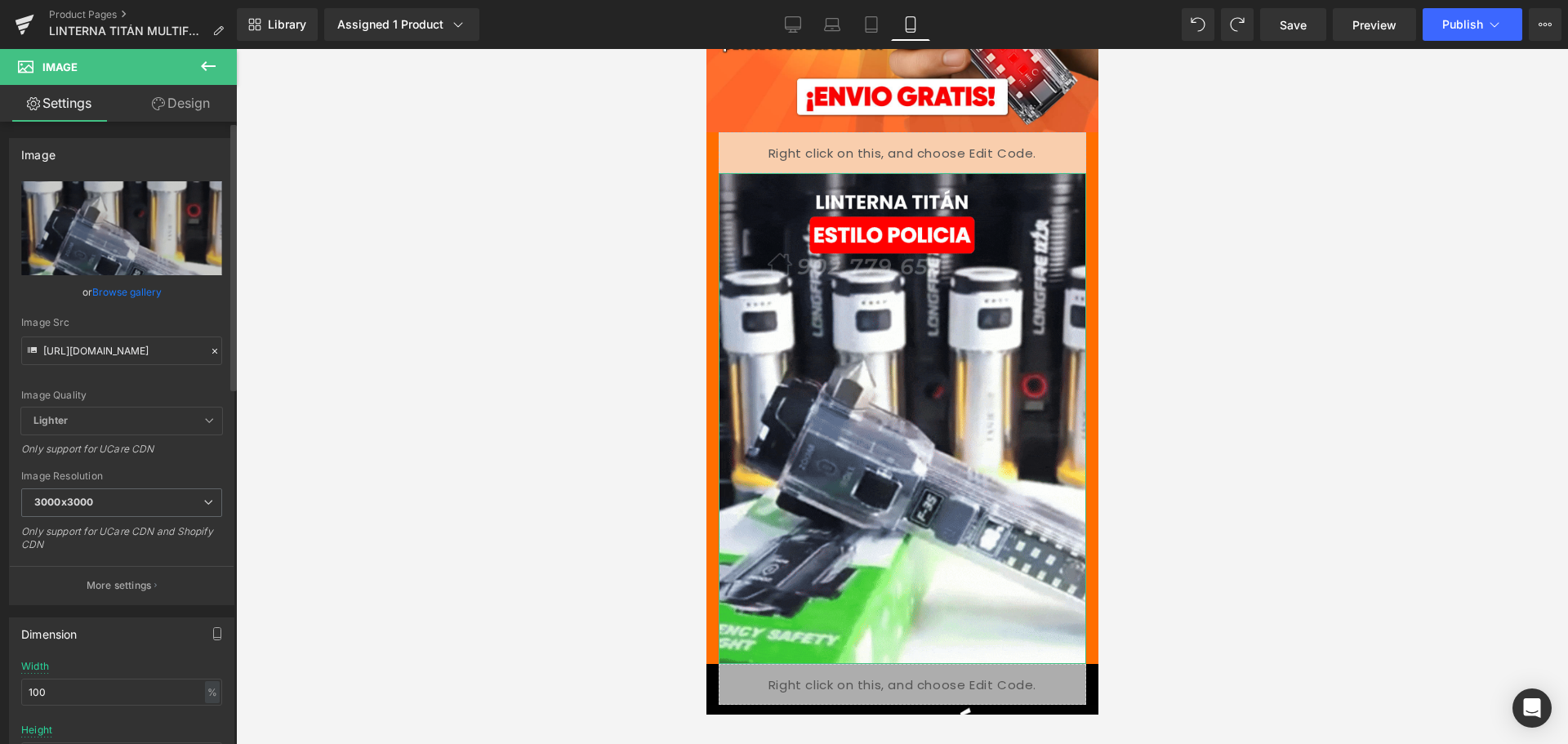
type input "[URL][DOMAIN_NAME]"
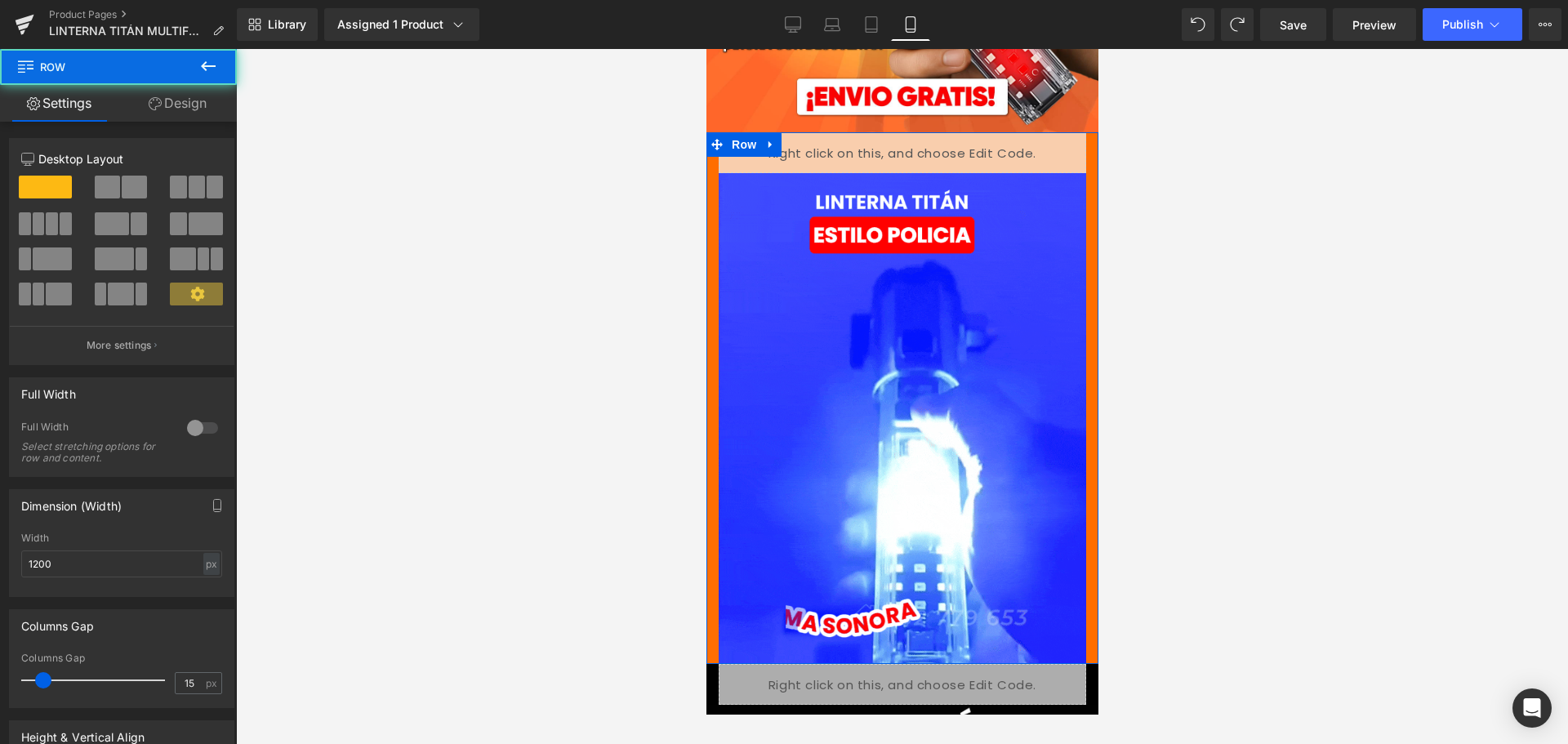
click at [714, 273] on div "Liquid Image" at bounding box center [902, 397] width 392 height 531
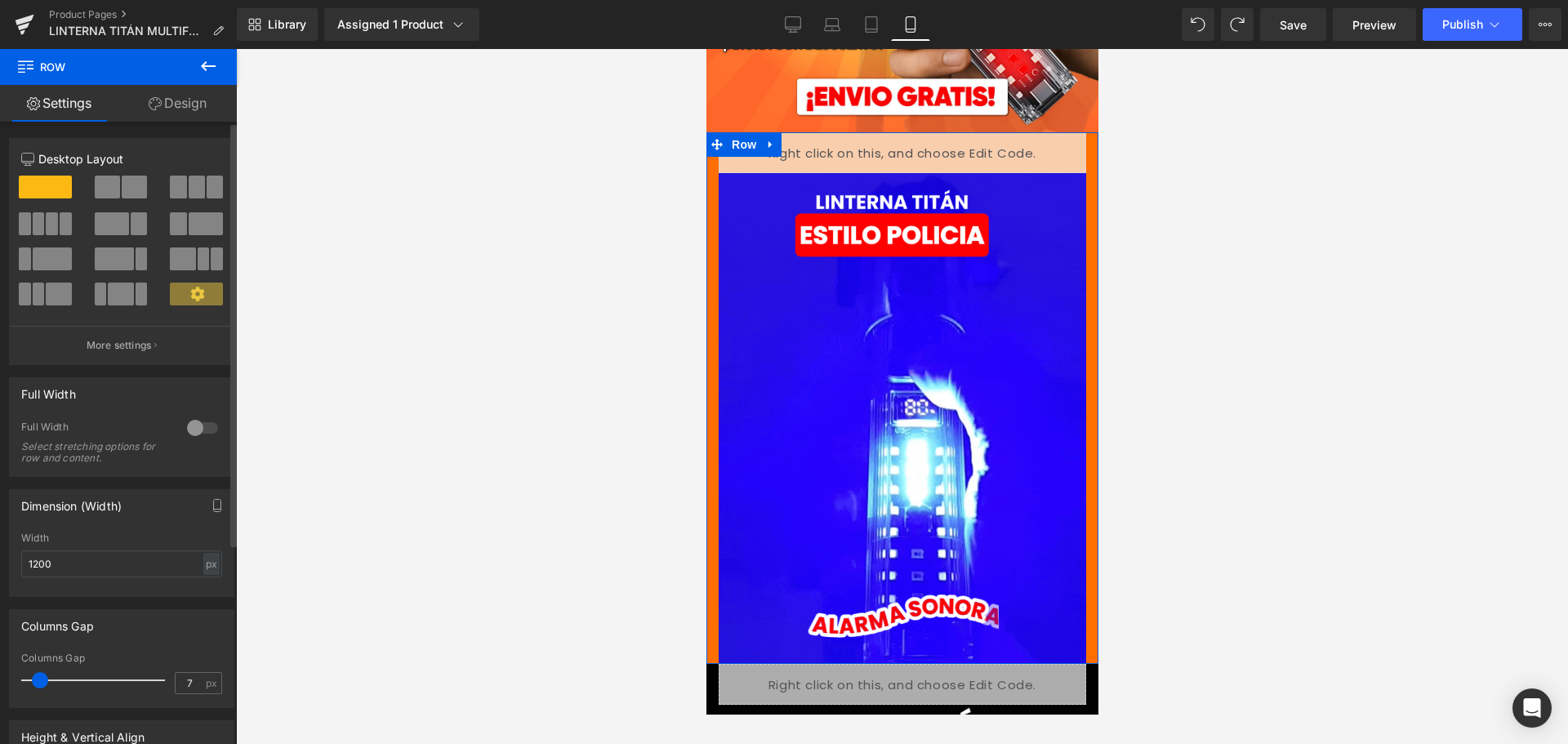
type input "0"
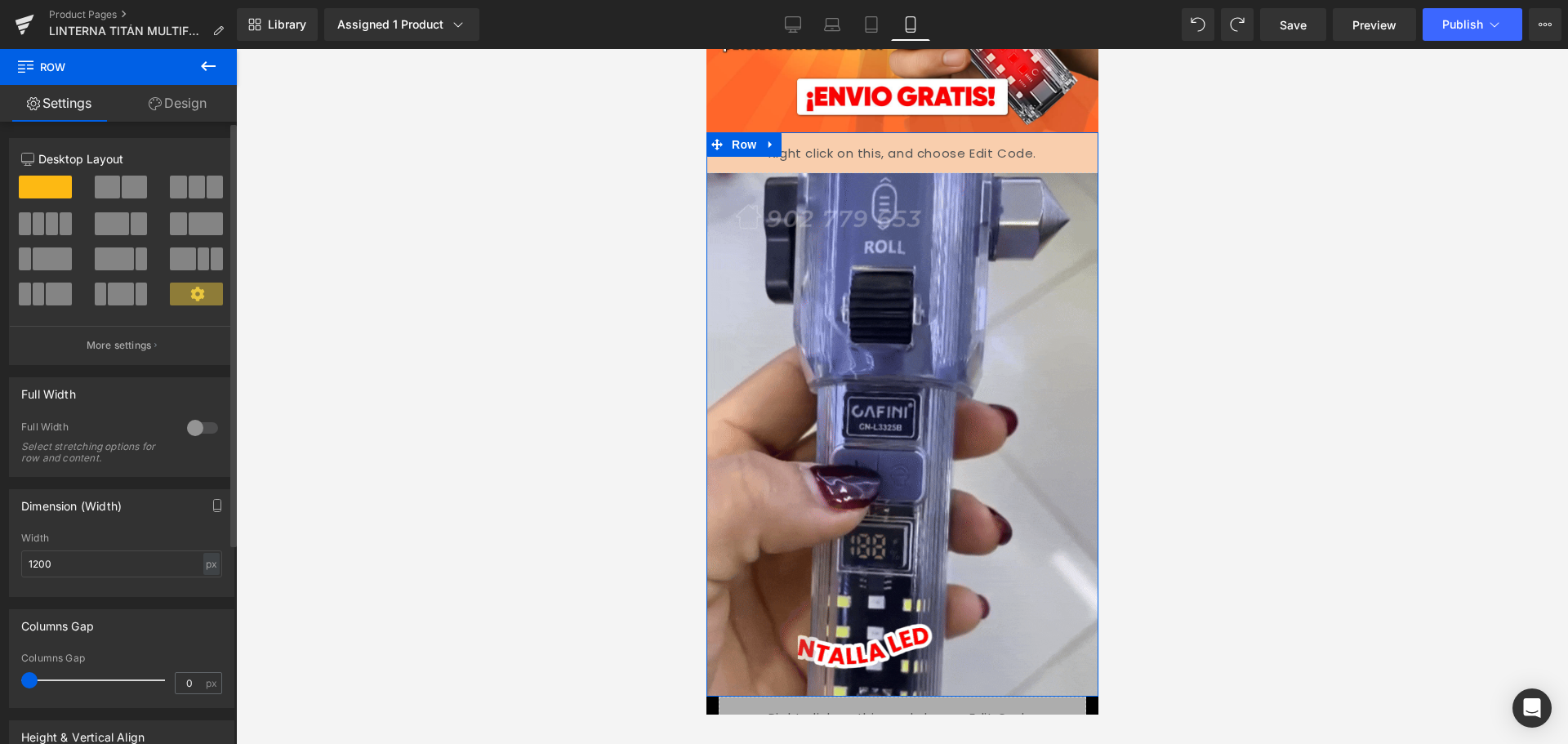
drag, startPoint x: 42, startPoint y: 679, endPoint x: 0, endPoint y: 641, distance: 56.6
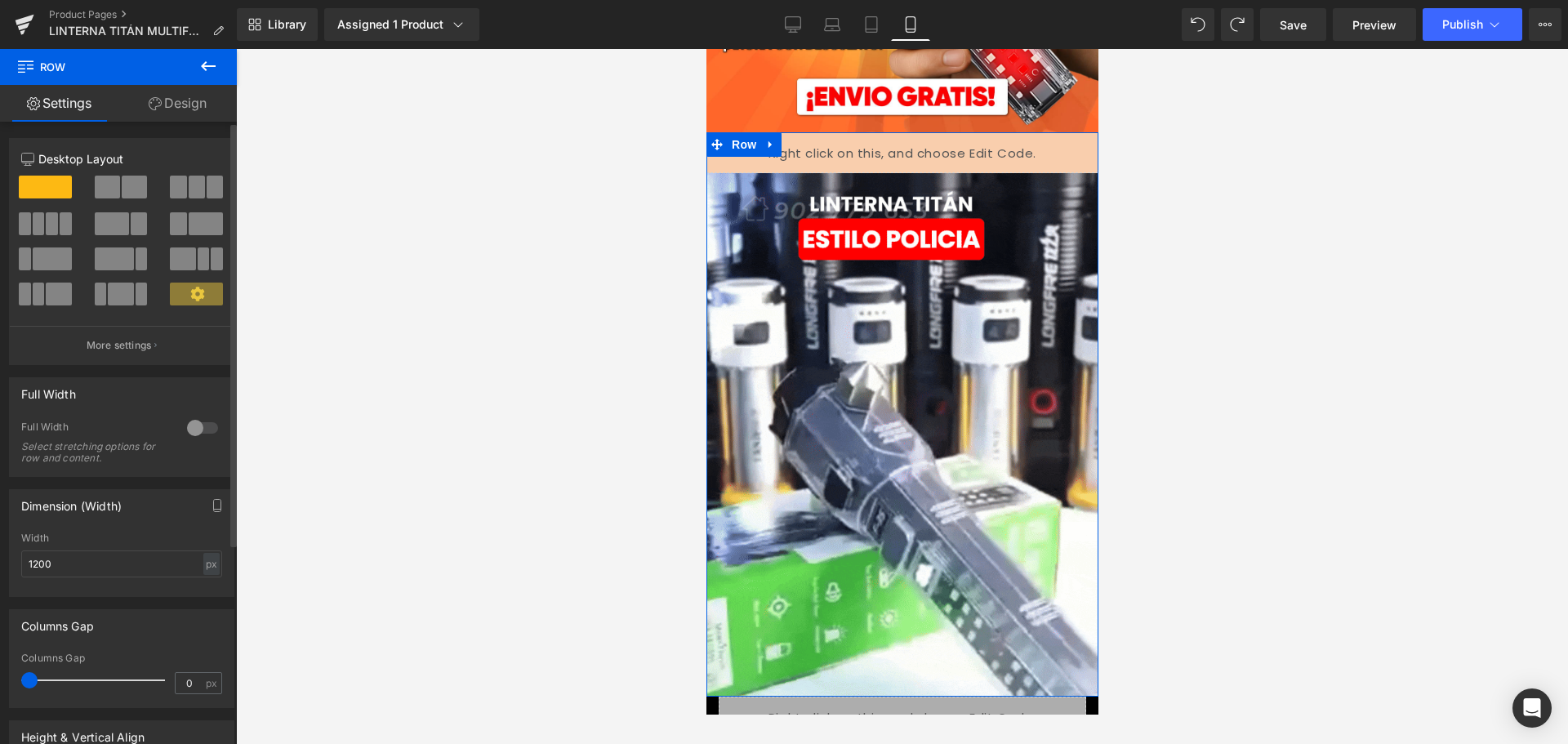
click at [0, 641] on div "Columns Gap 0px Columns Gap 0 px" at bounding box center [122, 652] width 245 height 111
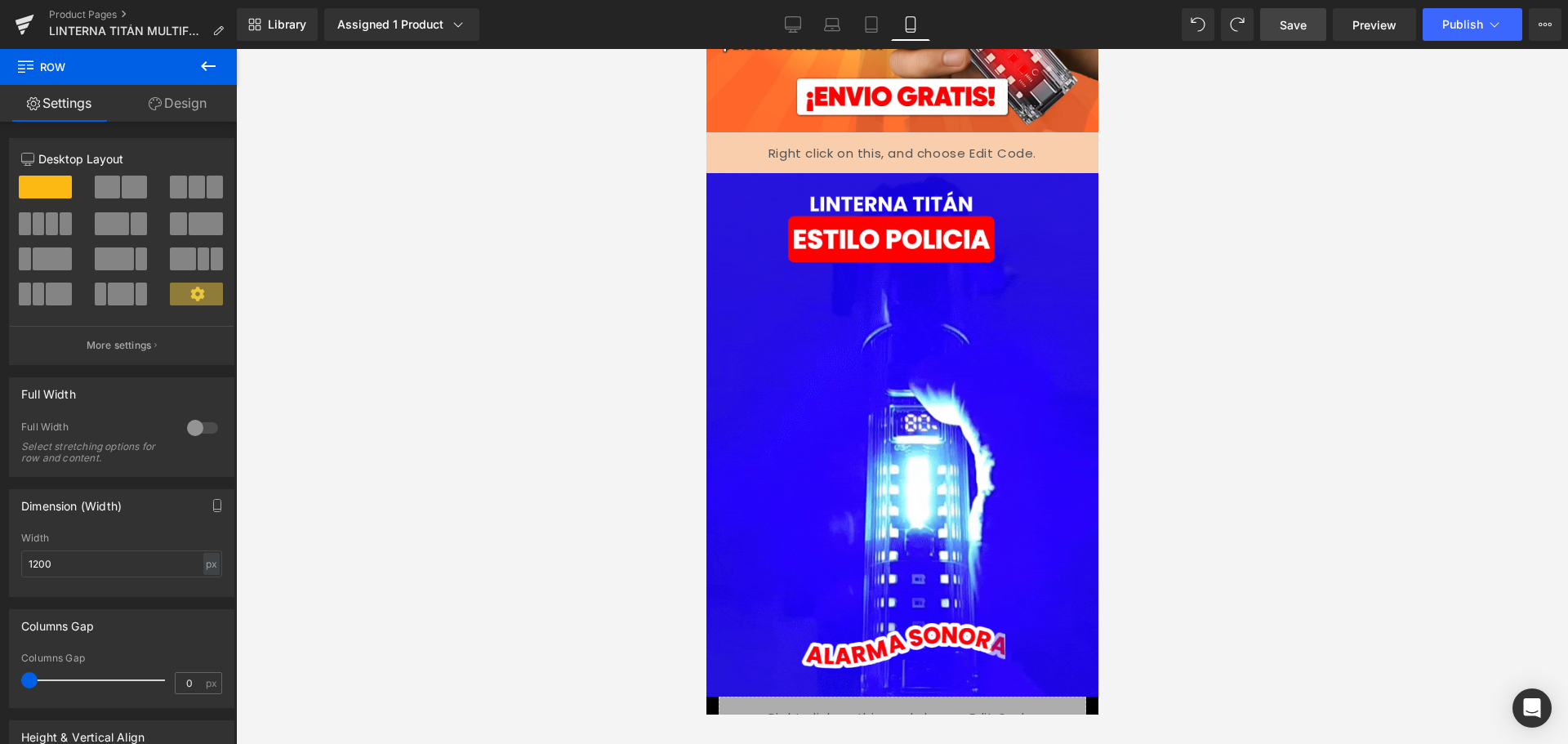
click at [1301, 34] on link "Save" at bounding box center [1293, 25] width 66 height 33
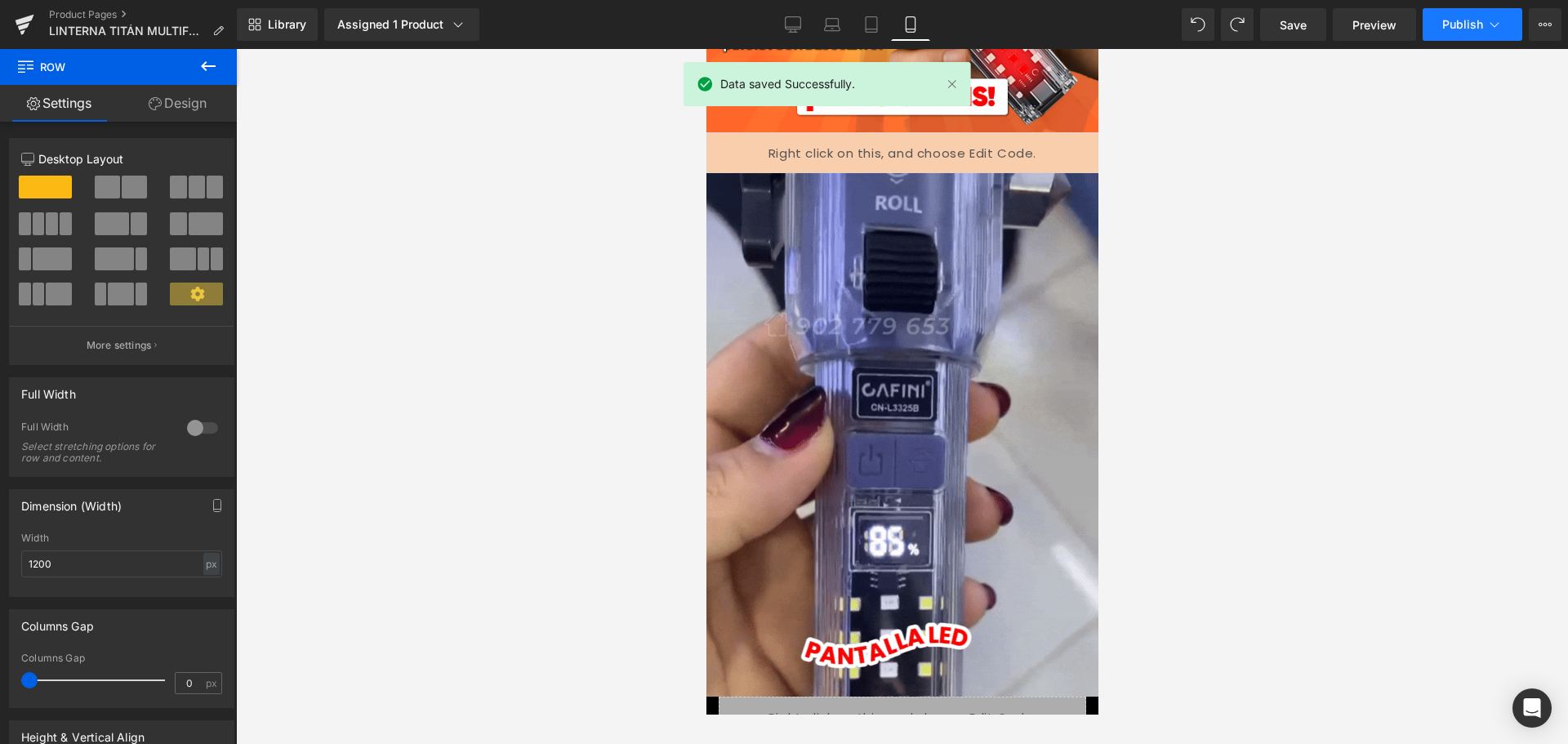
click at [1397, 25] on span "Publish" at bounding box center [1463, 25] width 41 height 13
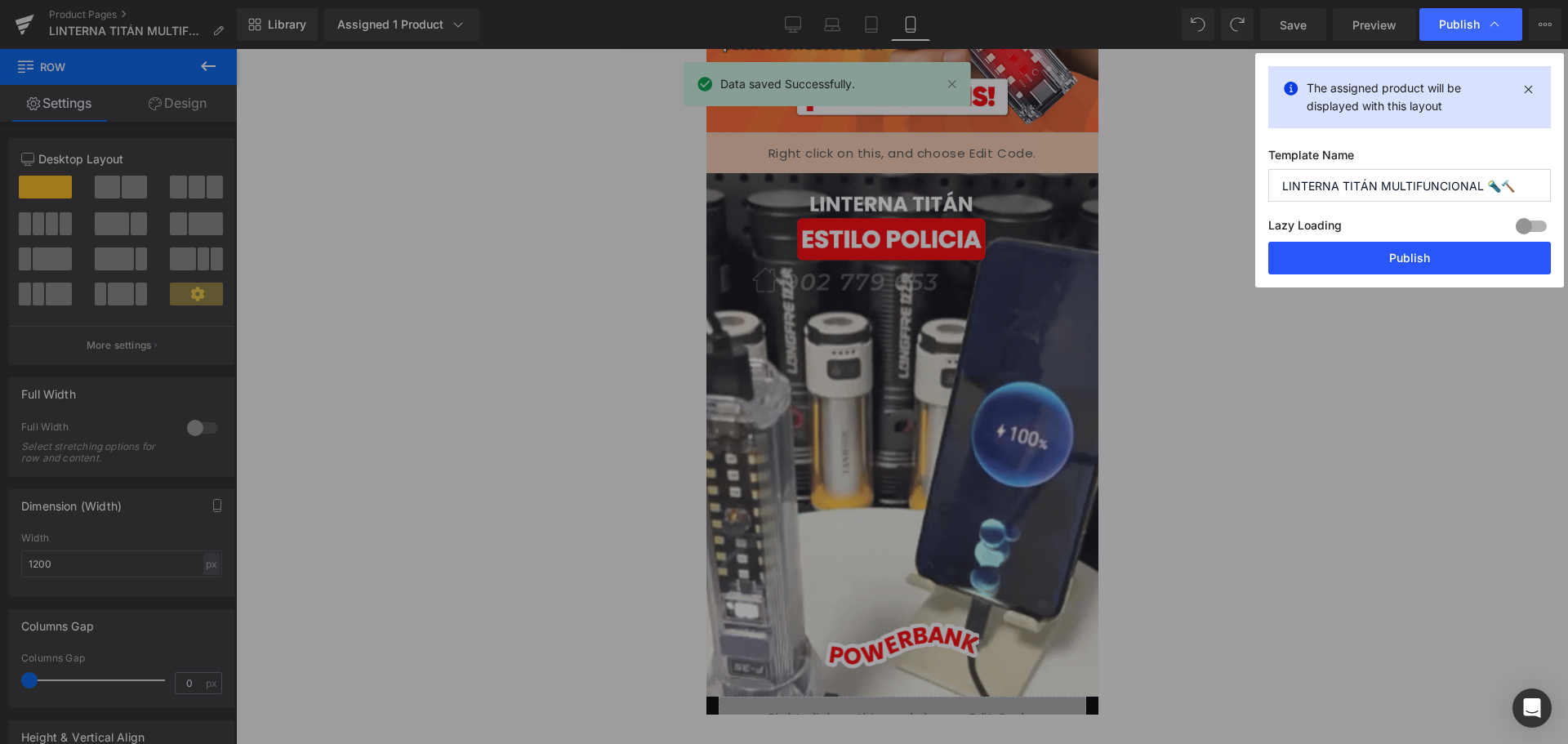
click at [1397, 266] on button "Publish" at bounding box center [1410, 258] width 282 height 33
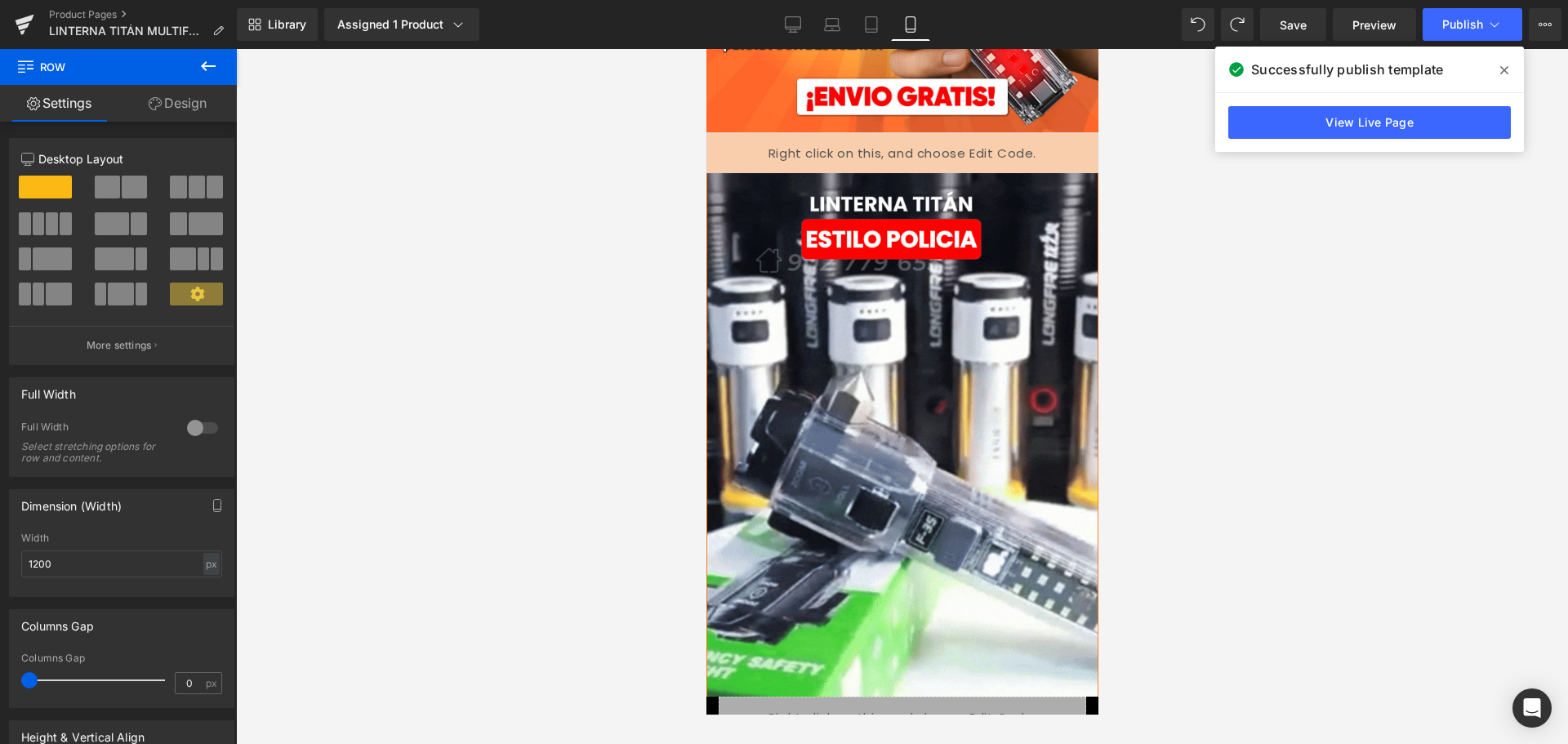
click at [1386, 194] on div at bounding box center [903, 396] width 1333 height 695
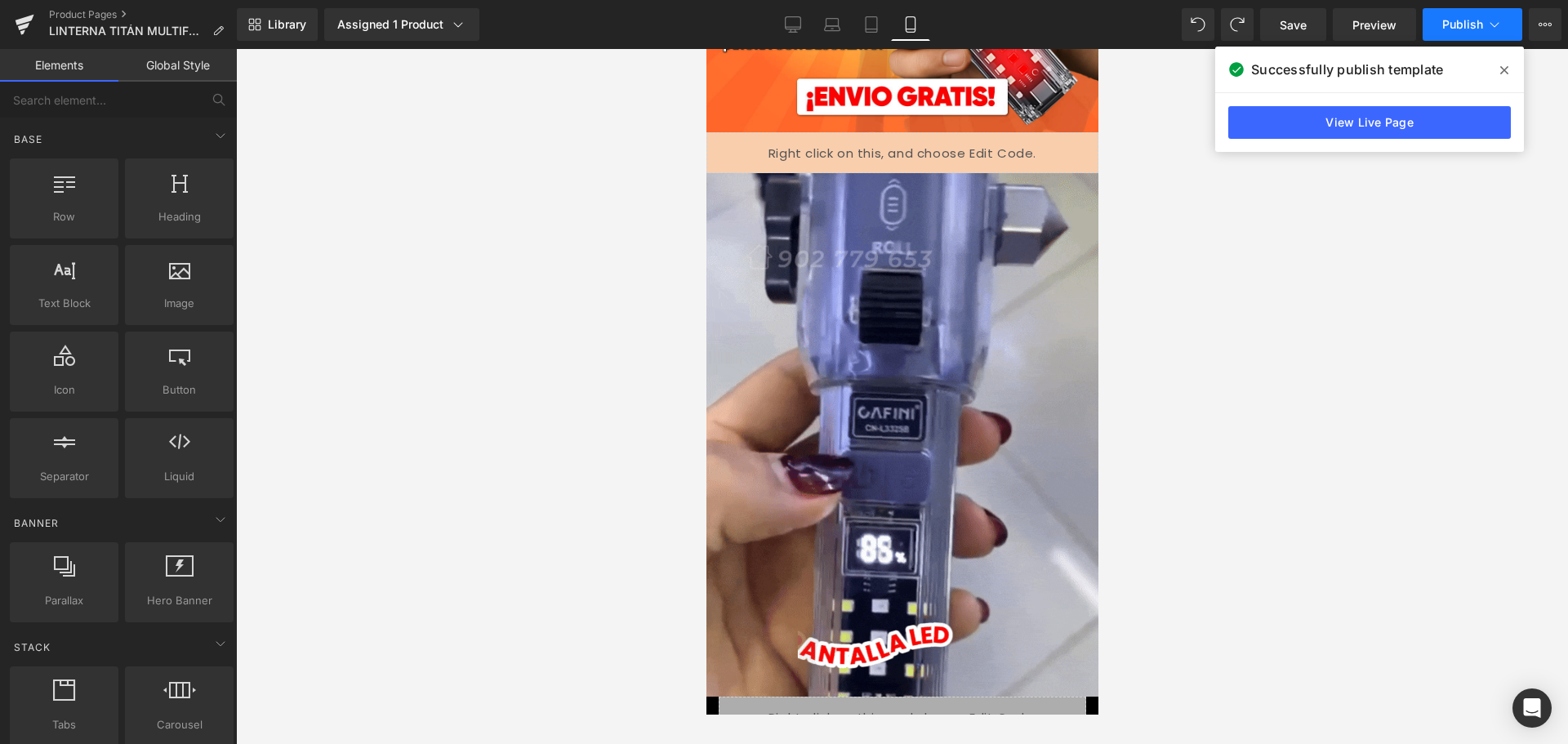
click at [1397, 23] on icon at bounding box center [1495, 25] width 16 height 16
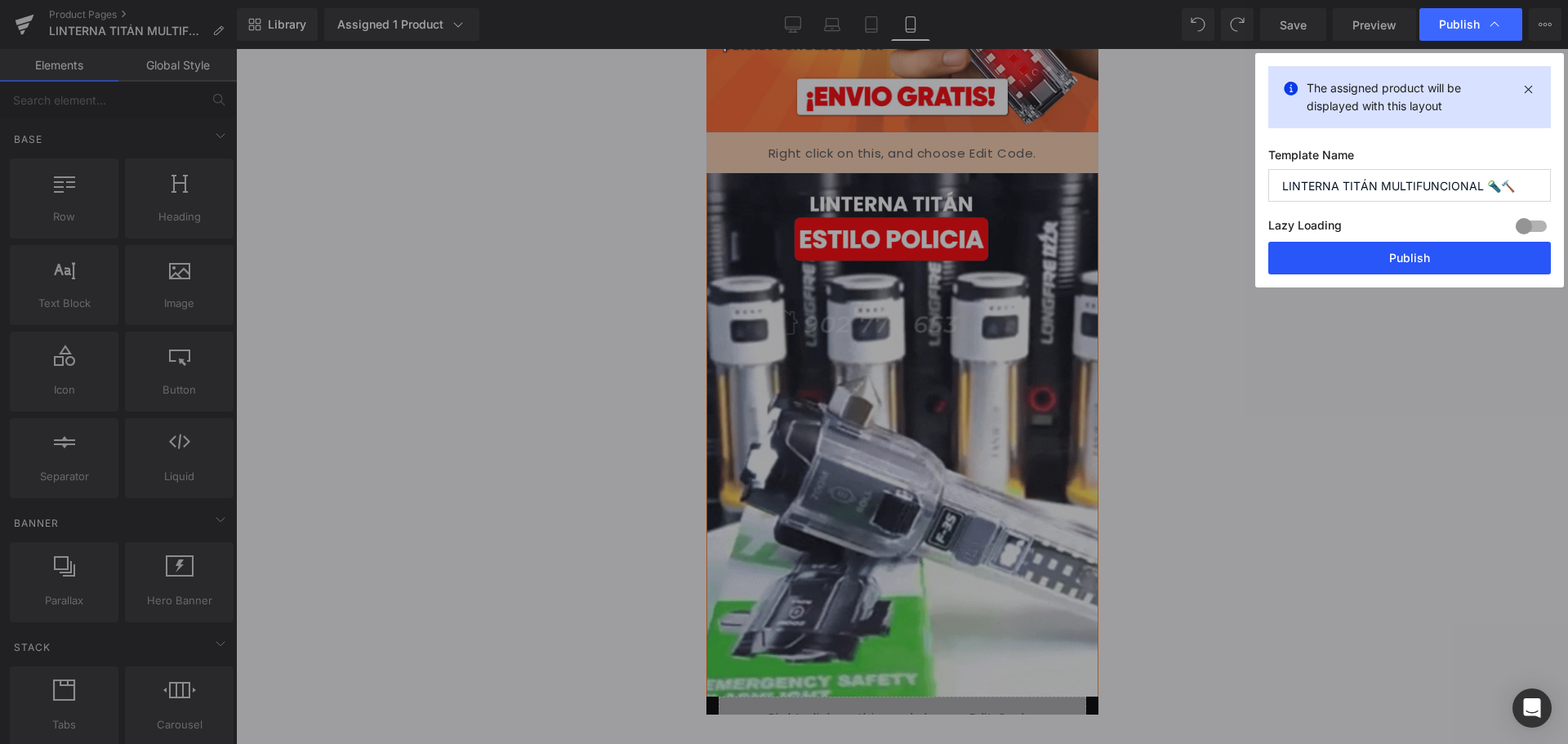
click at [1397, 249] on button "Publish" at bounding box center [1410, 258] width 282 height 33
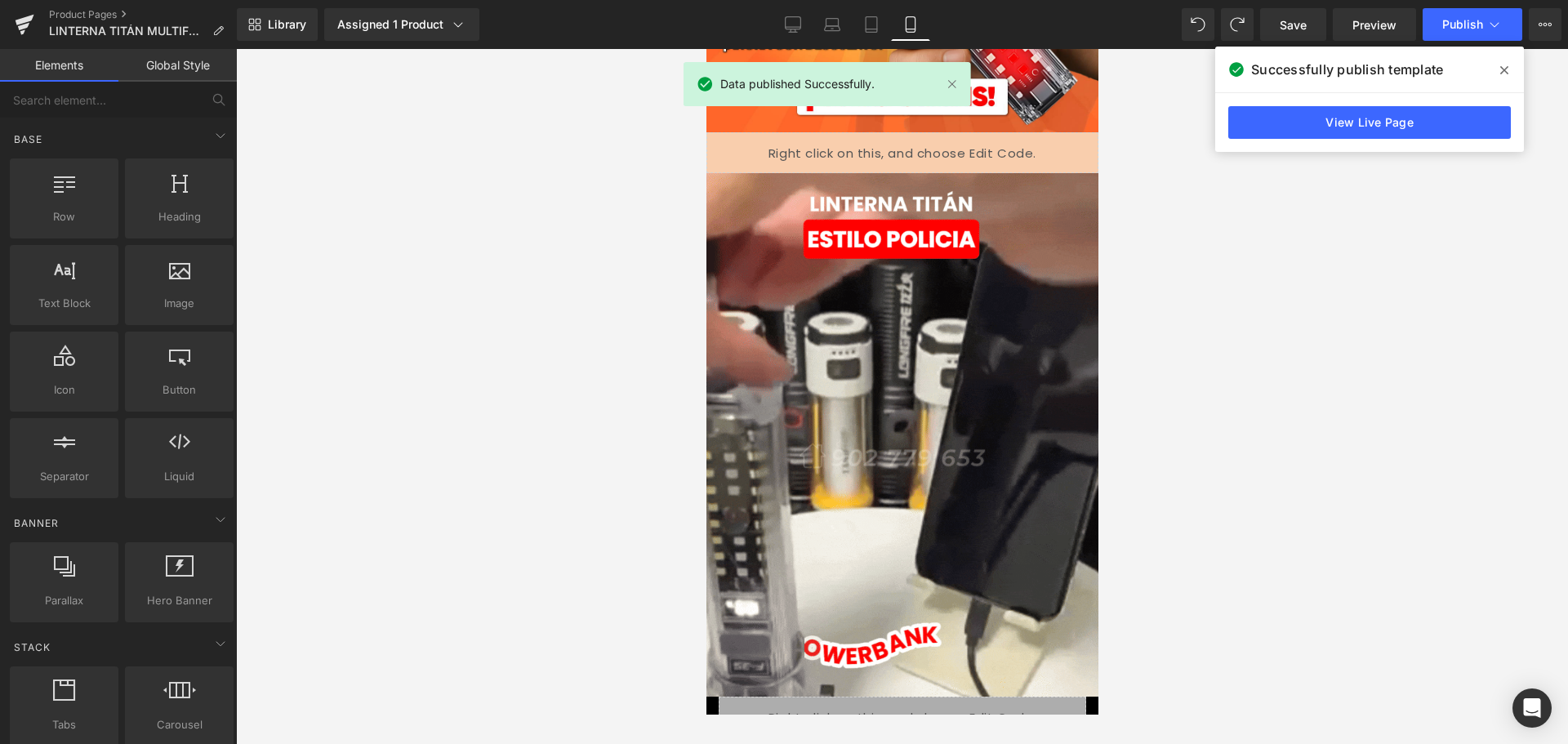
click at [1397, 125] on link "View Live Page" at bounding box center [1369, 122] width 282 height 33
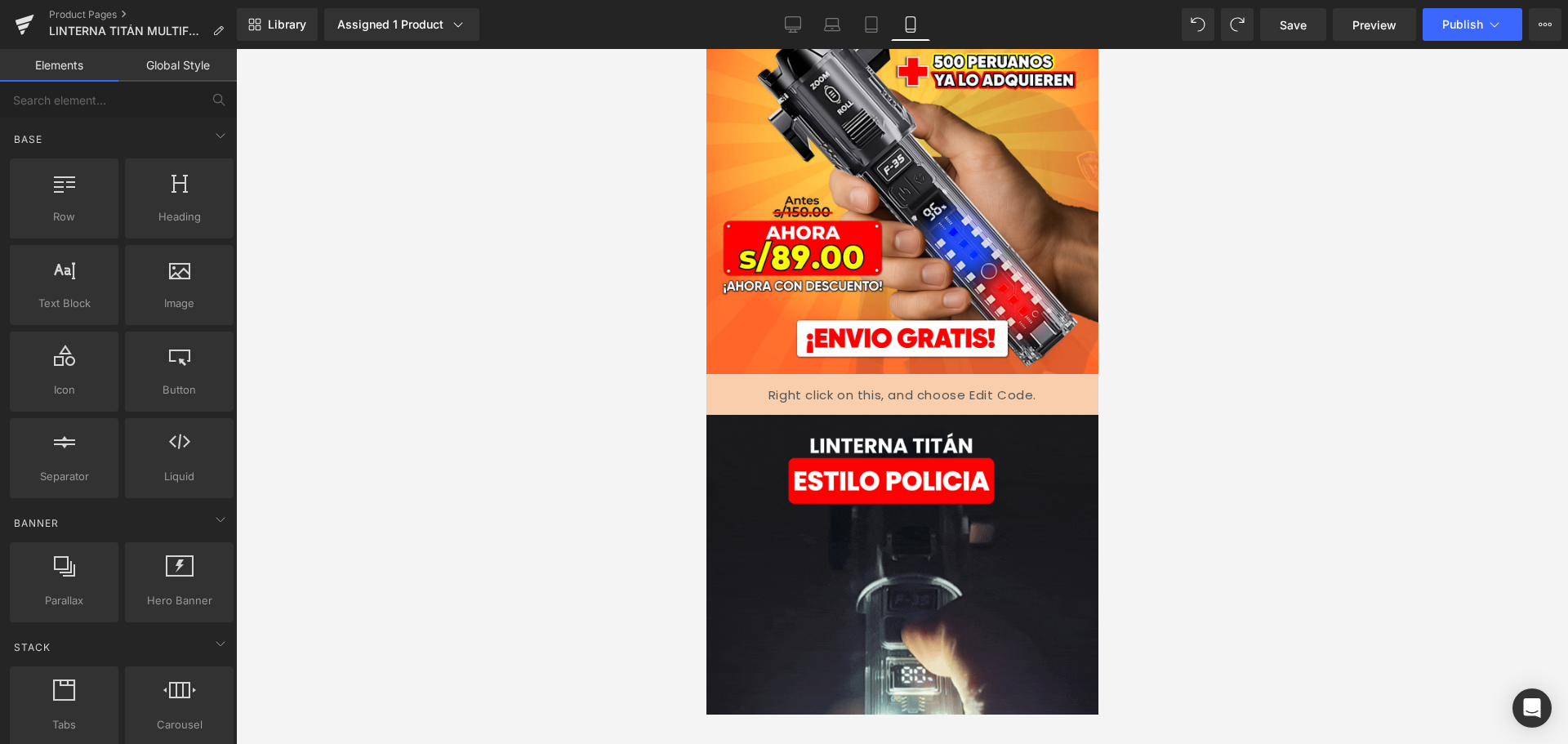
scroll to position [7, 0]
